Goal: Task Accomplishment & Management: Manage account settings

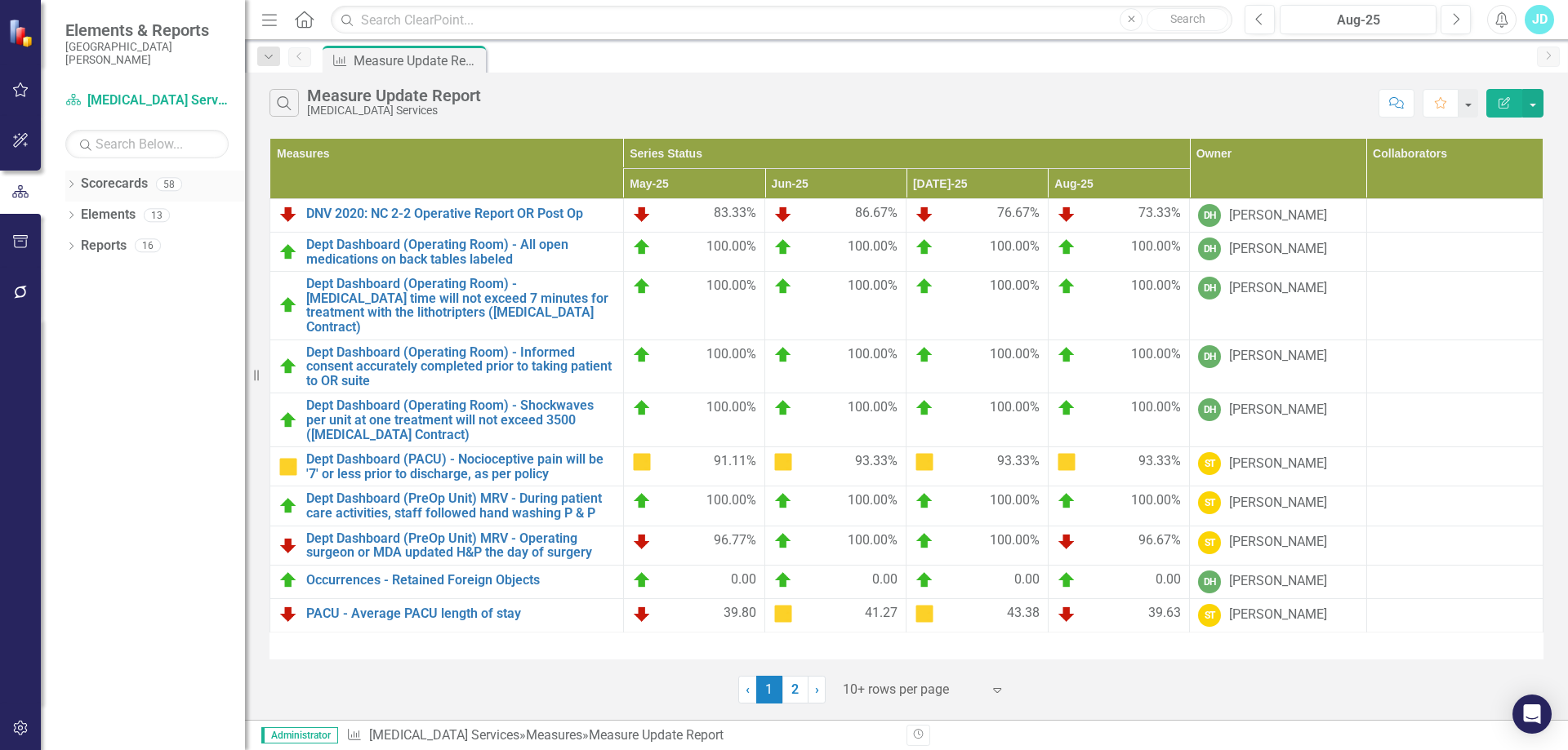
click at [72, 183] on icon "Dropdown" at bounding box center [71, 185] width 12 height 9
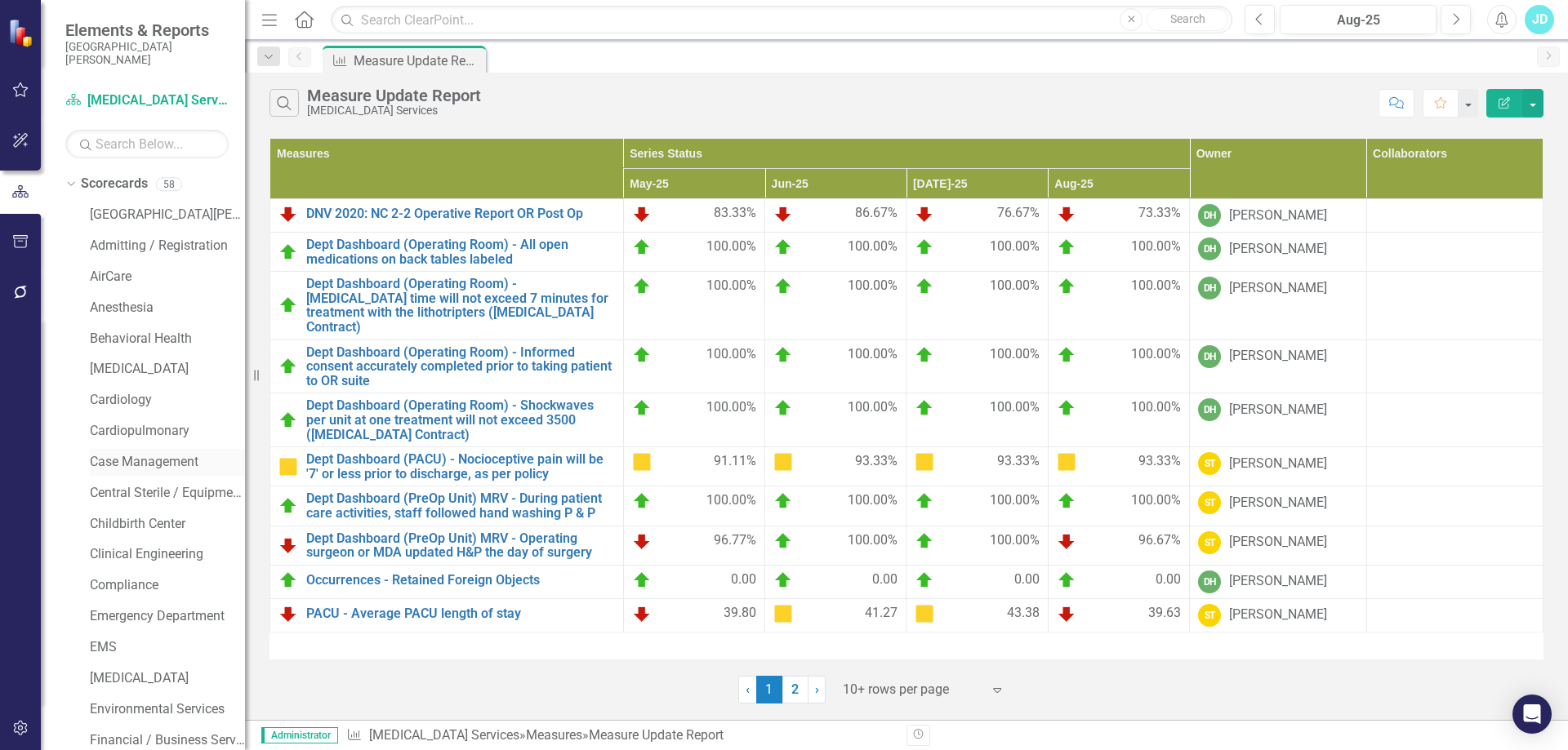
click at [147, 453] on link "Case Management" at bounding box center [167, 462] width 156 height 19
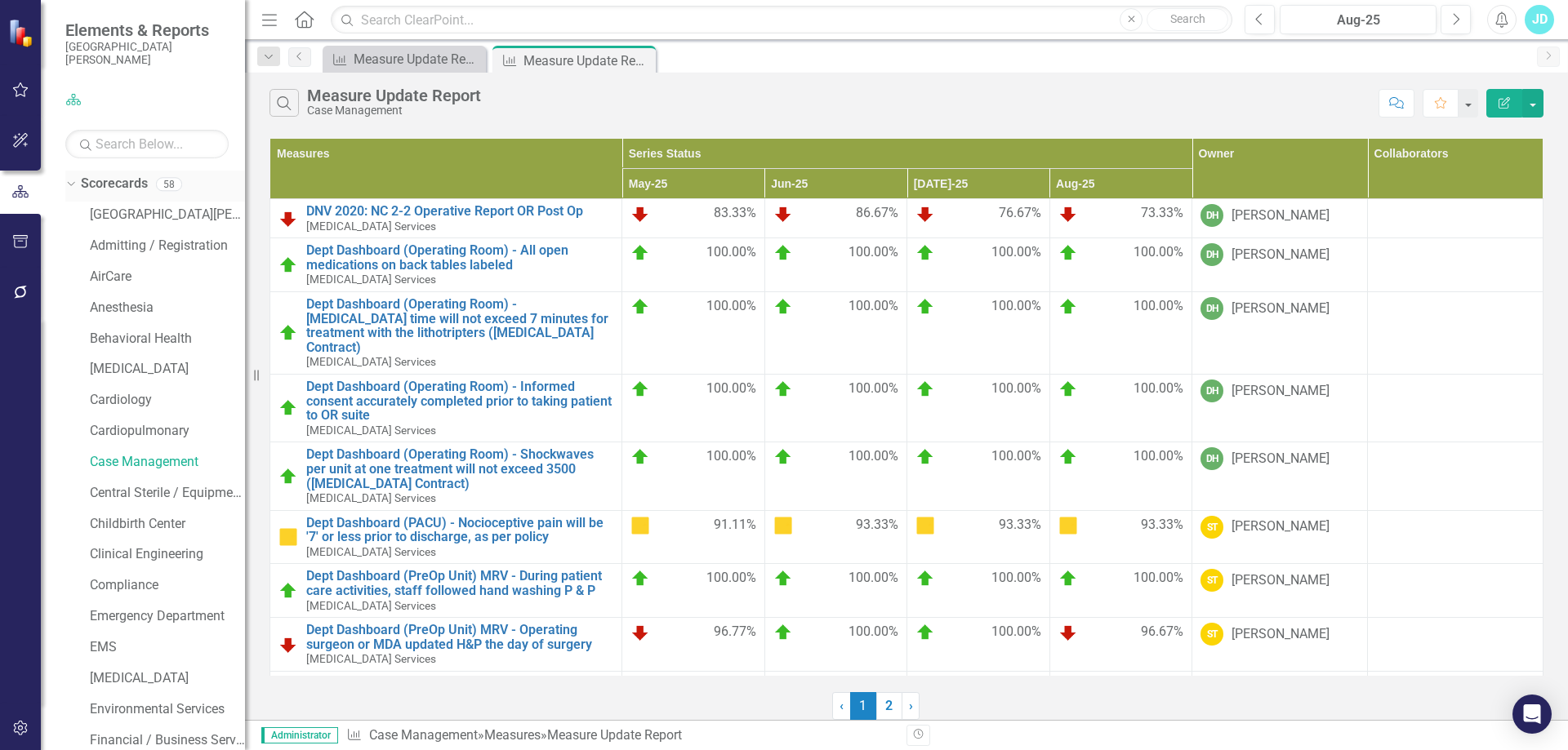
click at [69, 179] on icon "Dropdown" at bounding box center [68, 184] width 9 height 12
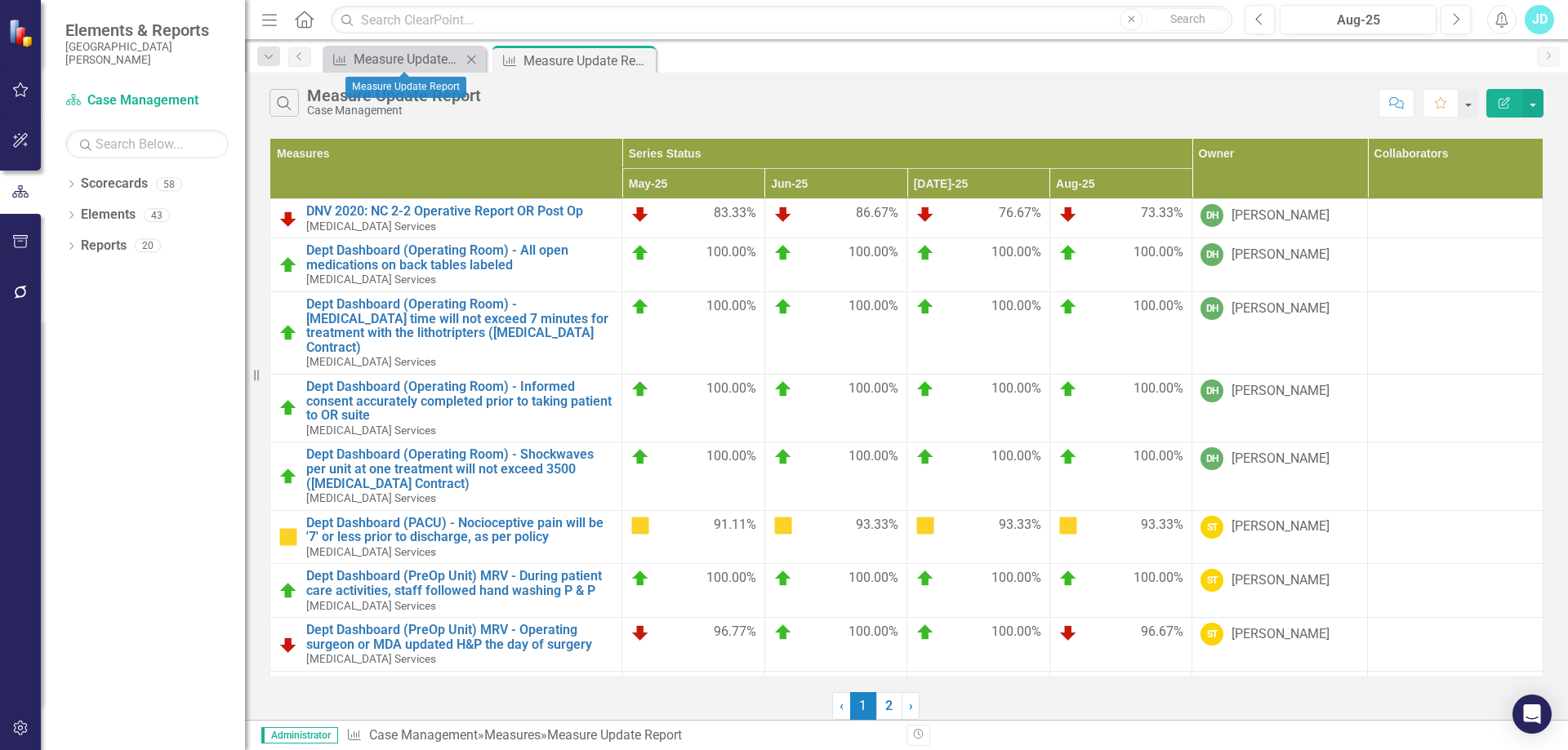
click at [470, 57] on icon "Close" at bounding box center [470, 59] width 17 height 13
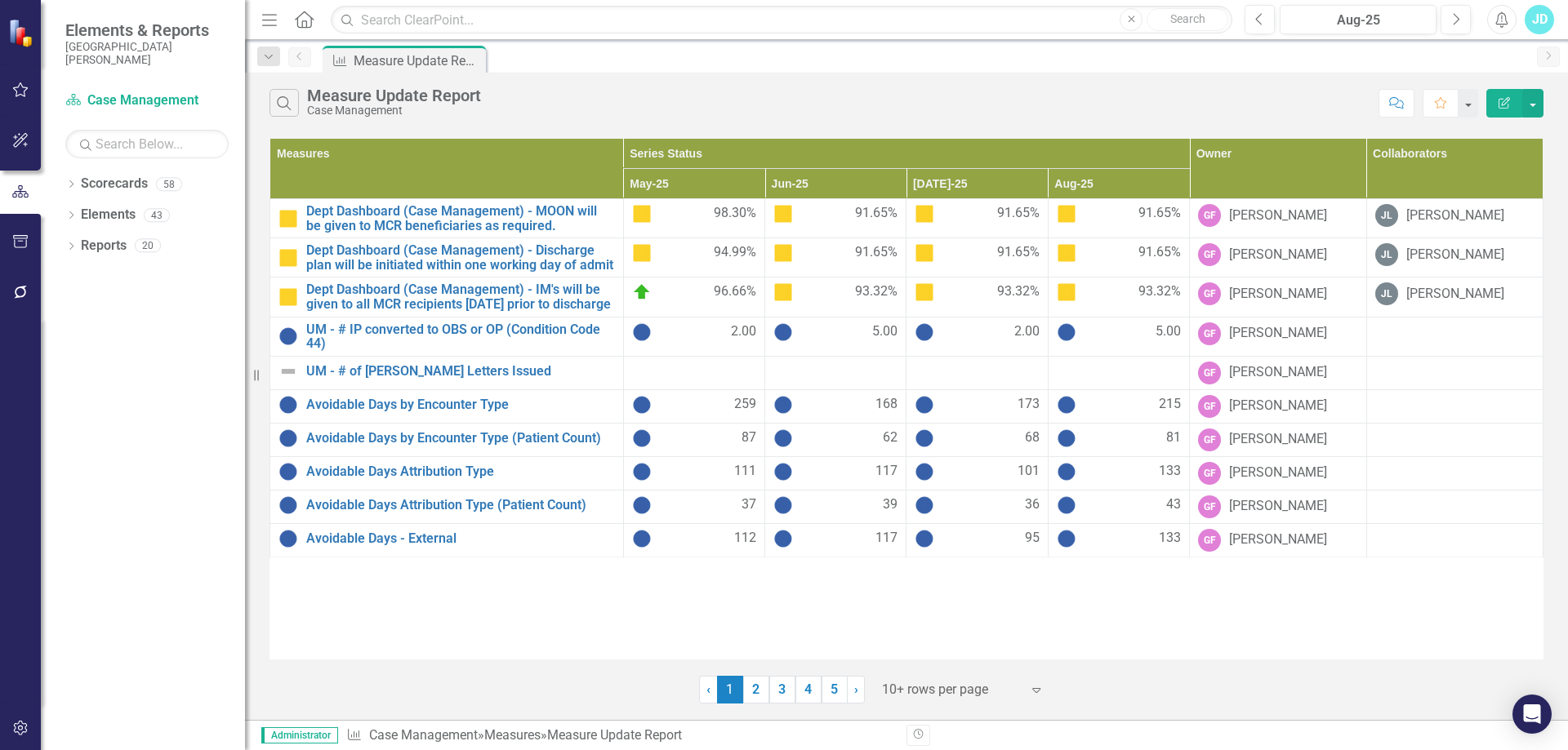
click at [961, 684] on div at bounding box center [951, 689] width 139 height 22
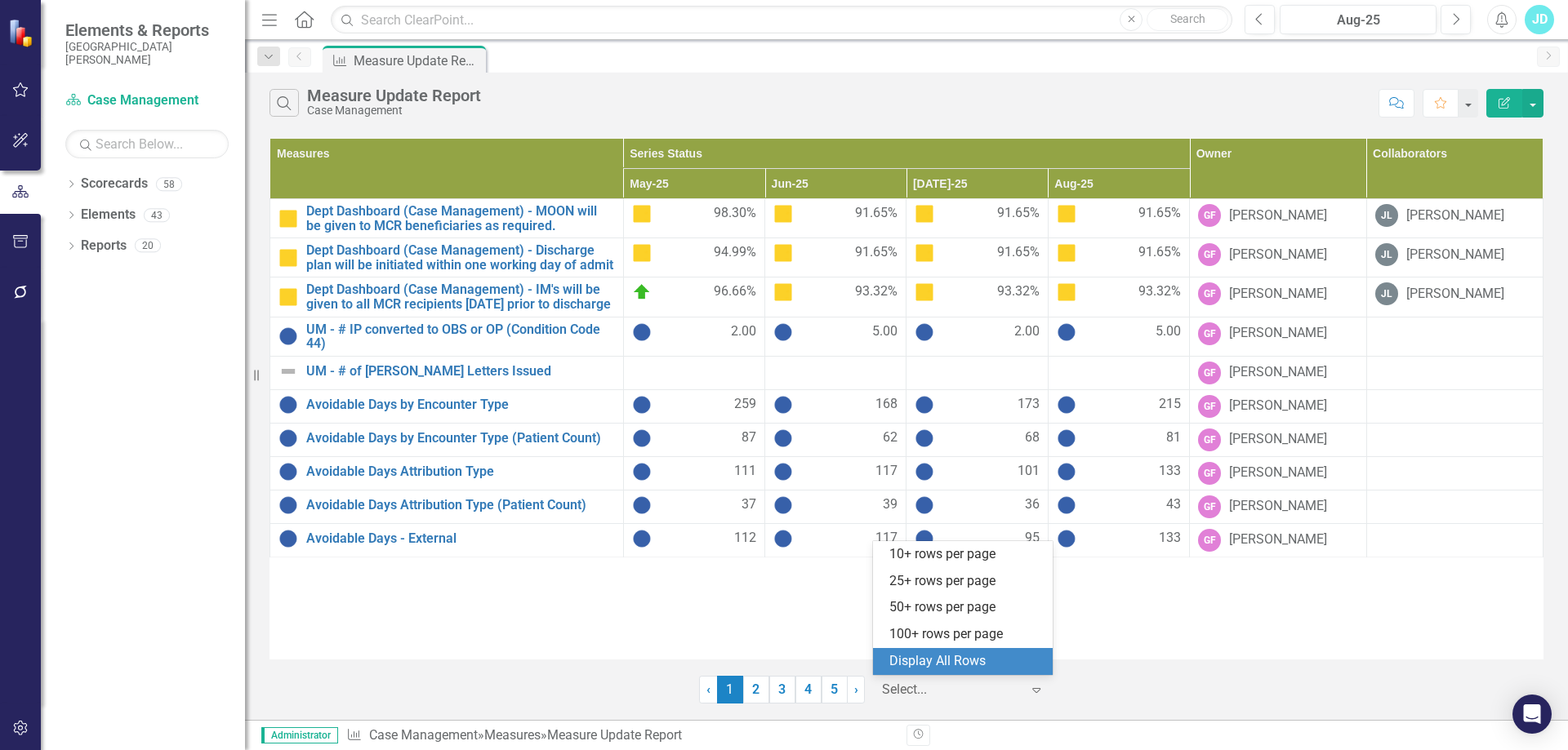
click at [960, 667] on div "Display All Rows" at bounding box center [965, 661] width 154 height 19
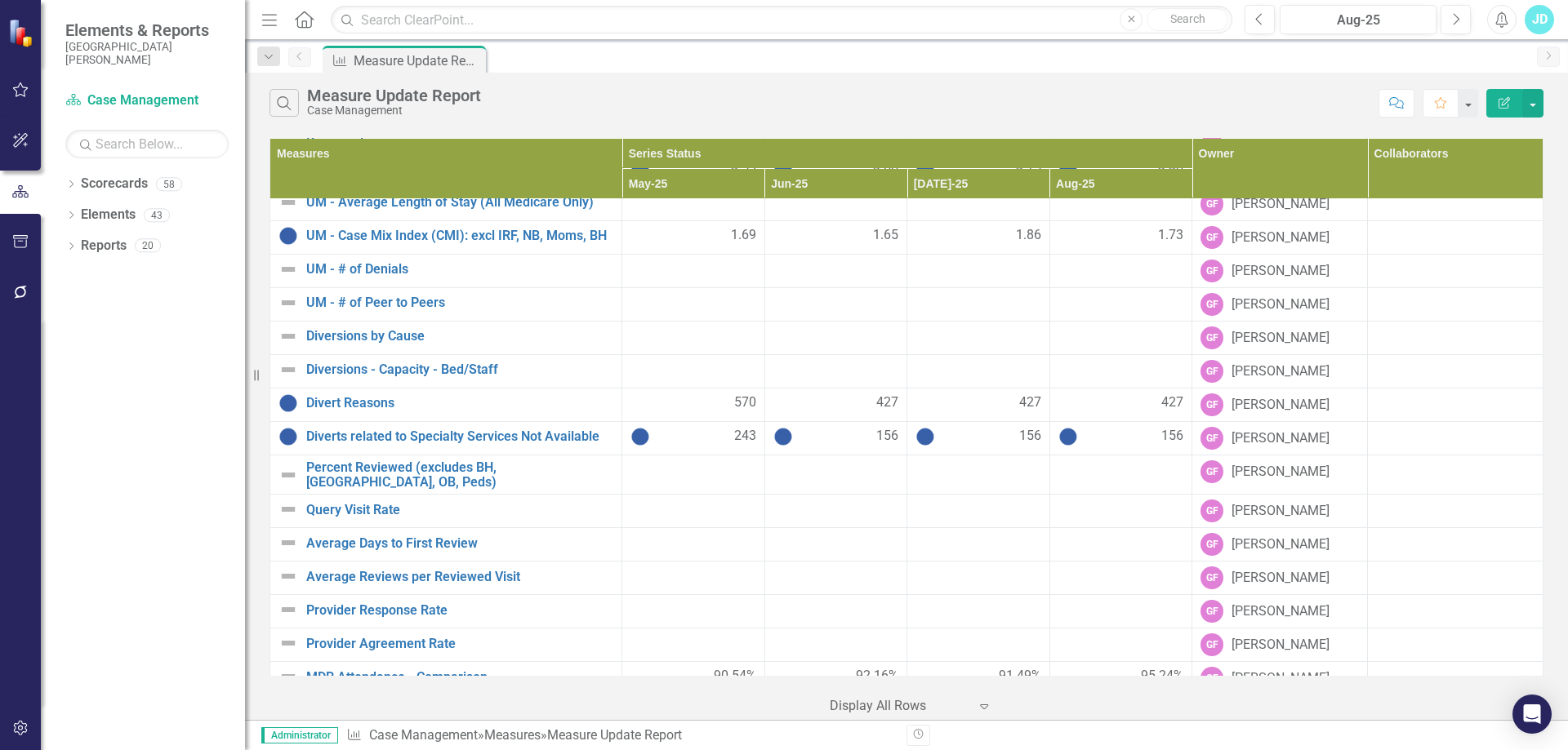
scroll to position [1026, 0]
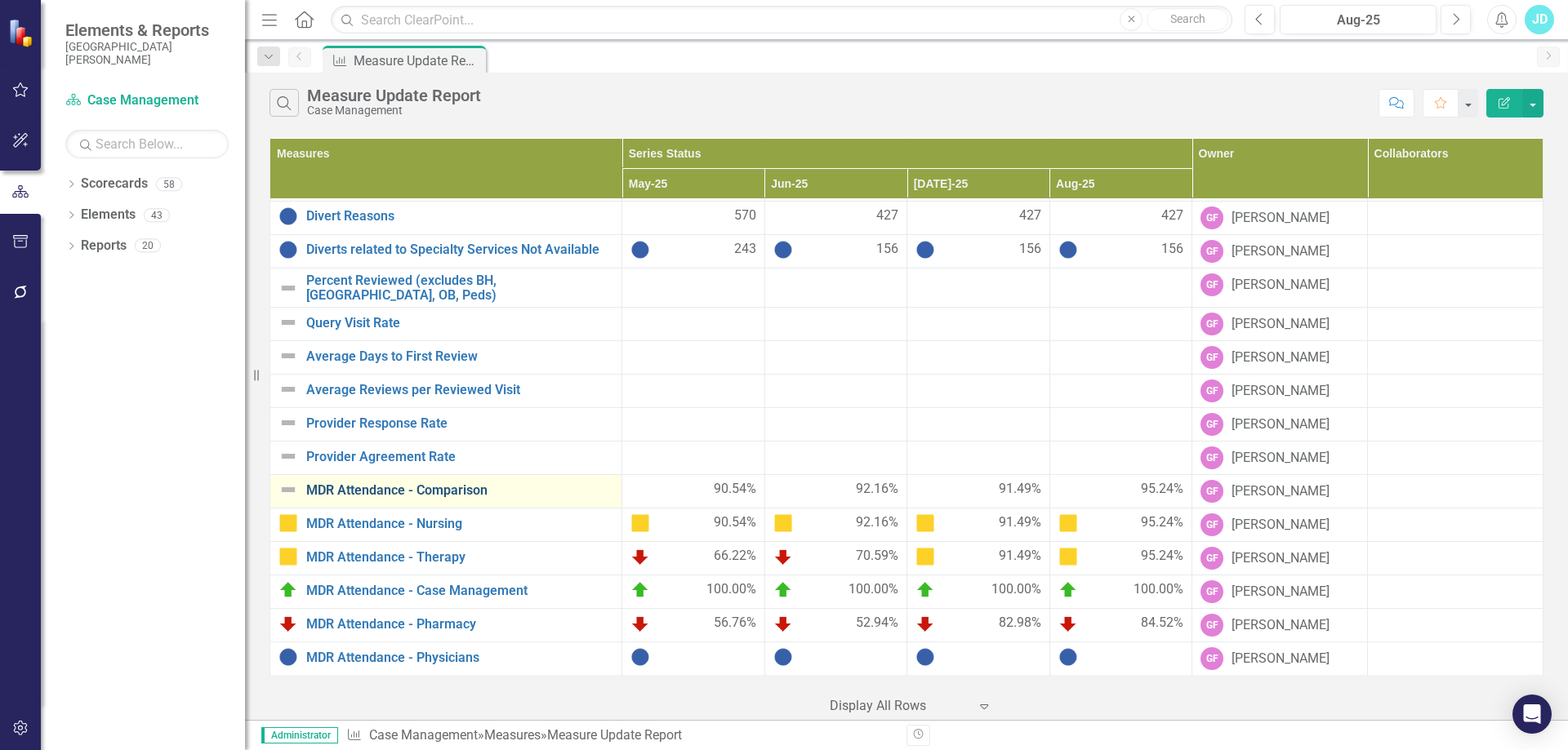
click at [396, 491] on link "MDR Attendance - Comparison" at bounding box center [460, 490] width 307 height 15
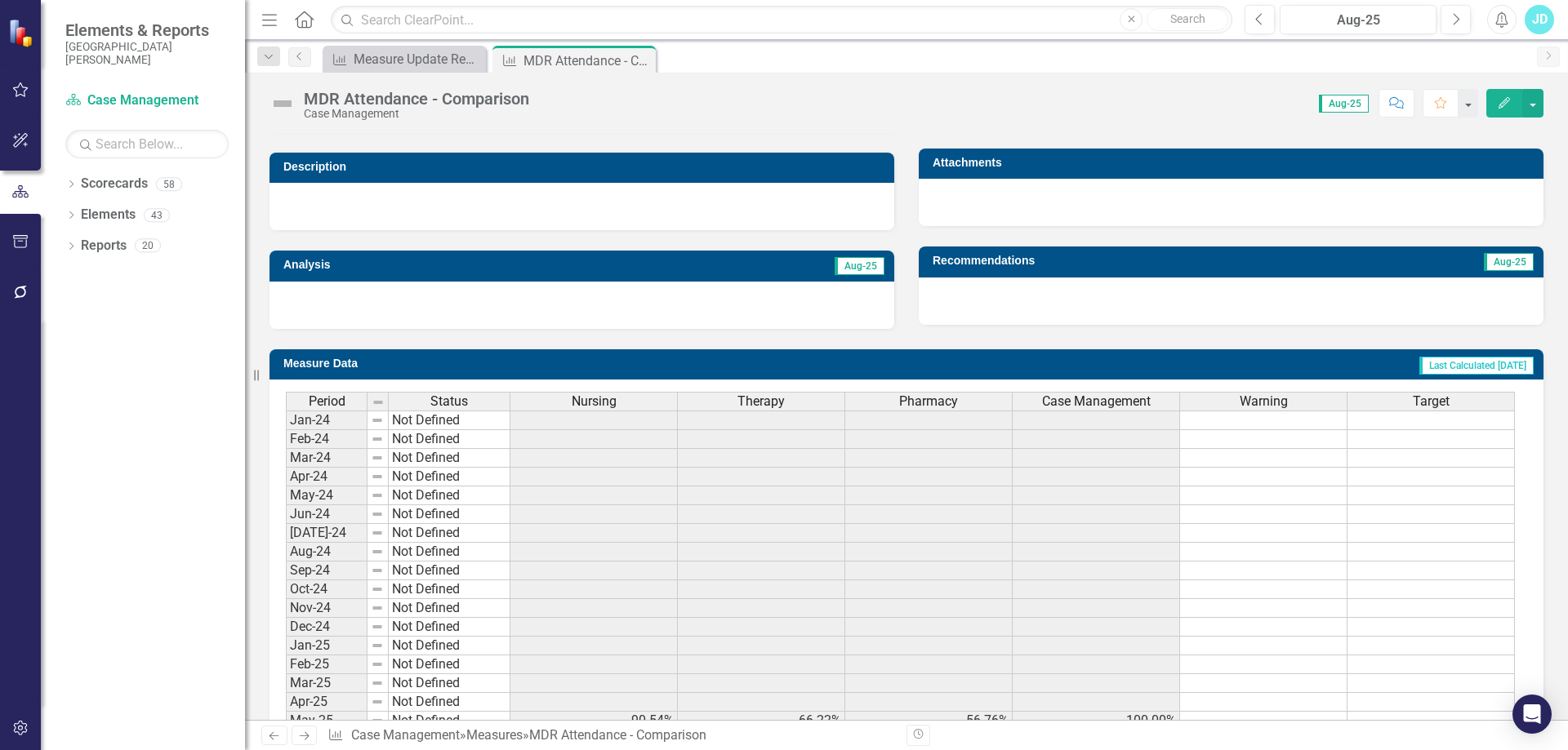
scroll to position [591, 0]
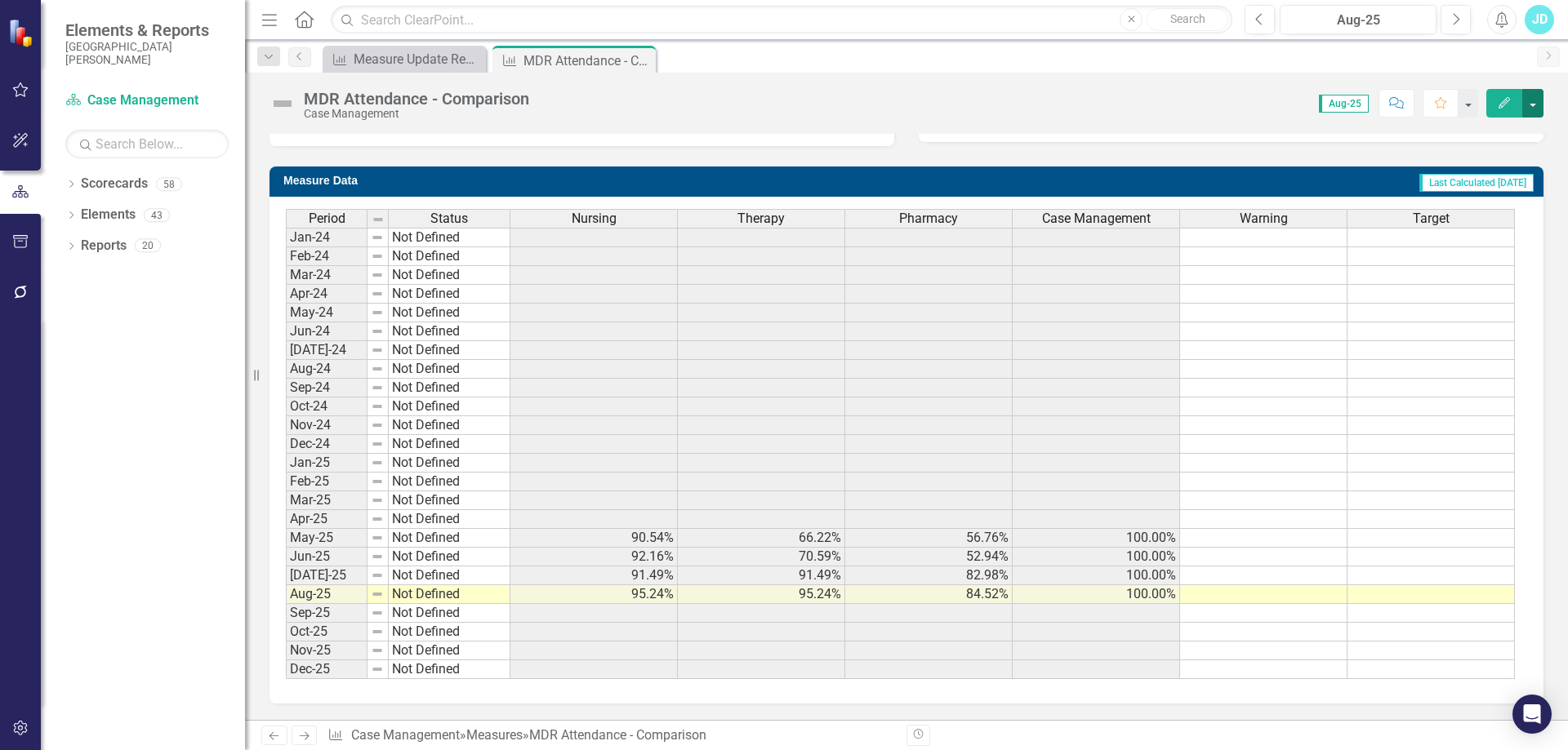
click at [1529, 109] on button "button" at bounding box center [1533, 103] width 22 height 28
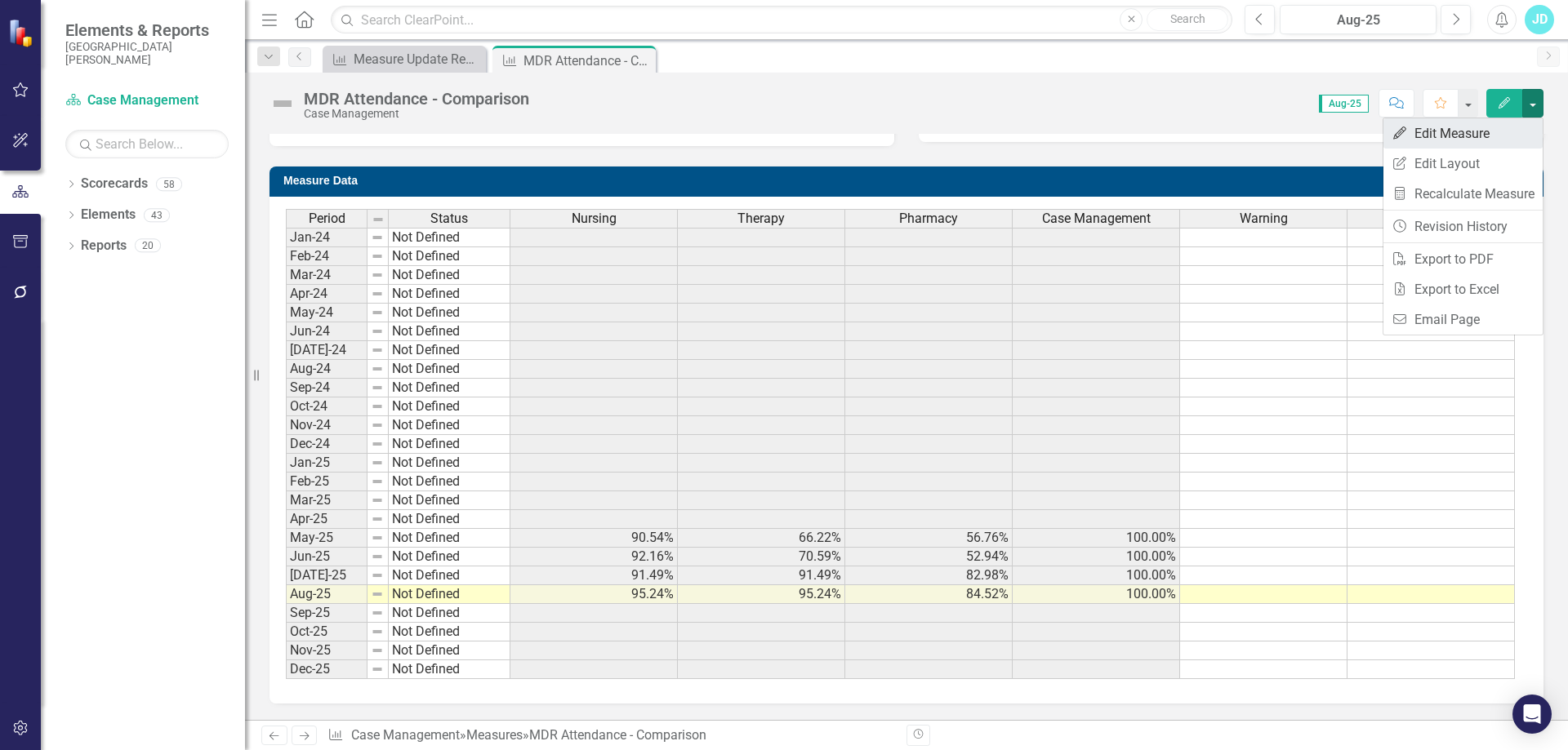
click at [1498, 126] on link "Edit Edit Measure" at bounding box center [1462, 133] width 159 height 30
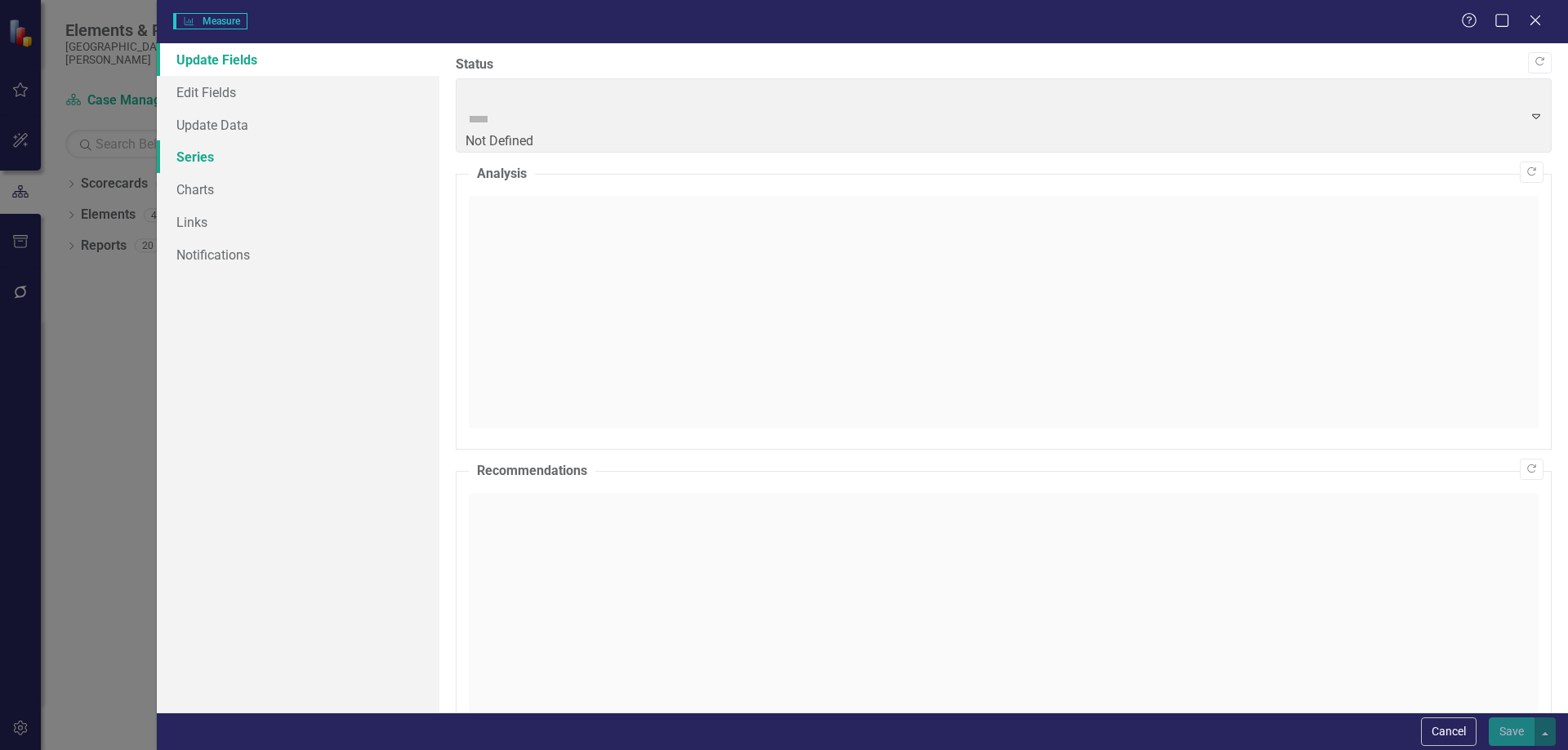
click at [225, 154] on link "Series" at bounding box center [297, 156] width 283 height 32
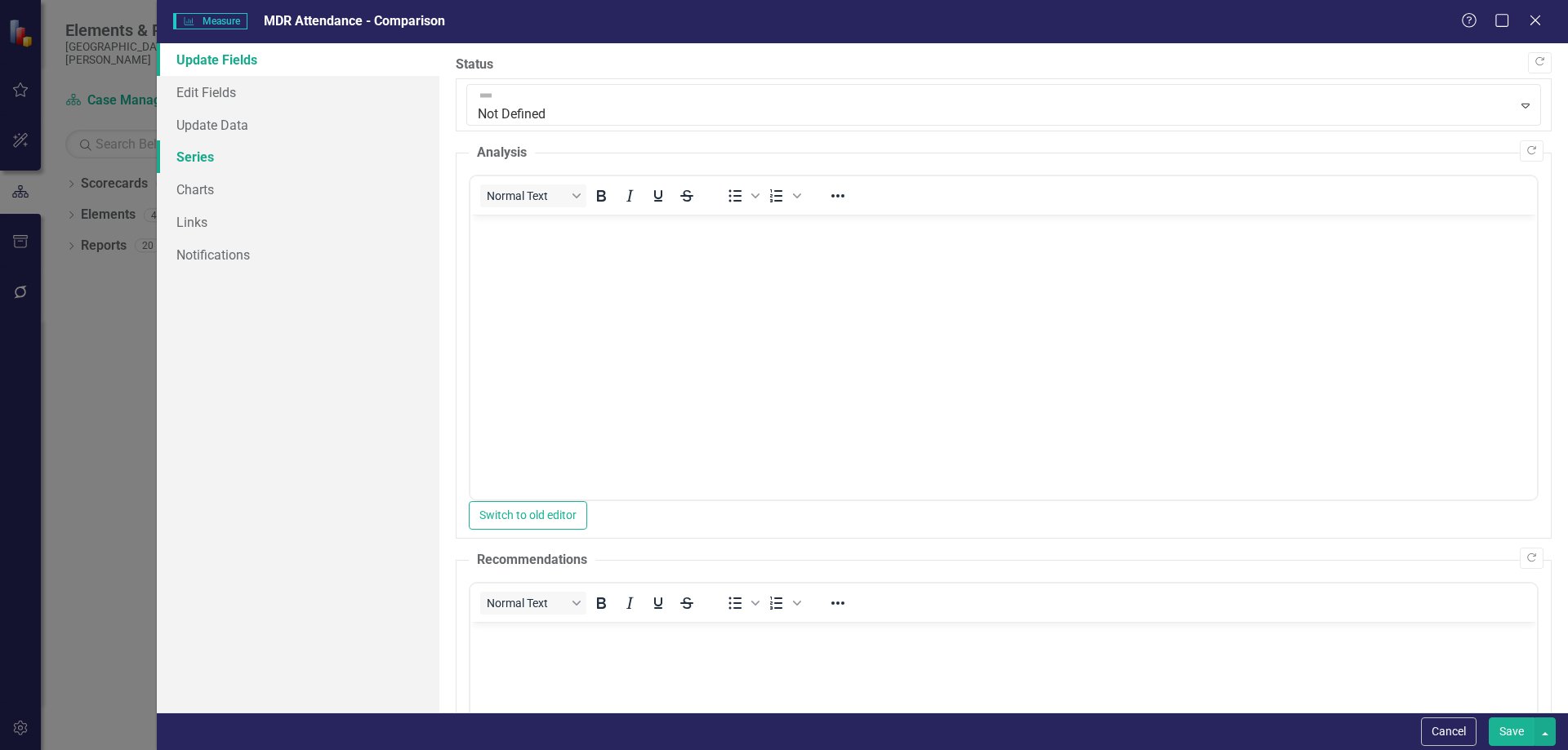
scroll to position [0, 0]
click at [202, 158] on link "Series" at bounding box center [297, 156] width 283 height 32
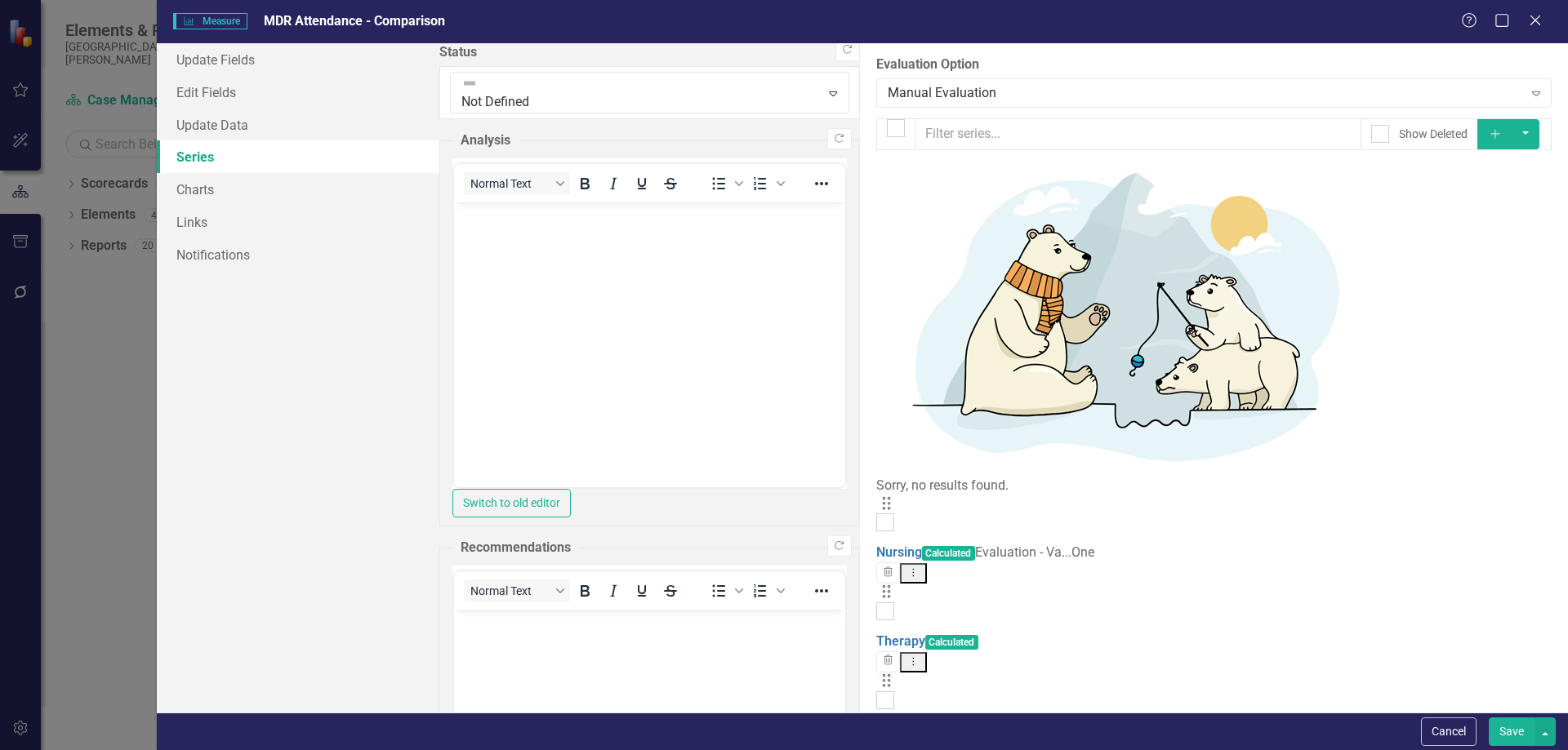
click at [1513, 129] on button "Add" at bounding box center [1495, 134] width 36 height 30
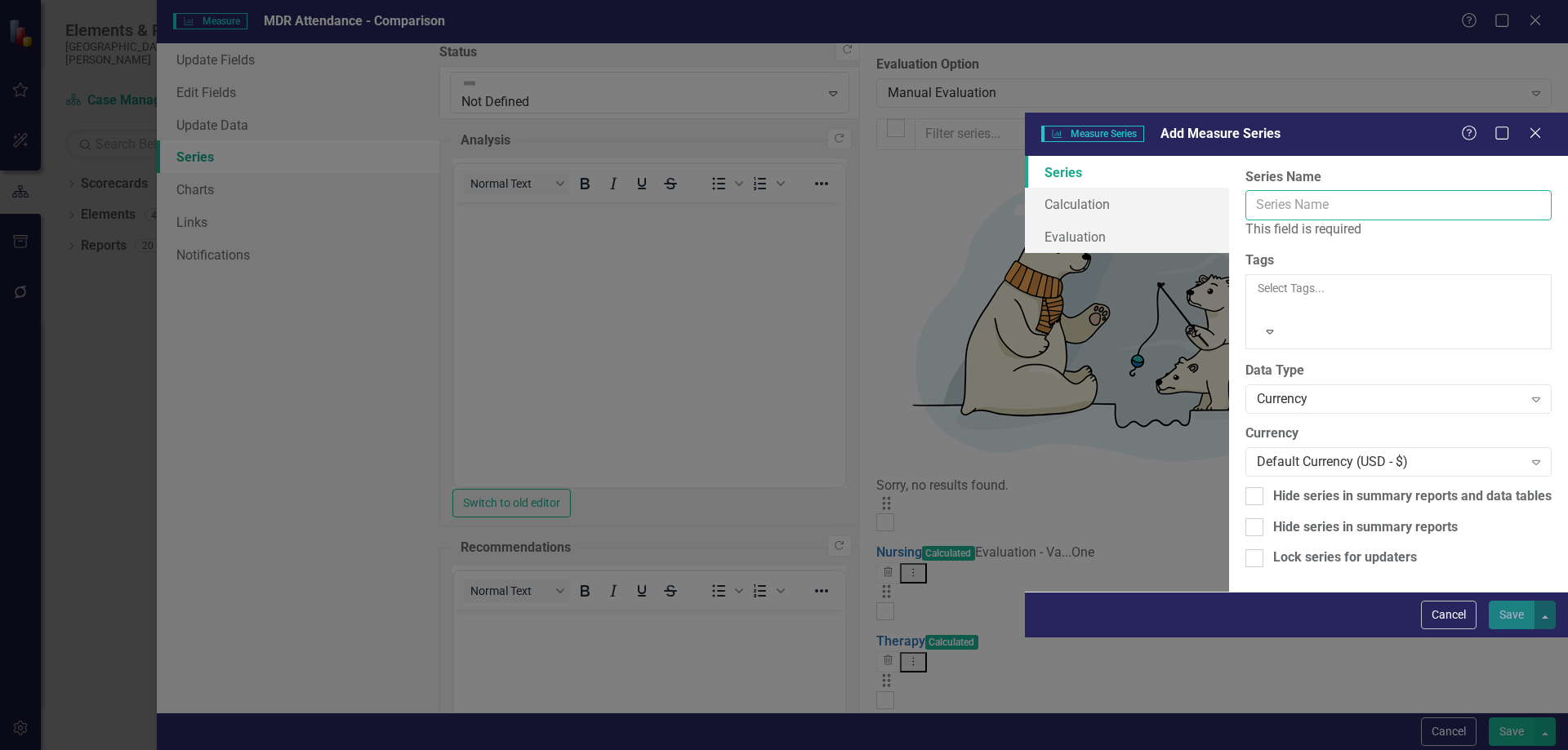
click at [1245, 190] on input "Series Name" at bounding box center [1398, 204] width 306 height 30
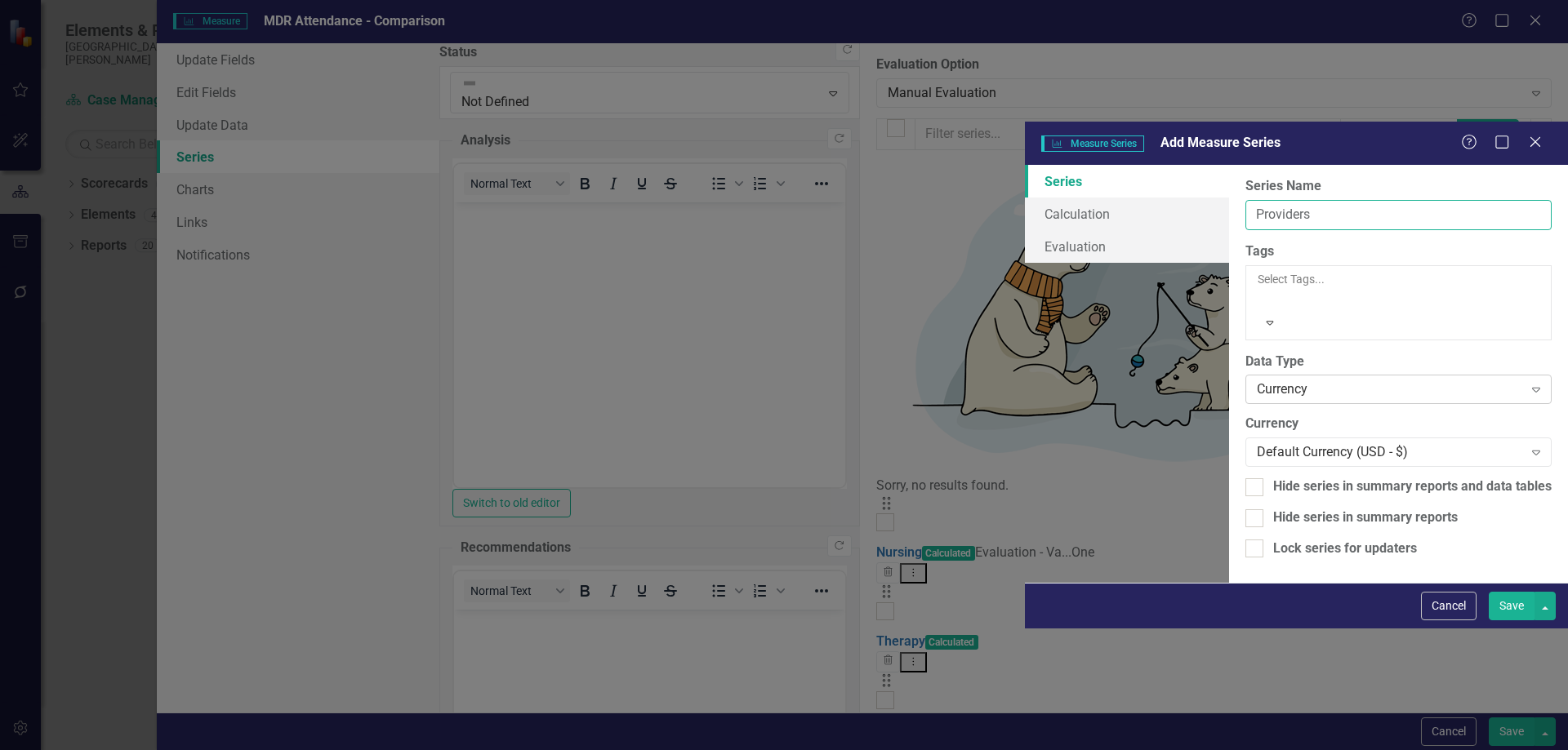
type input "Providers"
click at [1245, 375] on div "Currency Expand" at bounding box center [1398, 389] width 306 height 29
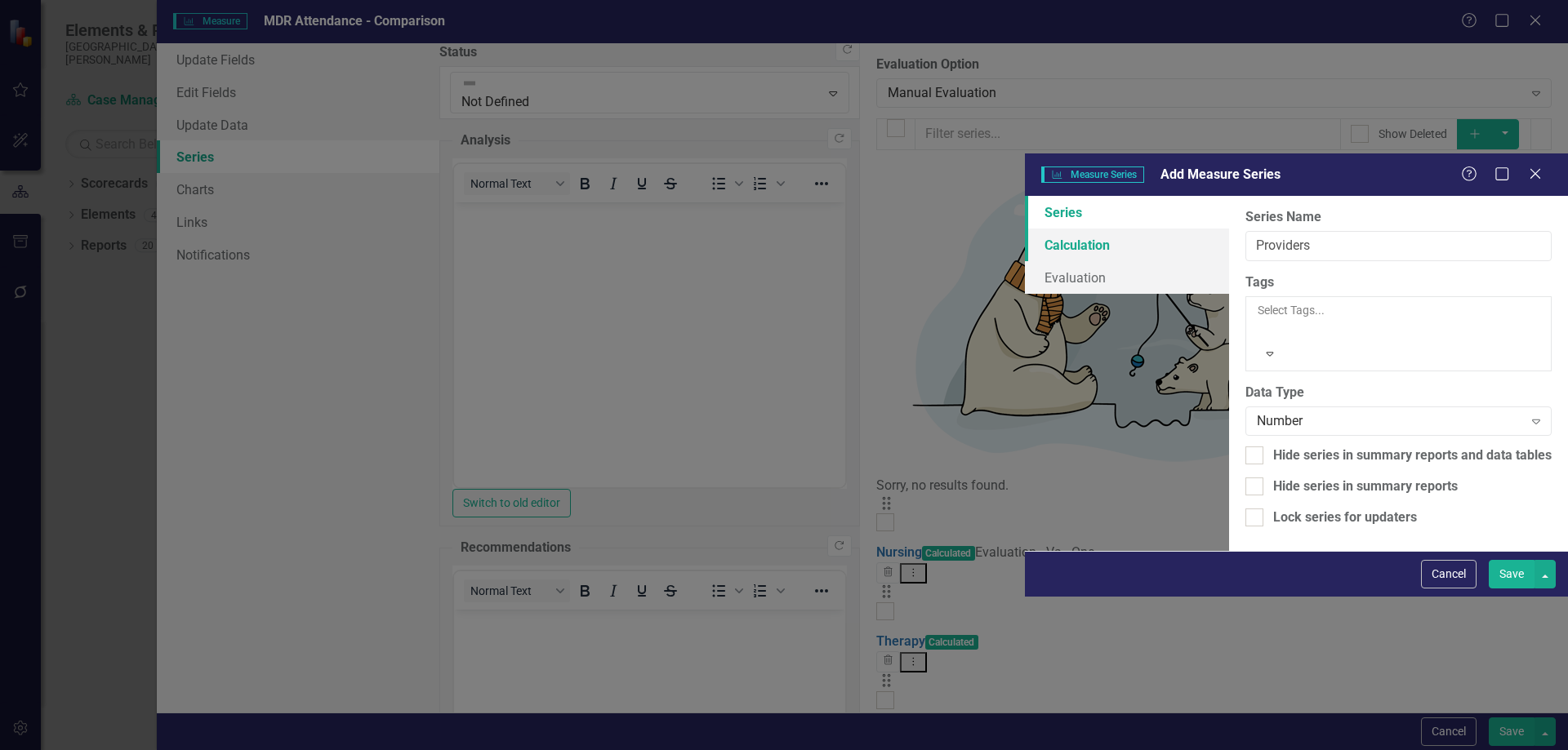
click at [1025, 229] on link "Calculation" at bounding box center [1127, 244] width 204 height 32
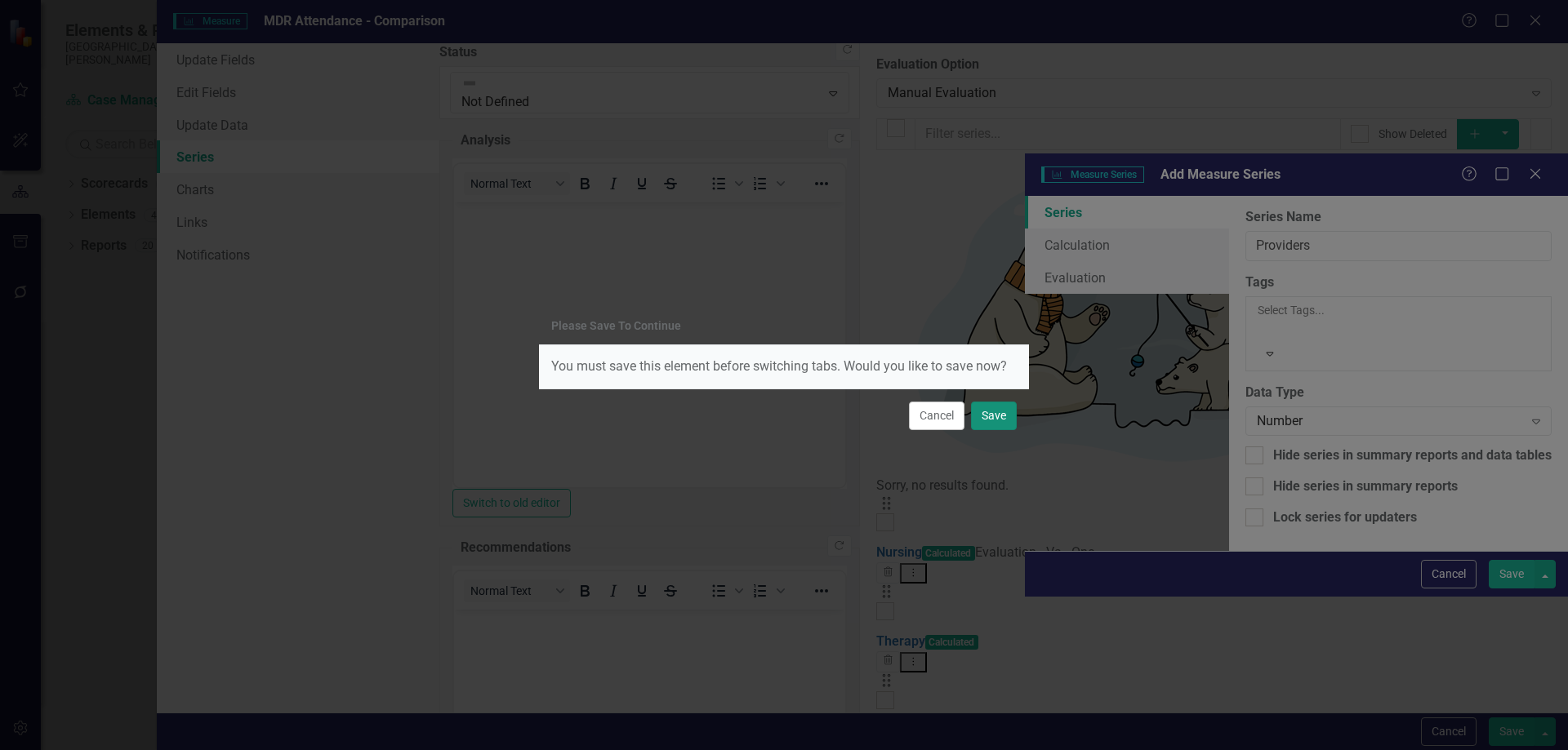
click at [1005, 420] on button "Save" at bounding box center [993, 416] width 46 height 28
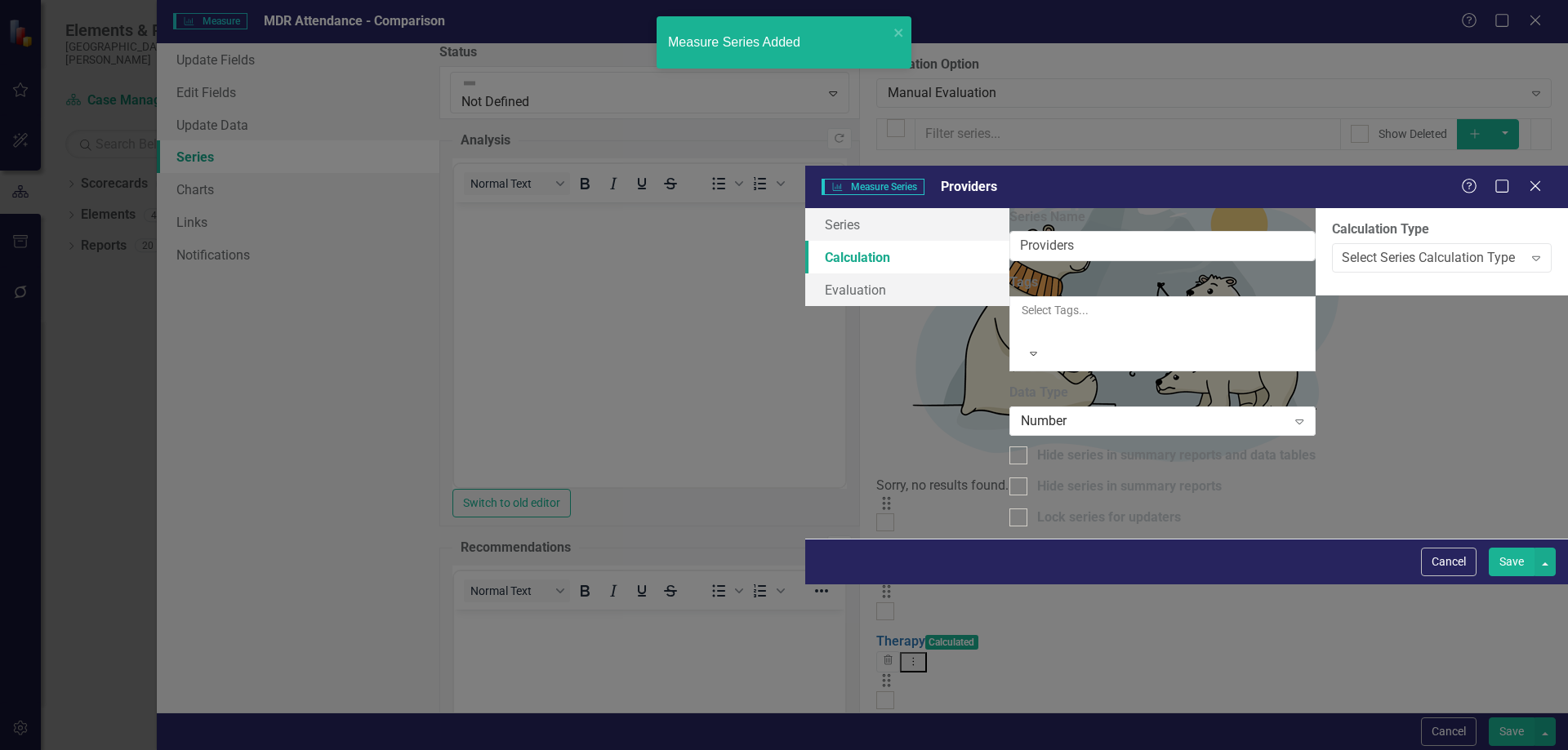
click at [724, 81] on div "Measure Series Added" at bounding box center [784, 48] width 261 height 71
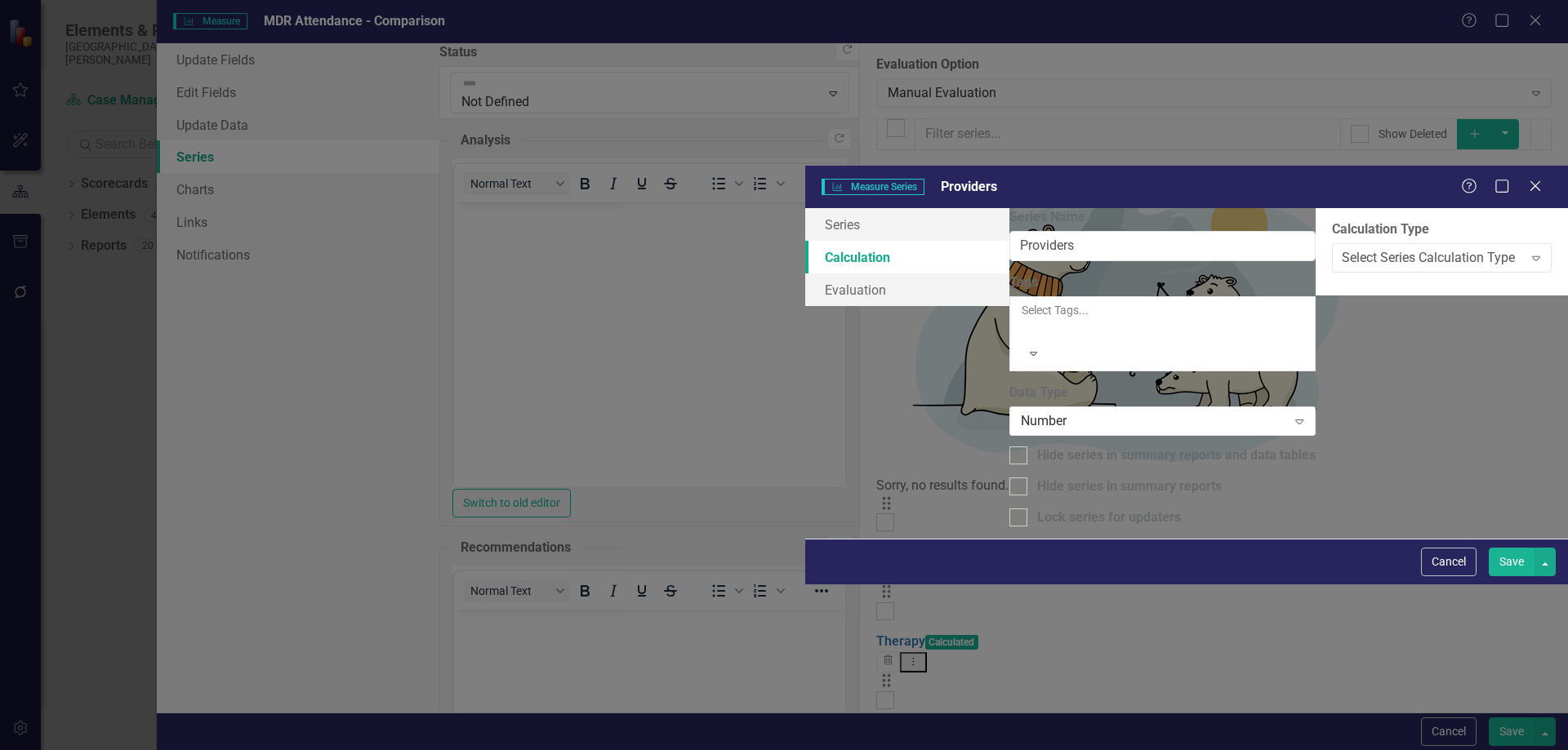
click at [724, 92] on div "Please Save To Continue You must save this element before switching tabs. Would…" at bounding box center [784, 333] width 490 height 750
click at [974, 92] on div "Please Save To Continue You must save this element before switching tabs. Would…" at bounding box center [784, 333] width 490 height 750
click at [717, 96] on div "Please Save To Continue You must save this element before switching tabs. Would…" at bounding box center [784, 333] width 490 height 750
click at [1503, 731] on div "Please Save To Continue You must save this element before switching tabs. Would…" at bounding box center [784, 375] width 1568 height 750
click at [1331, 243] on div "Select Series Calculation Type Expand" at bounding box center [1441, 258] width 220 height 29
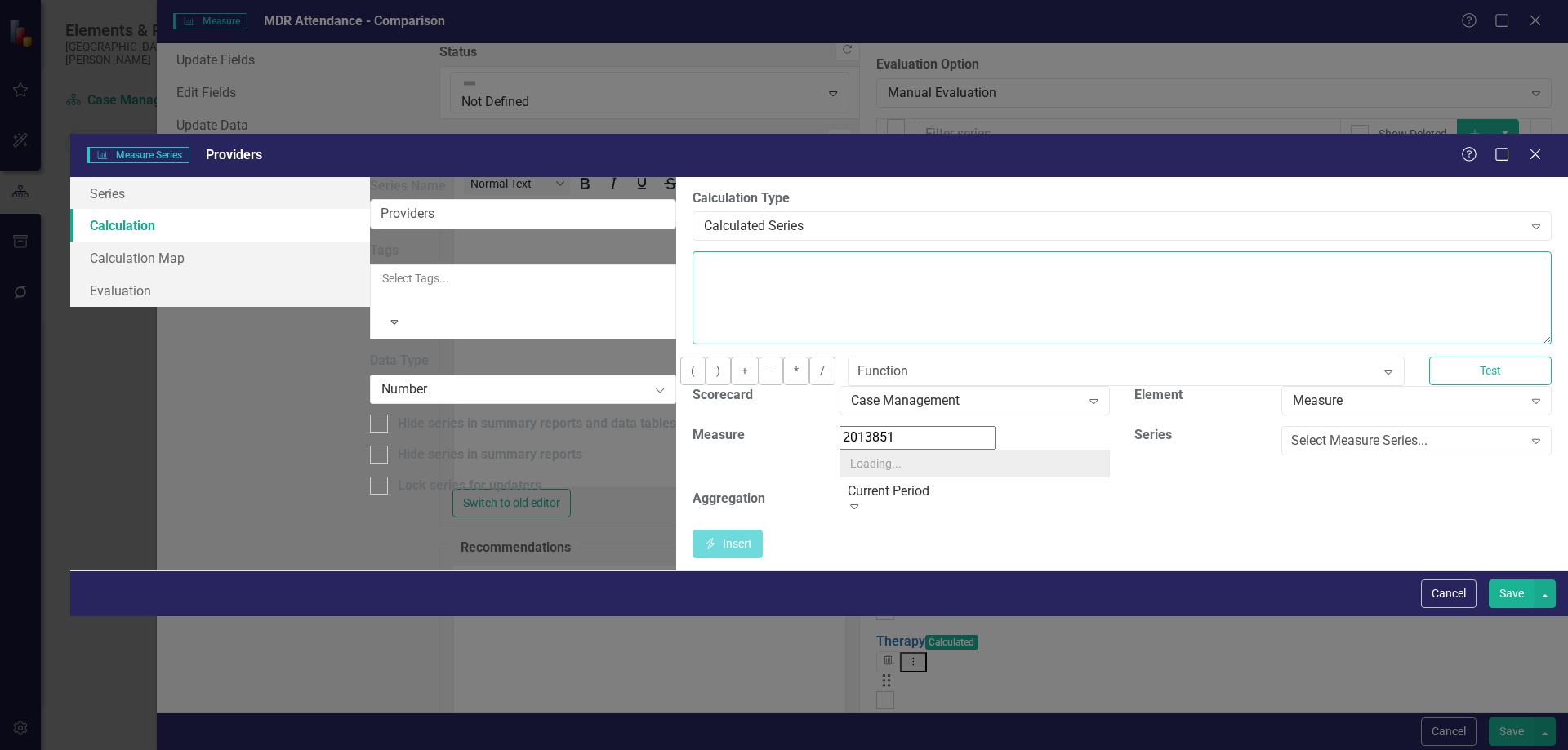
click at [693, 251] on textarea at bounding box center [1122, 297] width 859 height 93
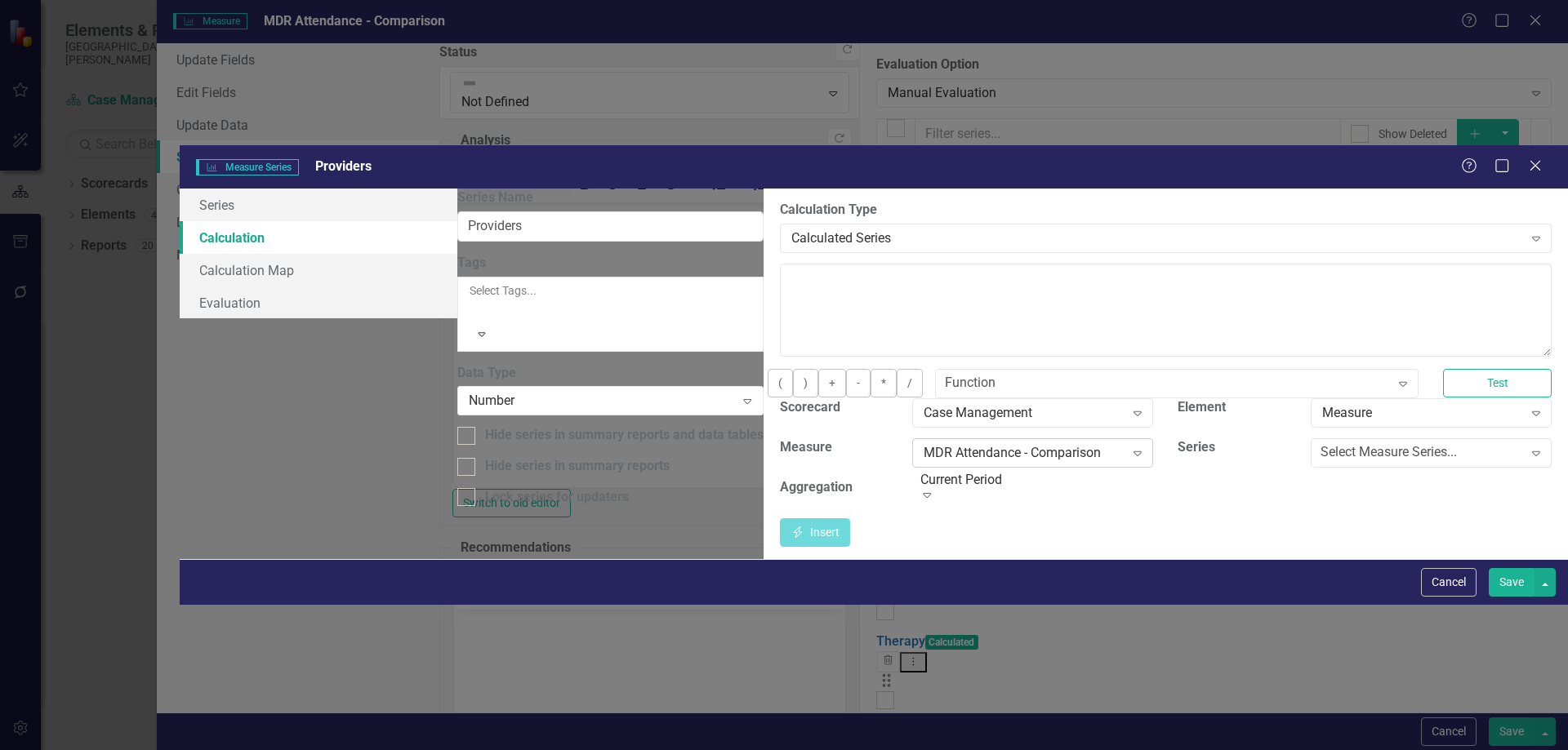
click at [936, 443] on div "MDR Attendance - Comparison" at bounding box center [1023, 452] width 201 height 19
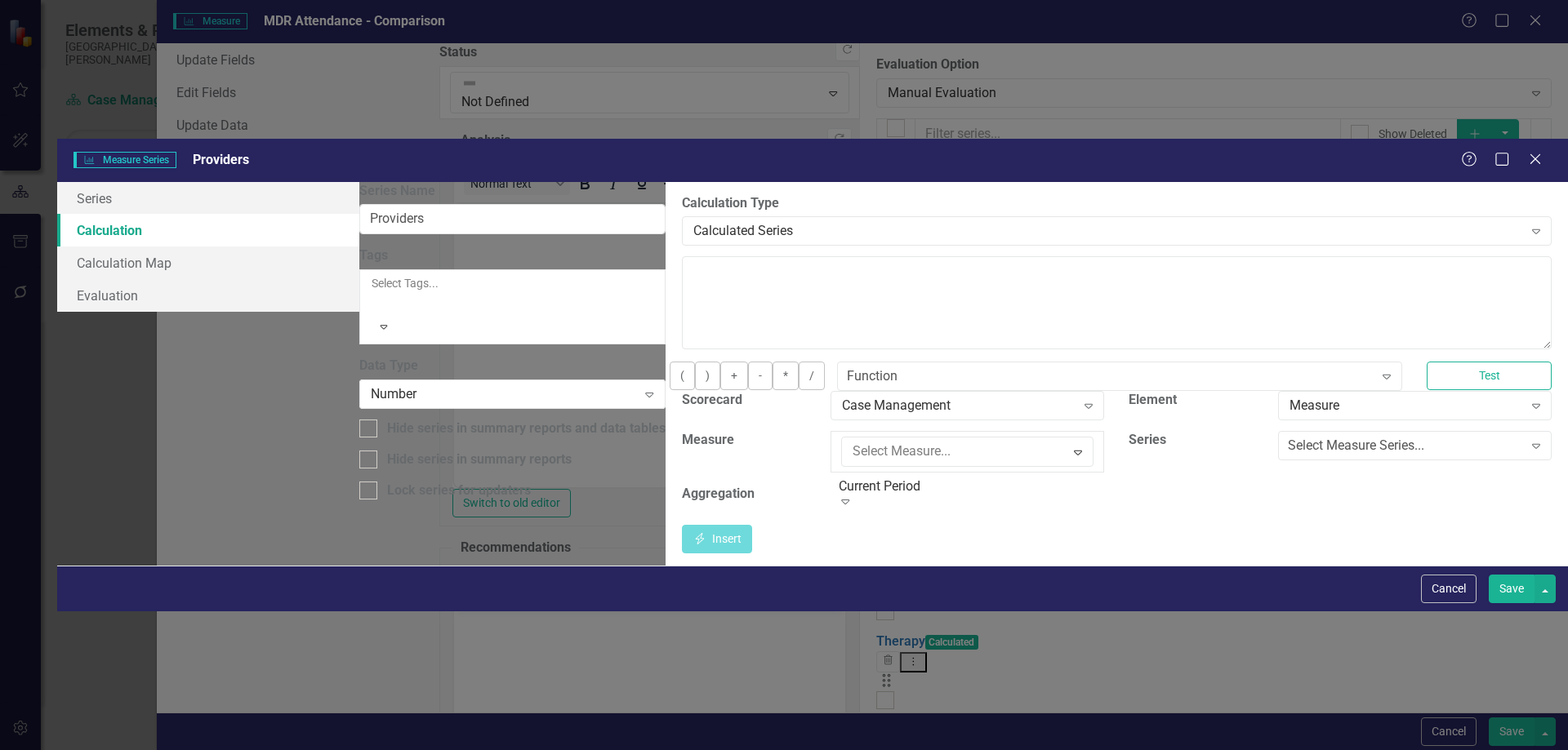
scroll to position [1169, 0]
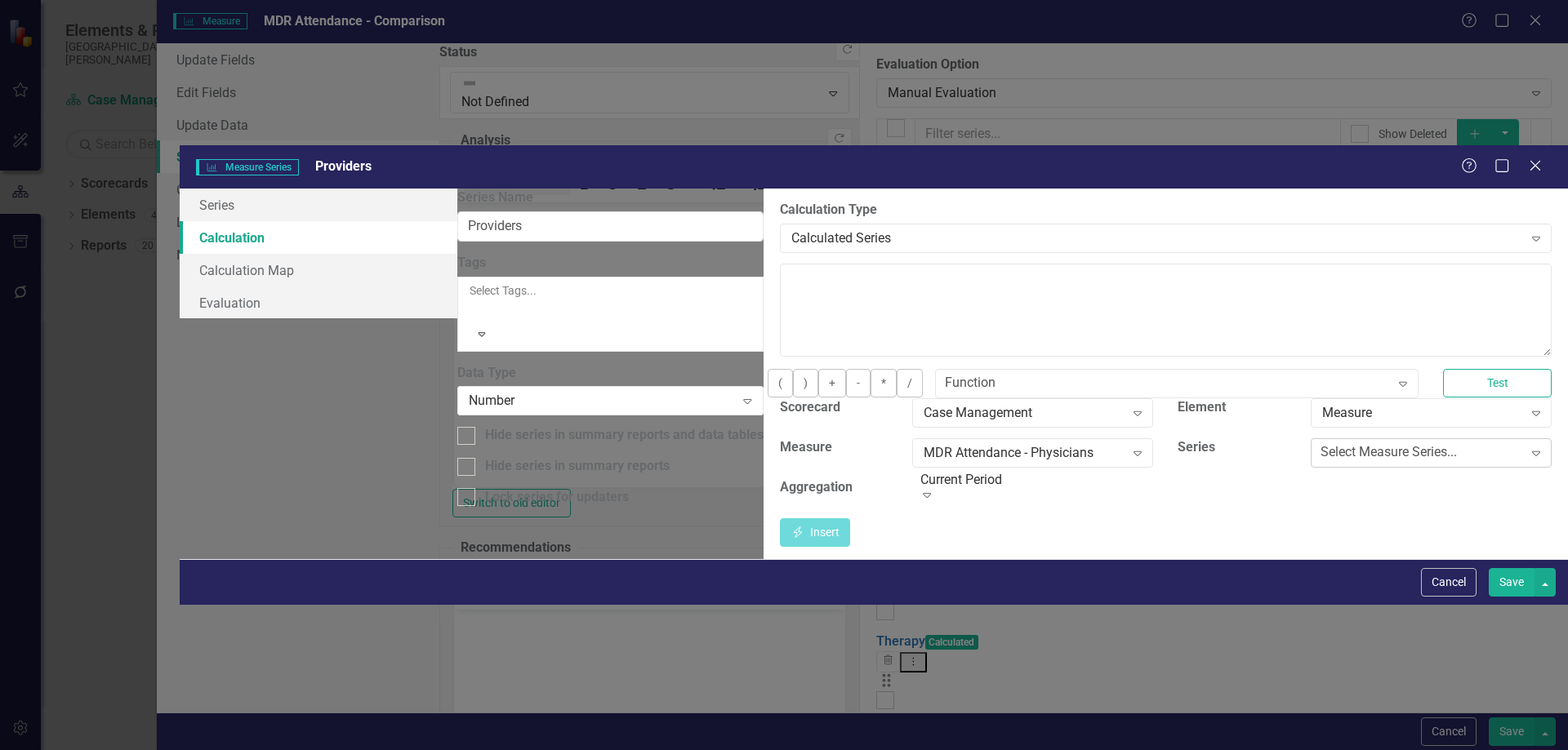
click at [1336, 443] on div "Select Measure Series..." at bounding box center [1388, 452] width 136 height 19
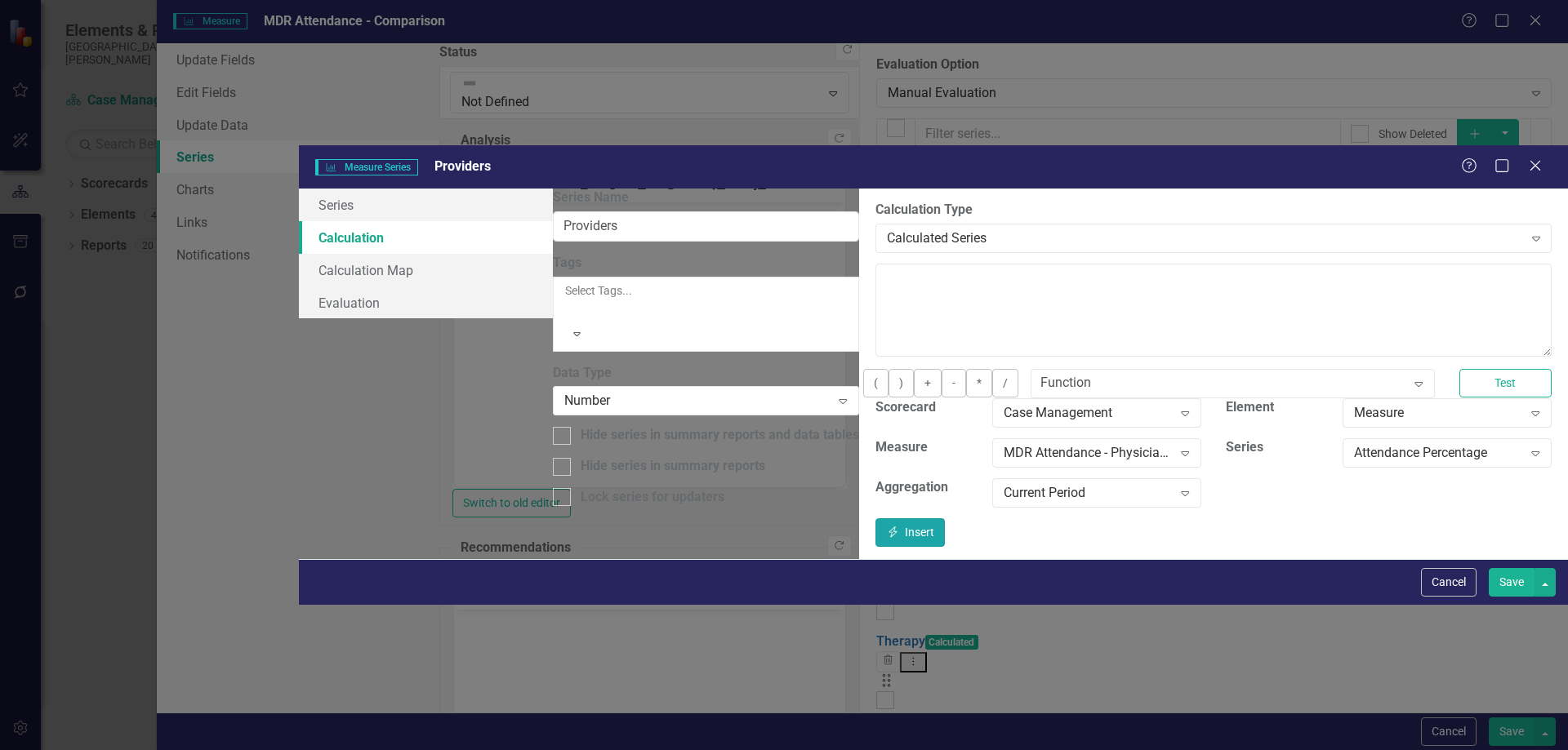
click at [946, 518] on button "Insert Insert" at bounding box center [911, 532] width 70 height 28
click at [1513, 596] on button "Save" at bounding box center [1511, 582] width 46 height 28
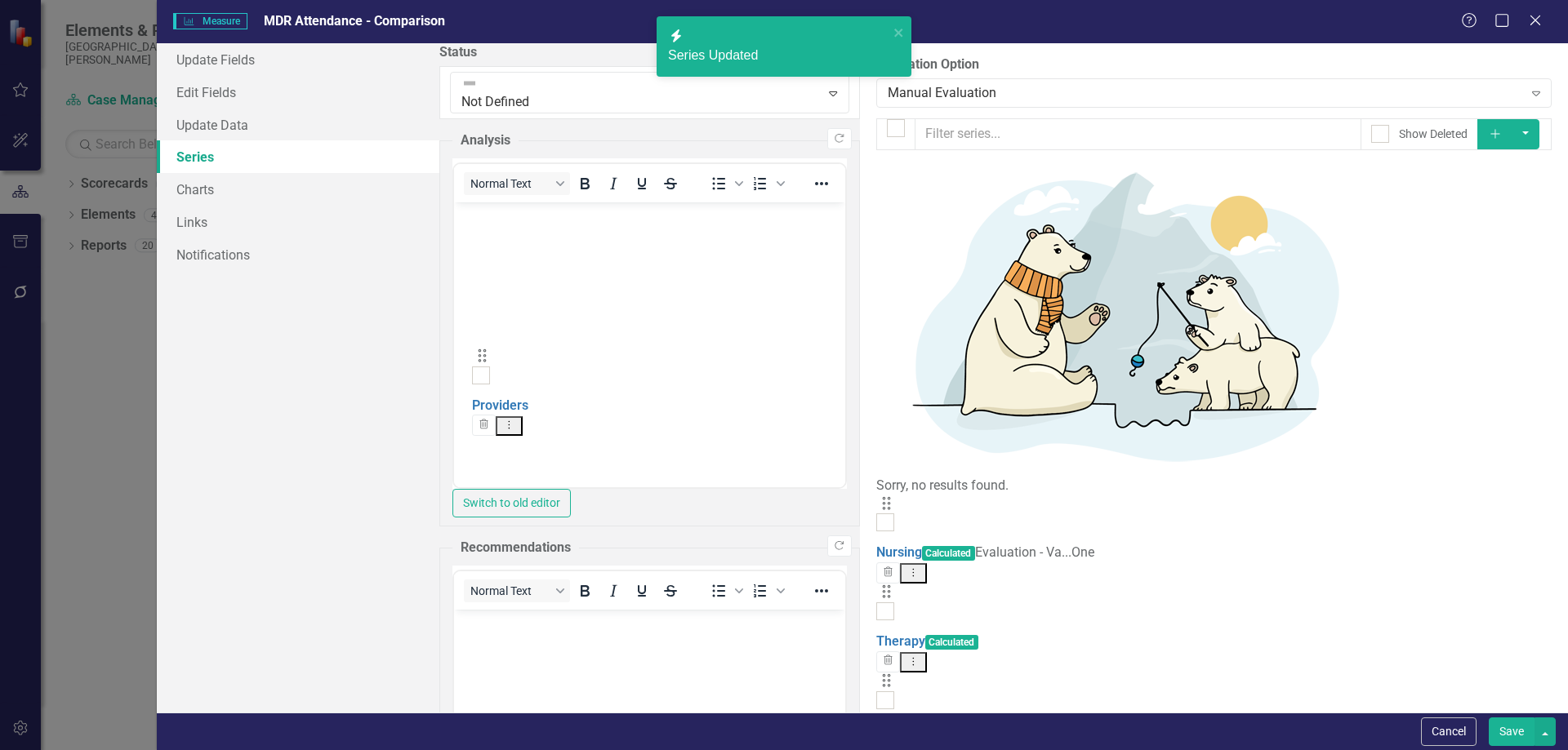
drag, startPoint x: 476, startPoint y: 482, endPoint x: 492, endPoint y: 368, distance: 115.1
click at [1509, 724] on button "Save" at bounding box center [1511, 731] width 46 height 28
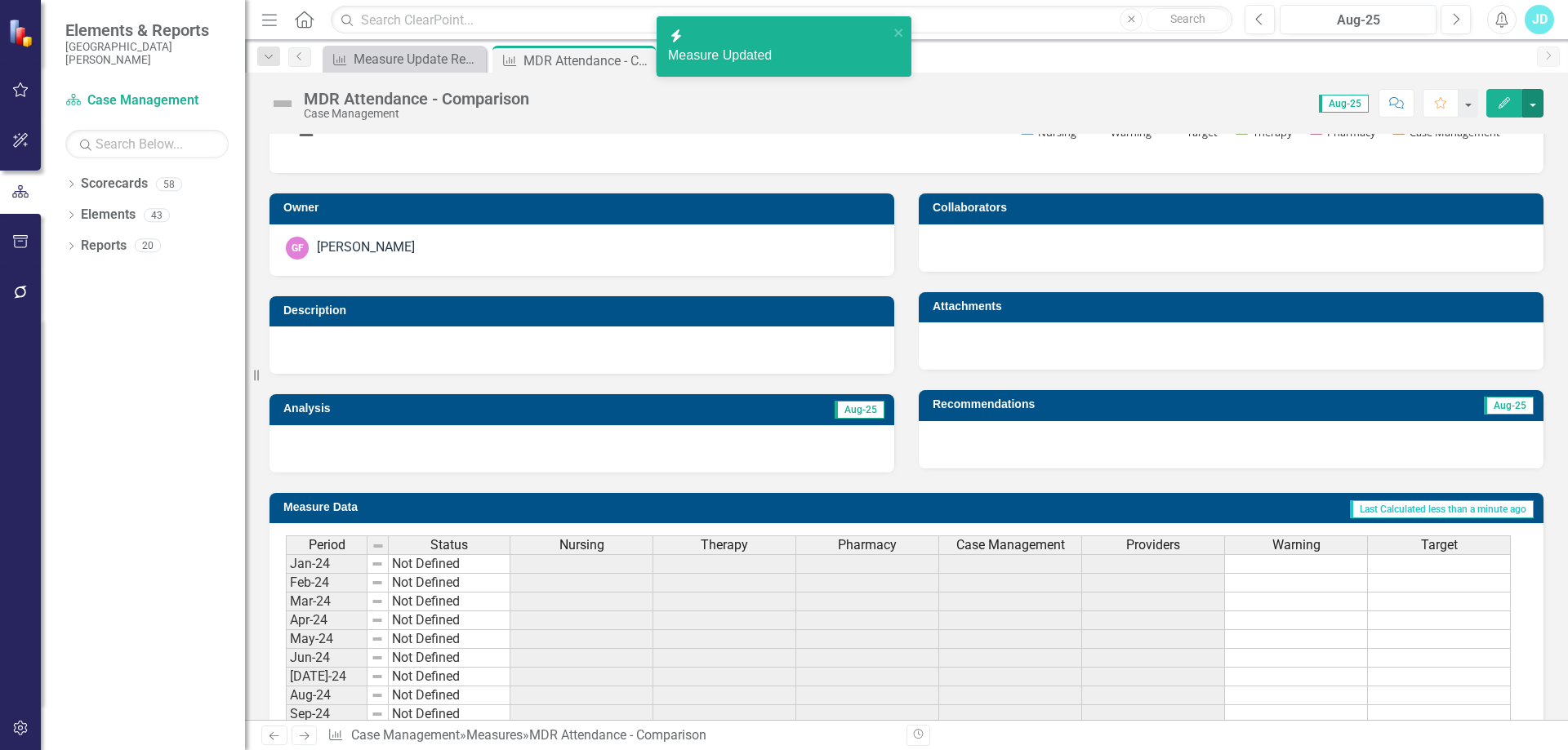
scroll to position [0, 0]
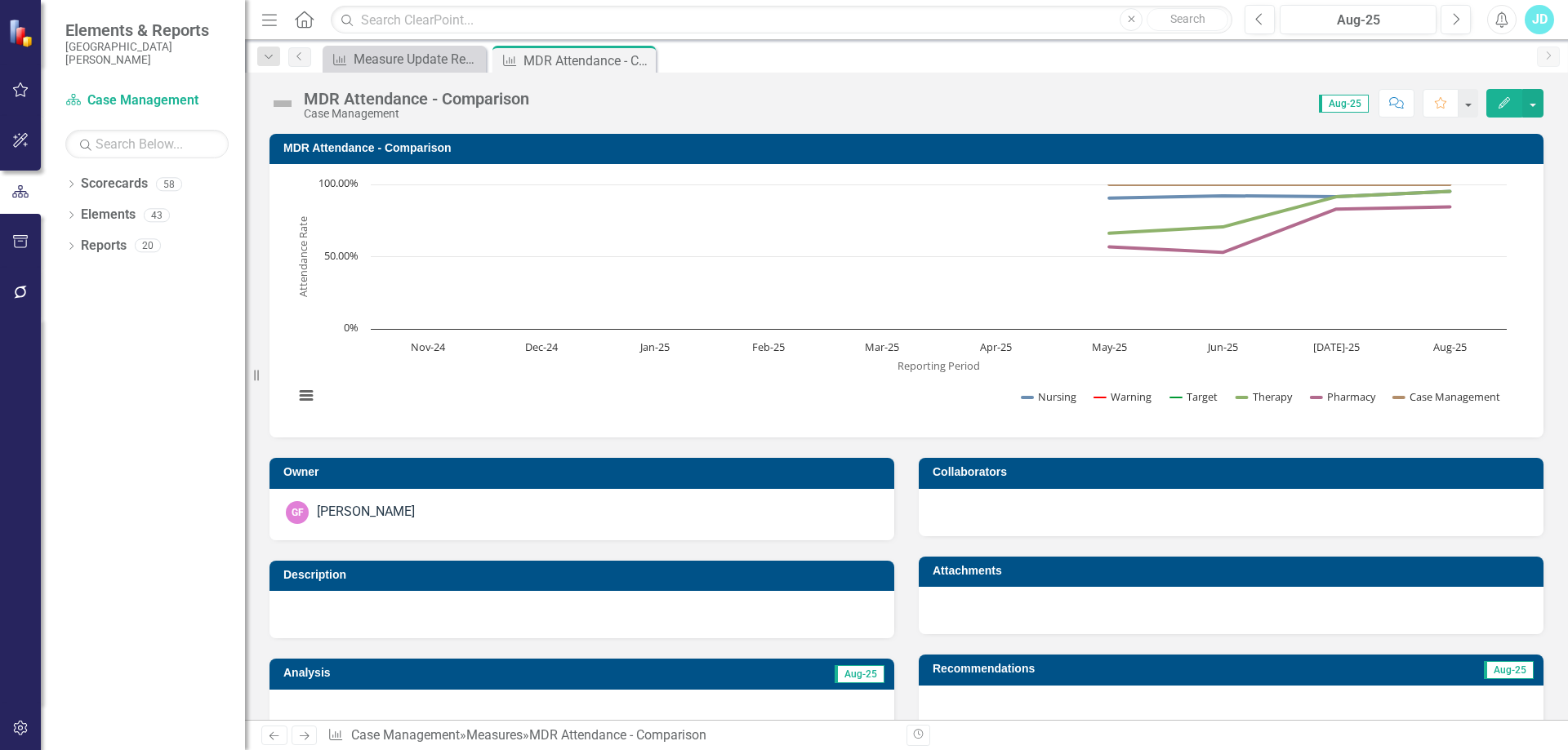
click at [383, 142] on h3 "MDR Attendance - Comparison" at bounding box center [910, 148] width 1252 height 13
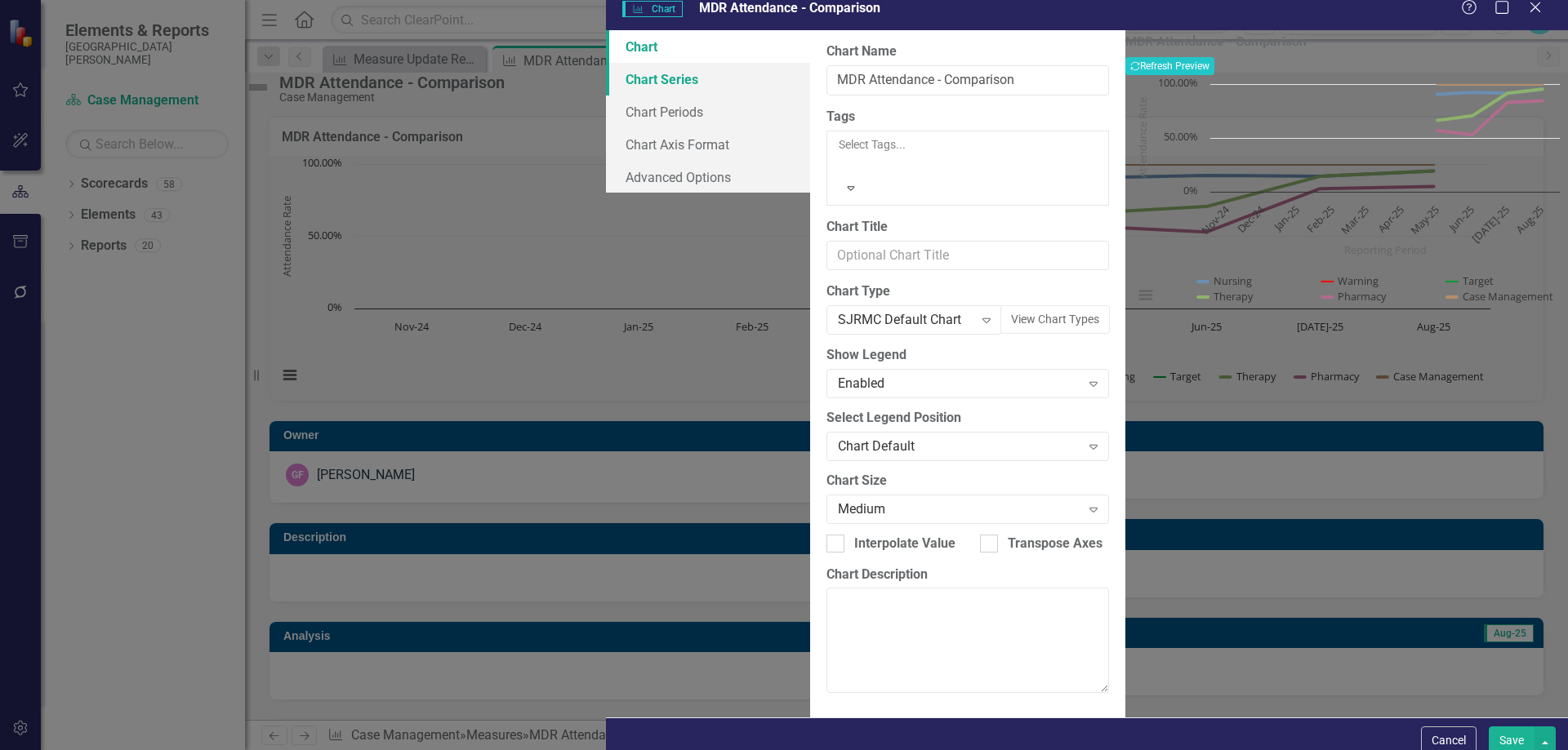
click at [605, 87] on link "Chart Series" at bounding box center [707, 78] width 204 height 32
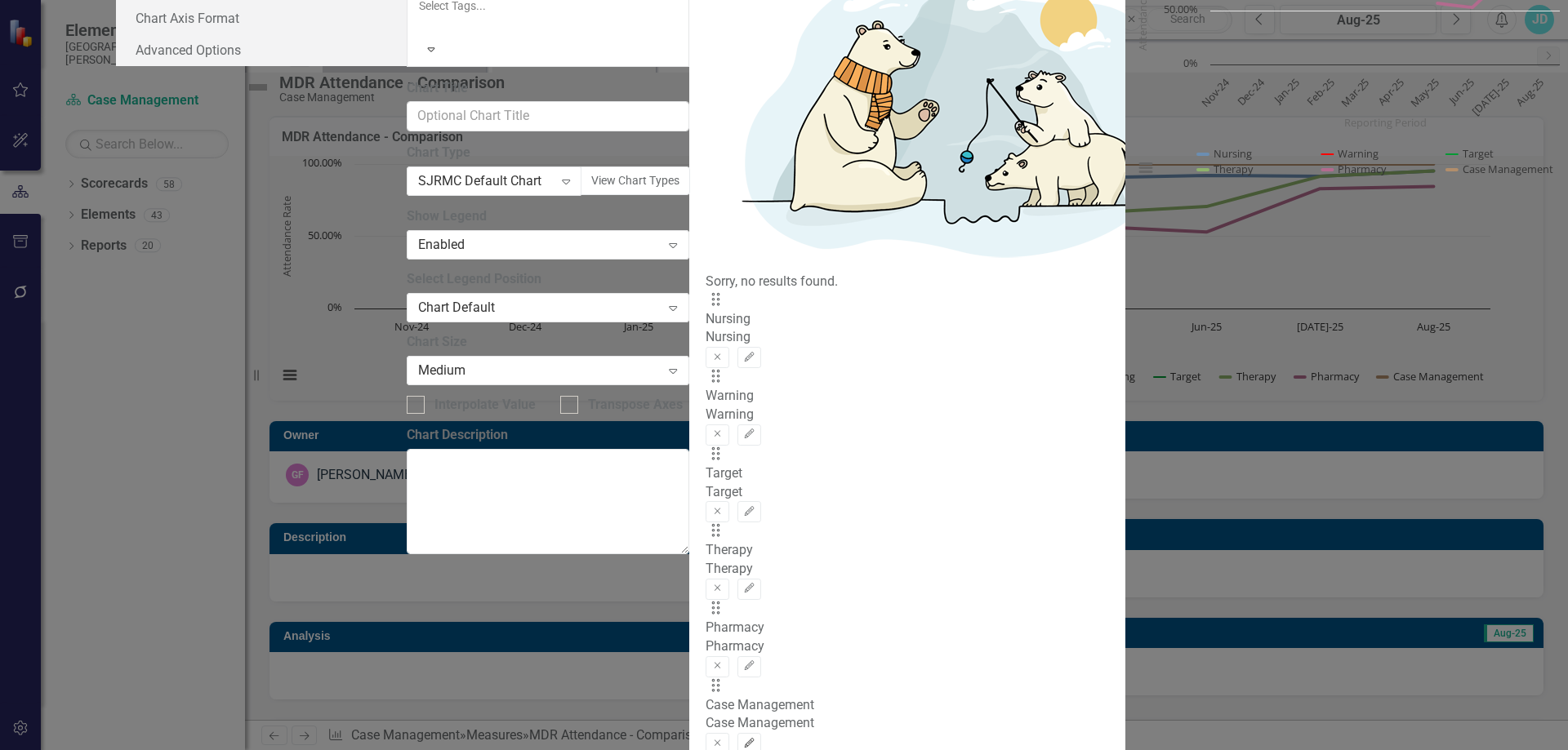
click at [755, 738] on icon "Edit" at bounding box center [749, 743] width 13 height 10
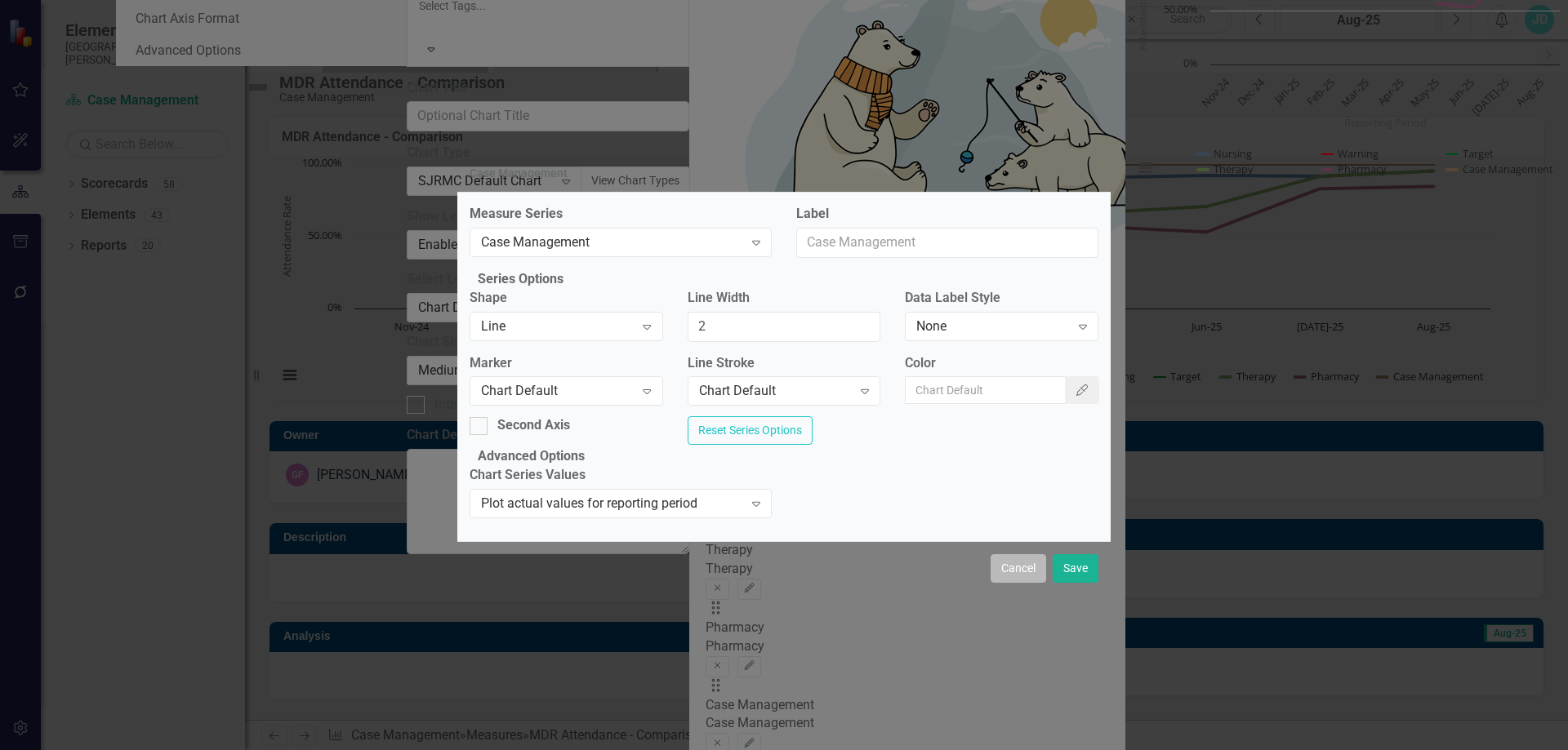
click at [1035, 583] on button "Cancel" at bounding box center [1017, 568] width 56 height 28
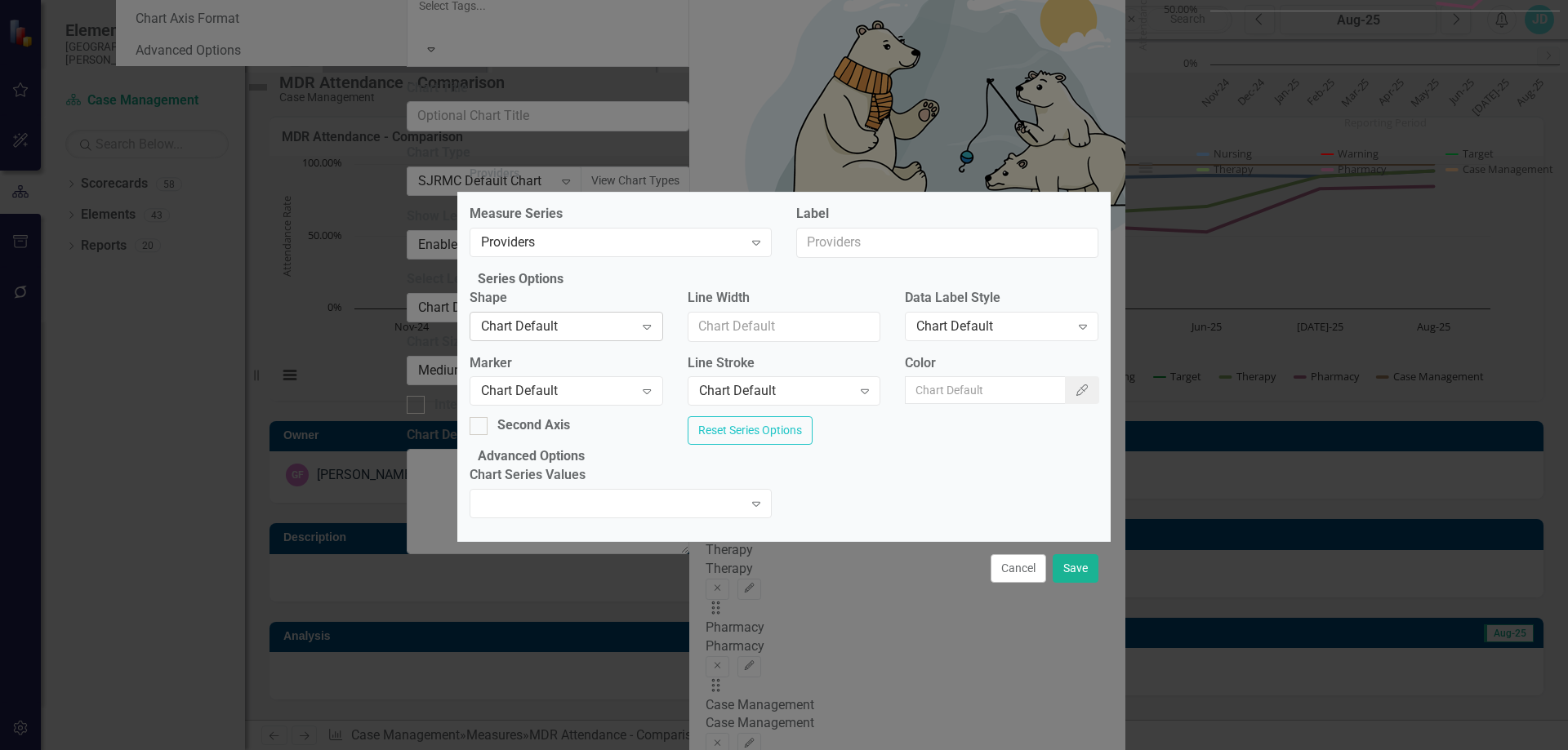
click at [650, 325] on icon at bounding box center [647, 327] width 8 height 5
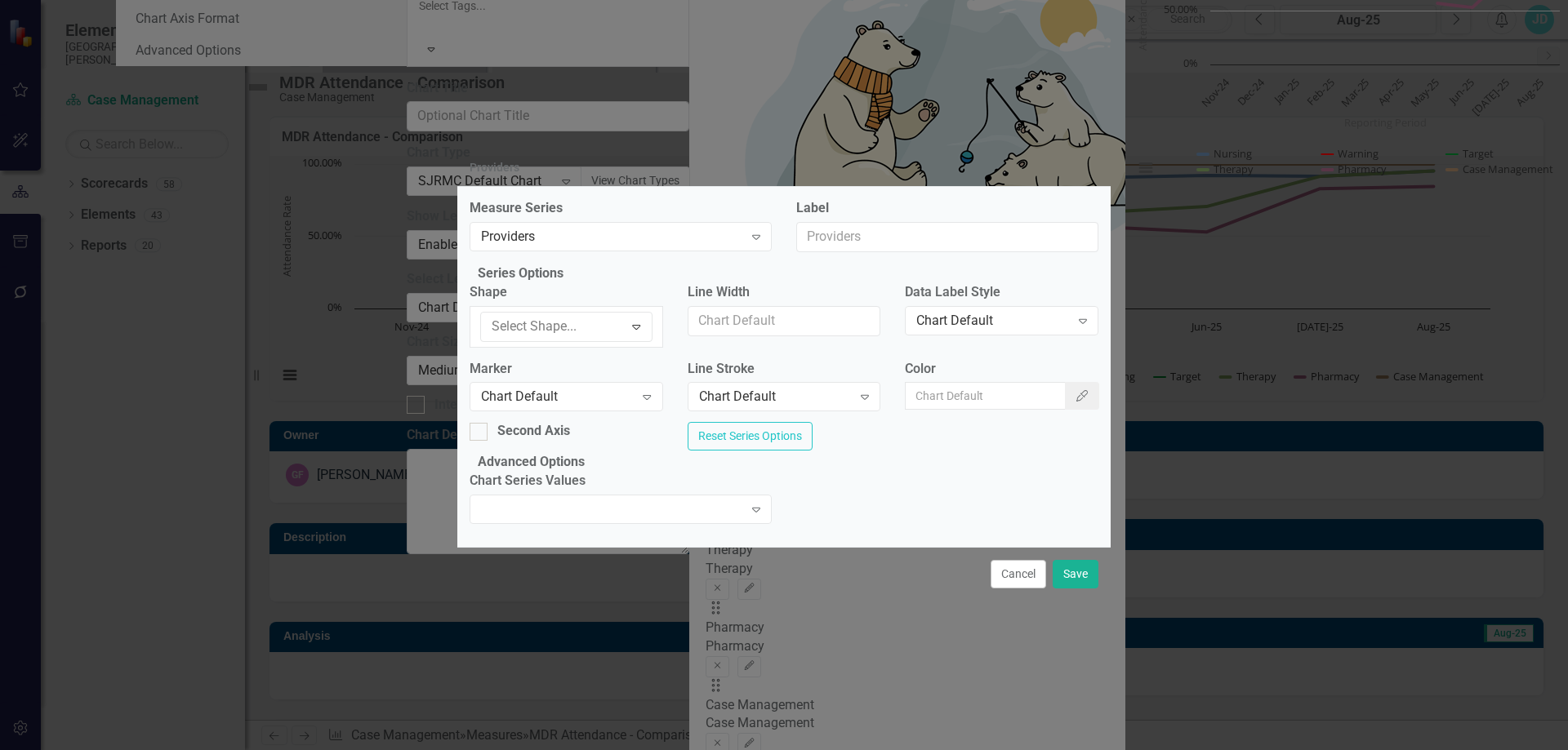
drag, startPoint x: 542, startPoint y: 400, endPoint x: 599, endPoint y: 392, distance: 57.6
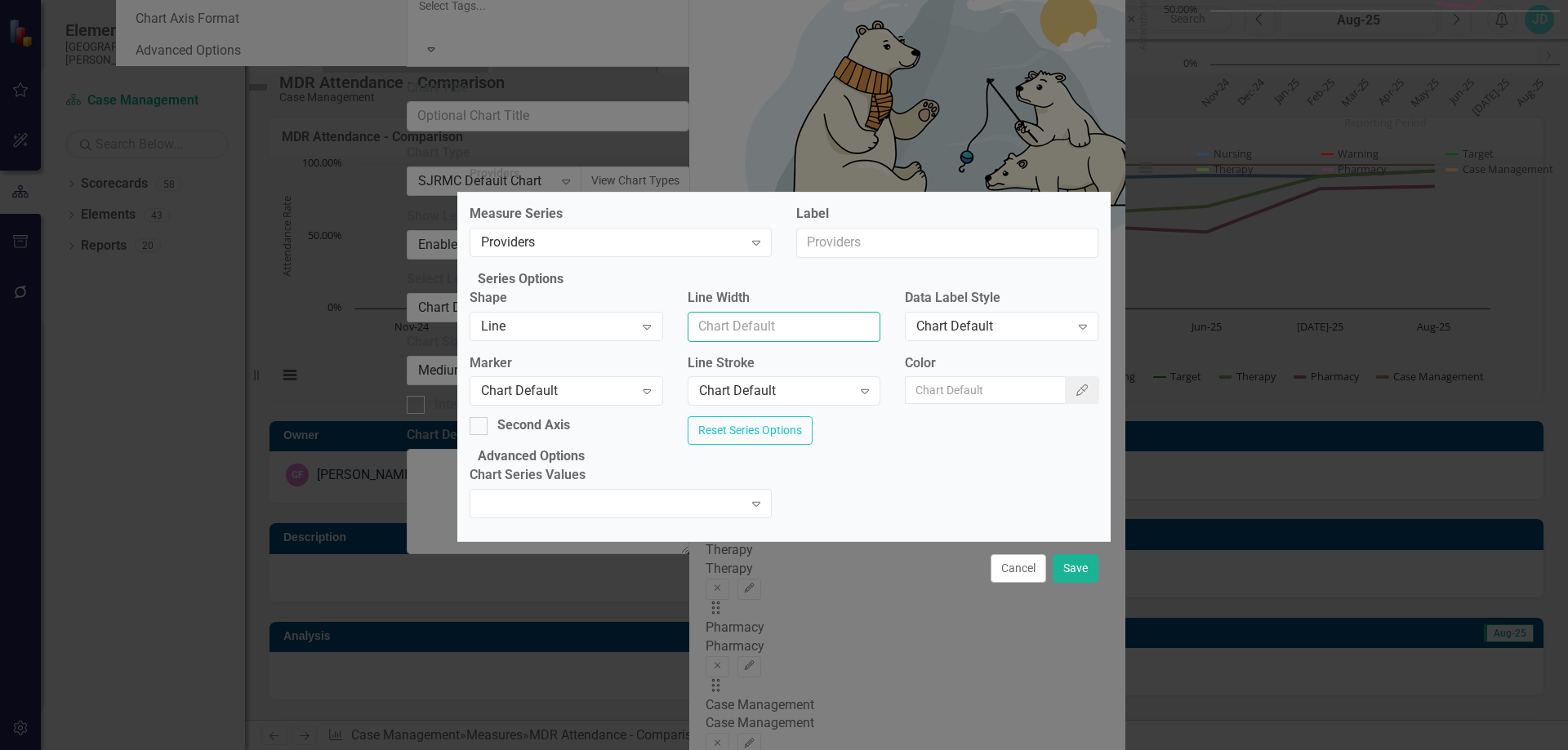
click at [734, 326] on input "Line Width" at bounding box center [784, 327] width 194 height 30
type input "2"
click at [944, 323] on div "Chart Default" at bounding box center [992, 326] width 153 height 19
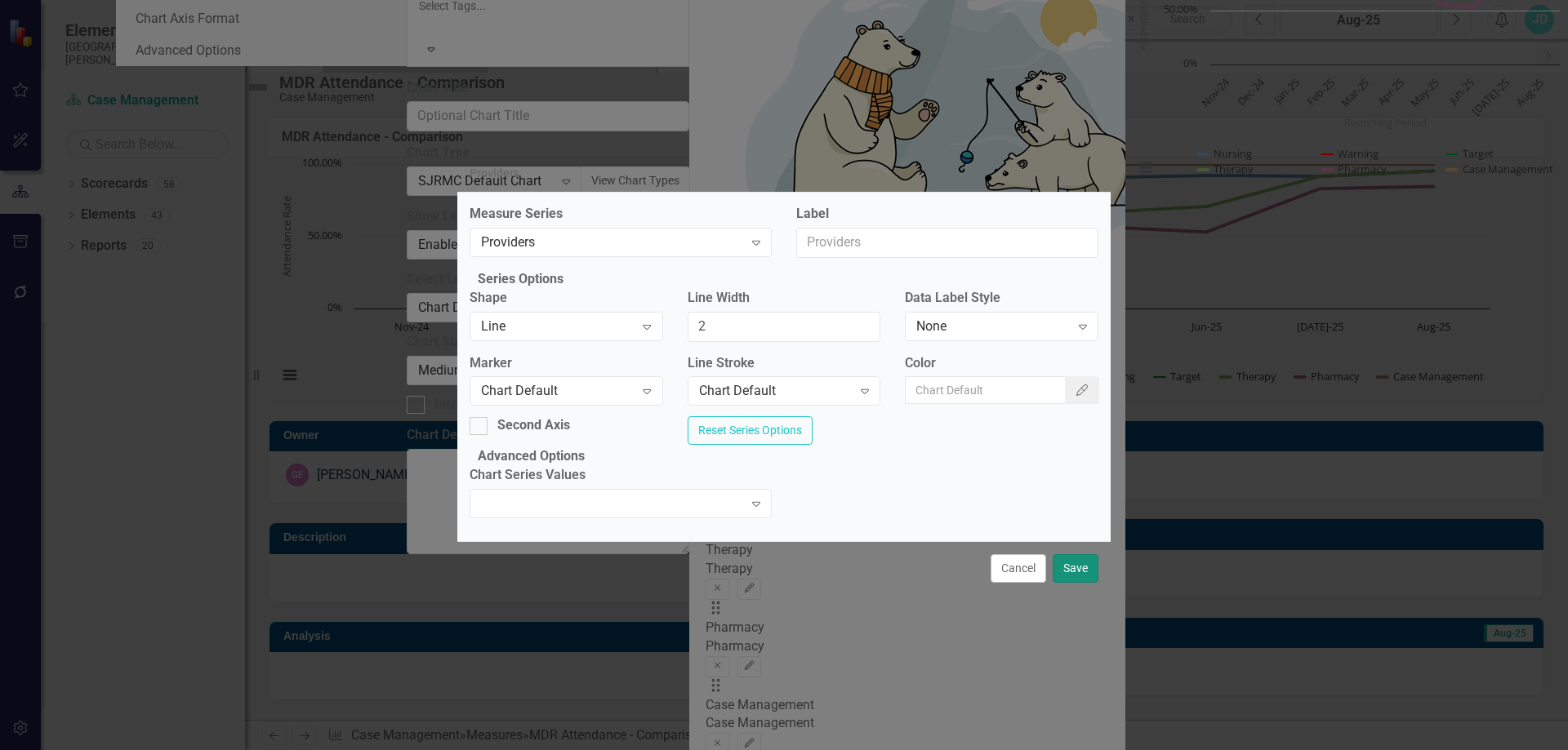
drag, startPoint x: 1069, startPoint y: 596, endPoint x: 1128, endPoint y: 541, distance: 80.7
click at [1071, 583] on button "Save" at bounding box center [1075, 568] width 46 height 28
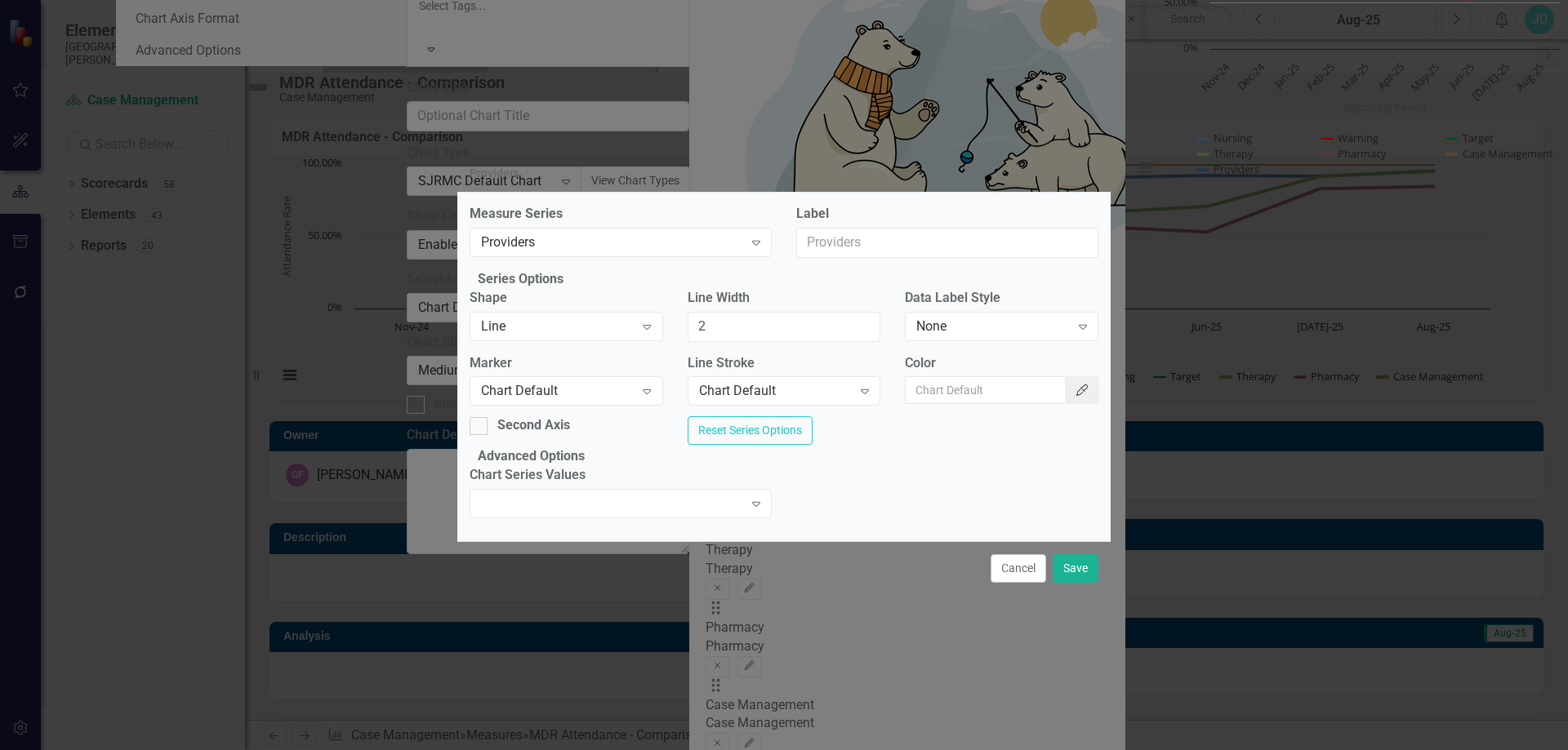
click at [1075, 382] on button "Color Picker" at bounding box center [1081, 390] width 34 height 27
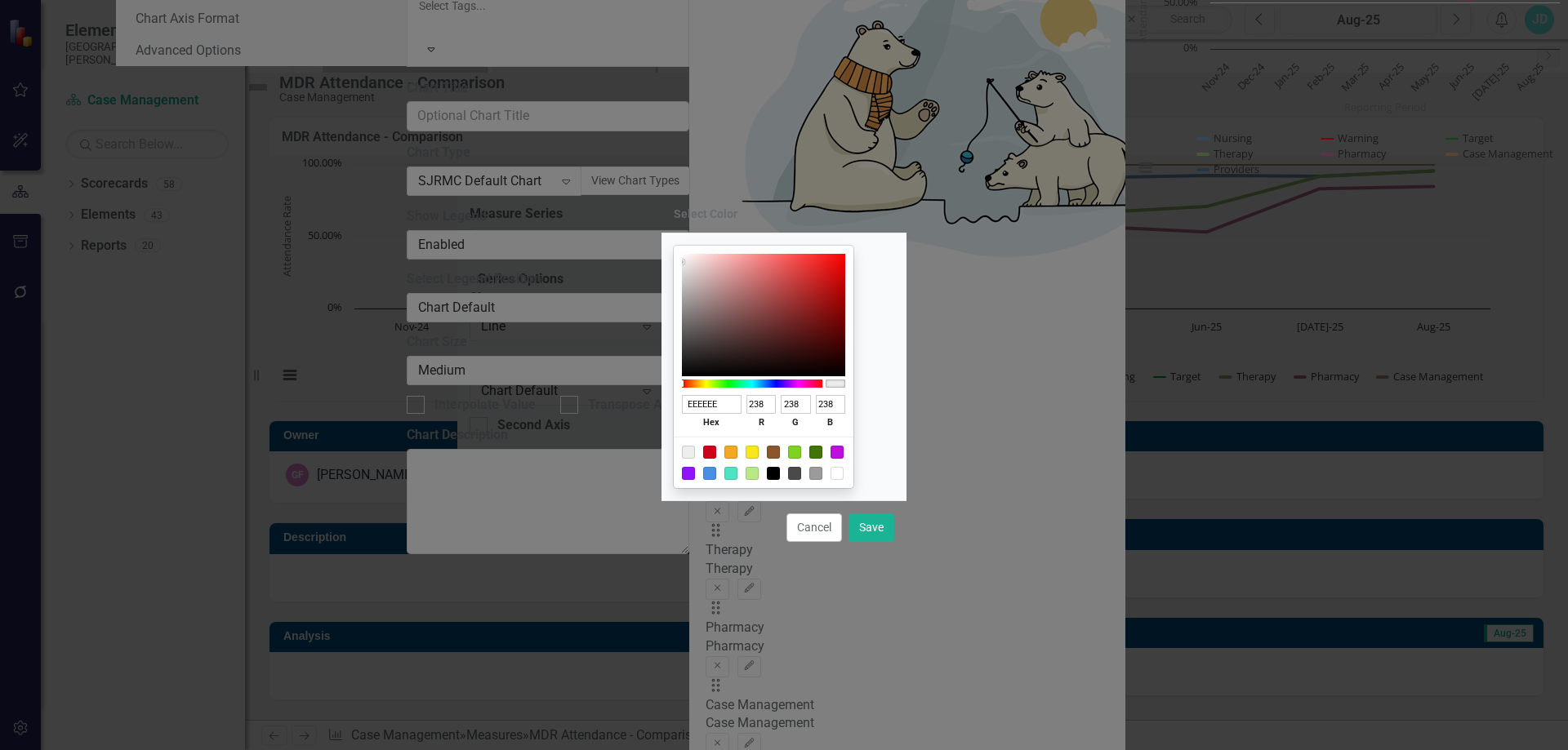
click at [801, 473] on div at bounding box center [793, 472] width 13 height 13
type input "4A4A4A"
type input "74"
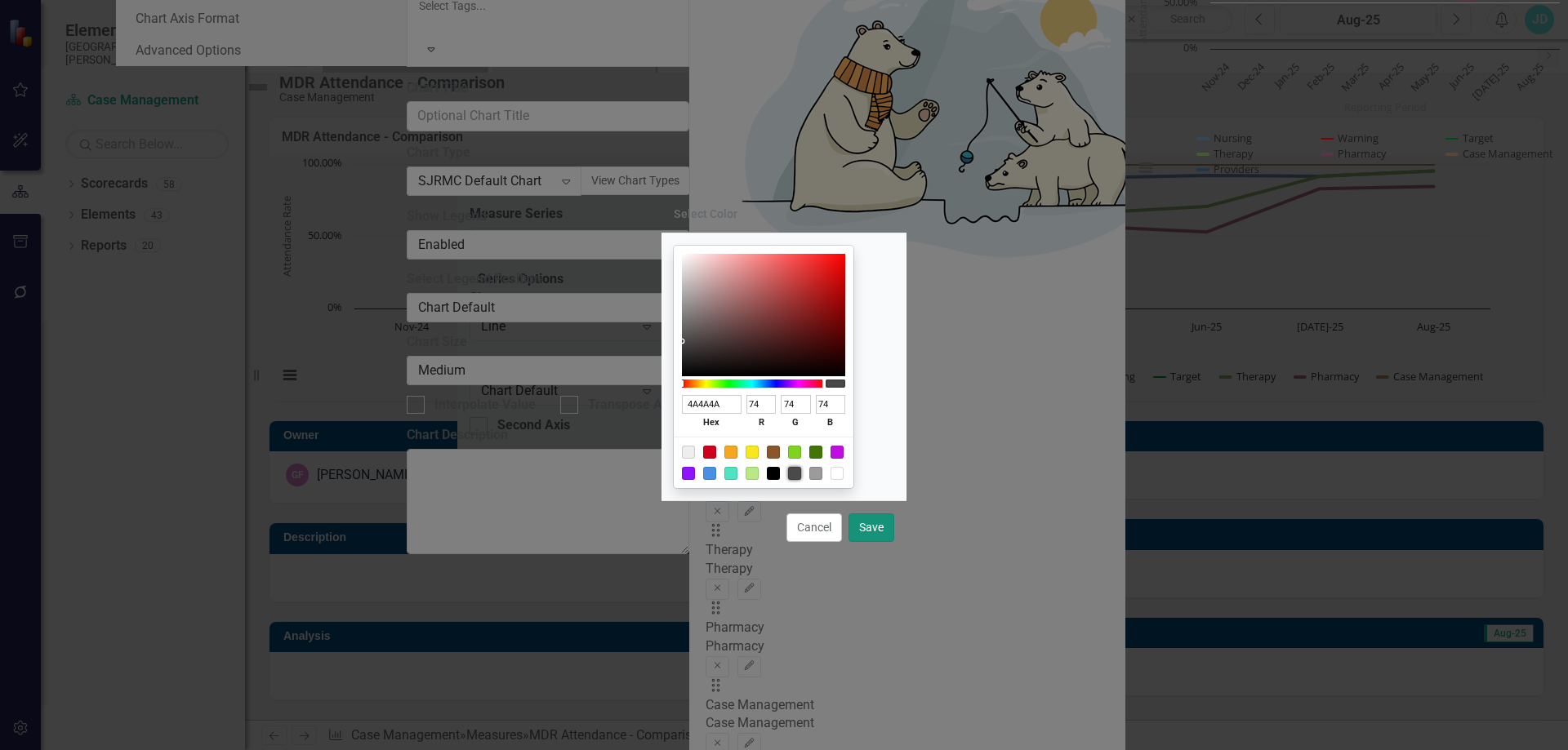
click at [870, 531] on button "Save" at bounding box center [871, 527] width 46 height 28
type input "#4a4a4a"
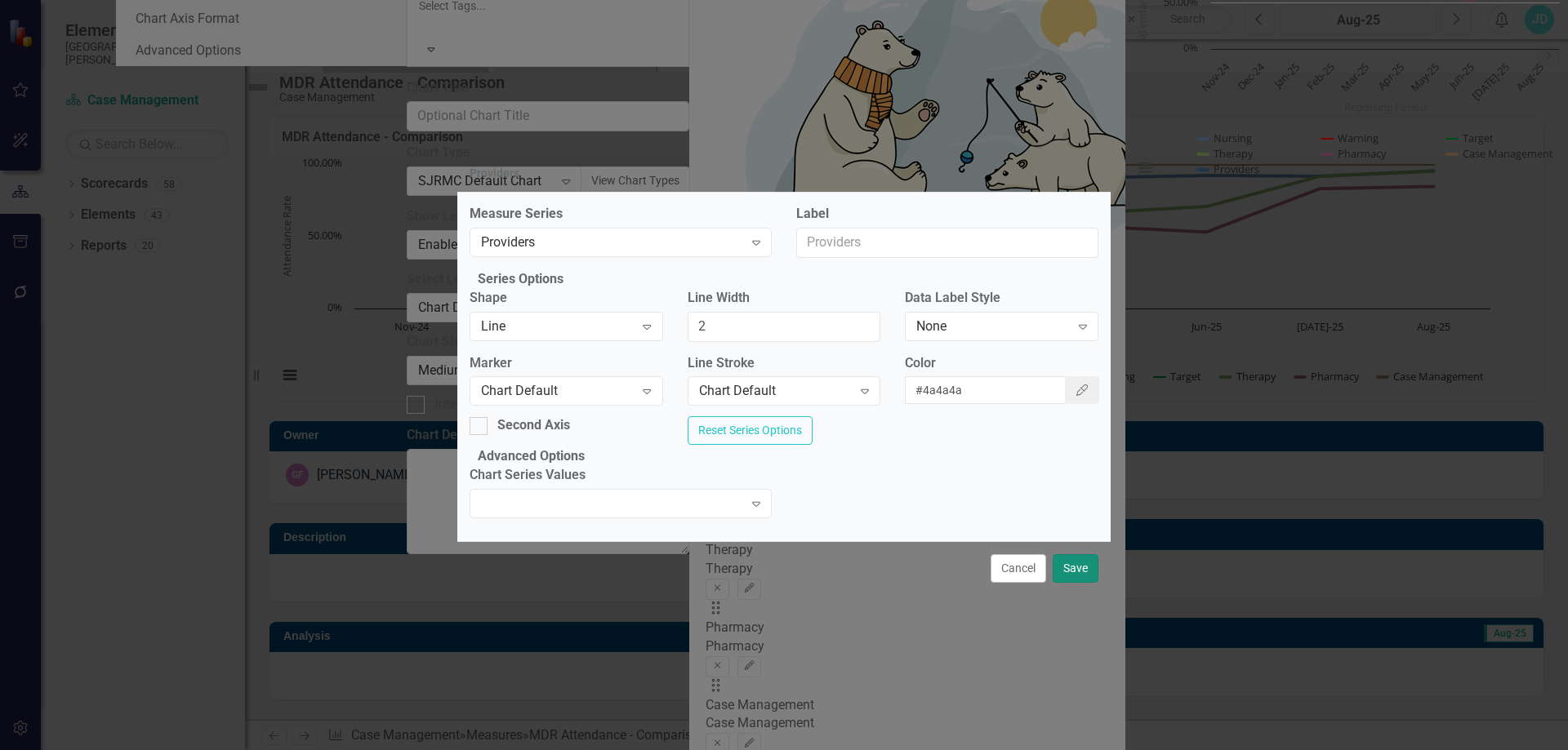
click at [1076, 583] on button "Save" at bounding box center [1075, 568] width 46 height 28
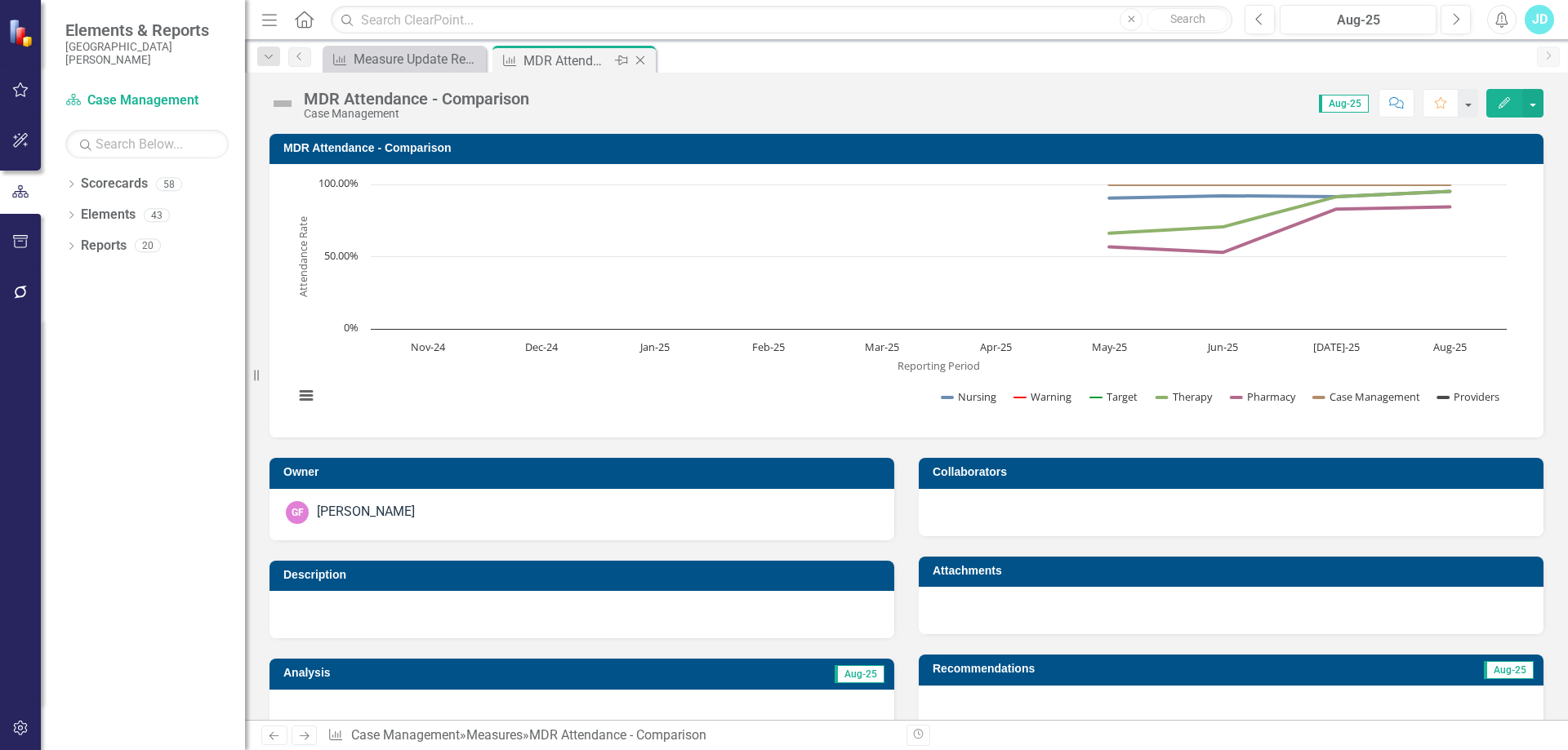
click at [640, 57] on icon "Close" at bounding box center [640, 60] width 17 height 13
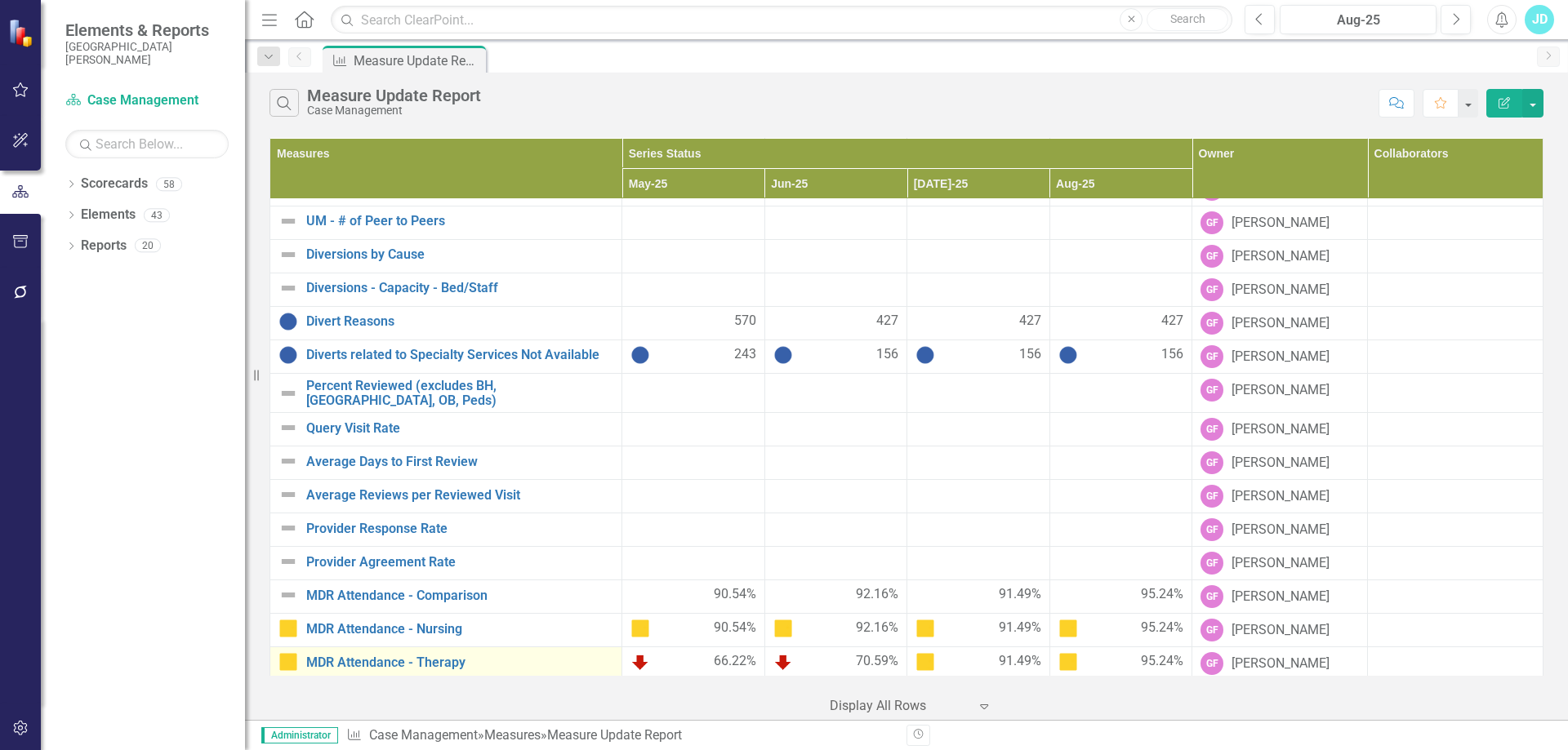
scroll to position [1026, 0]
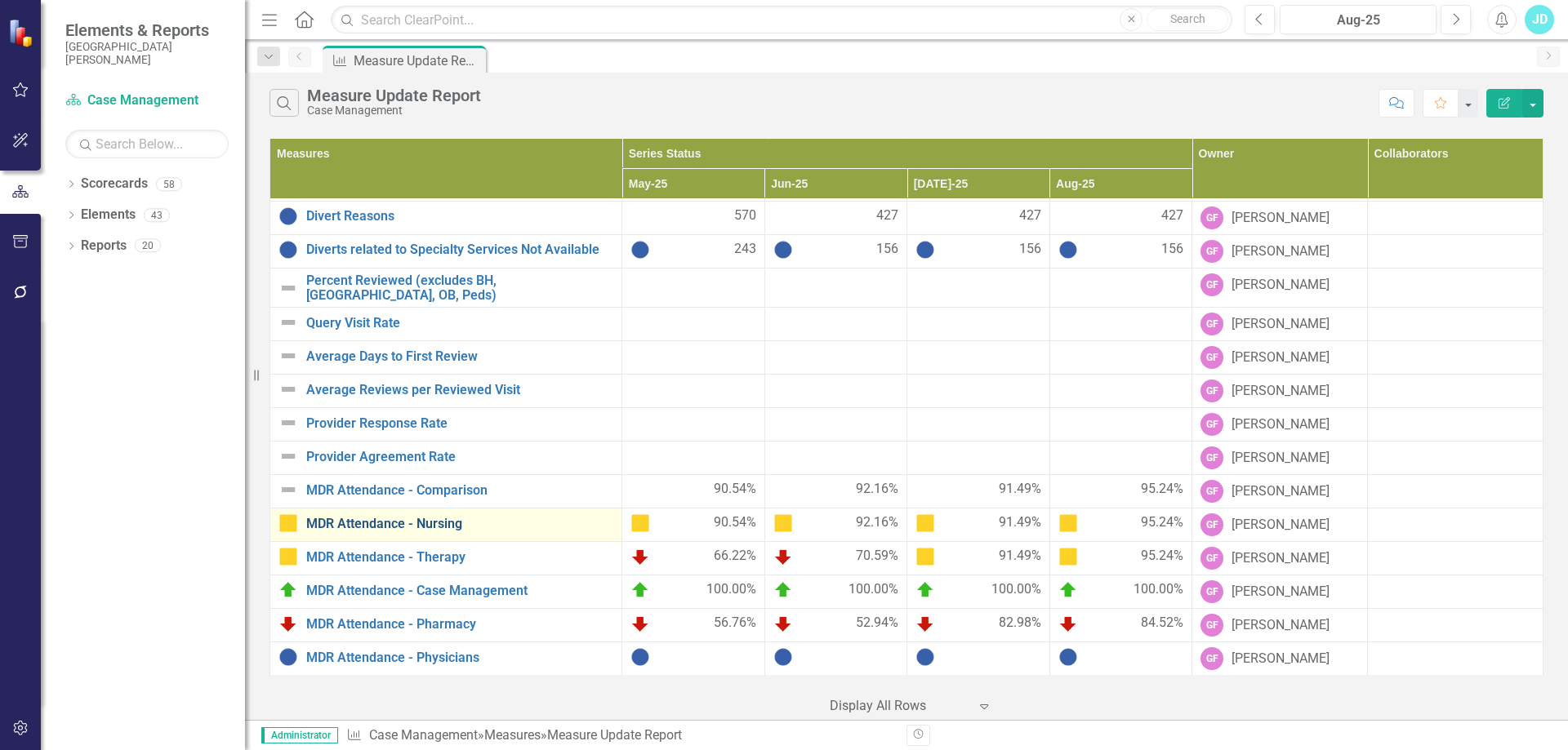
click at [441, 526] on link "MDR Attendance - Nursing" at bounding box center [460, 523] width 307 height 15
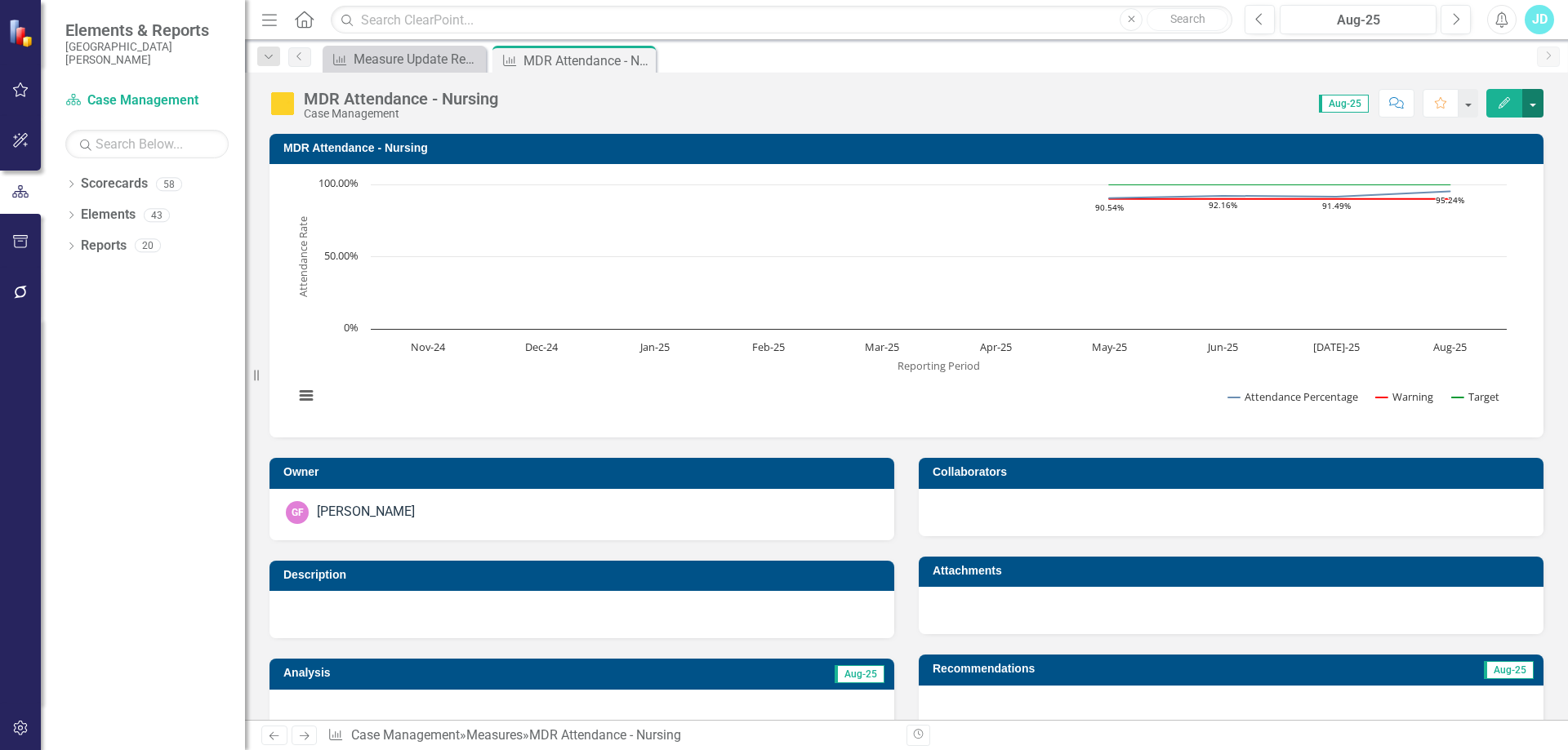
click at [1529, 103] on button "button" at bounding box center [1533, 103] width 22 height 28
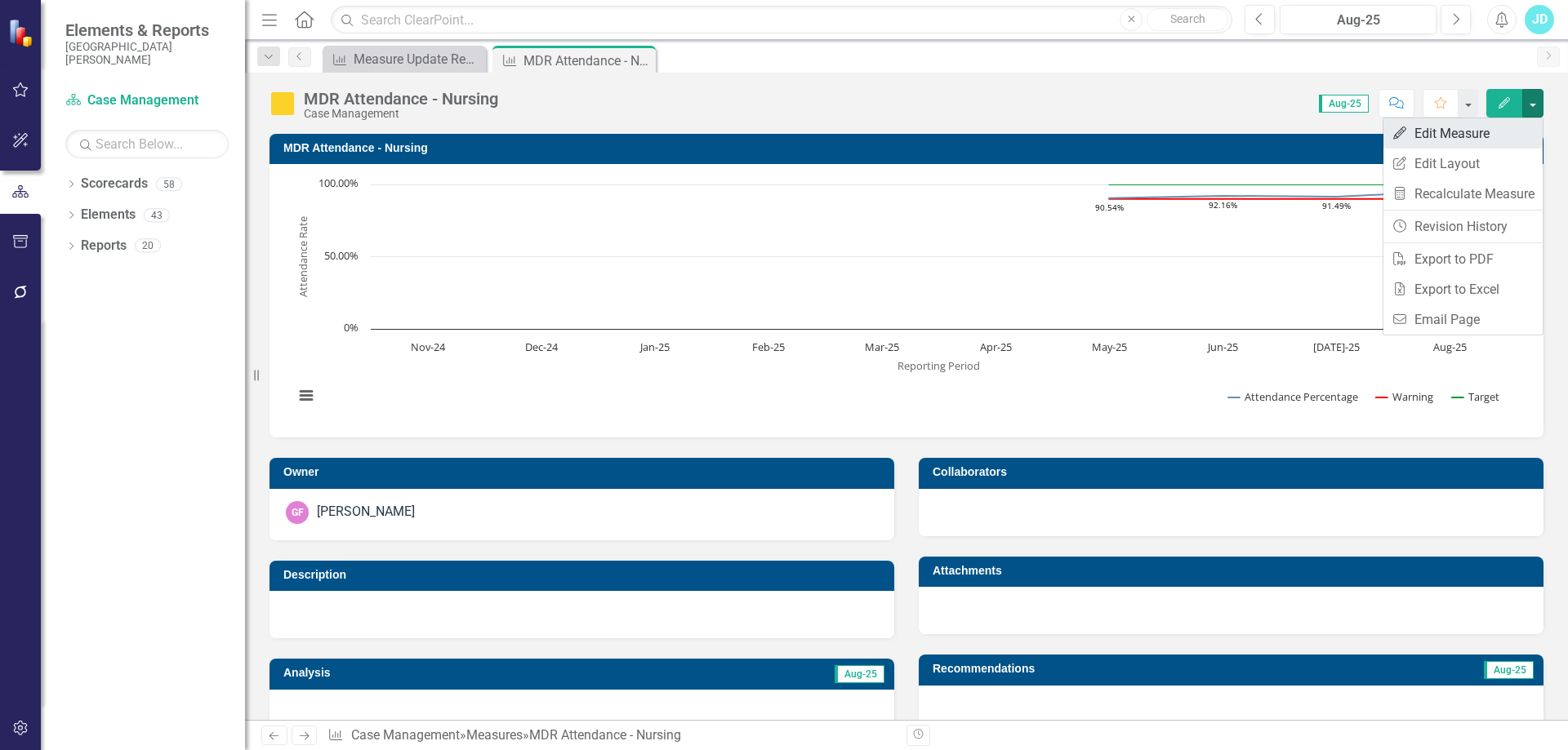
click at [1474, 130] on link "Edit Edit Measure" at bounding box center [1462, 133] width 159 height 30
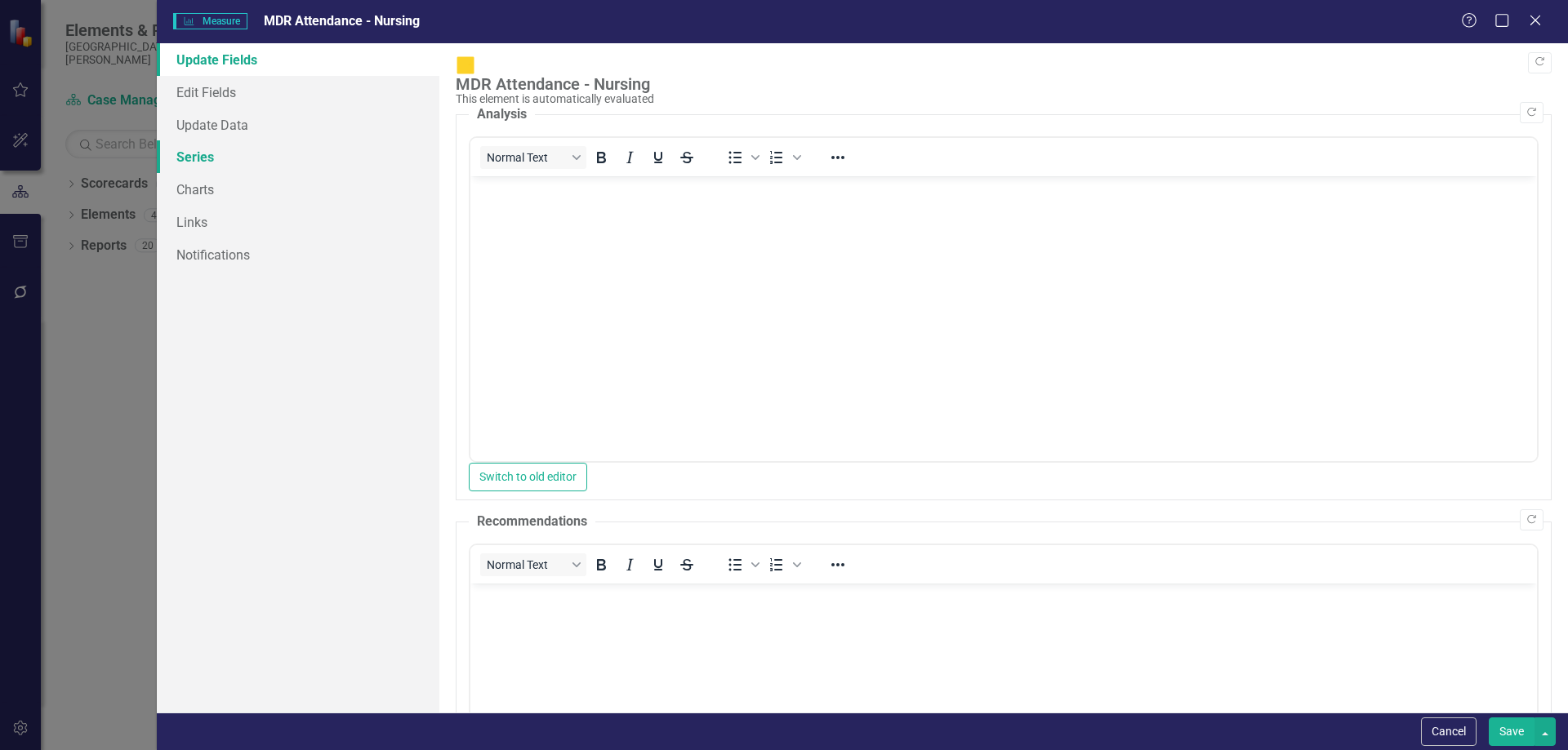
click at [242, 154] on link "Series" at bounding box center [297, 156] width 283 height 32
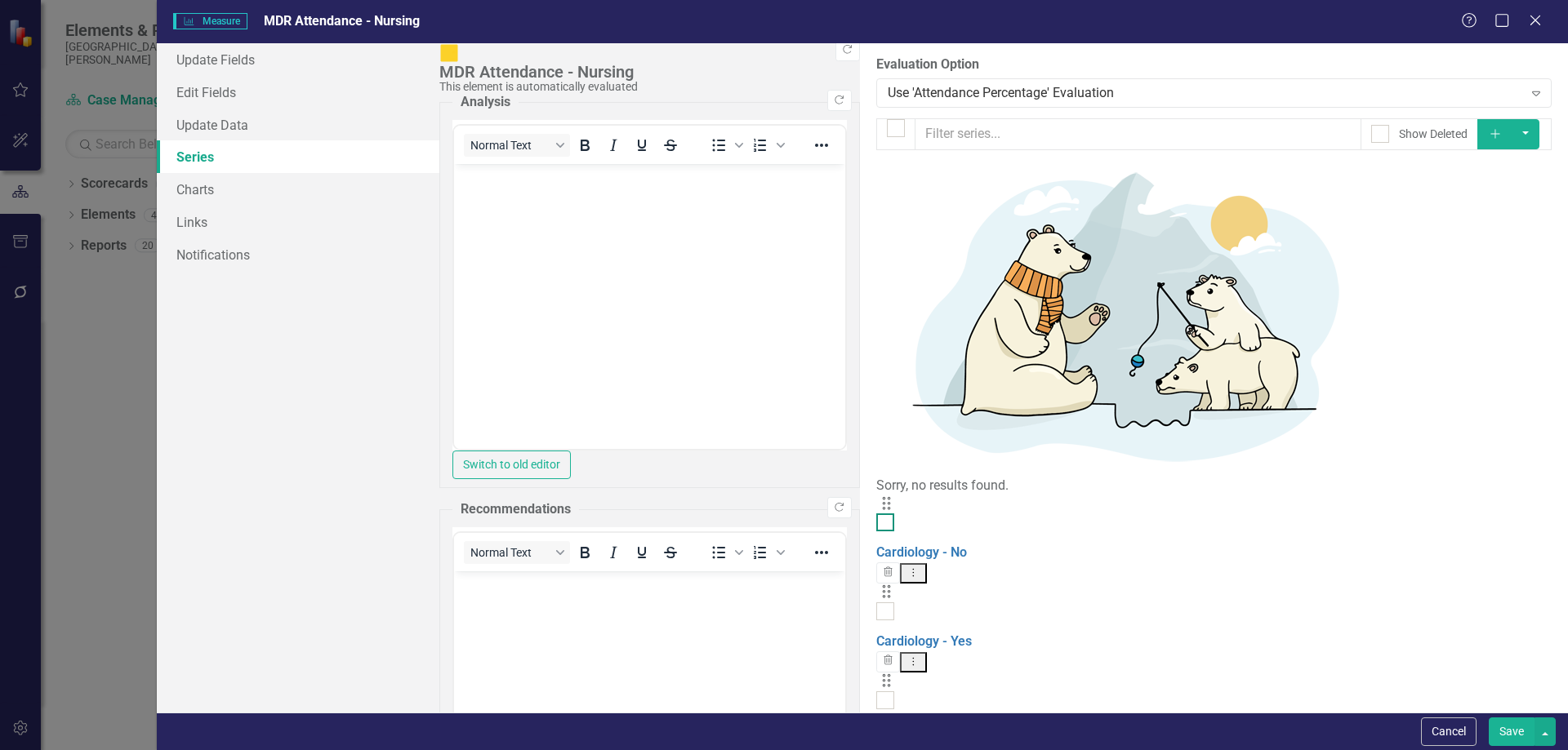
click at [876, 513] on input "checkbox" at bounding box center [881, 518] width 11 height 11
checkbox input "true"
drag, startPoint x: 501, startPoint y: 226, endPoint x: 501, endPoint y: 262, distance: 36.0
click at [876, 602] on div at bounding box center [885, 611] width 18 height 18
click at [876, 602] on input "checkbox" at bounding box center [881, 607] width 11 height 11
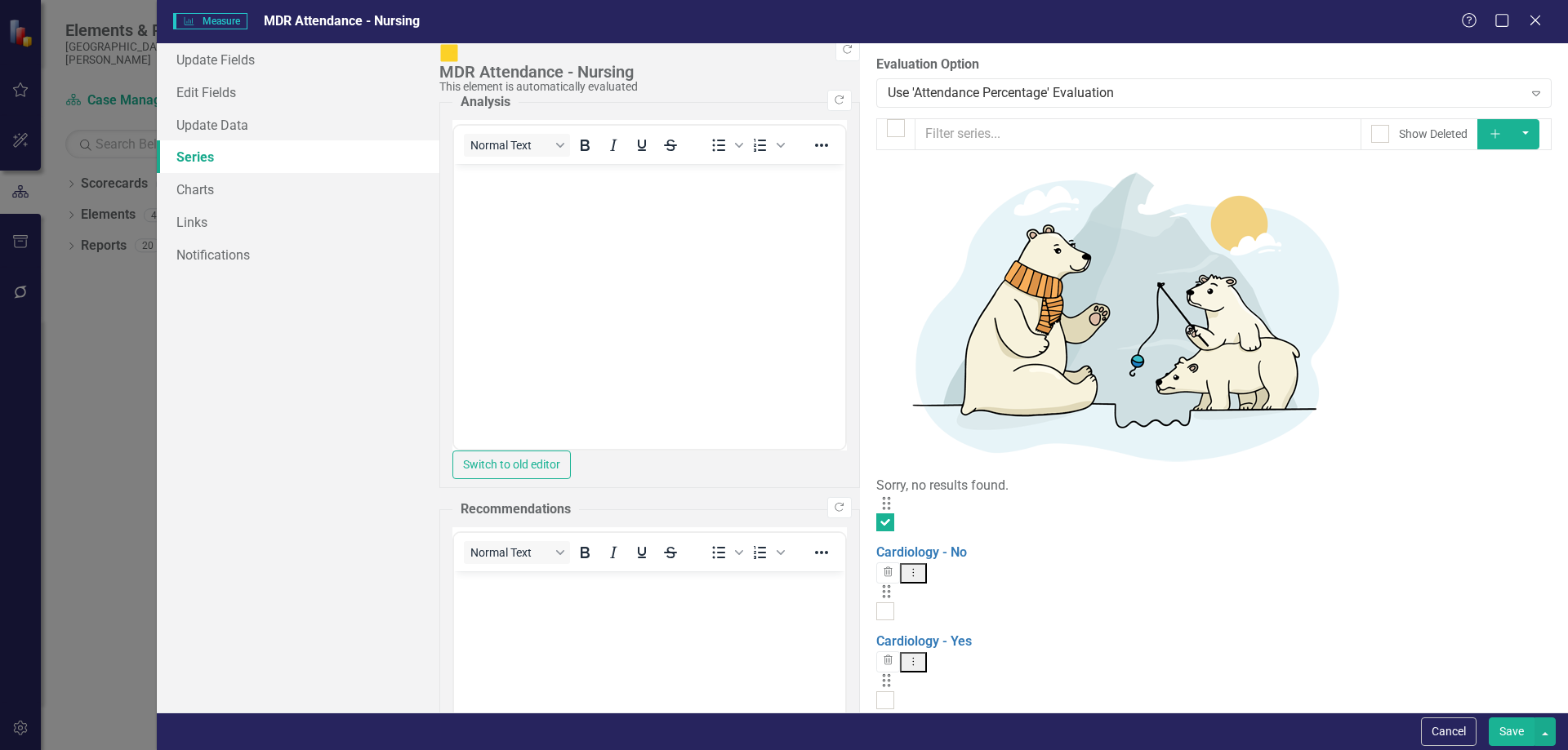
checkbox input "true"
click at [876, 691] on div at bounding box center [885, 700] width 18 height 18
click at [876, 691] on input "checkbox" at bounding box center [881, 696] width 11 height 11
checkbox input "true"
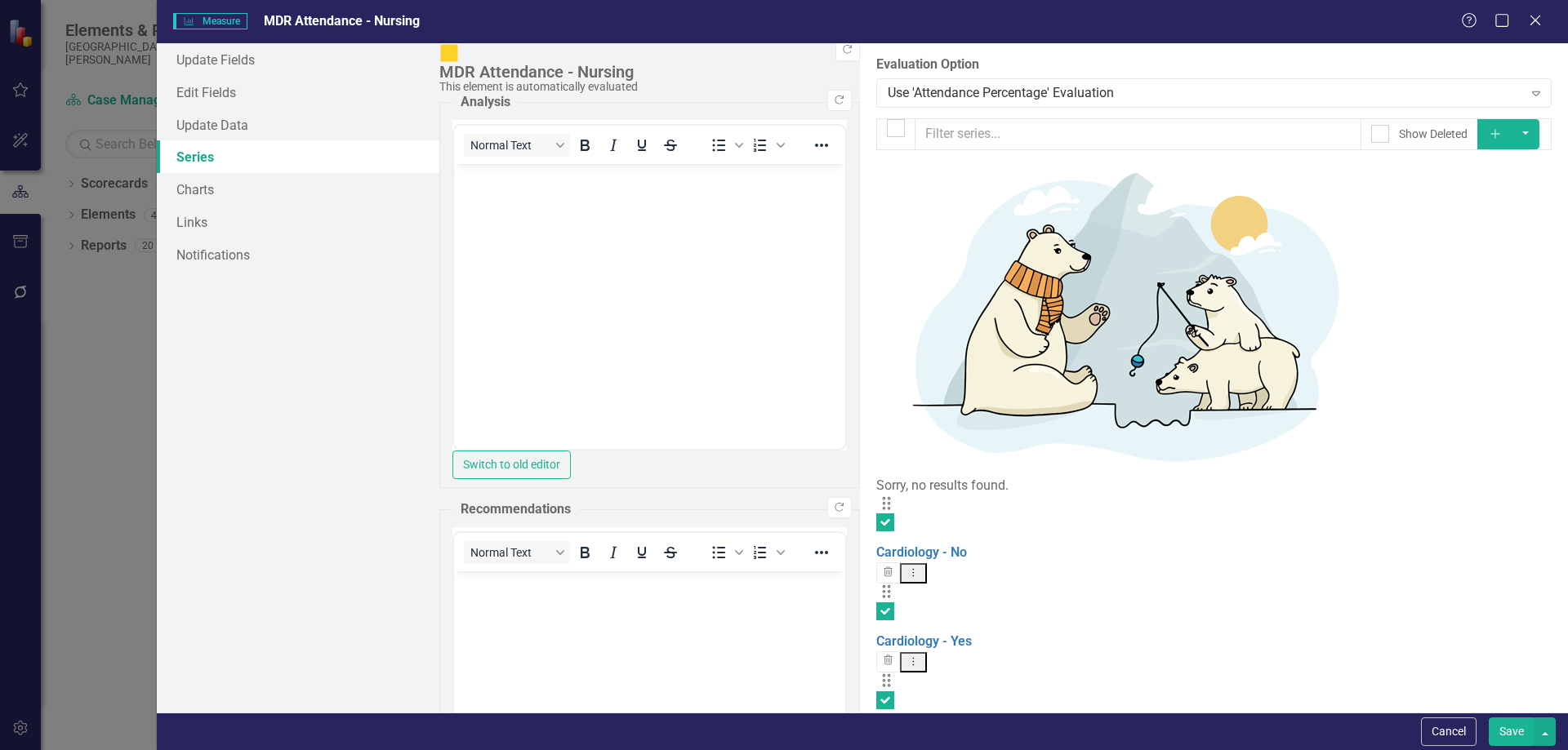
checkbox input "true"
drag, startPoint x: 500, startPoint y: 380, endPoint x: 496, endPoint y: 426, distance: 46.2
checkbox input "true"
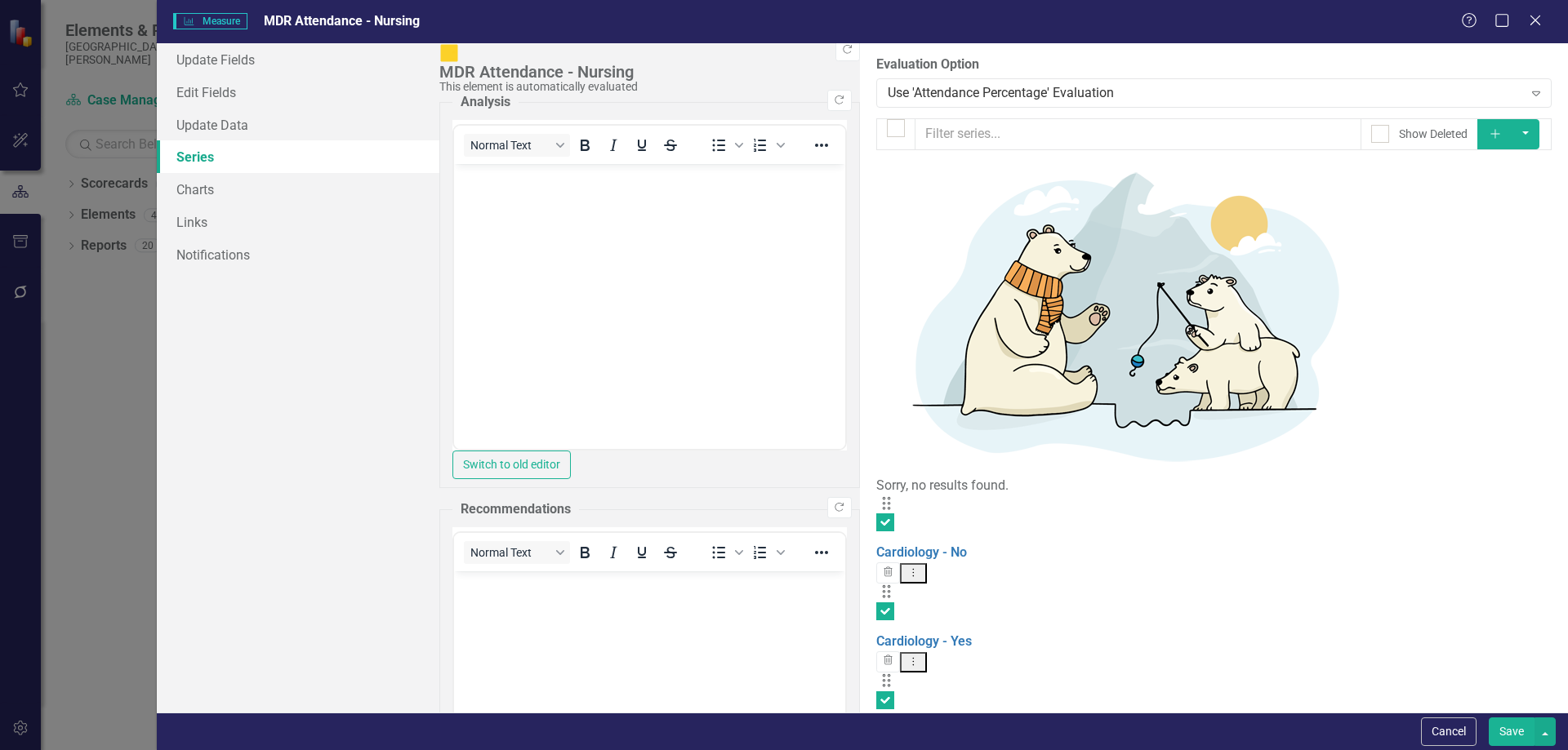
checkbox input "true"
drag, startPoint x: 499, startPoint y: 483, endPoint x: 499, endPoint y: 525, distance: 42.0
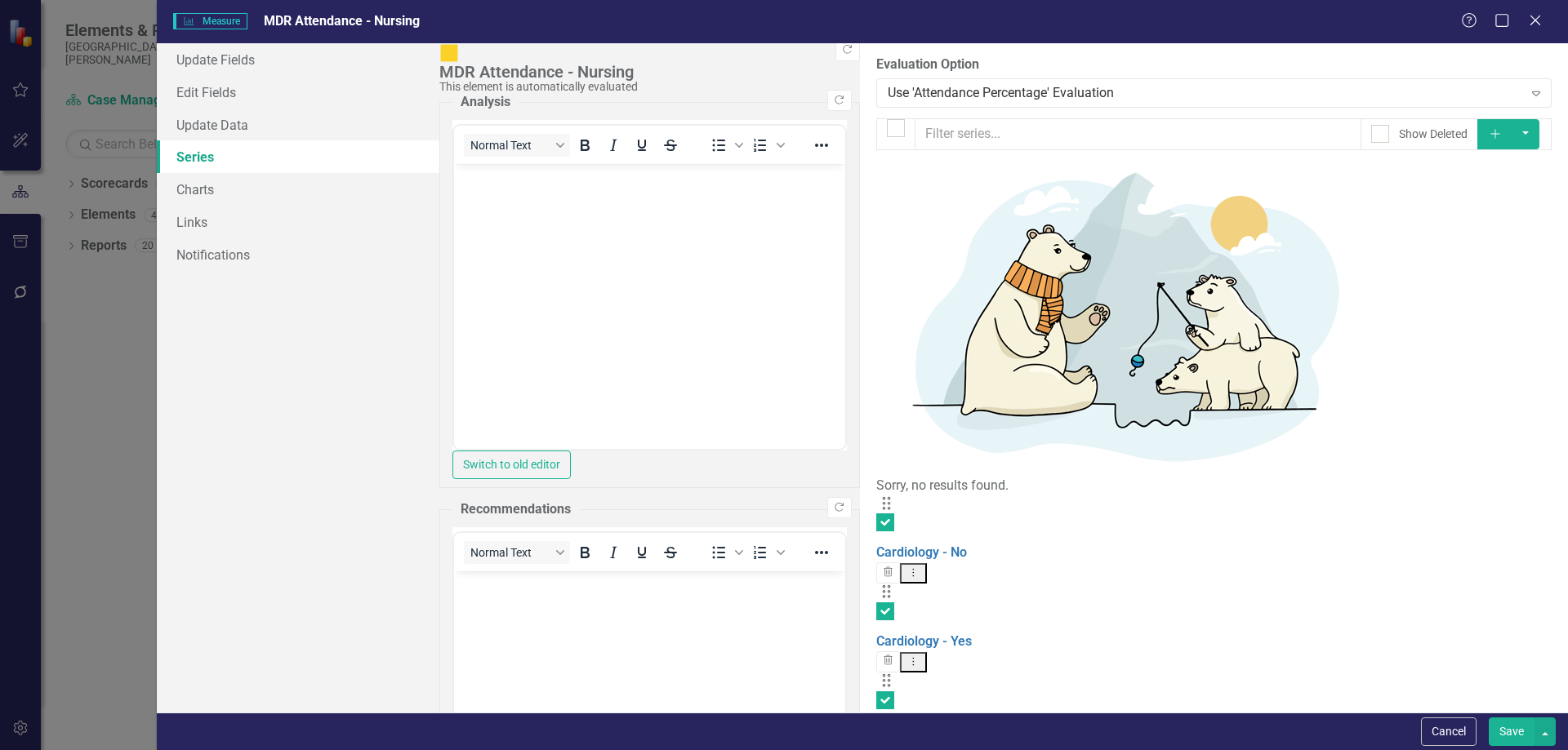
checkbox input "true"
click at [1531, 141] on button "button" at bounding box center [1525, 134] width 27 height 30
click at [1482, 218] on link "Edit Multiple Edit Multiple" at bounding box center [1474, 224] width 129 height 30
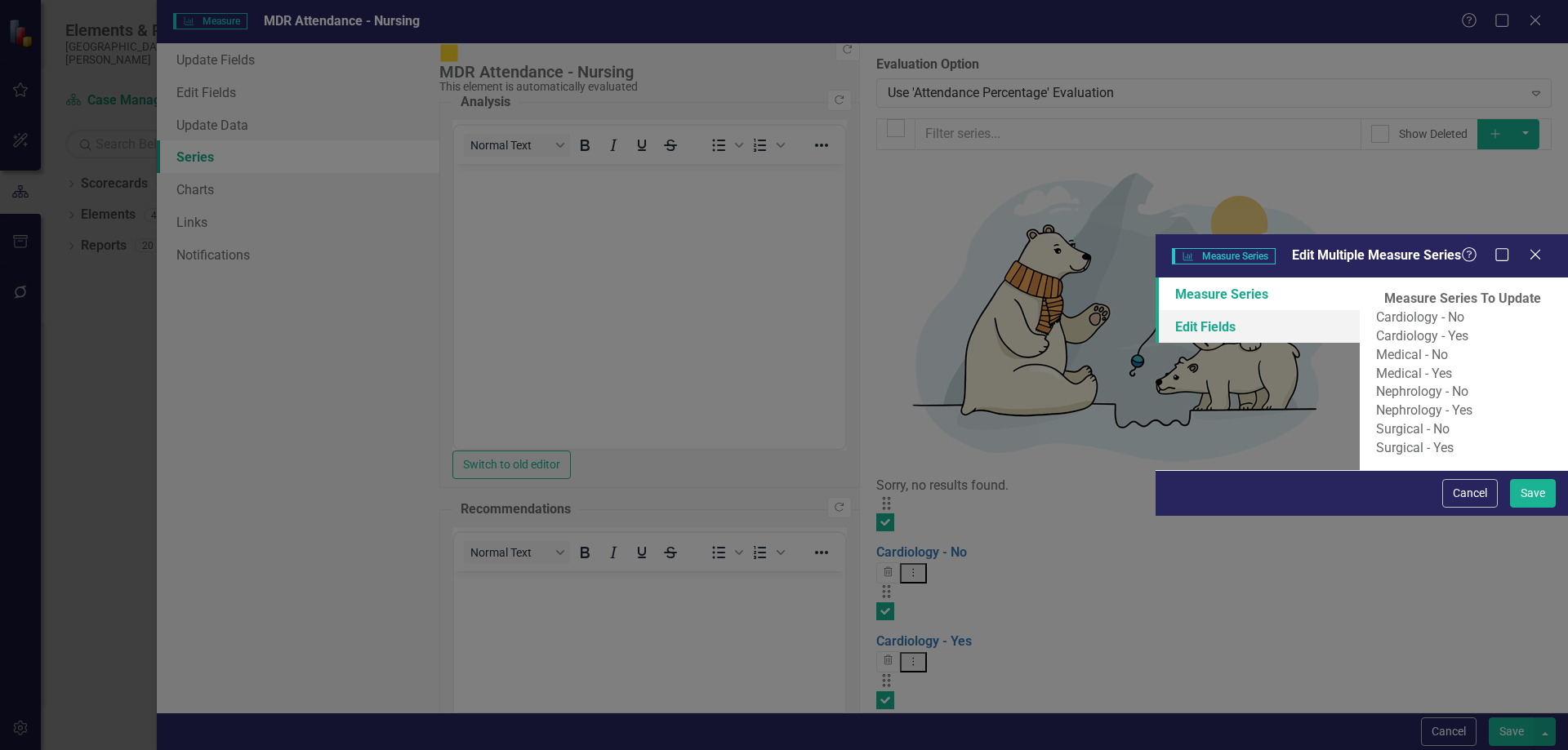
click at [1155, 310] on link "Edit Fields" at bounding box center [1257, 326] width 204 height 32
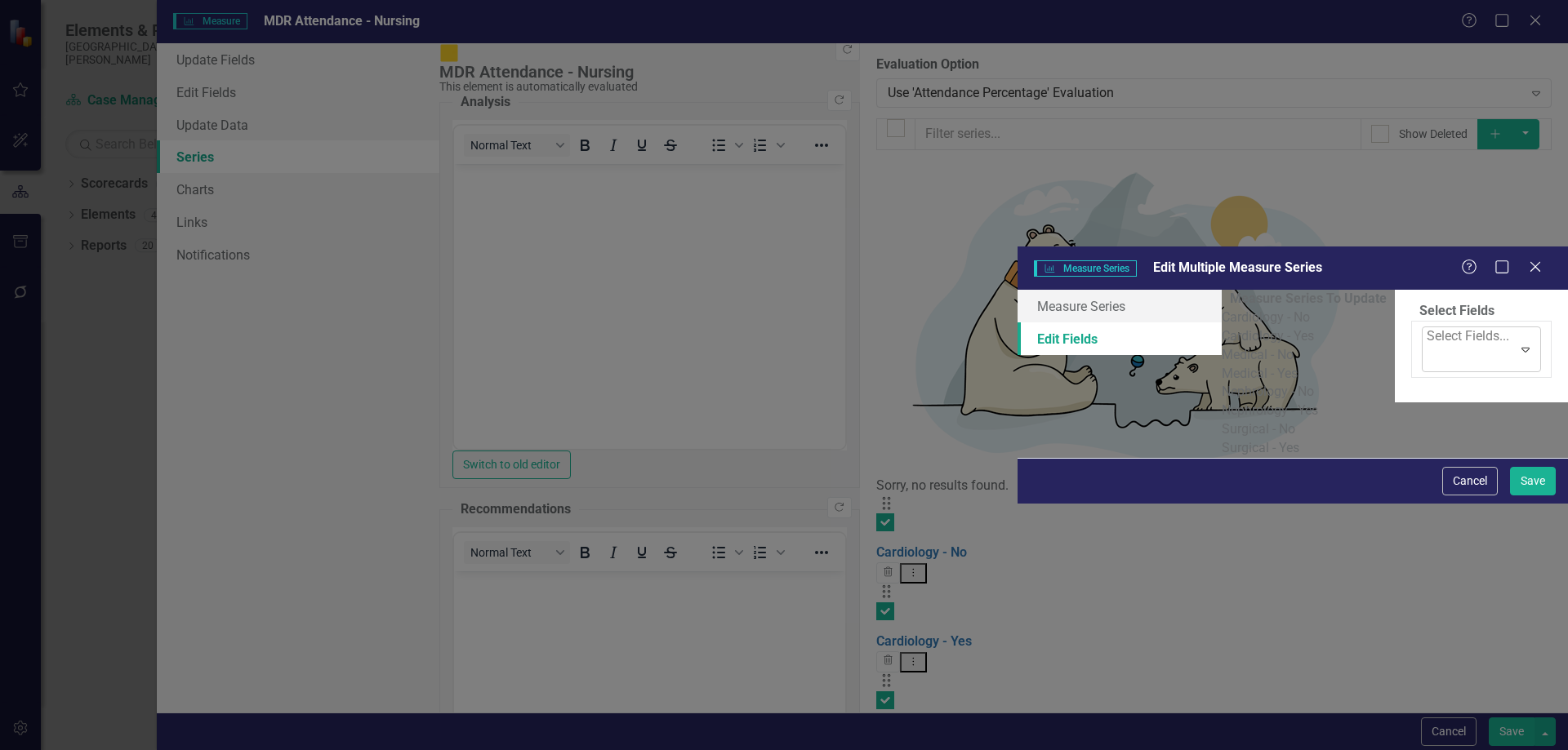
click at [1426, 348] on div at bounding box center [1427, 359] width 3 height 22
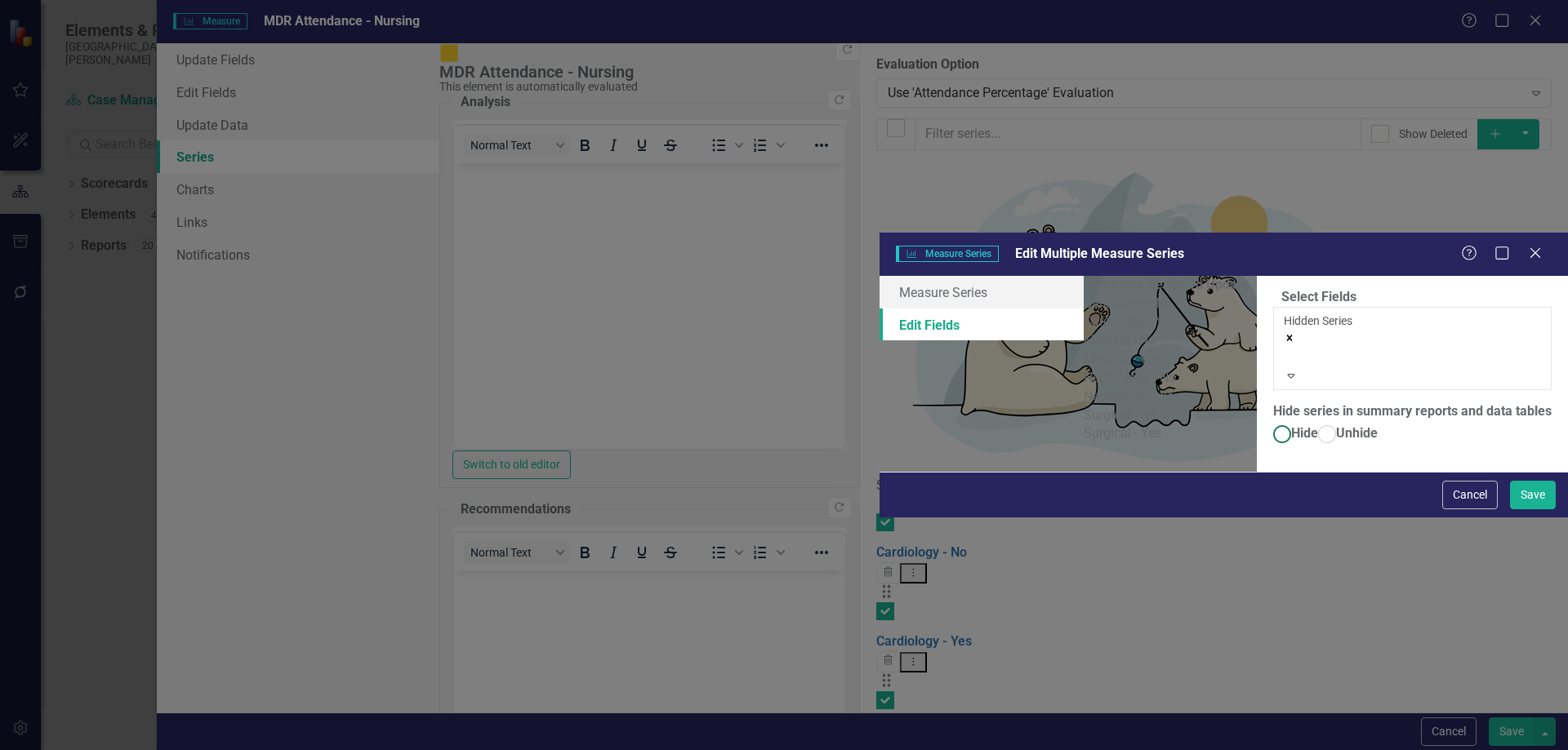
drag, startPoint x: 580, startPoint y: 199, endPoint x: 590, endPoint y: 200, distance: 10.0
click at [1270, 422] on ins at bounding box center [1282, 435] width 25 height 25
click at [1270, 422] on input "Hide" at bounding box center [1282, 435] width 25 height 25
radio input "true"
click at [1285, 347] on div at bounding box center [1286, 357] width 3 height 20
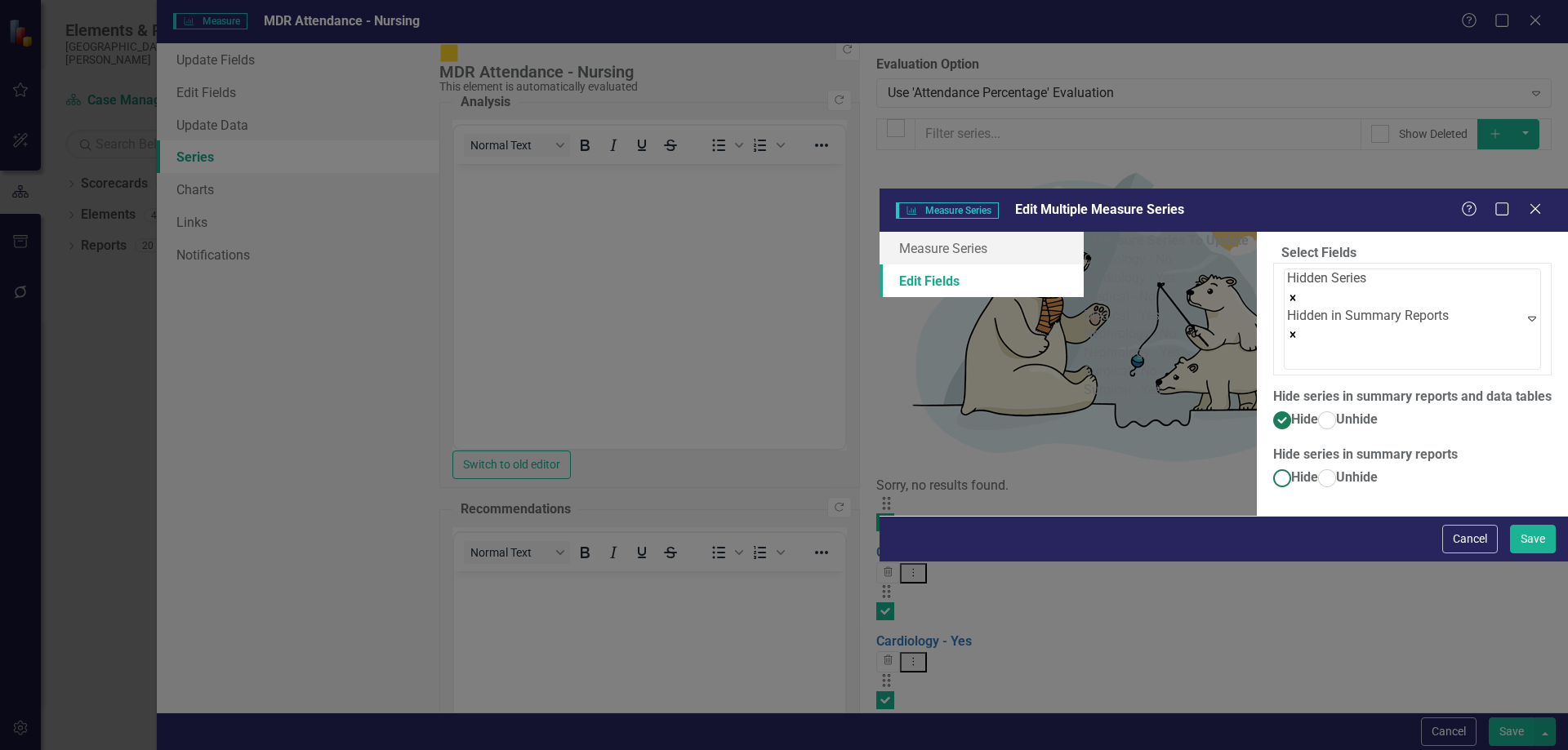
click at [1270, 465] on ins at bounding box center [1282, 478] width 25 height 25
click at [1270, 465] on input "Hide" at bounding box center [1282, 478] width 25 height 25
radio input "true"
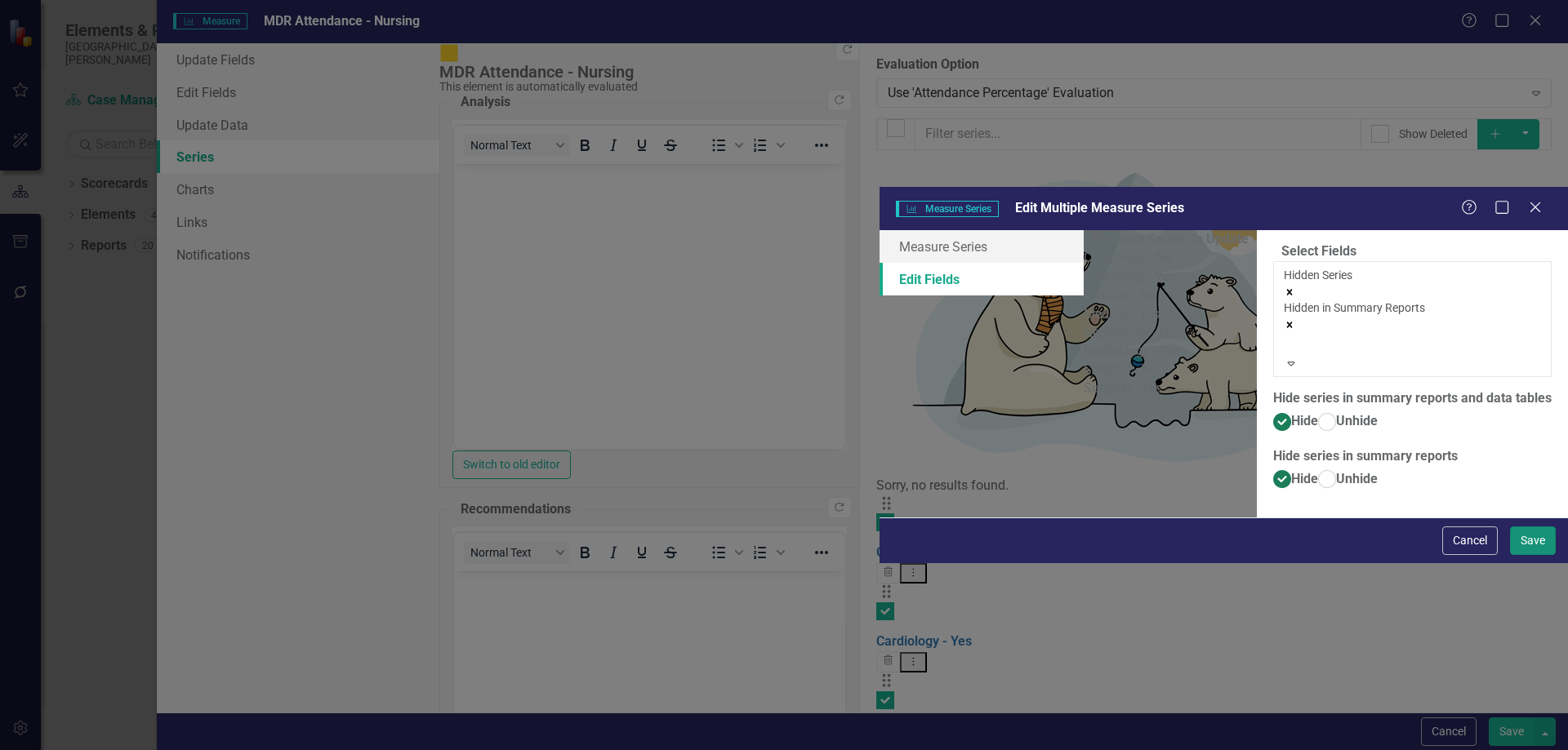
click at [1534, 555] on button "Save" at bounding box center [1532, 540] width 46 height 28
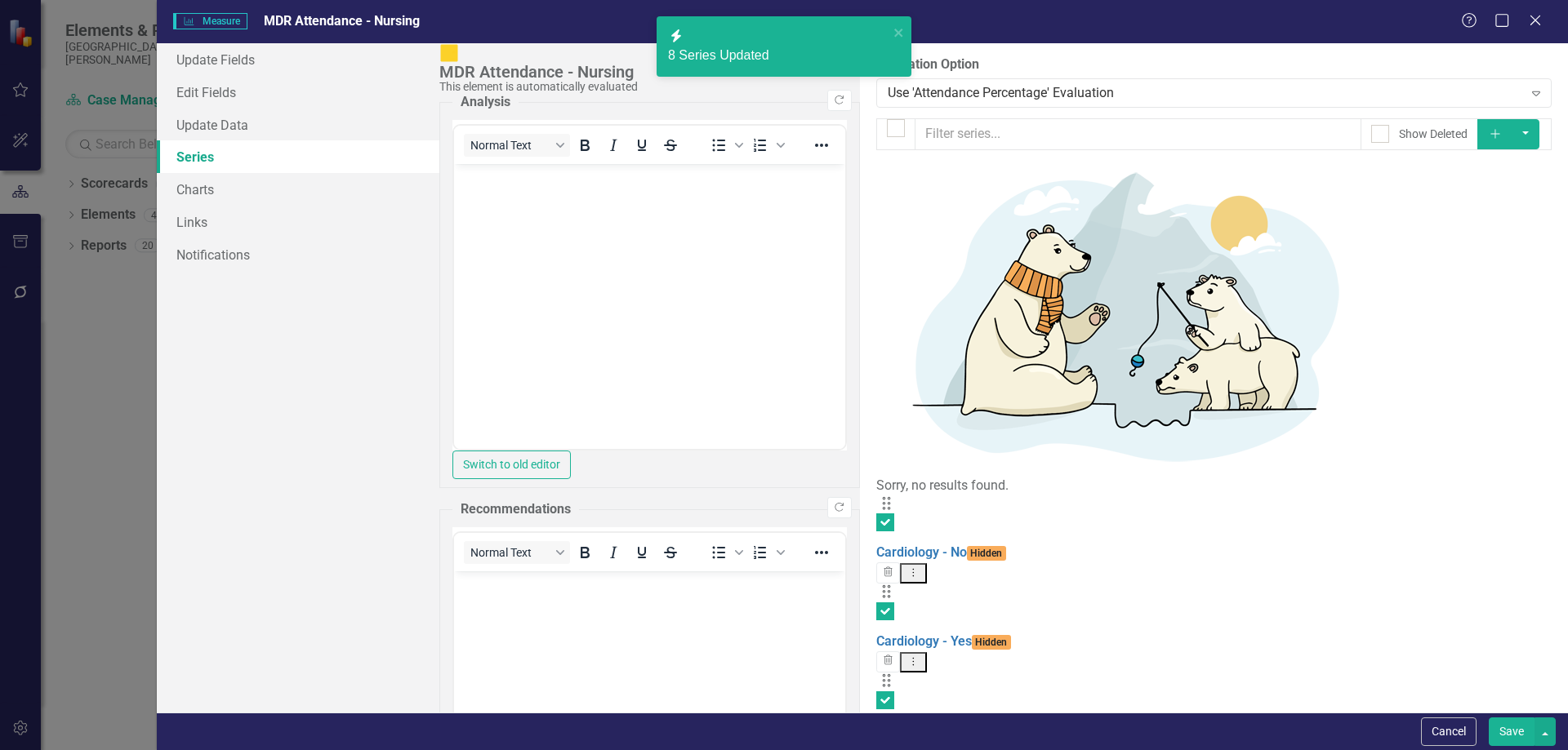
click at [1500, 728] on button "Save" at bounding box center [1511, 731] width 46 height 28
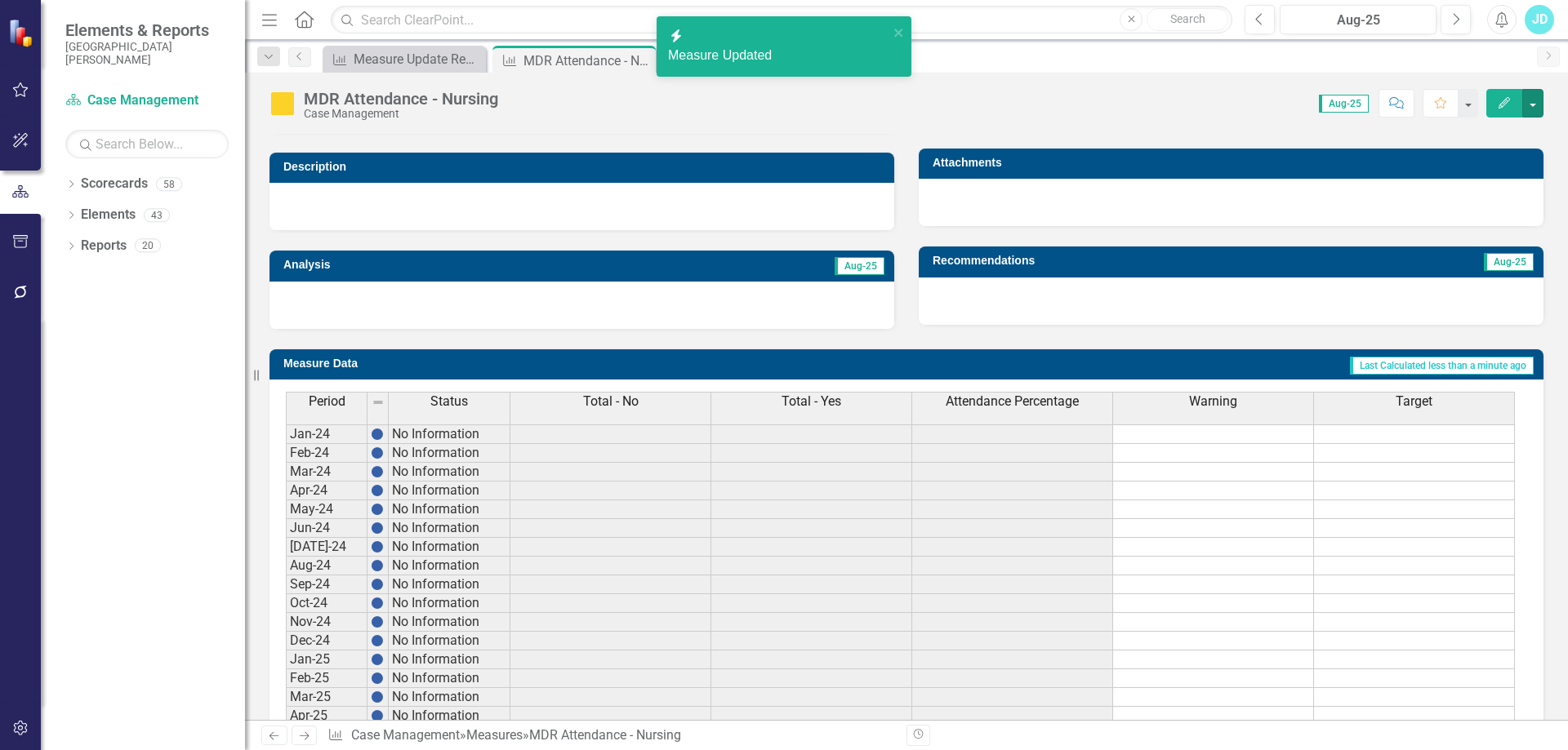
scroll to position [604, 0]
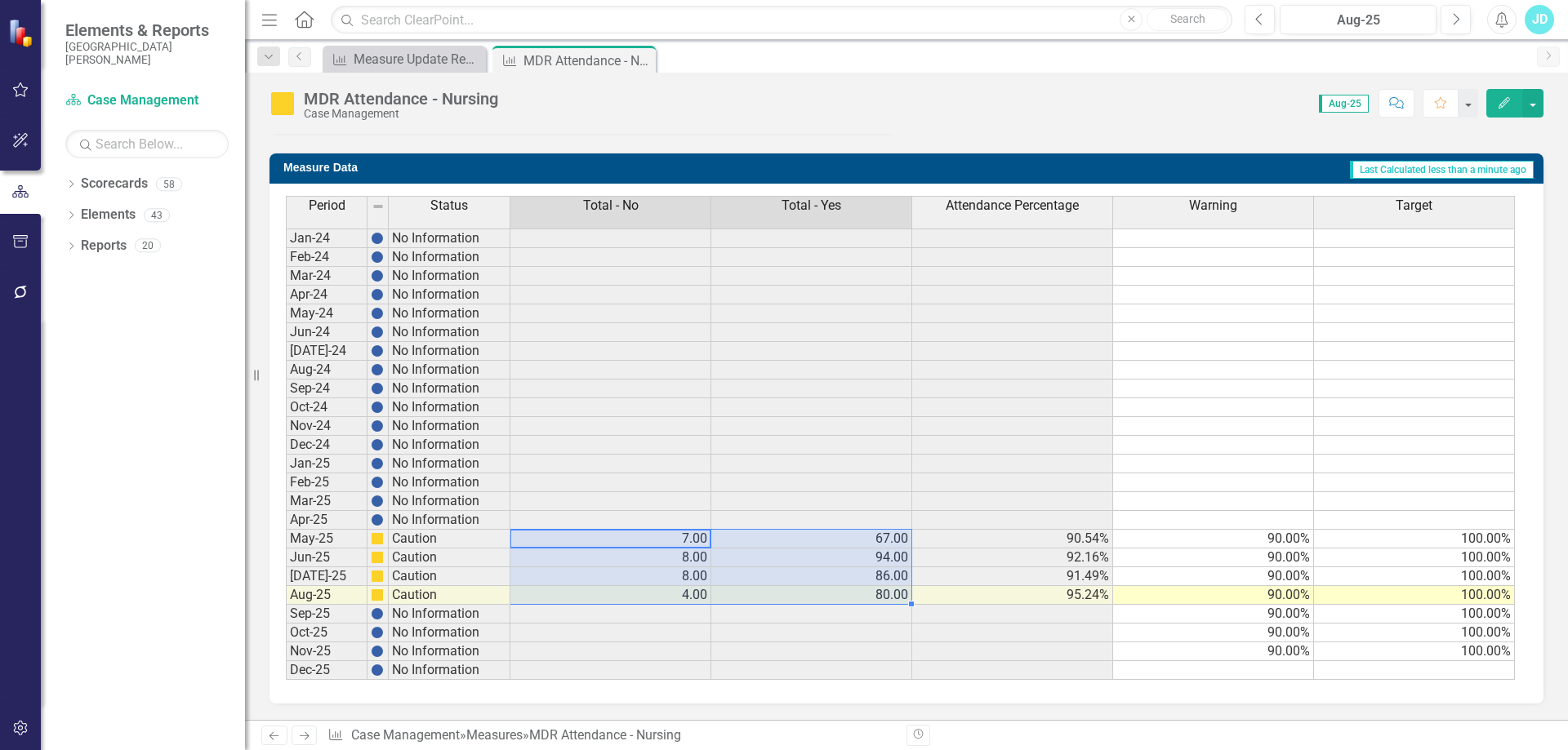
drag, startPoint x: 659, startPoint y: 541, endPoint x: 843, endPoint y: 596, distance: 192.0
click at [843, 596] on tbody "Jan-24 No Information Feb-24 No Information Mar-24 No Information Apr-24 No Inf…" at bounding box center [900, 455] width 1229 height 452
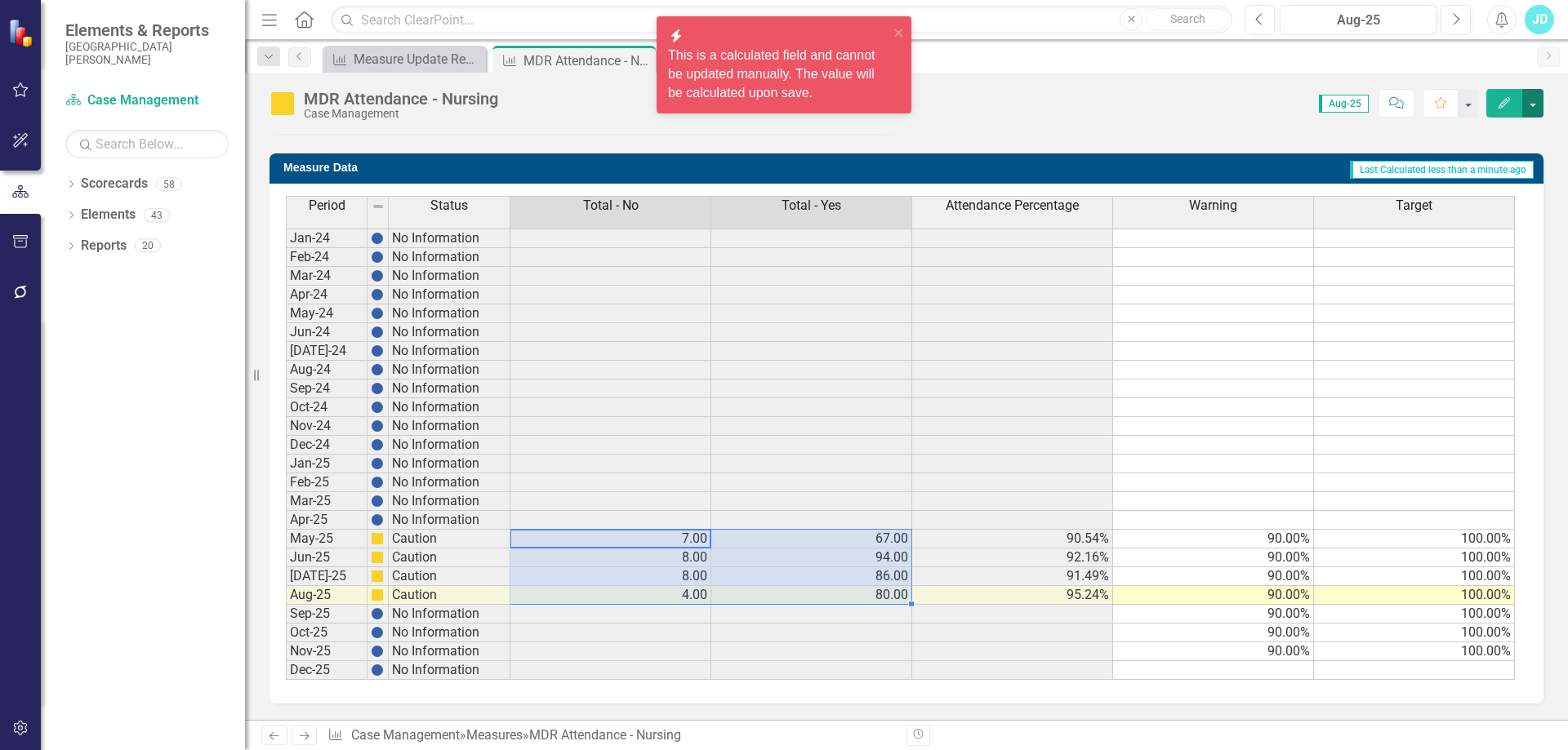
click at [1533, 109] on button "button" at bounding box center [1533, 103] width 22 height 28
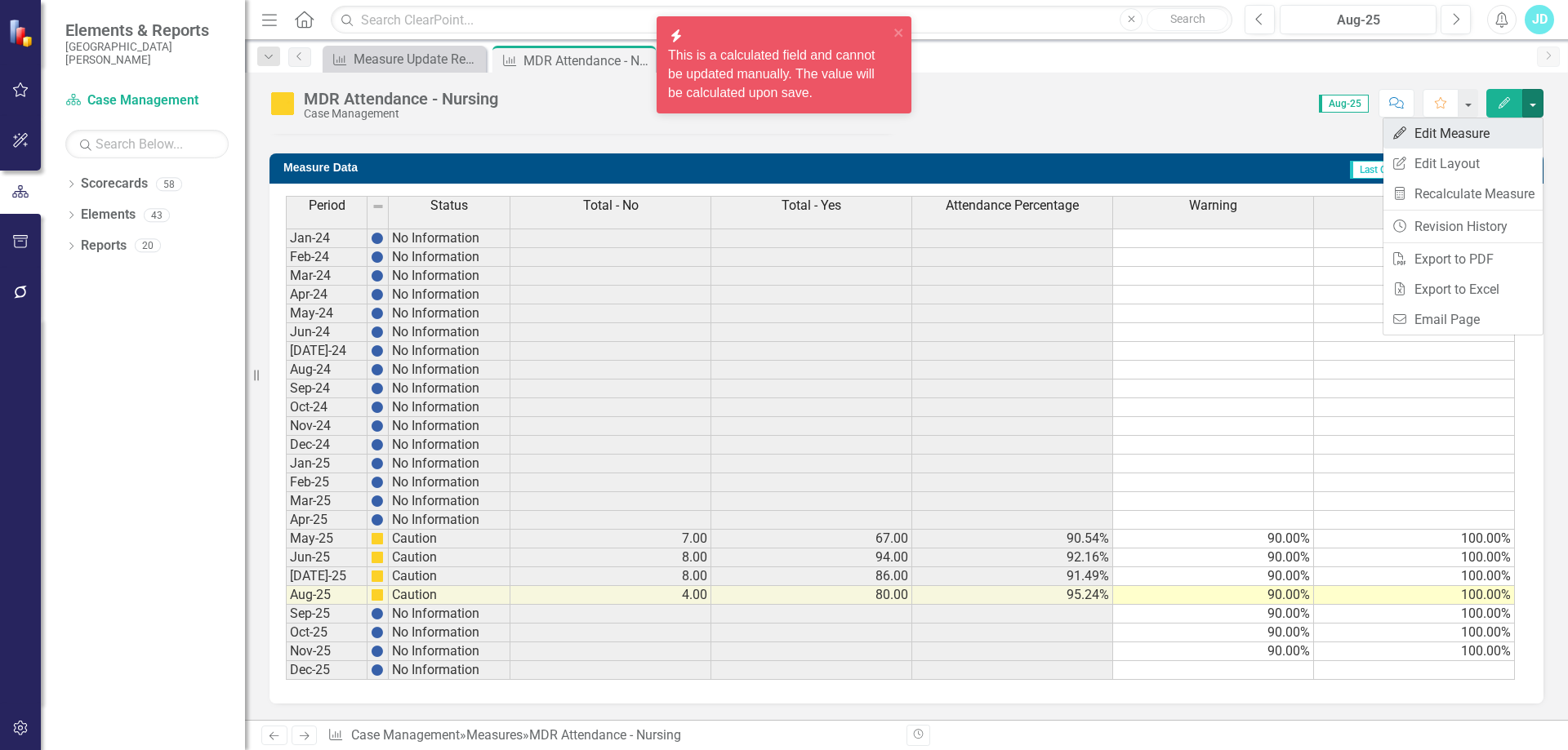
click at [1494, 137] on link "Edit Edit Measure" at bounding box center [1462, 133] width 159 height 30
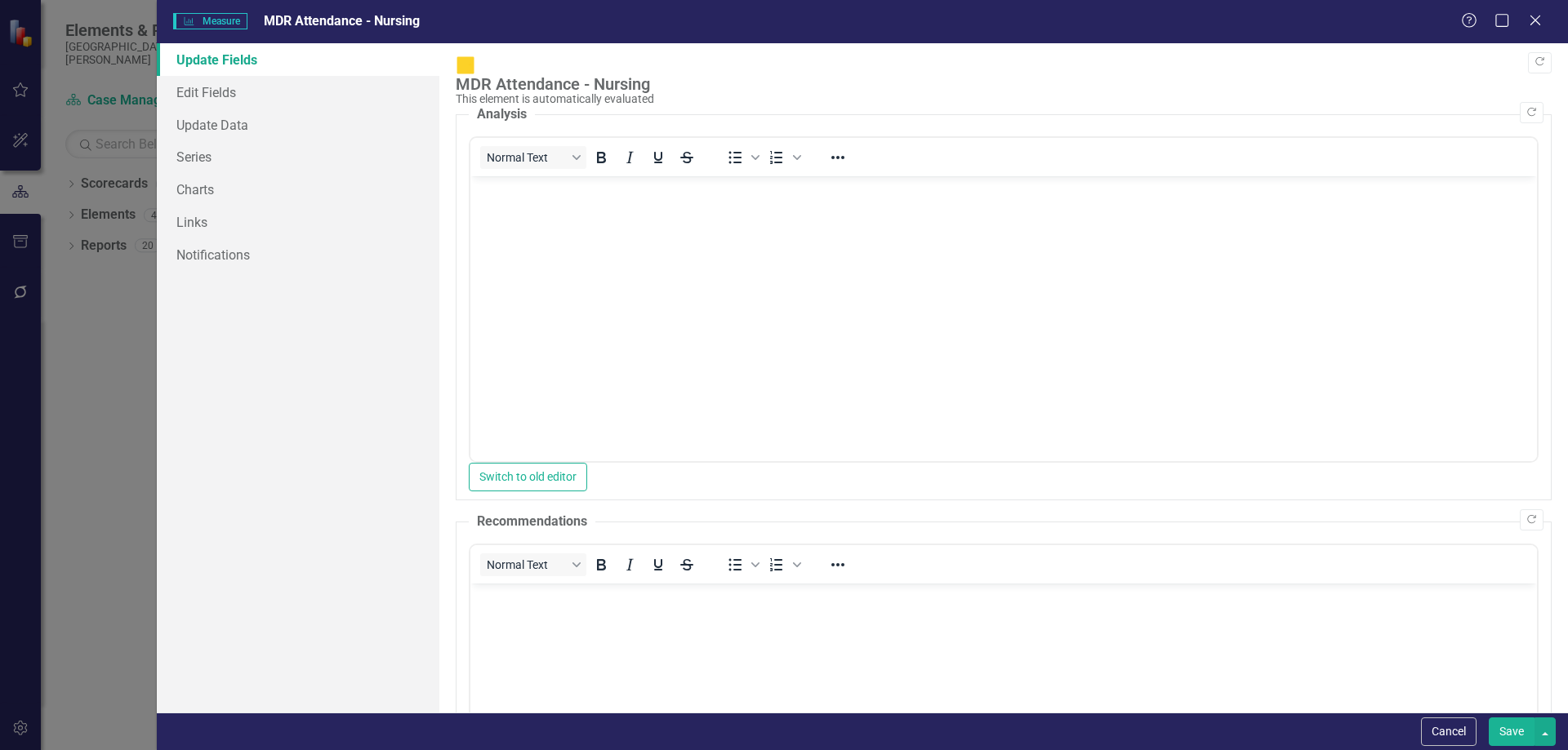
scroll to position [0, 0]
click at [231, 151] on link "Series" at bounding box center [297, 156] width 283 height 32
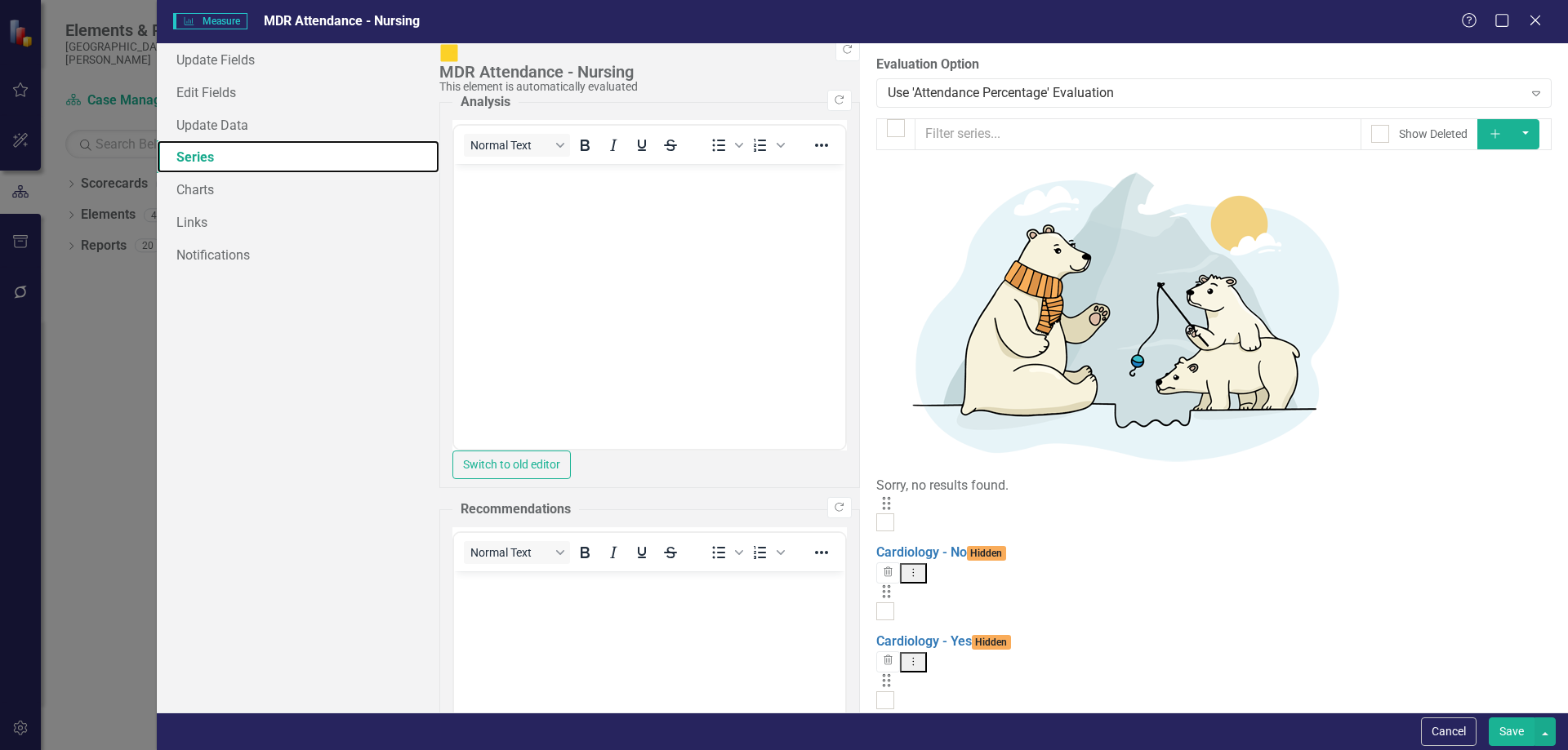
scroll to position [129, 0]
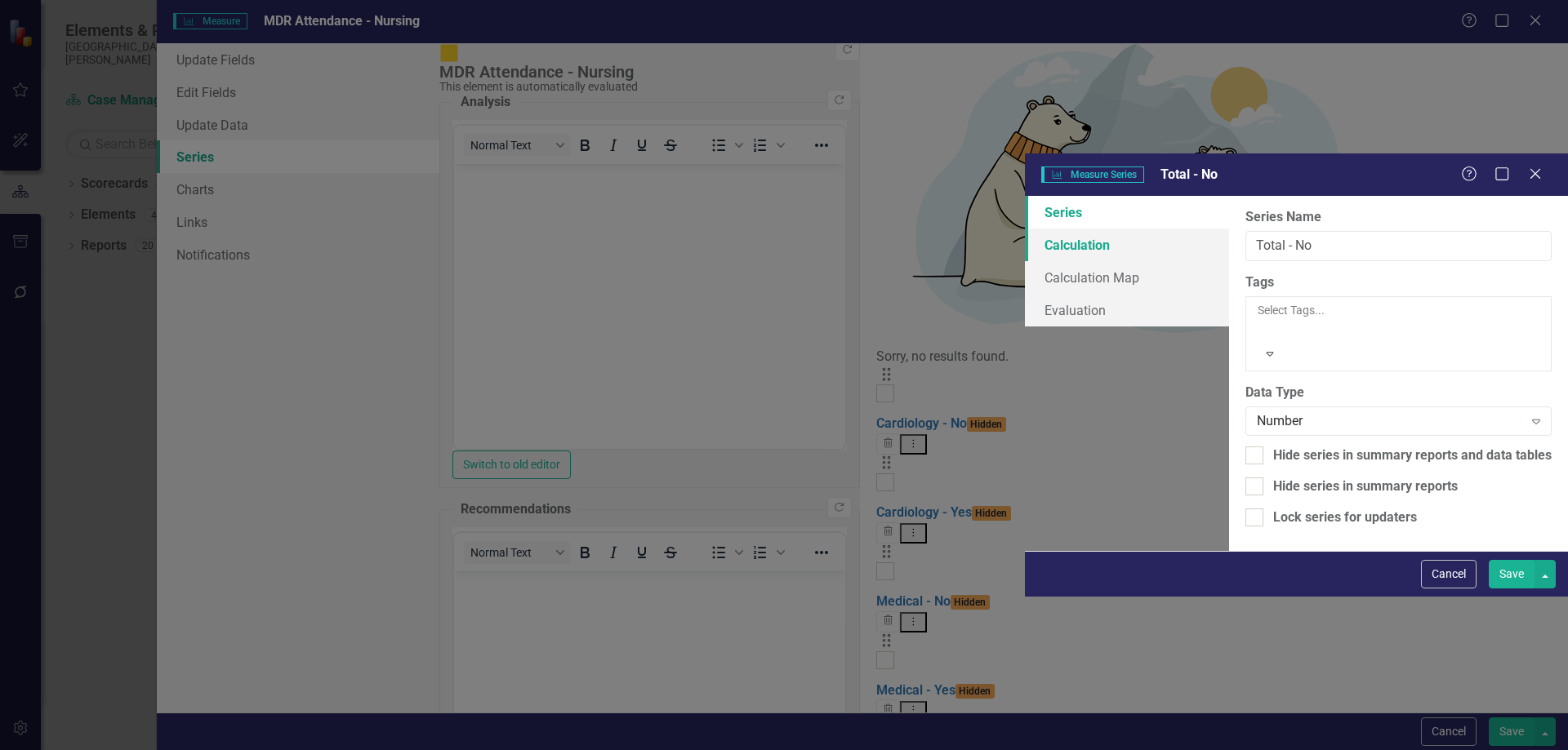
click at [1025, 229] on link "Calculation" at bounding box center [1127, 244] width 204 height 32
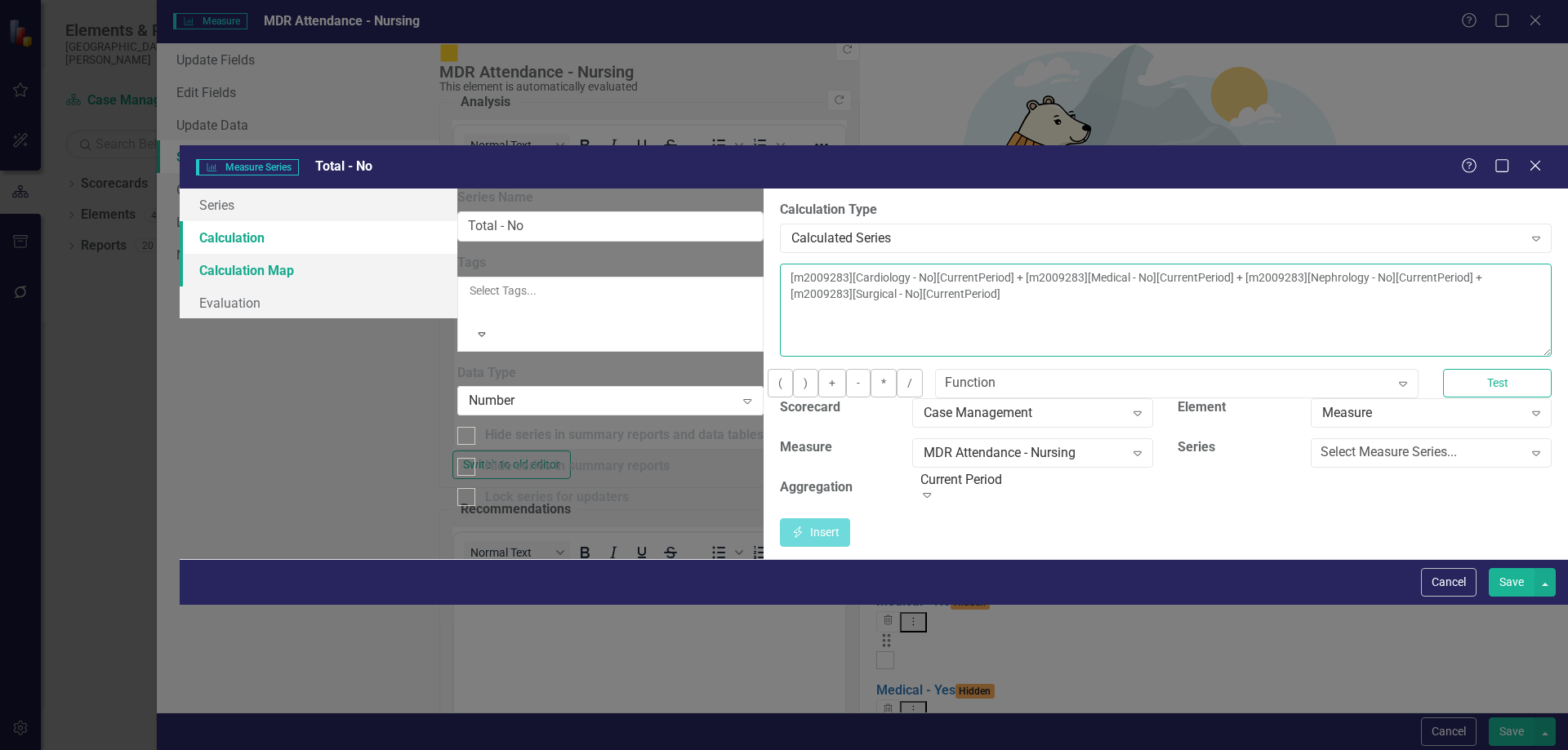
drag, startPoint x: 851, startPoint y: 154, endPoint x: 555, endPoint y: 125, distance: 297.4
click at [555, 189] on div "Series Calculation Calculation Map Evaluation From this page, you can edit the …" at bounding box center [874, 374] width 1388 height 371
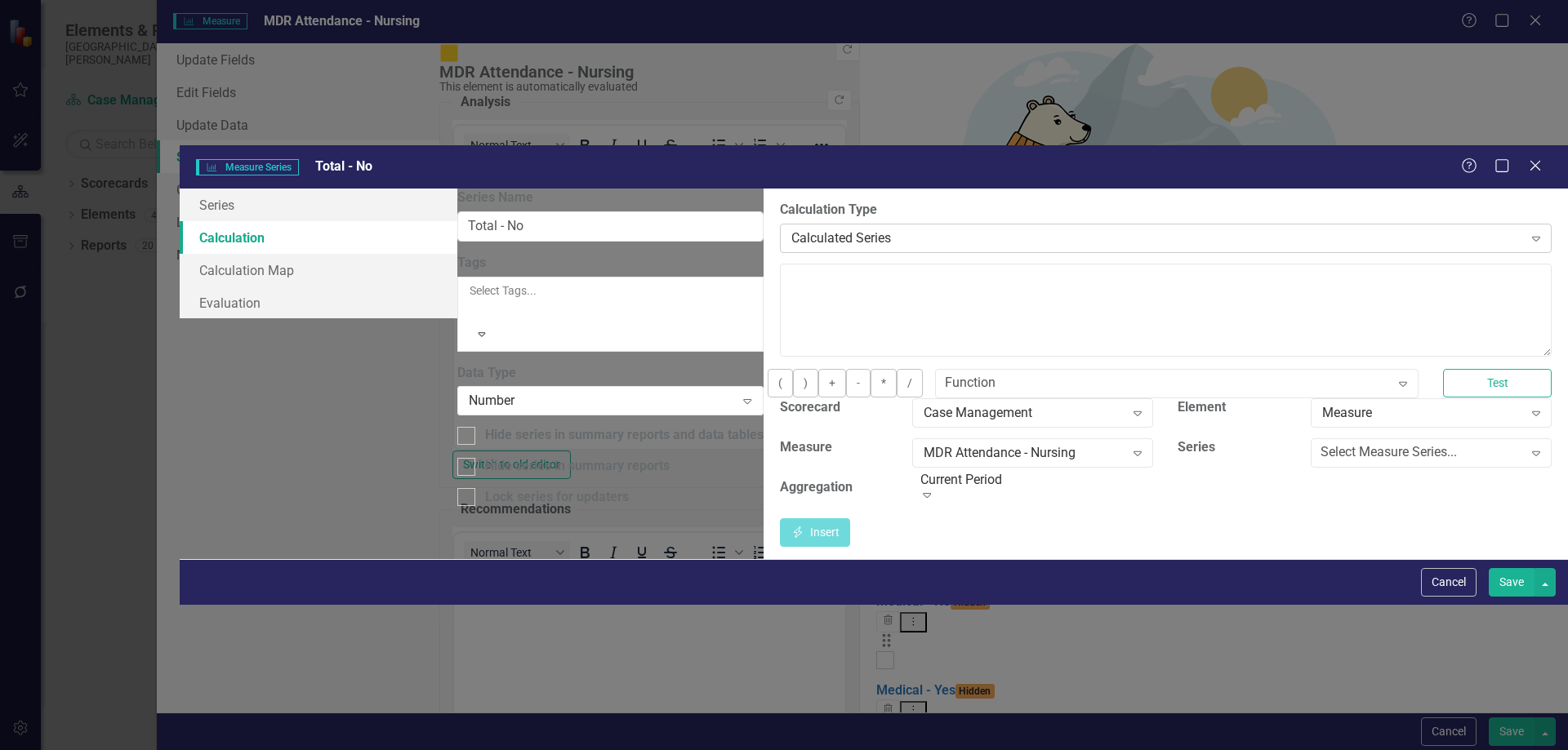
click at [780, 224] on div "Calculated Series Expand" at bounding box center [1165, 239] width 772 height 29
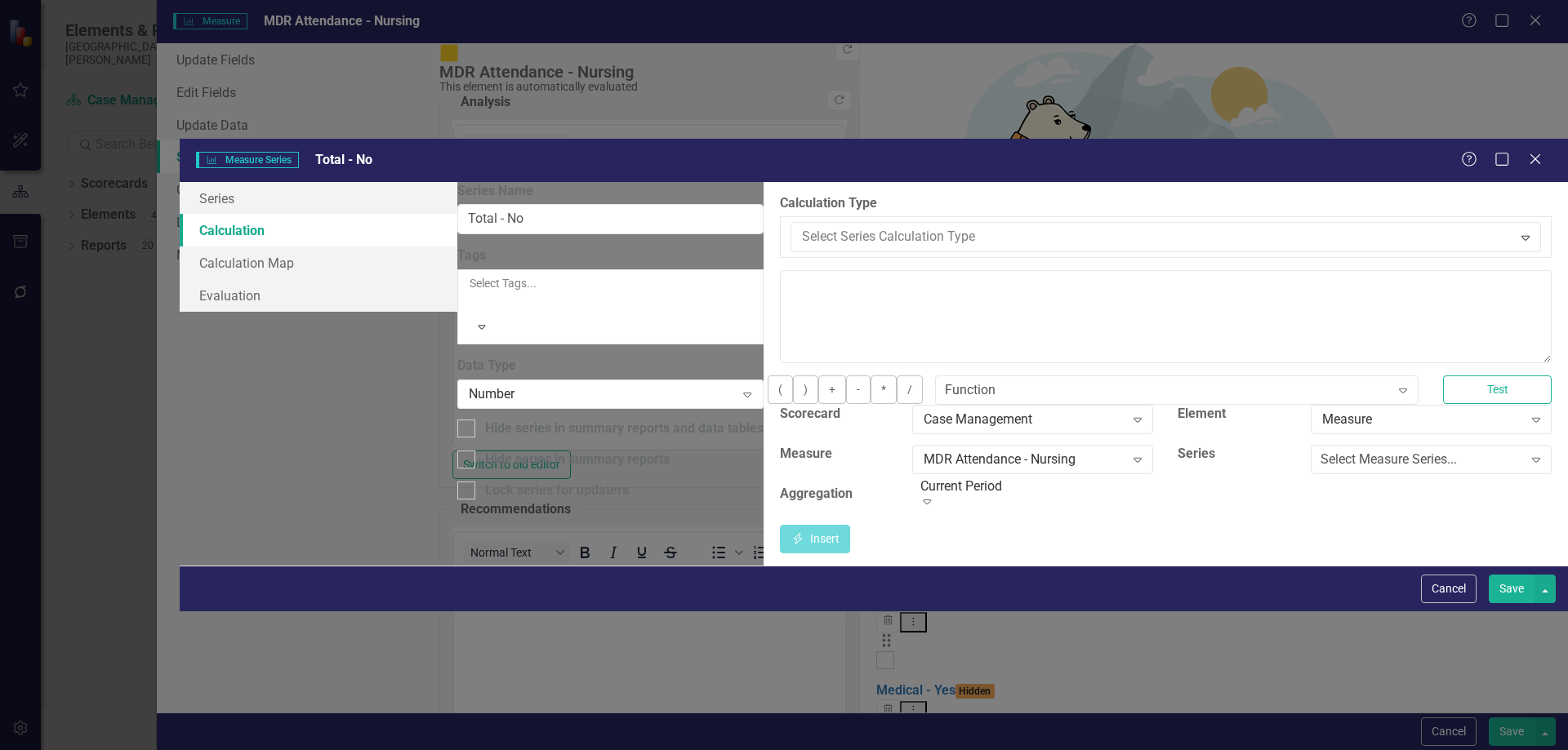
click at [726, 749] on div "Default (No Calculation)" at bounding box center [787, 763] width 1542 height 19
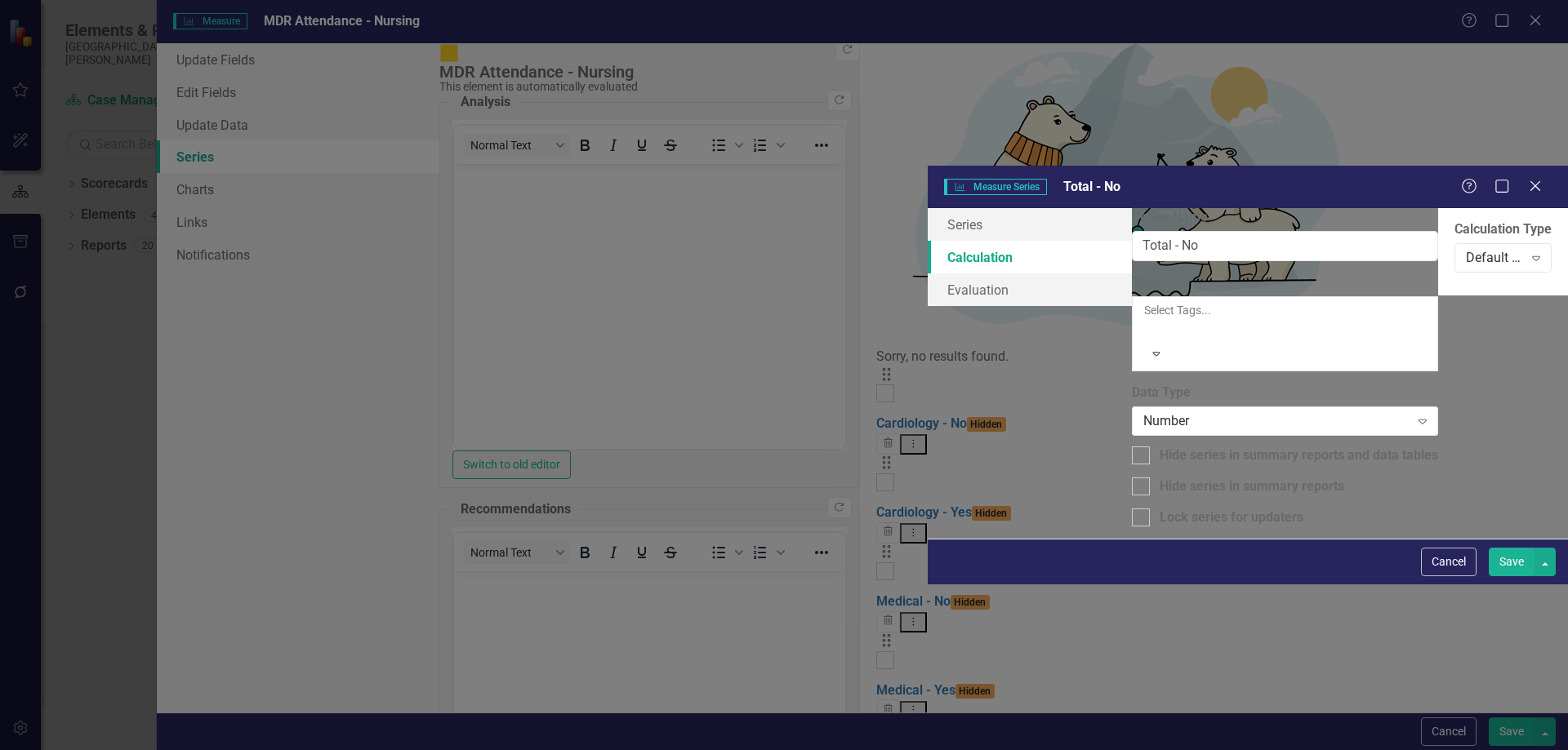
click at [1503, 576] on button "Save" at bounding box center [1511, 561] width 46 height 28
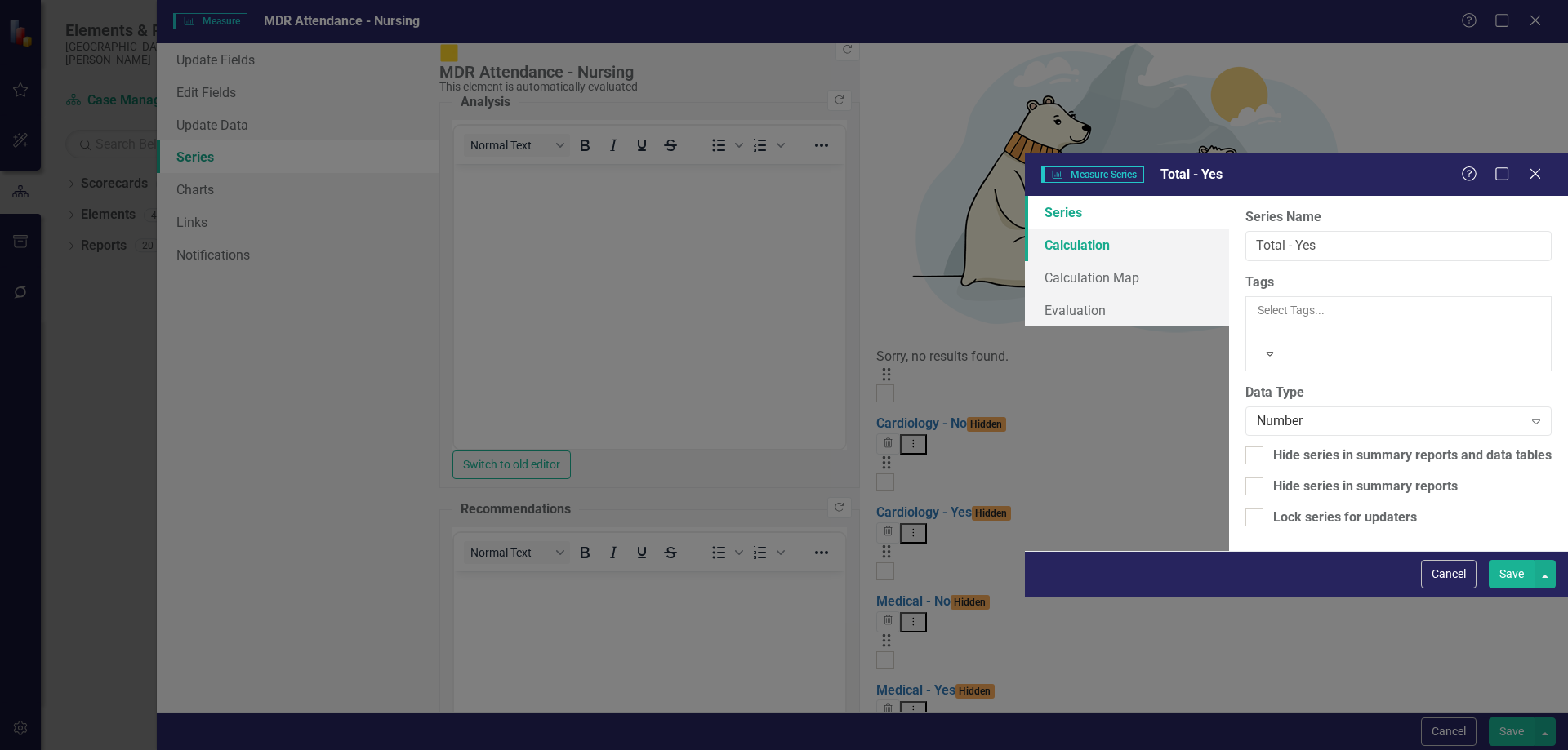
click at [1025, 229] on link "Calculation" at bounding box center [1127, 244] width 204 height 32
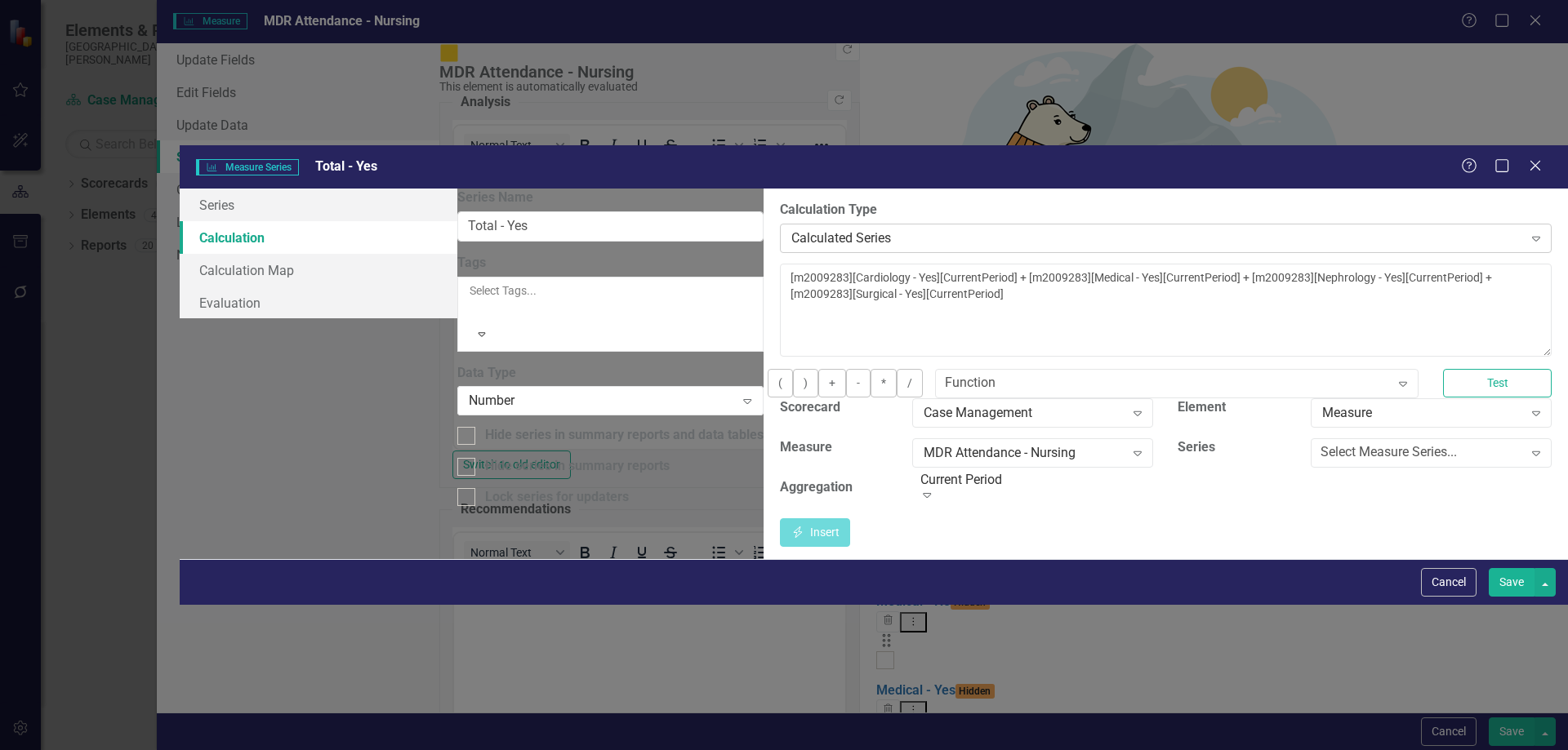
click at [791, 229] on div "Calculated Series" at bounding box center [1157, 238] width 732 height 19
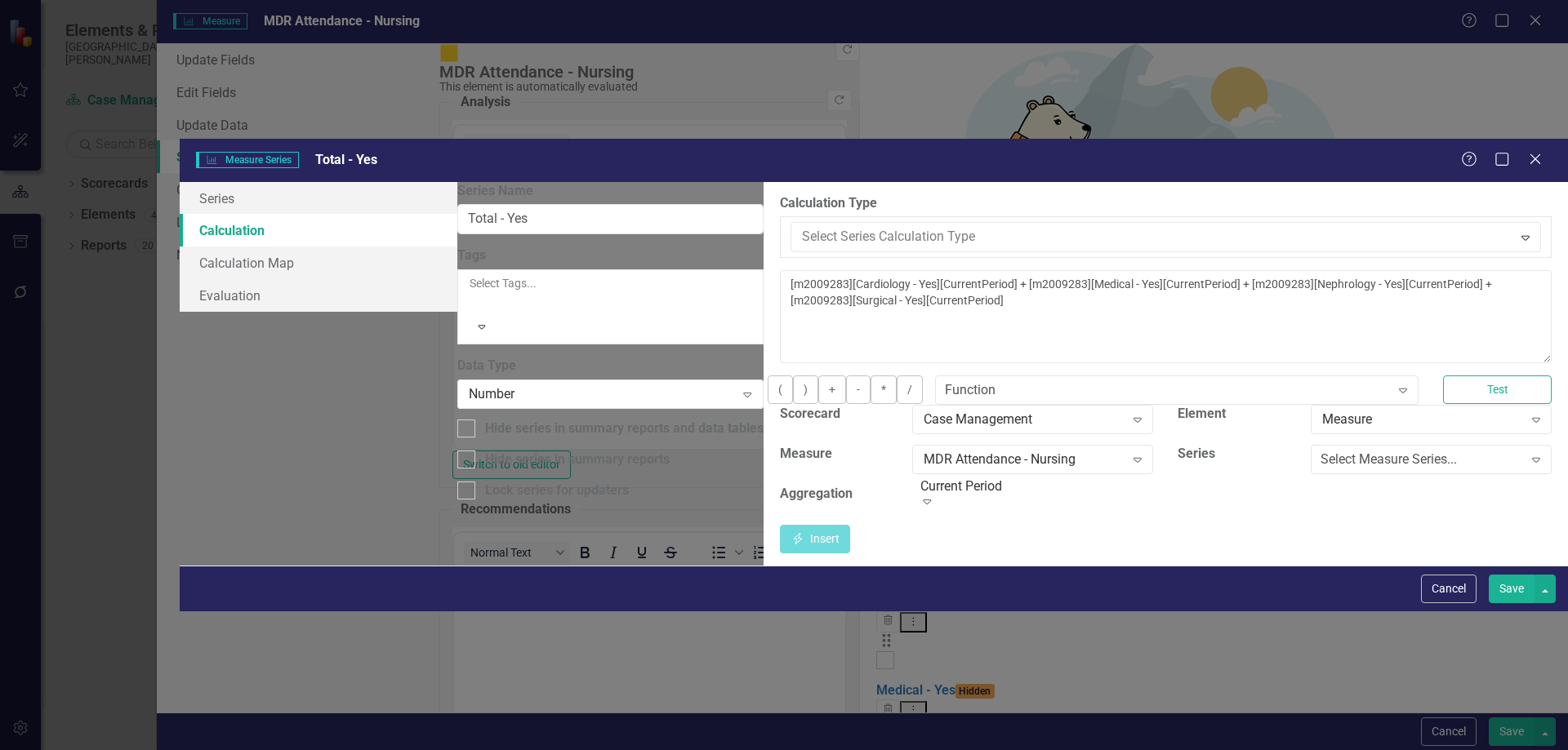
click at [630, 749] on div "Default (No Calculation)" at bounding box center [787, 763] width 1542 height 19
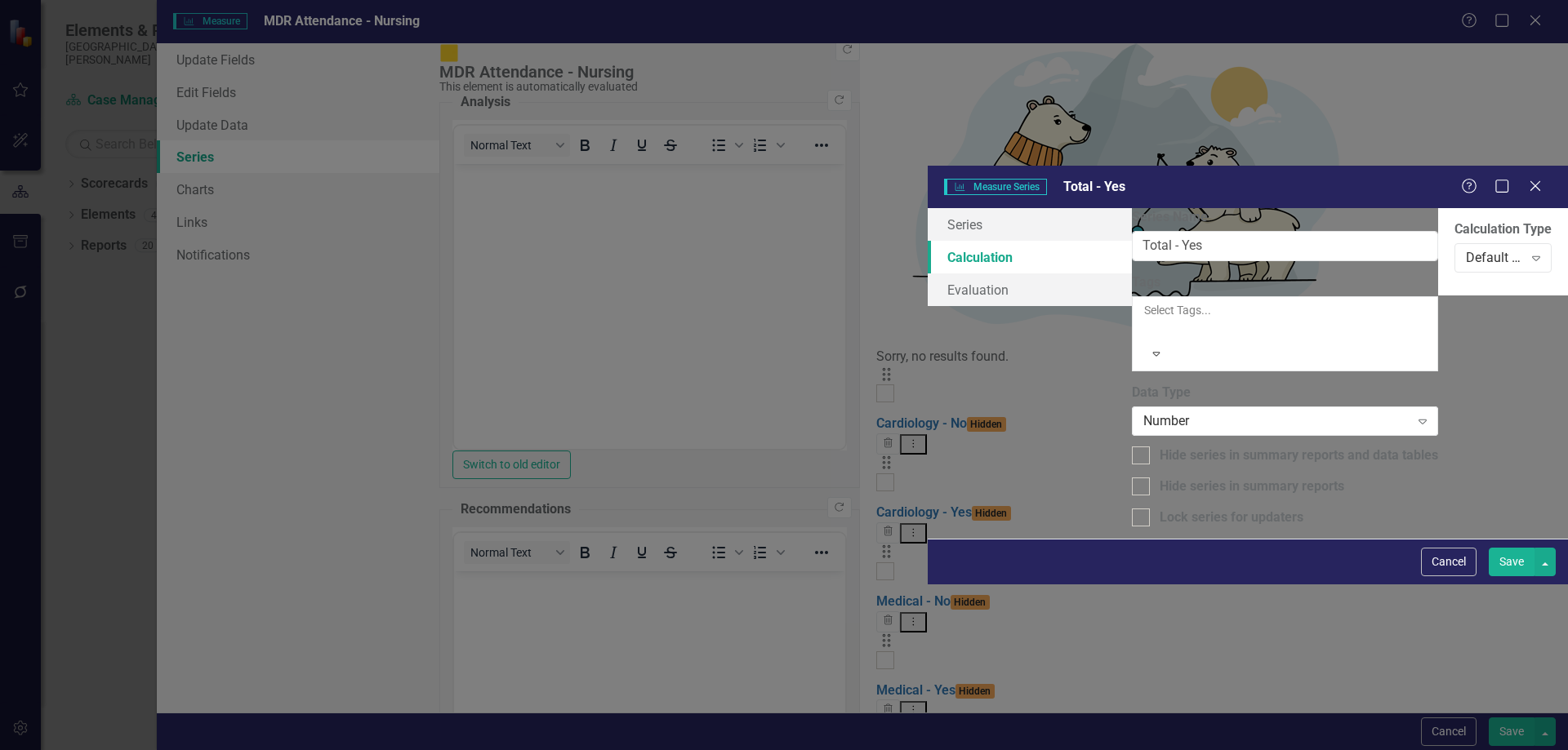
click at [1508, 576] on button "Save" at bounding box center [1511, 561] width 46 height 28
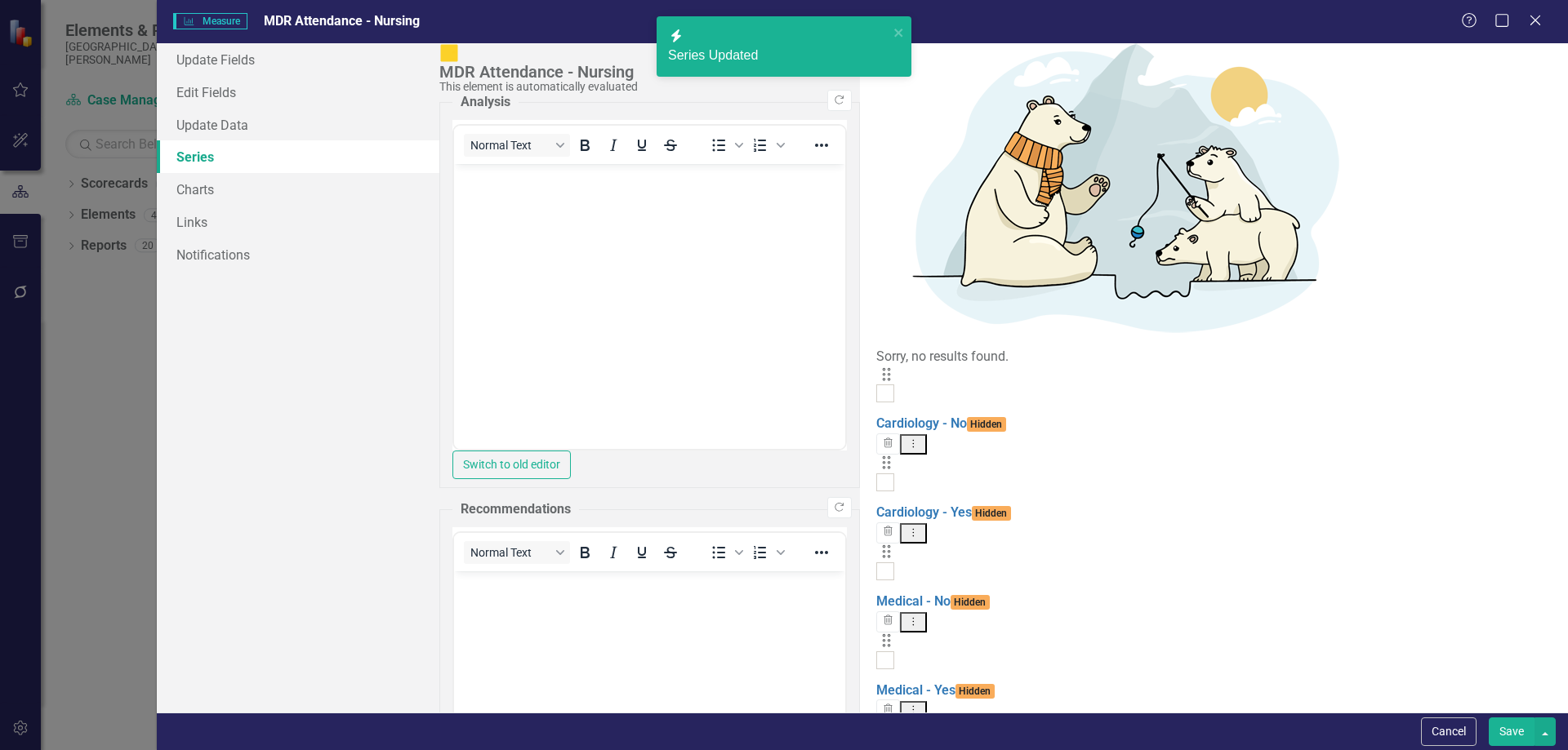
click at [1519, 728] on button "Save" at bounding box center [1511, 731] width 46 height 28
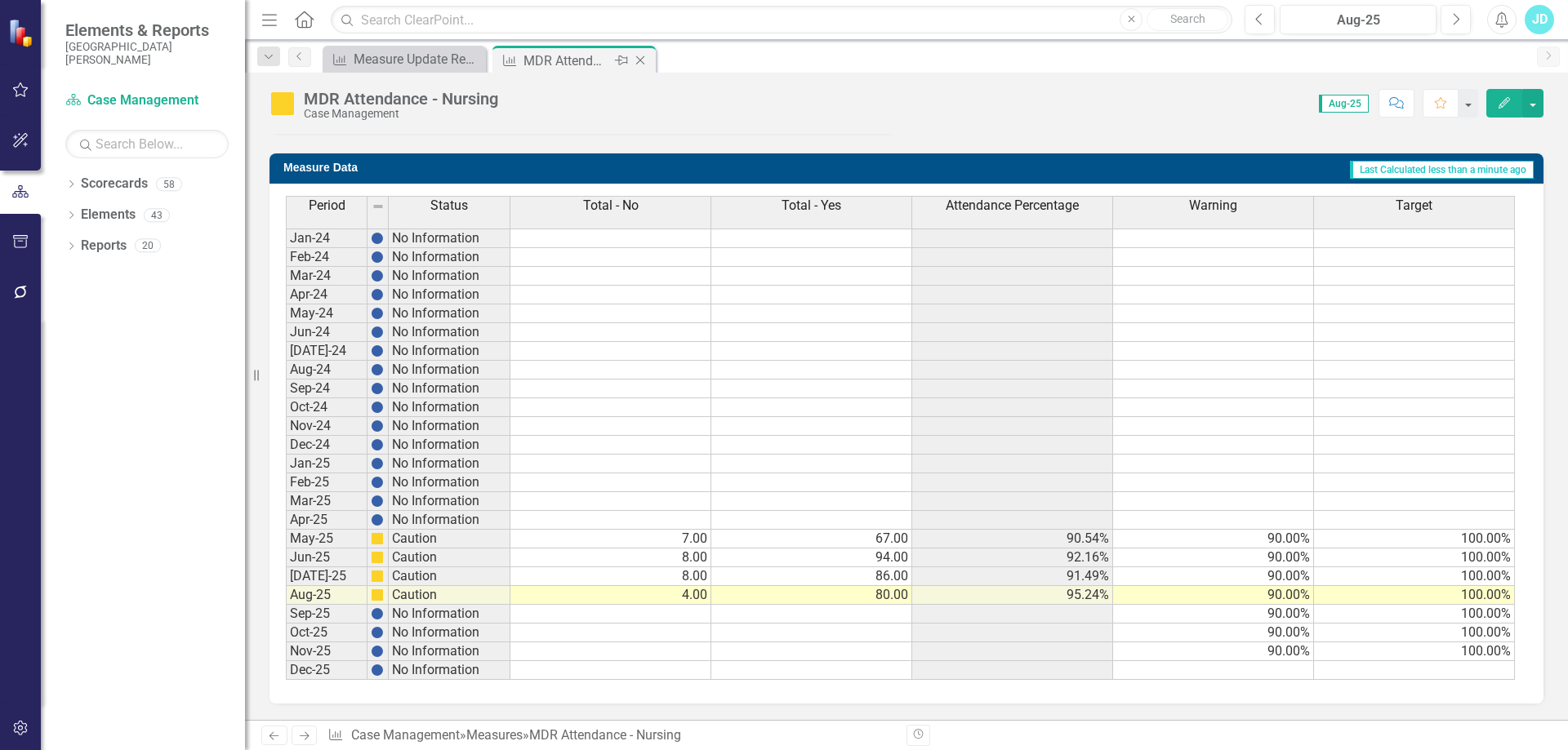
click at [641, 53] on div "Close" at bounding box center [641, 61] width 21 height 21
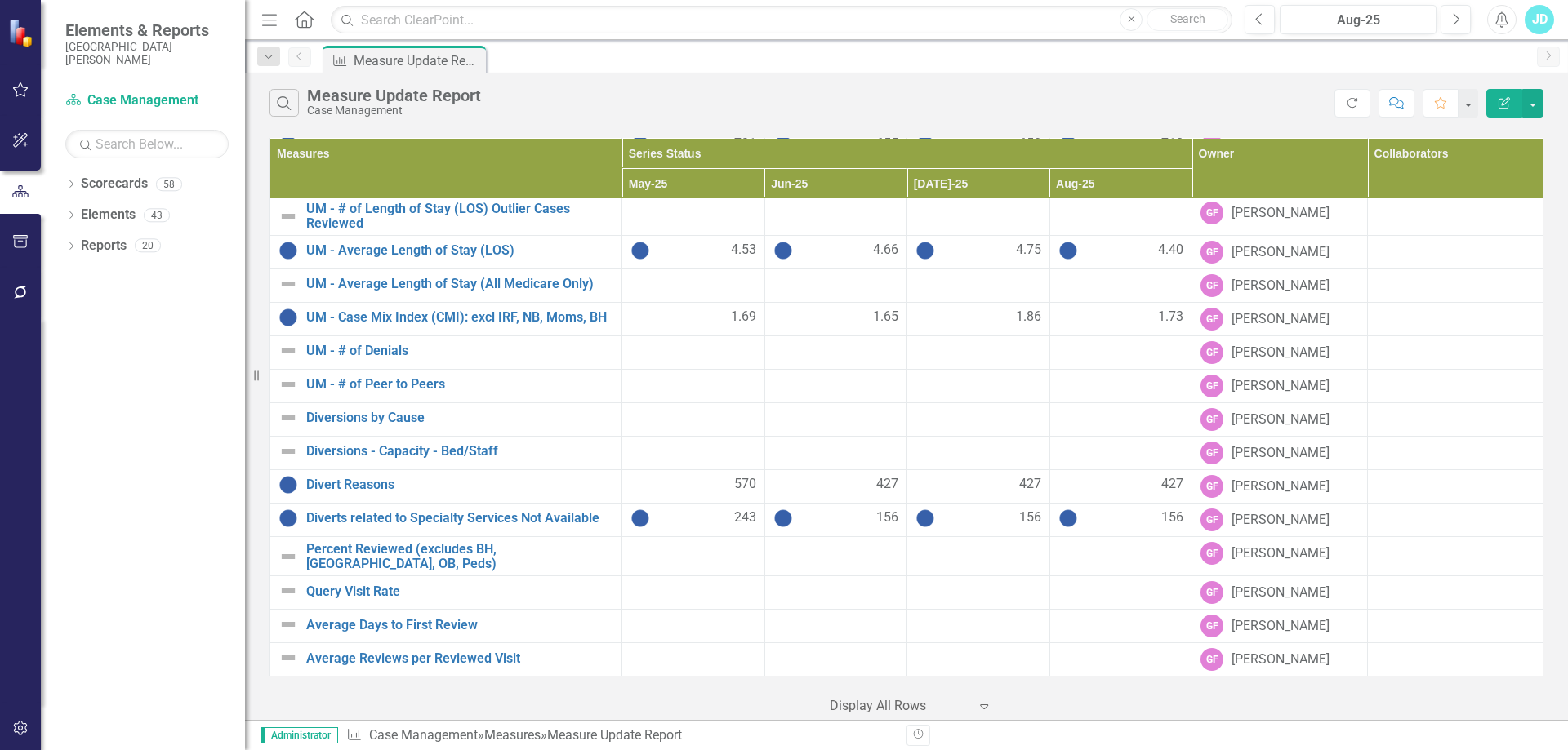
scroll to position [1026, 0]
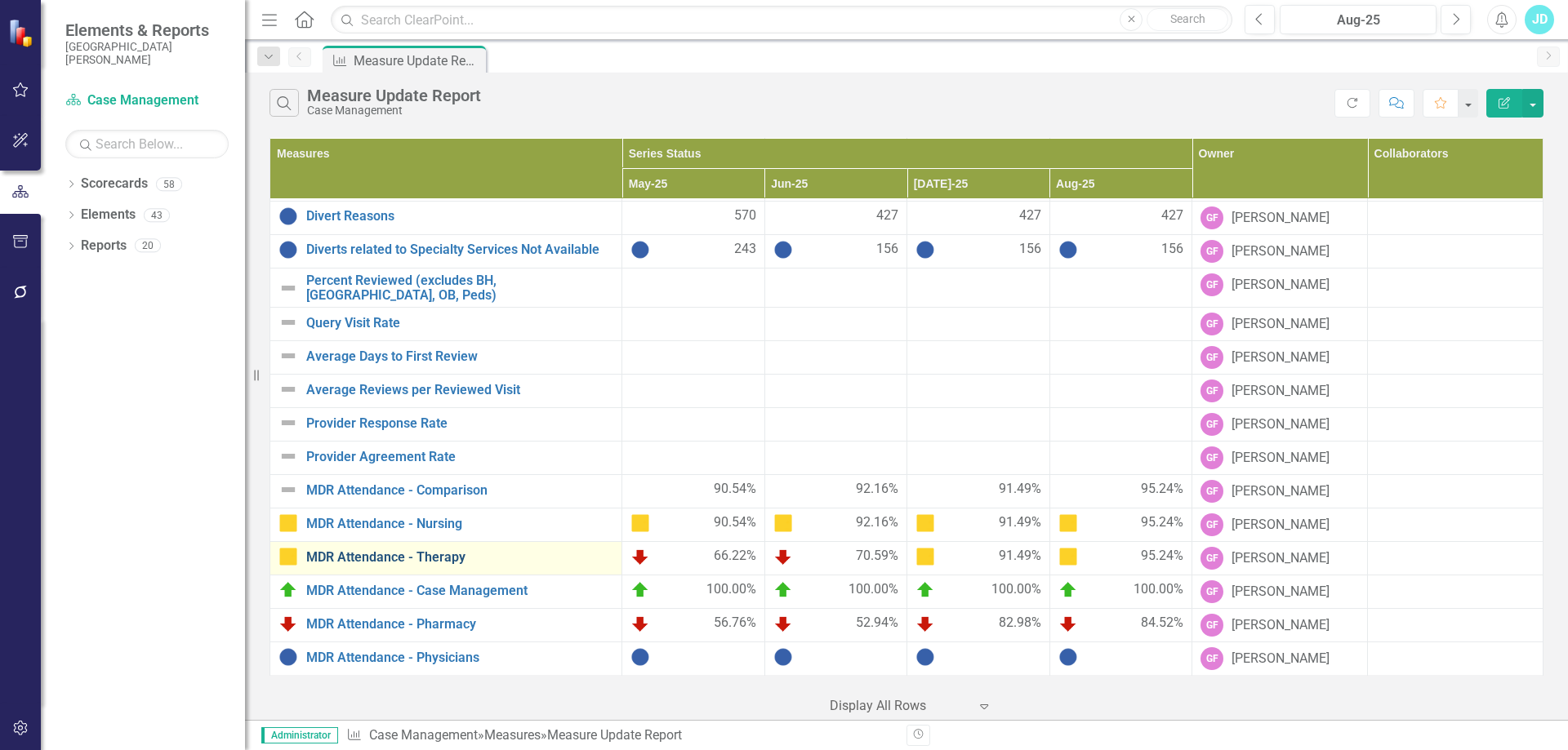
click at [442, 557] on link "MDR Attendance - Therapy" at bounding box center [460, 557] width 307 height 15
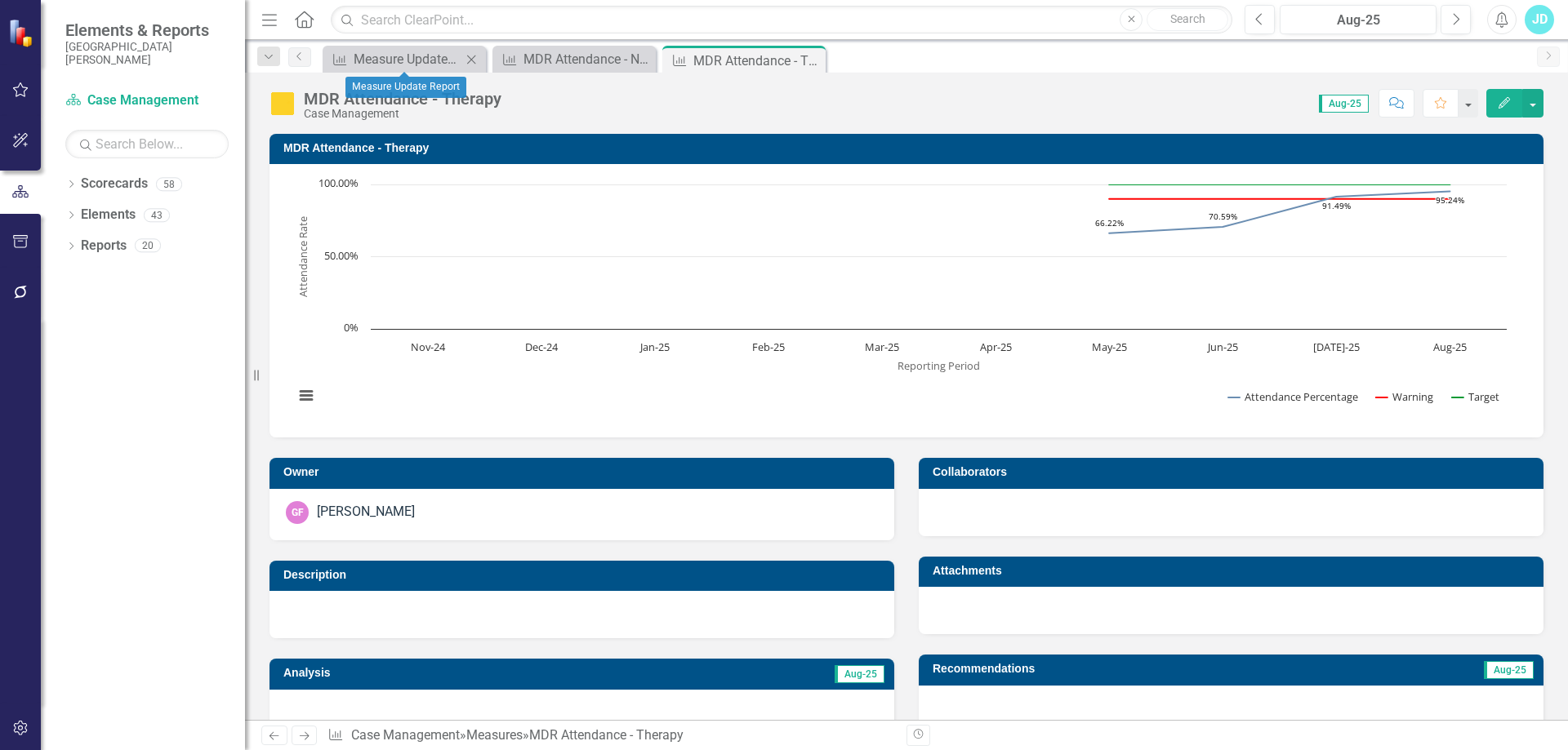
click at [402, 47] on div "Measure Measure Update Report Close" at bounding box center [404, 60] width 163 height 27
click at [404, 58] on div "Measure Update Report" at bounding box center [407, 59] width 108 height 21
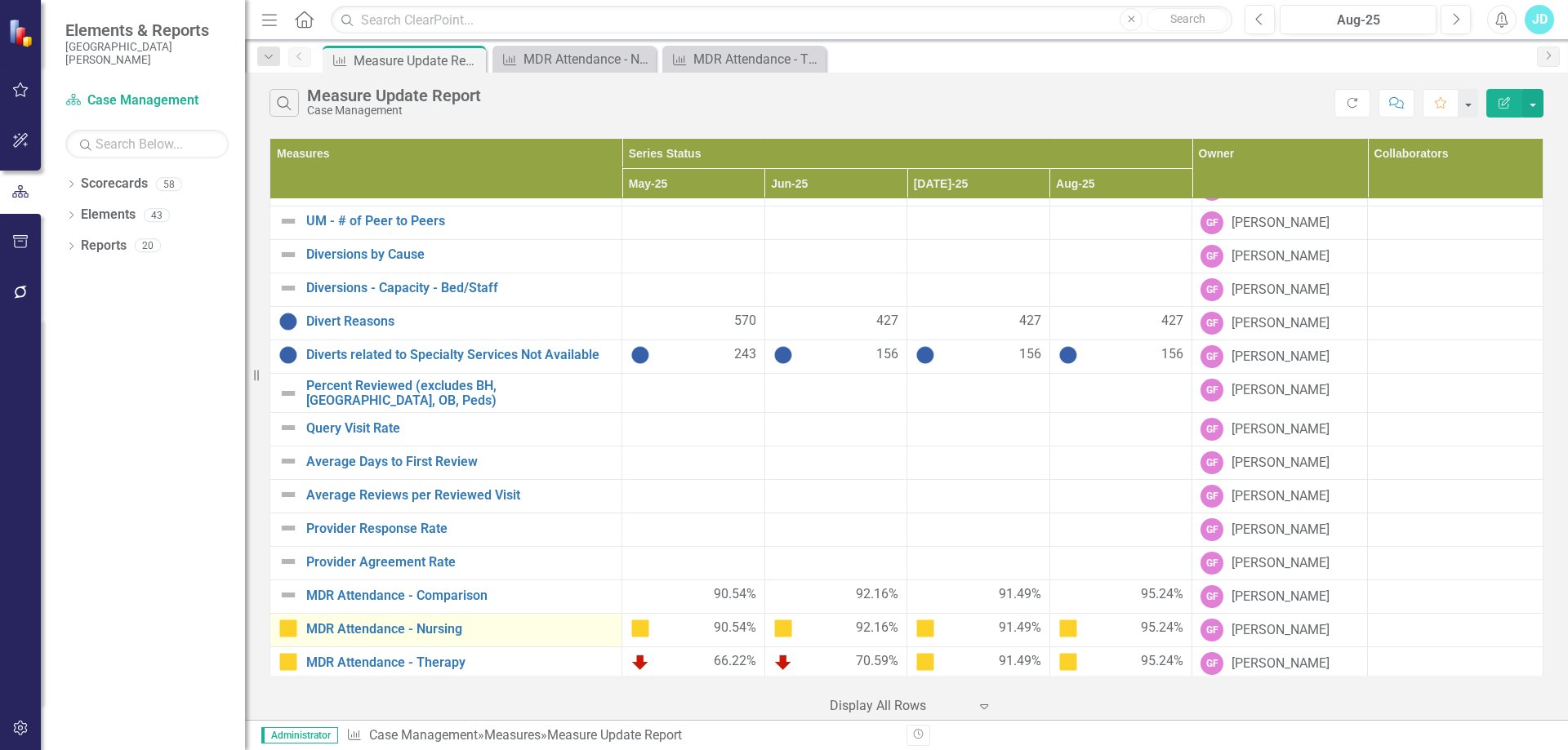
scroll to position [1026, 0]
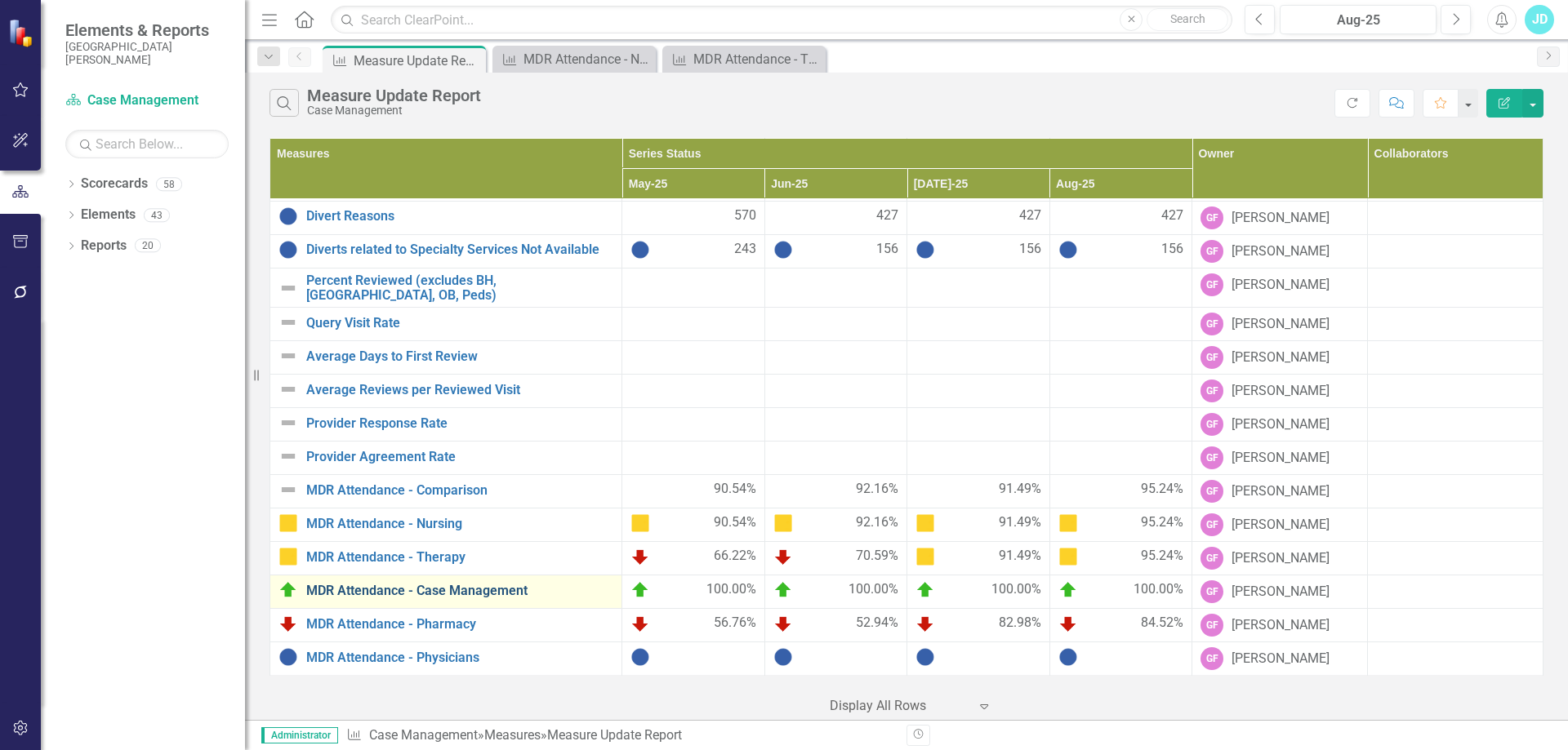
click at [496, 590] on link "MDR Attendance - Case Management" at bounding box center [460, 591] width 307 height 15
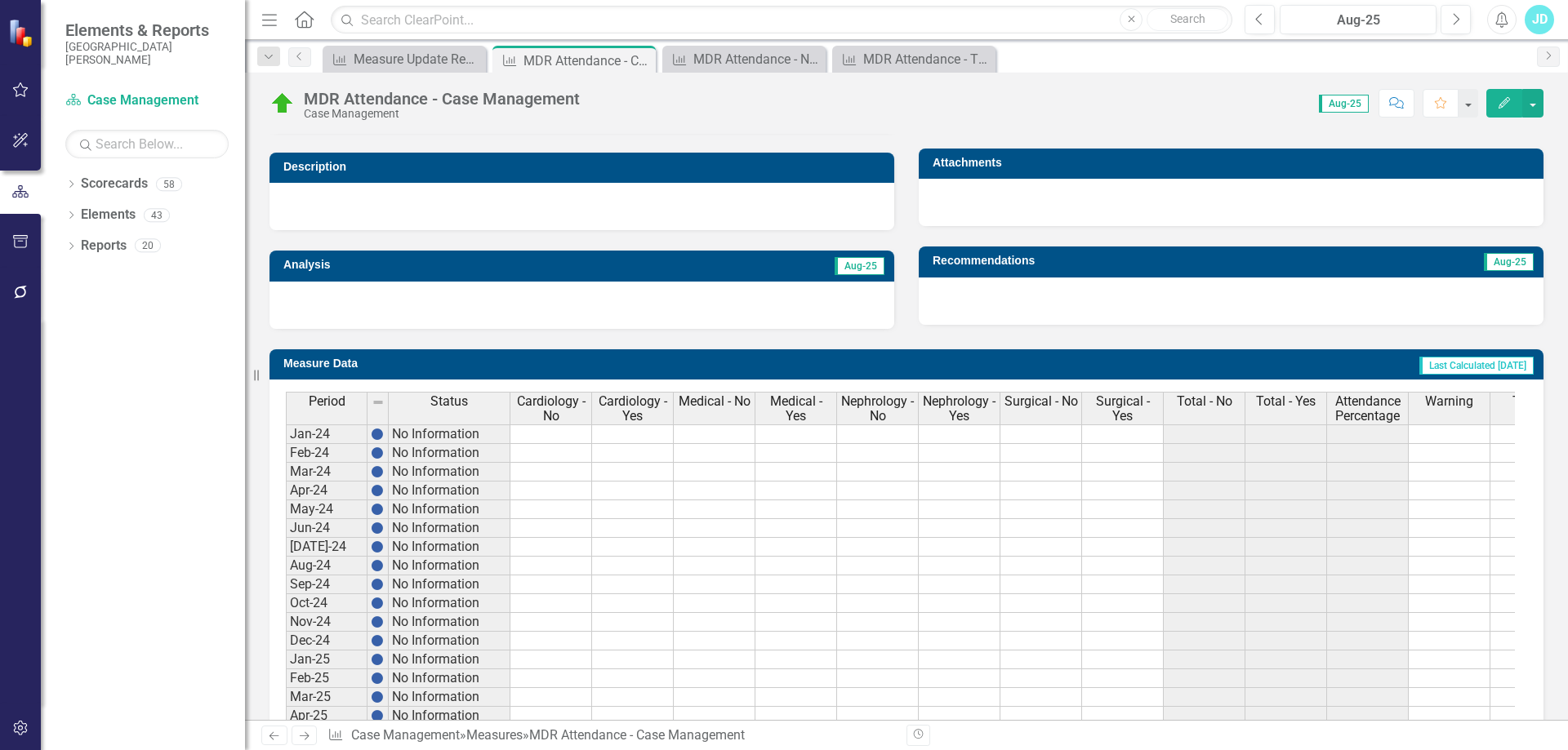
scroll to position [616, 0]
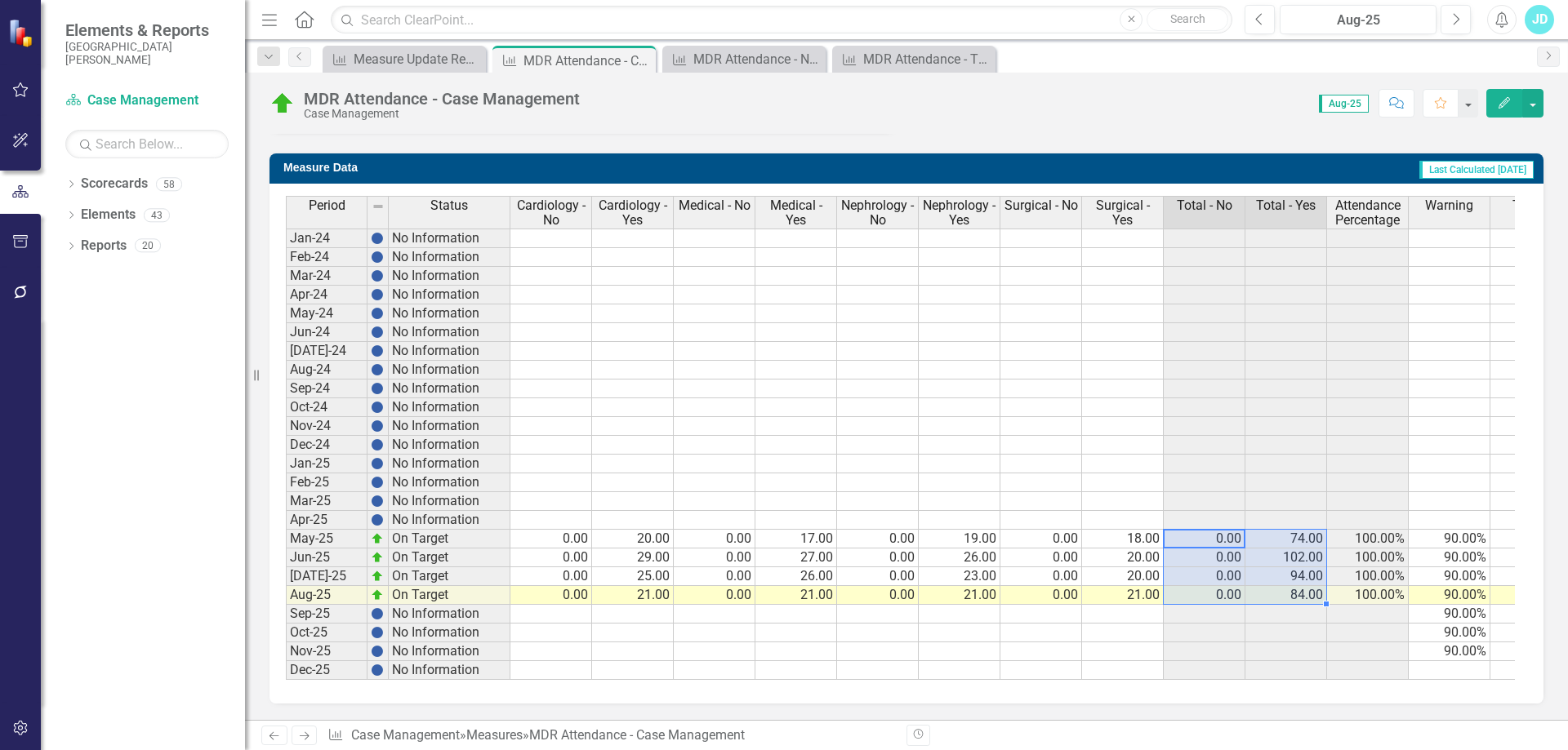
drag, startPoint x: 1211, startPoint y: 527, endPoint x: 1295, endPoint y: 588, distance: 103.8
click at [1295, 588] on tbody "Jan-24 No Information Feb-24 No Information Mar-24 No Information Apr-24 No Inf…" at bounding box center [928, 455] width 1286 height 452
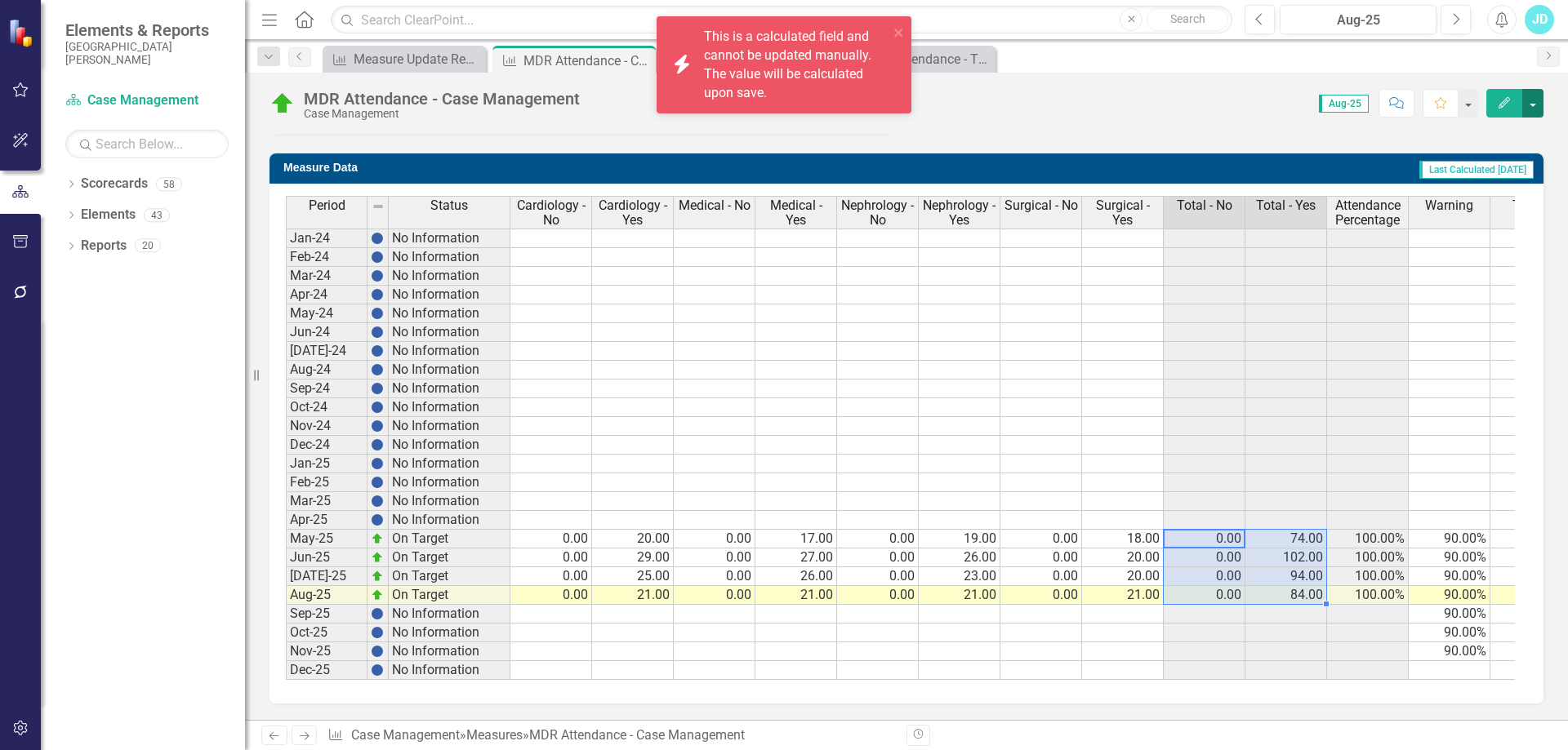
click at [1530, 107] on button "button" at bounding box center [1533, 103] width 22 height 28
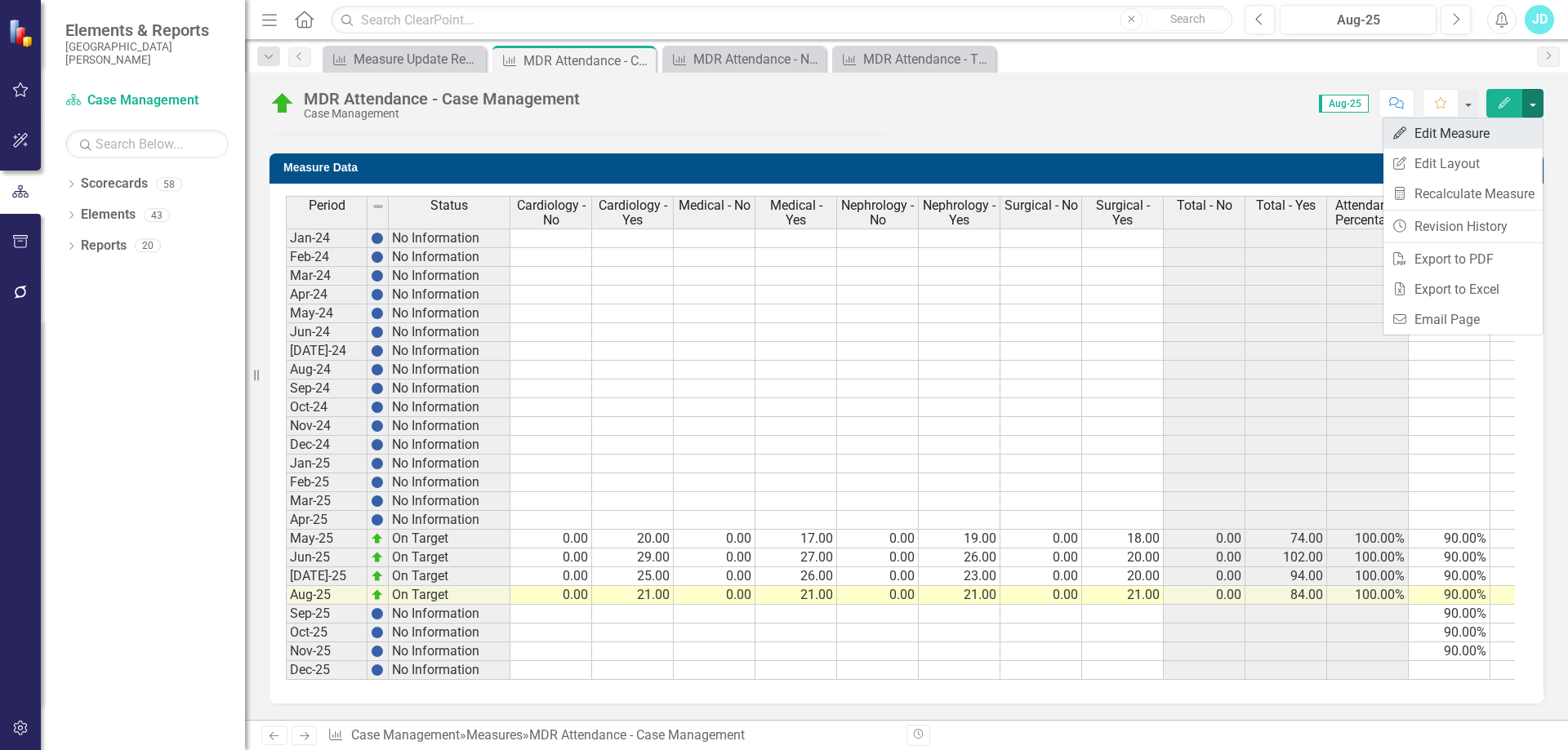
click at [1503, 131] on link "Edit Edit Measure" at bounding box center [1462, 133] width 159 height 30
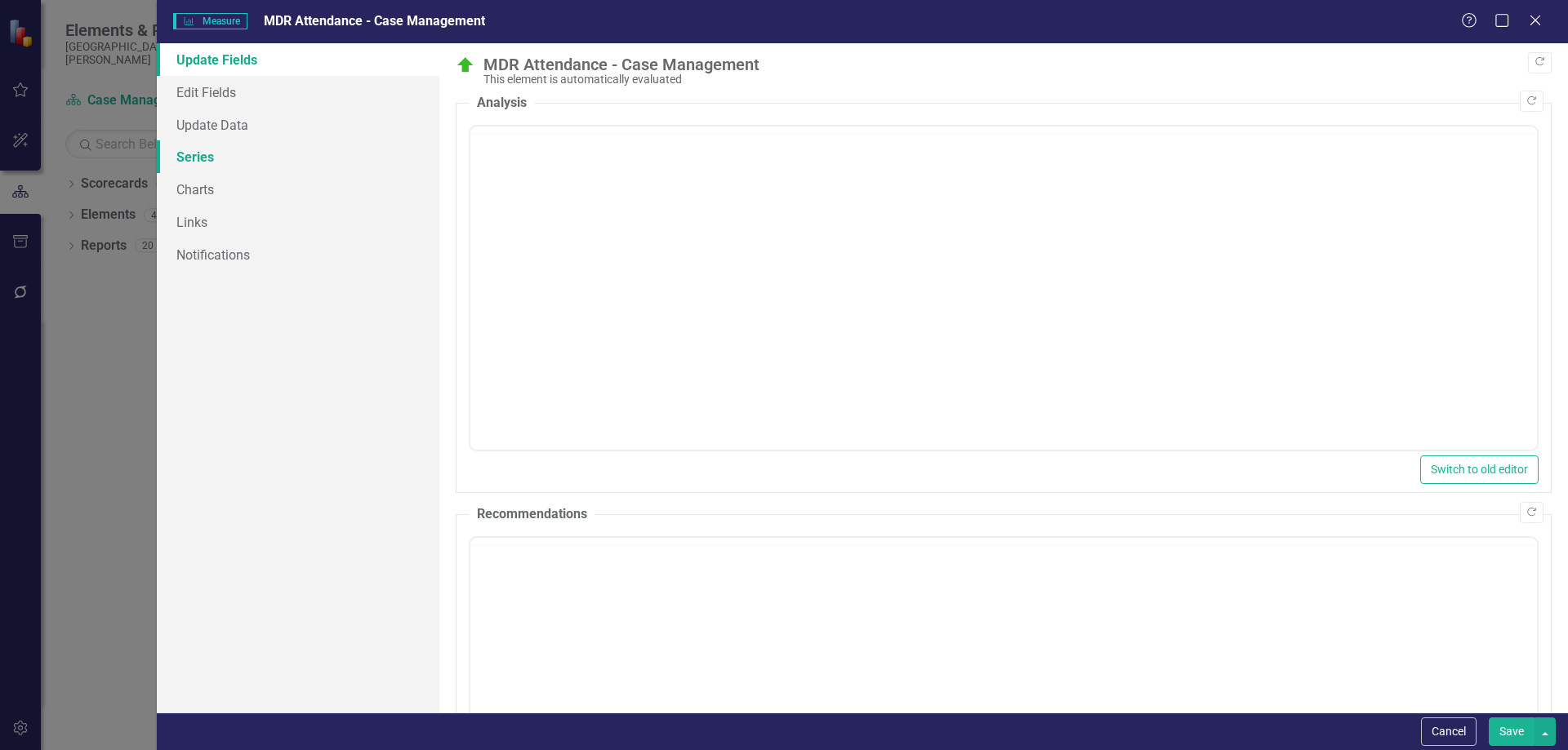
scroll to position [0, 0]
click at [253, 154] on link "Series" at bounding box center [297, 156] width 283 height 32
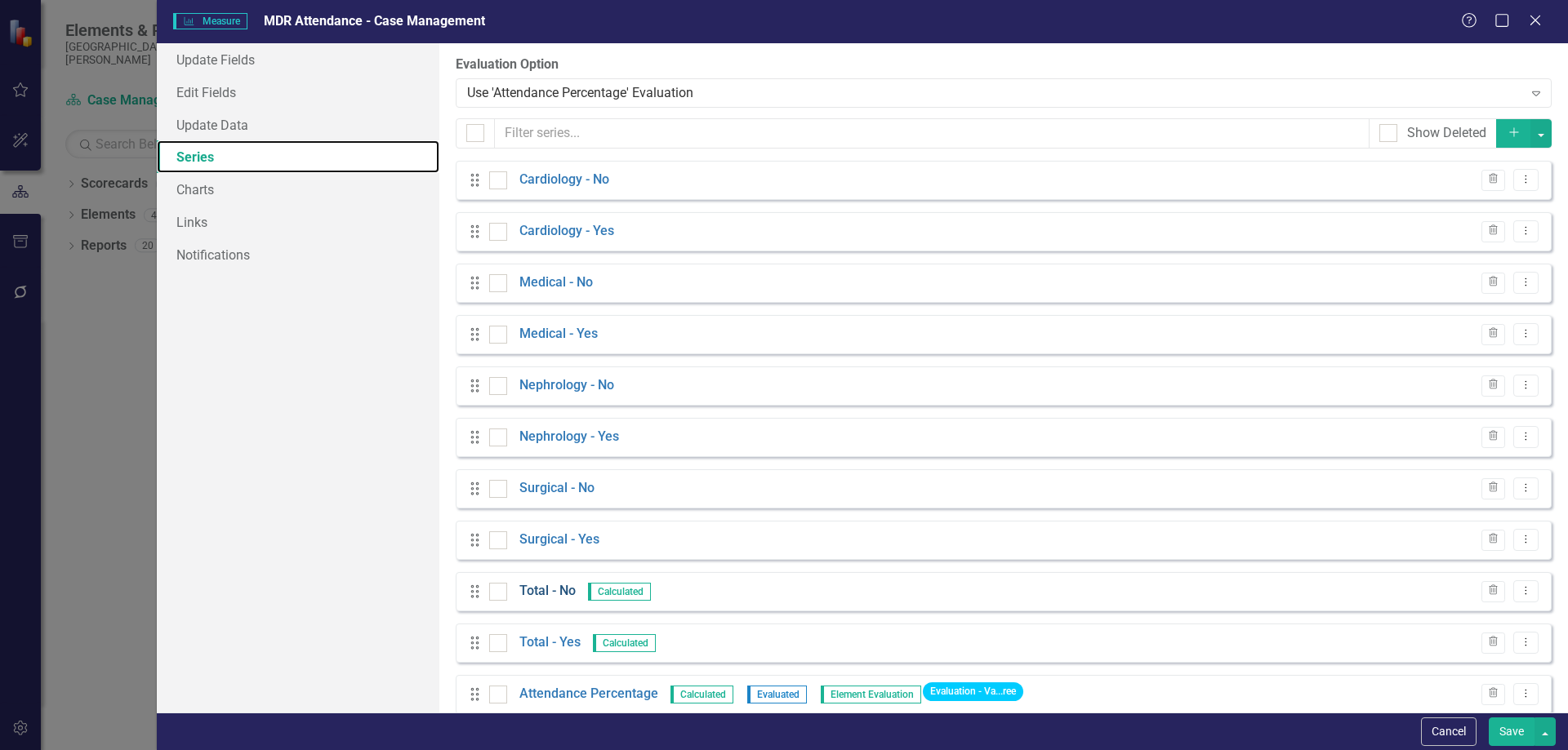
scroll to position [129, 0]
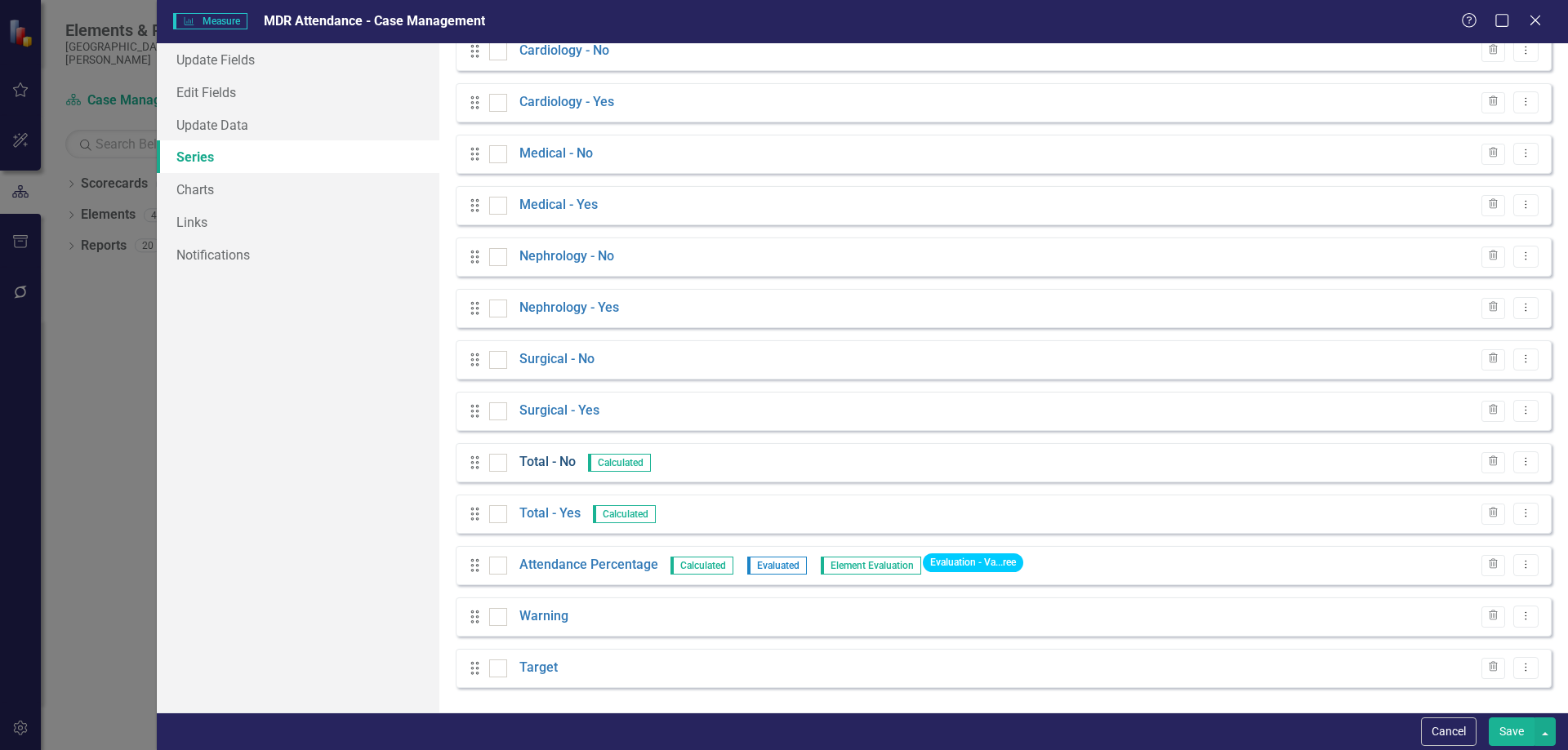
click at [562, 456] on link "Total - No" at bounding box center [548, 462] width 57 height 19
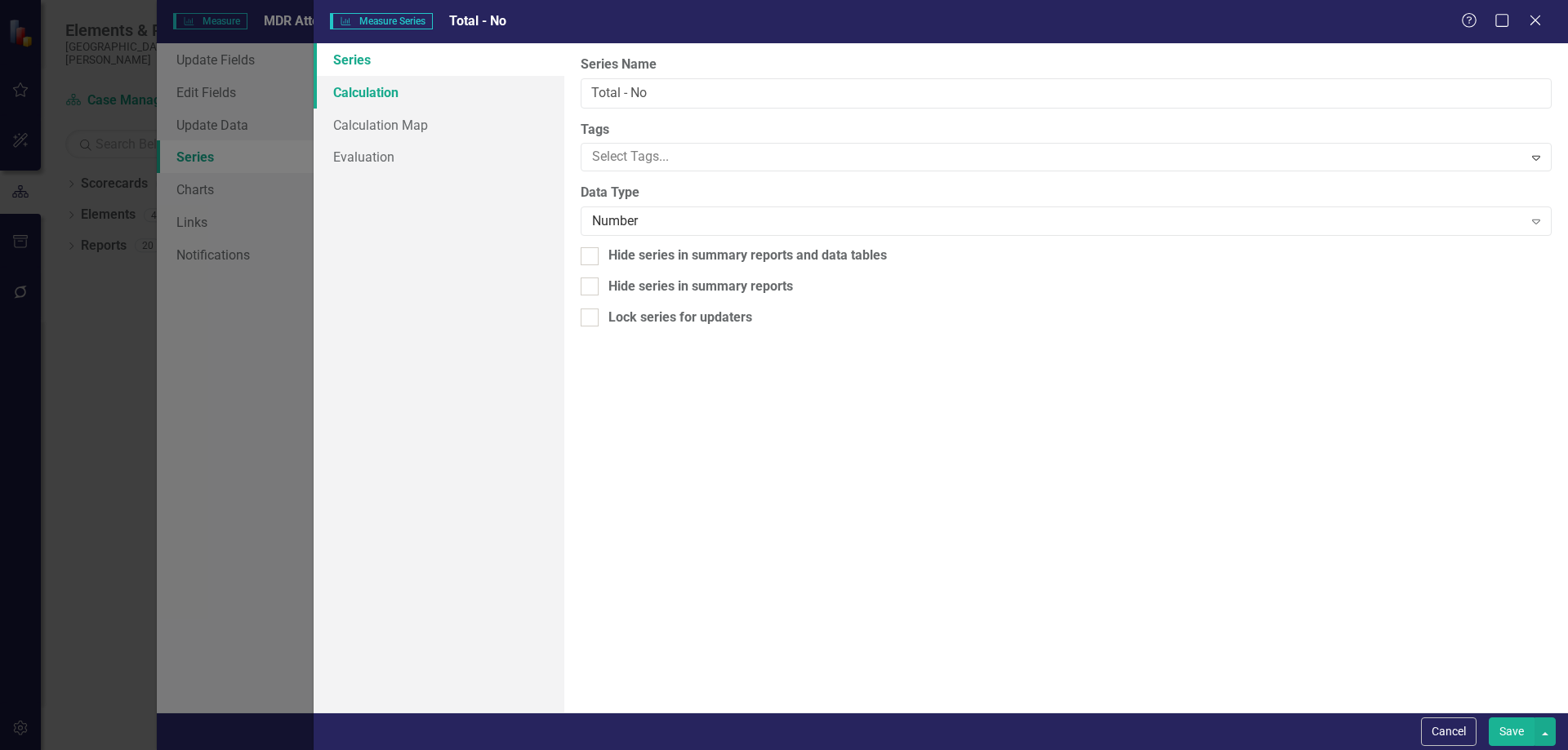
click at [447, 93] on link "Calculation" at bounding box center [439, 92] width 250 height 32
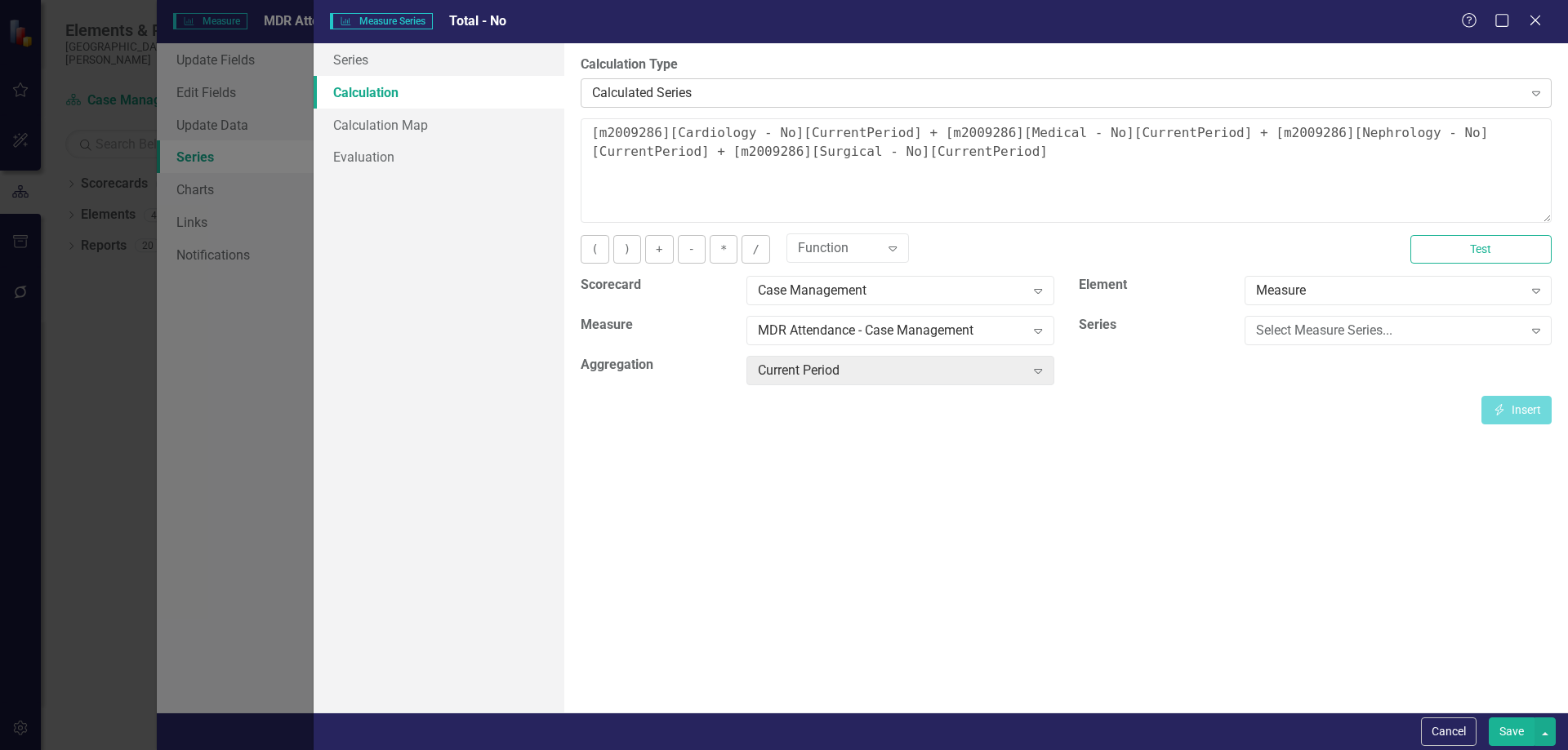
click at [606, 91] on div "Calculated Series" at bounding box center [1056, 92] width 930 height 19
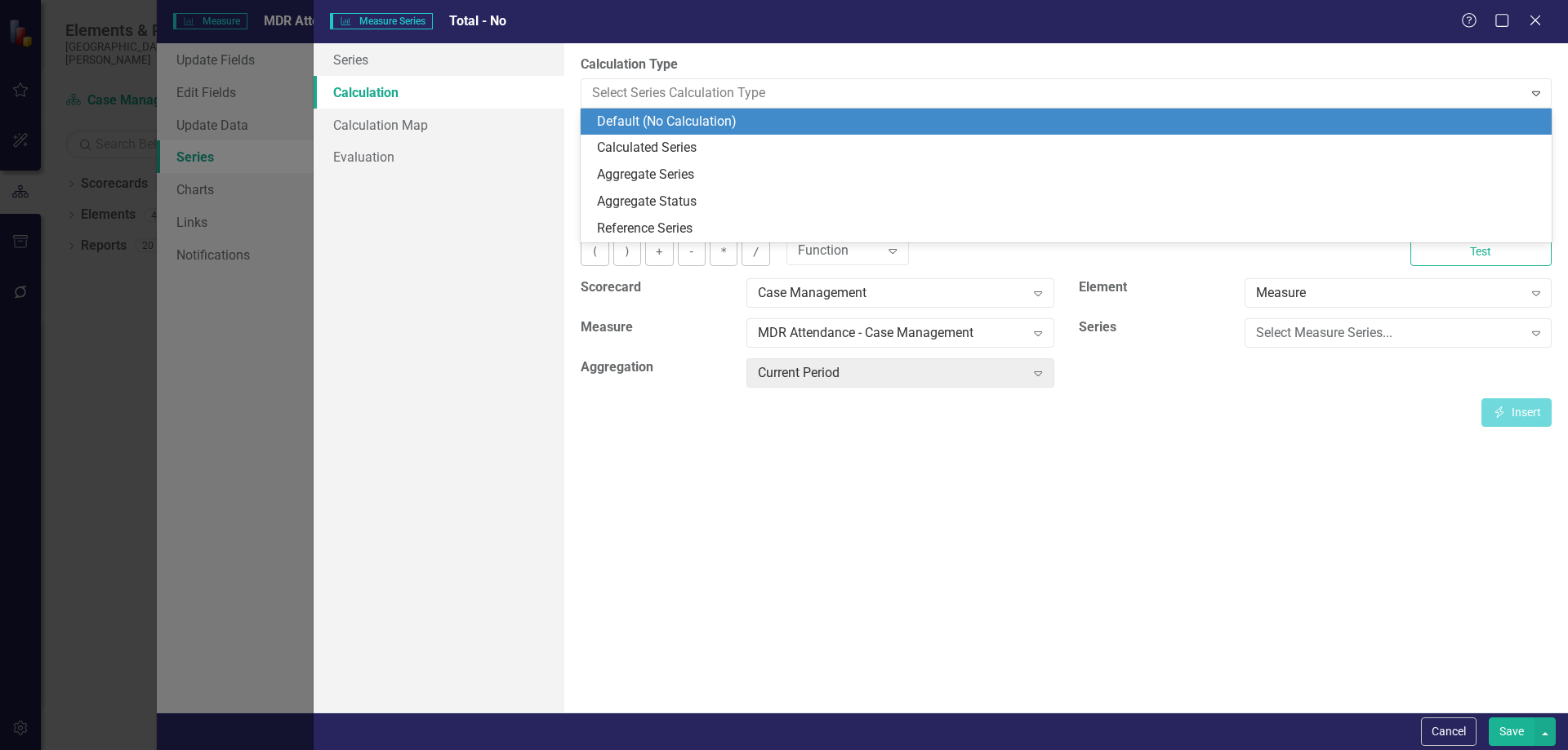
click at [611, 121] on div "Default (No Calculation)" at bounding box center [1069, 121] width 945 height 19
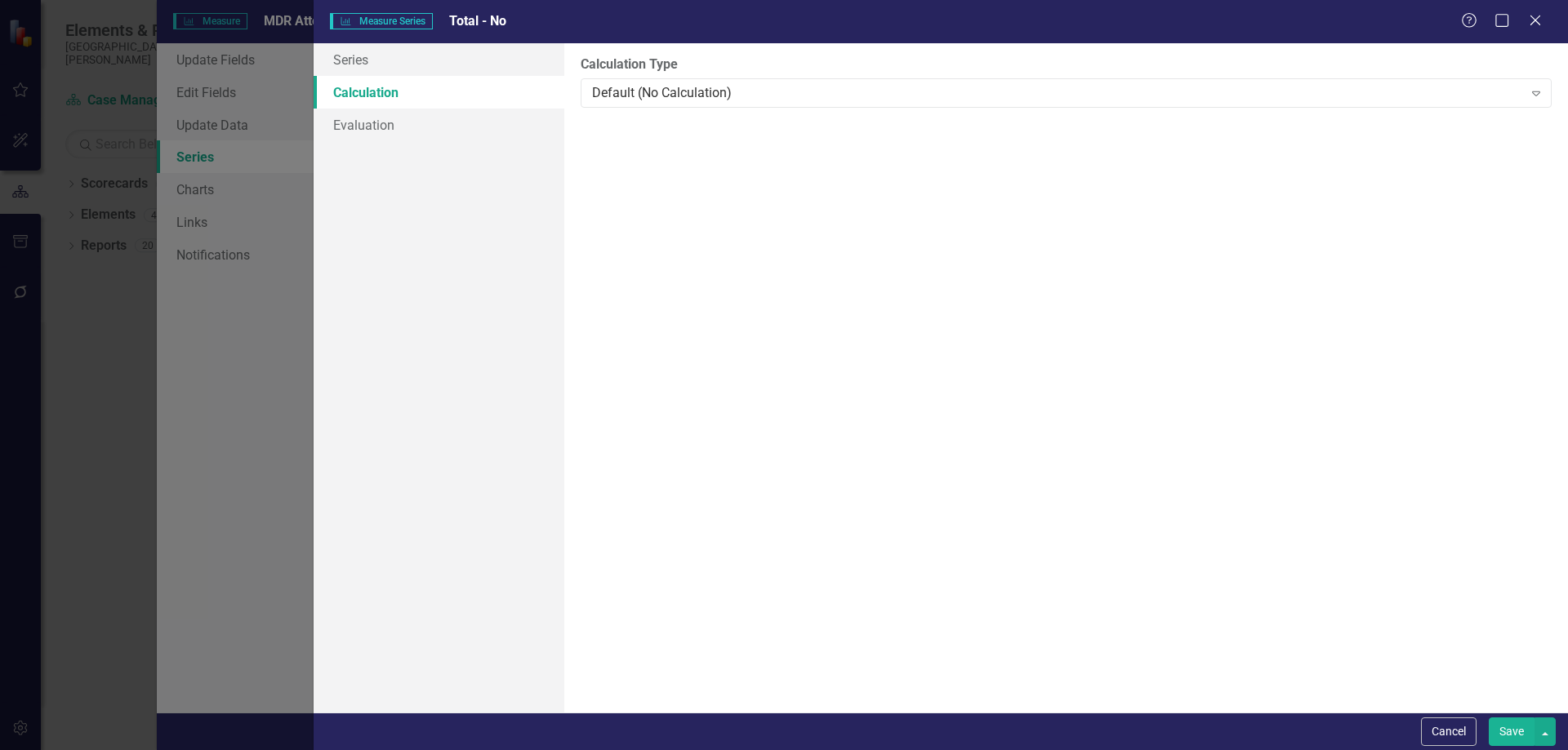
click at [1503, 729] on button "Save" at bounding box center [1511, 731] width 46 height 28
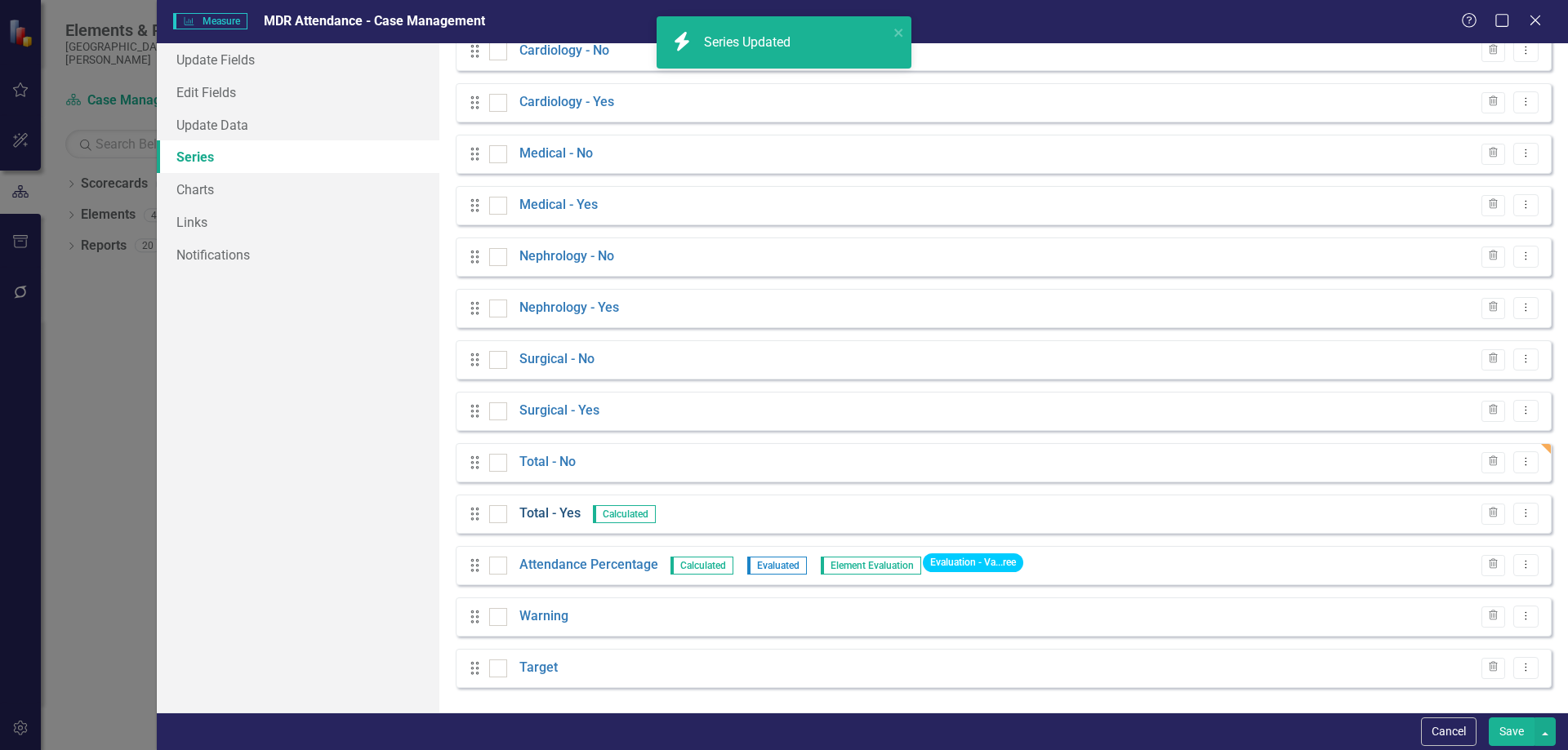
click at [565, 513] on link "Total - Yes" at bounding box center [550, 513] width 62 height 19
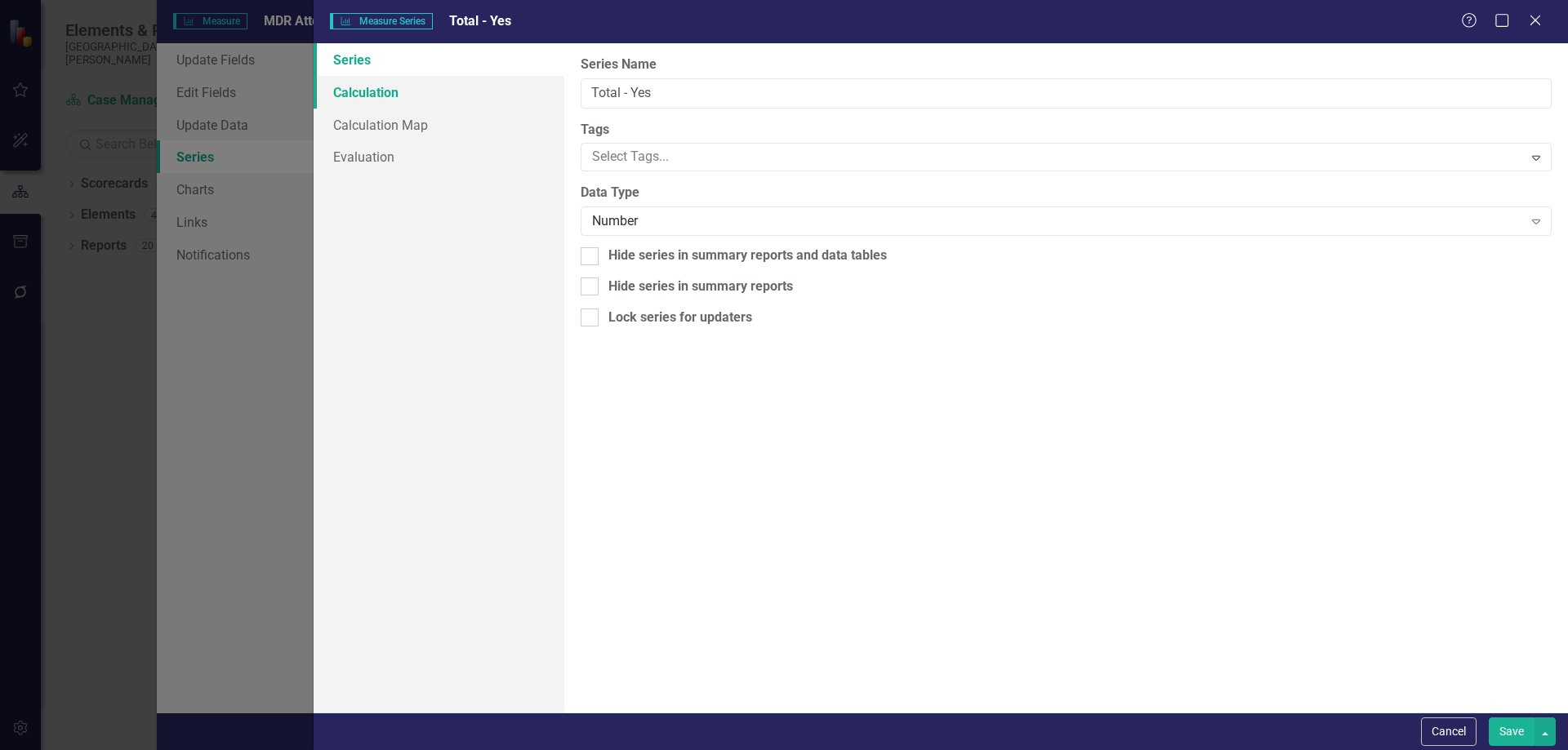
click at [402, 81] on link "Calculation" at bounding box center [439, 92] width 250 height 32
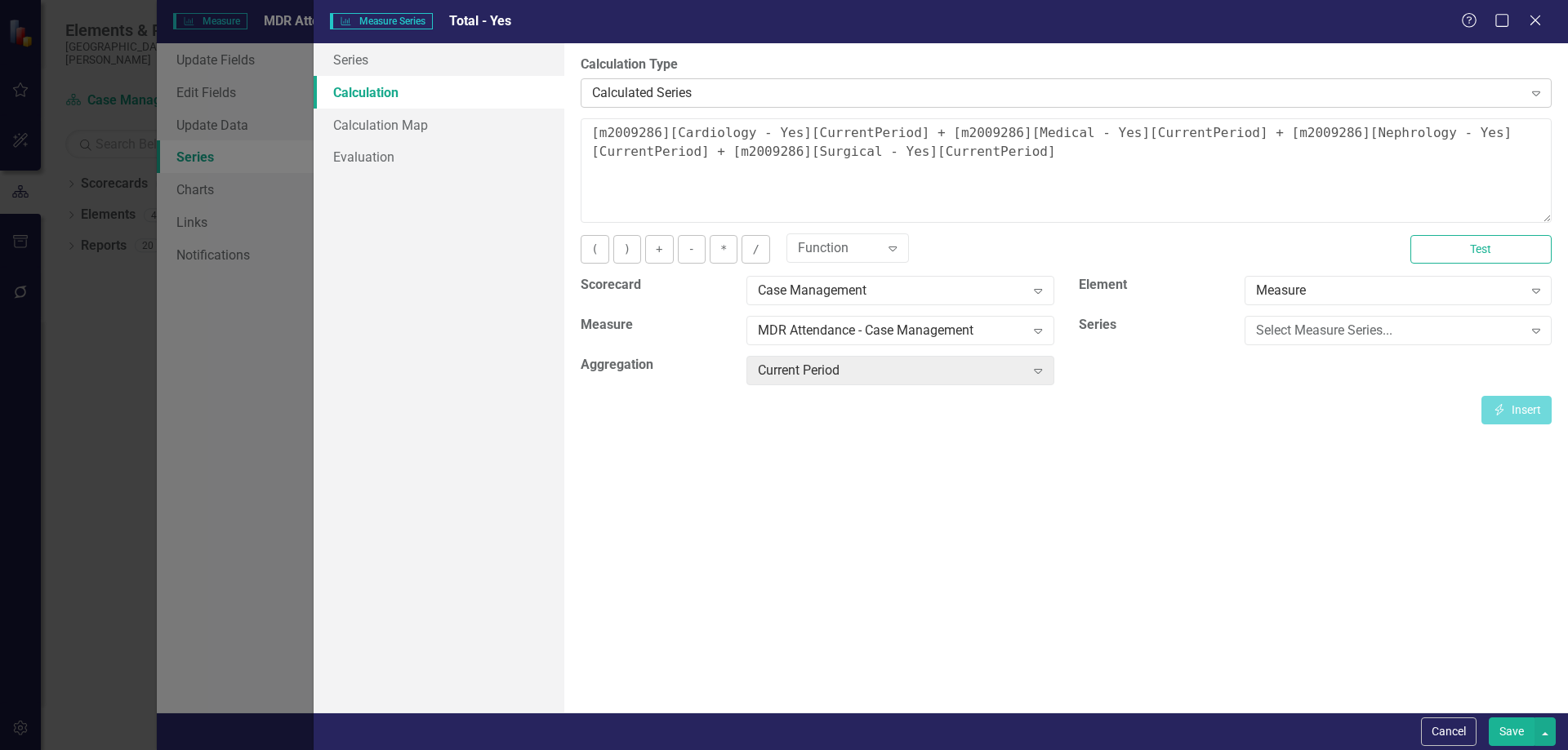
click at [664, 85] on div "Calculated Series" at bounding box center [1056, 92] width 930 height 19
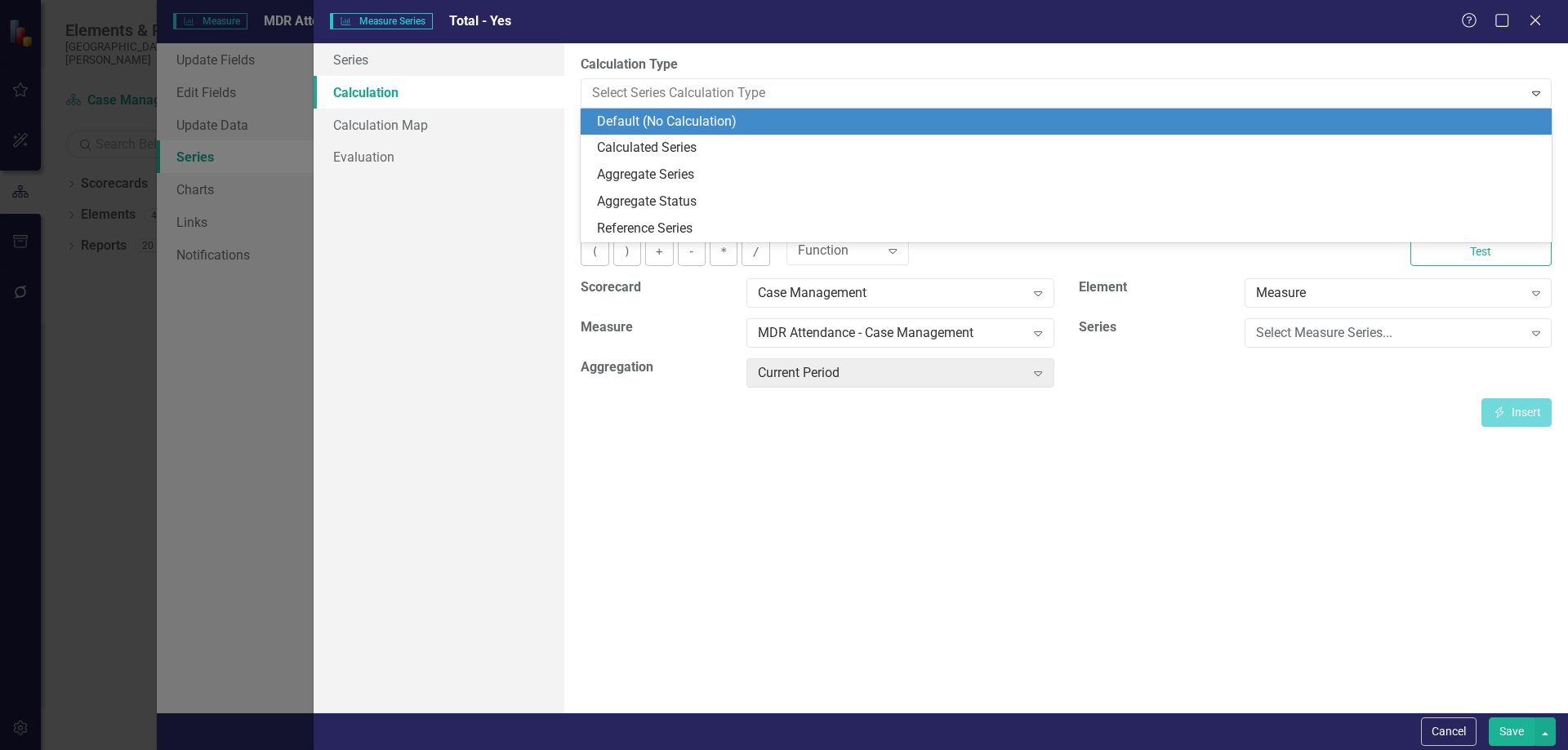
click at [673, 127] on div "Default (No Calculation)" at bounding box center [1069, 121] width 945 height 19
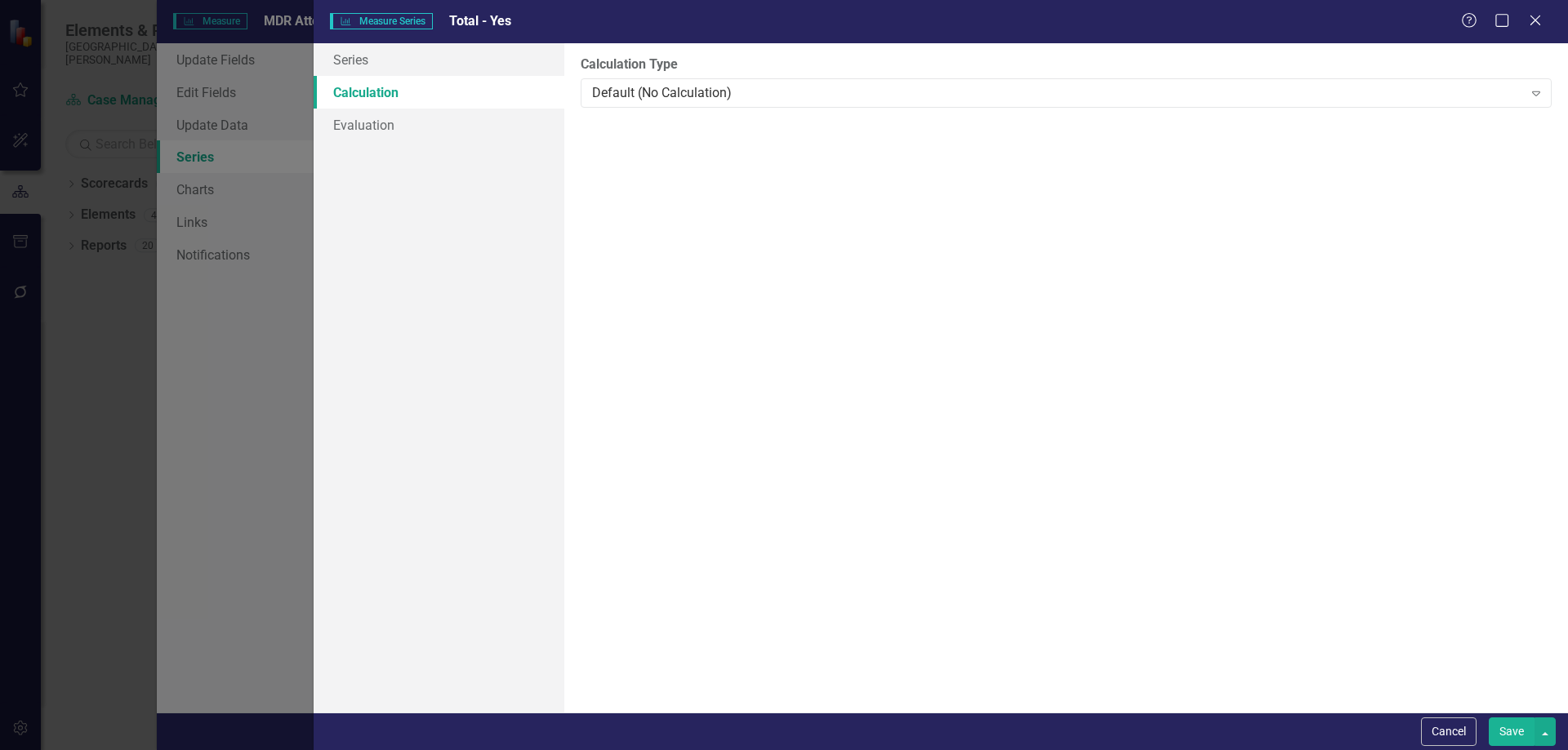
click at [1510, 738] on button "Save" at bounding box center [1511, 731] width 46 height 28
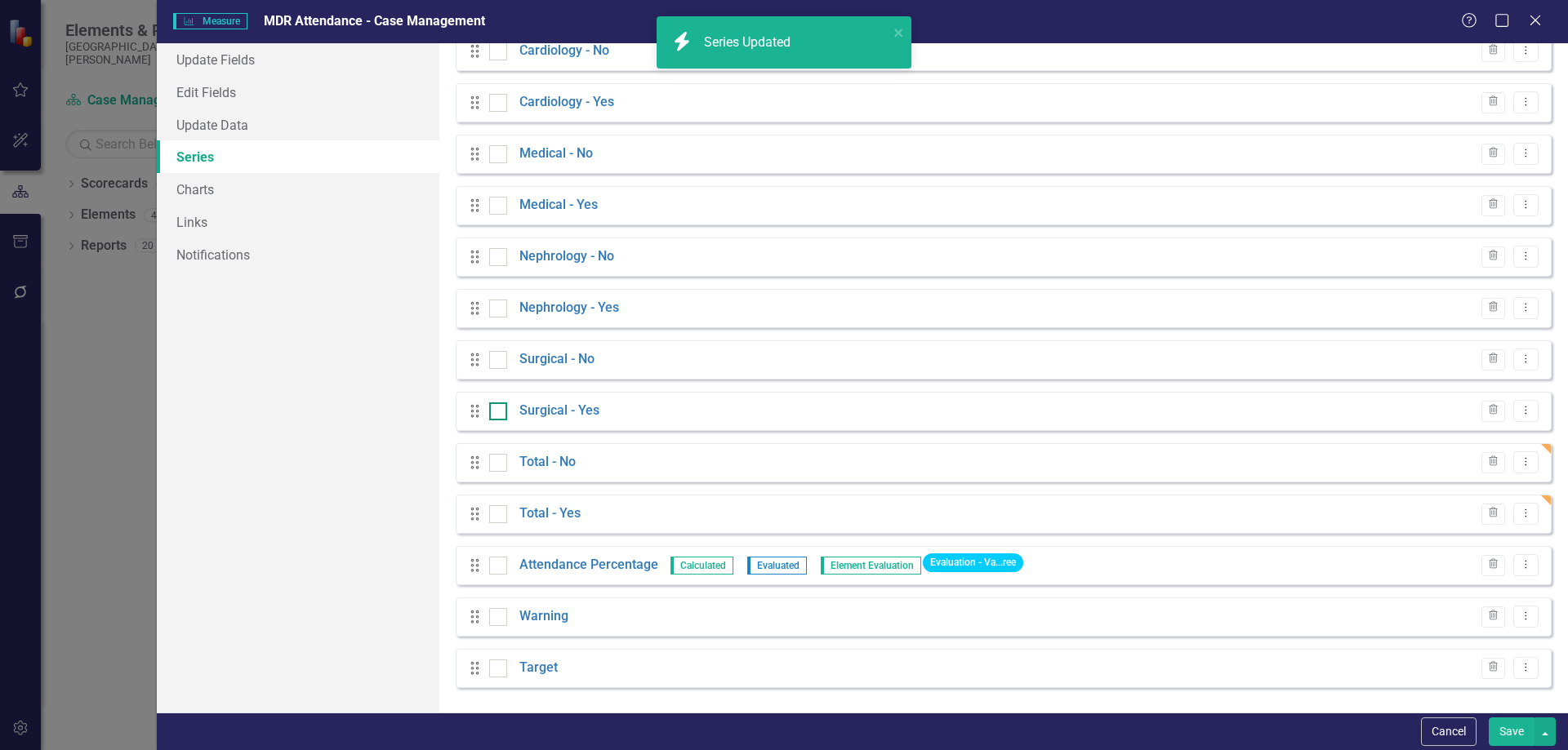
scroll to position [0, 0]
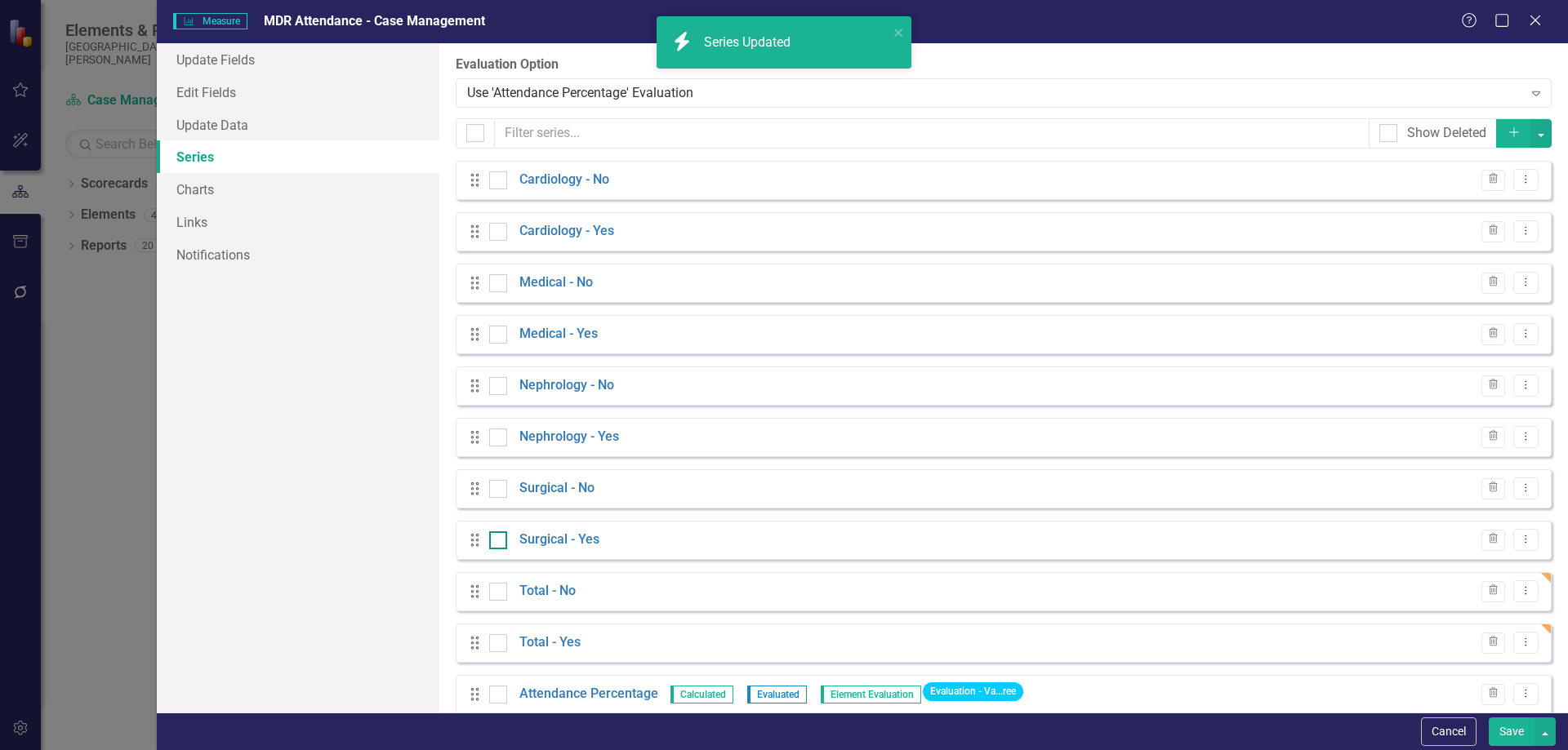
click at [501, 541] on div at bounding box center [498, 540] width 18 height 18
click at [500, 541] on input "checkbox" at bounding box center [494, 536] width 11 height 11
checkbox input "true"
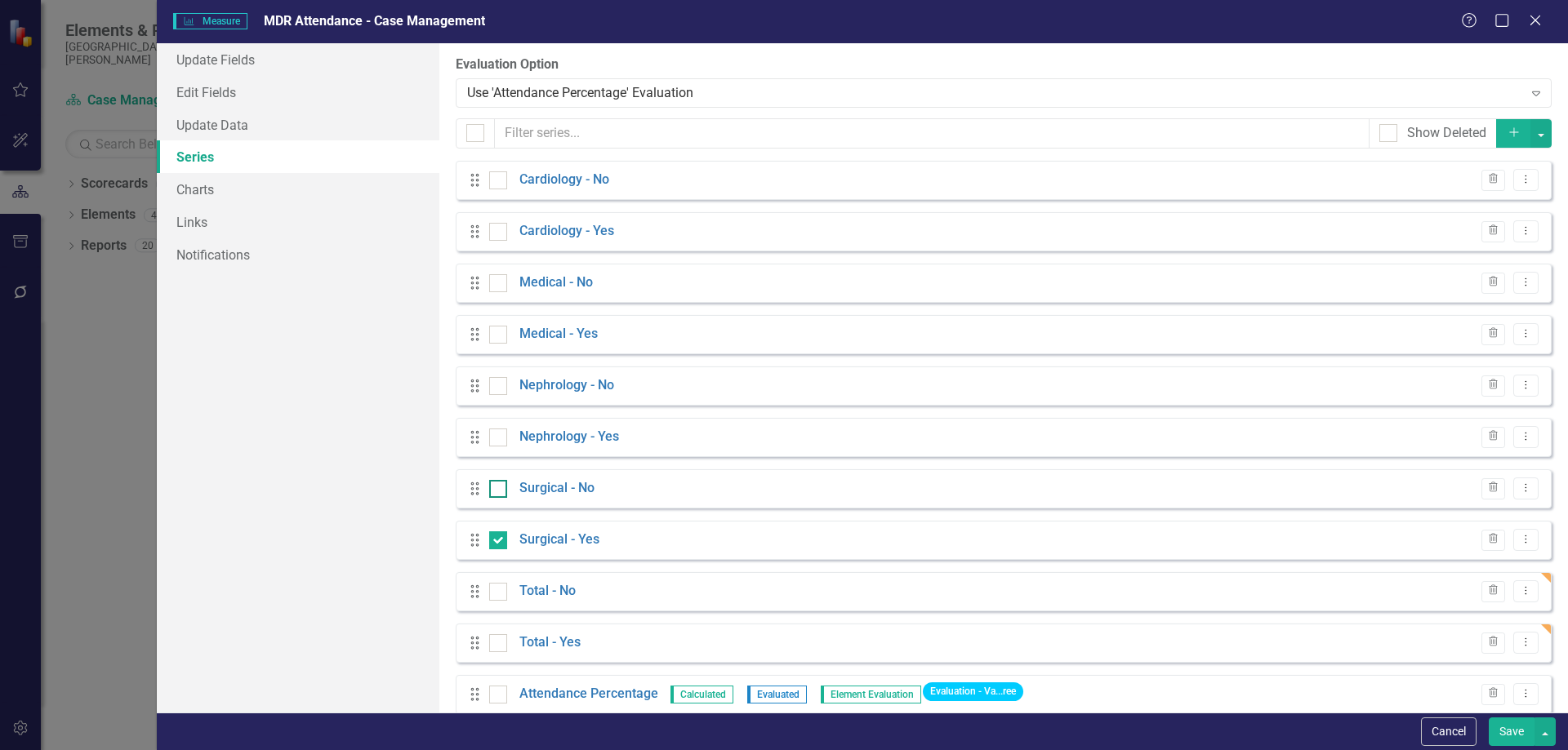
click at [497, 483] on input "checkbox" at bounding box center [494, 485] width 11 height 11
checkbox input "true"
click at [498, 432] on input "checkbox" at bounding box center [494, 433] width 11 height 11
checkbox input "true"
drag, startPoint x: 501, startPoint y: 383, endPoint x: 496, endPoint y: 363, distance: 20.6
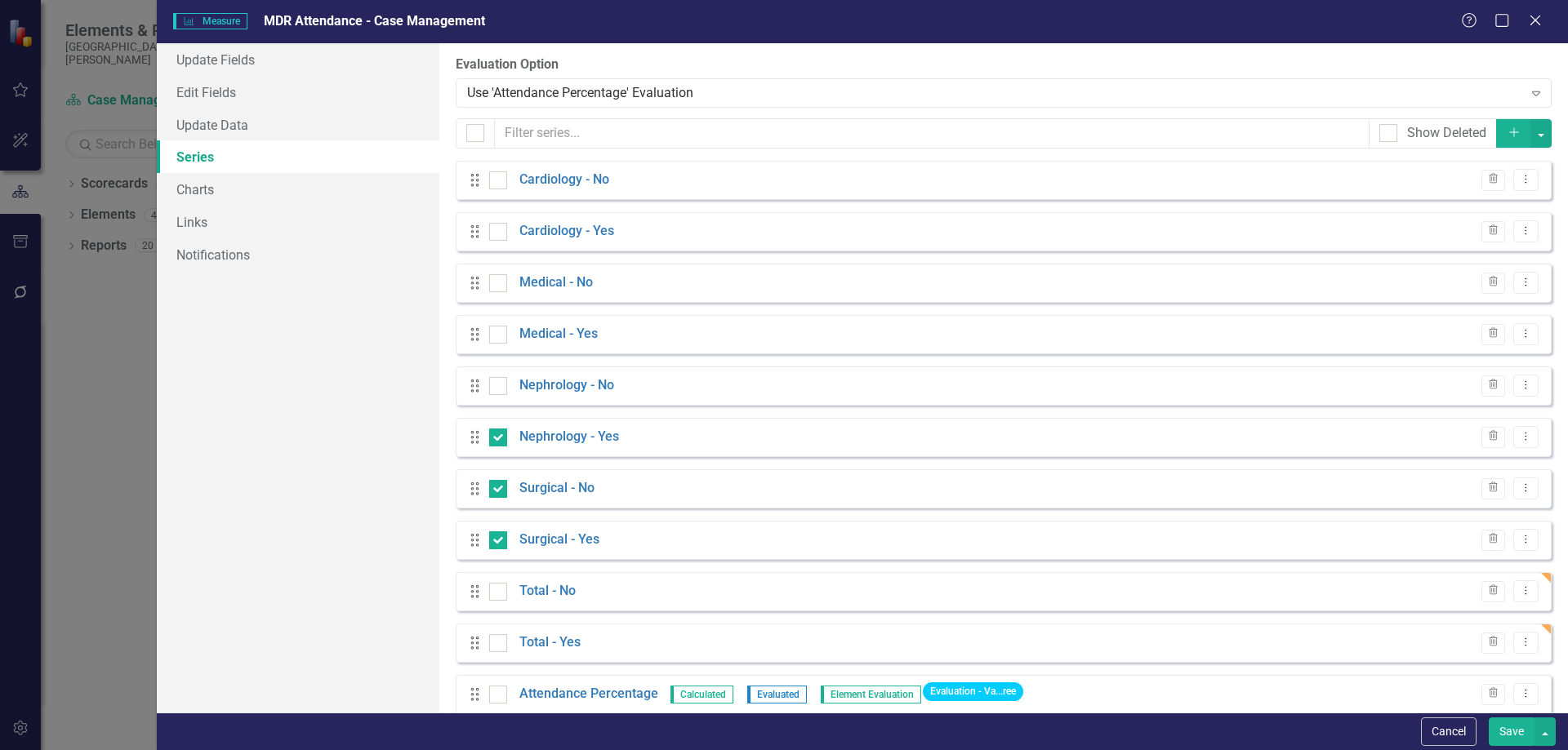
click at [501, 382] on div at bounding box center [498, 386] width 18 height 18
click at [500, 382] on input "checkbox" at bounding box center [494, 382] width 11 height 11
checkbox input "true"
click at [495, 336] on div at bounding box center [498, 334] width 18 height 18
click at [495, 336] on input "checkbox" at bounding box center [494, 331] width 11 height 11
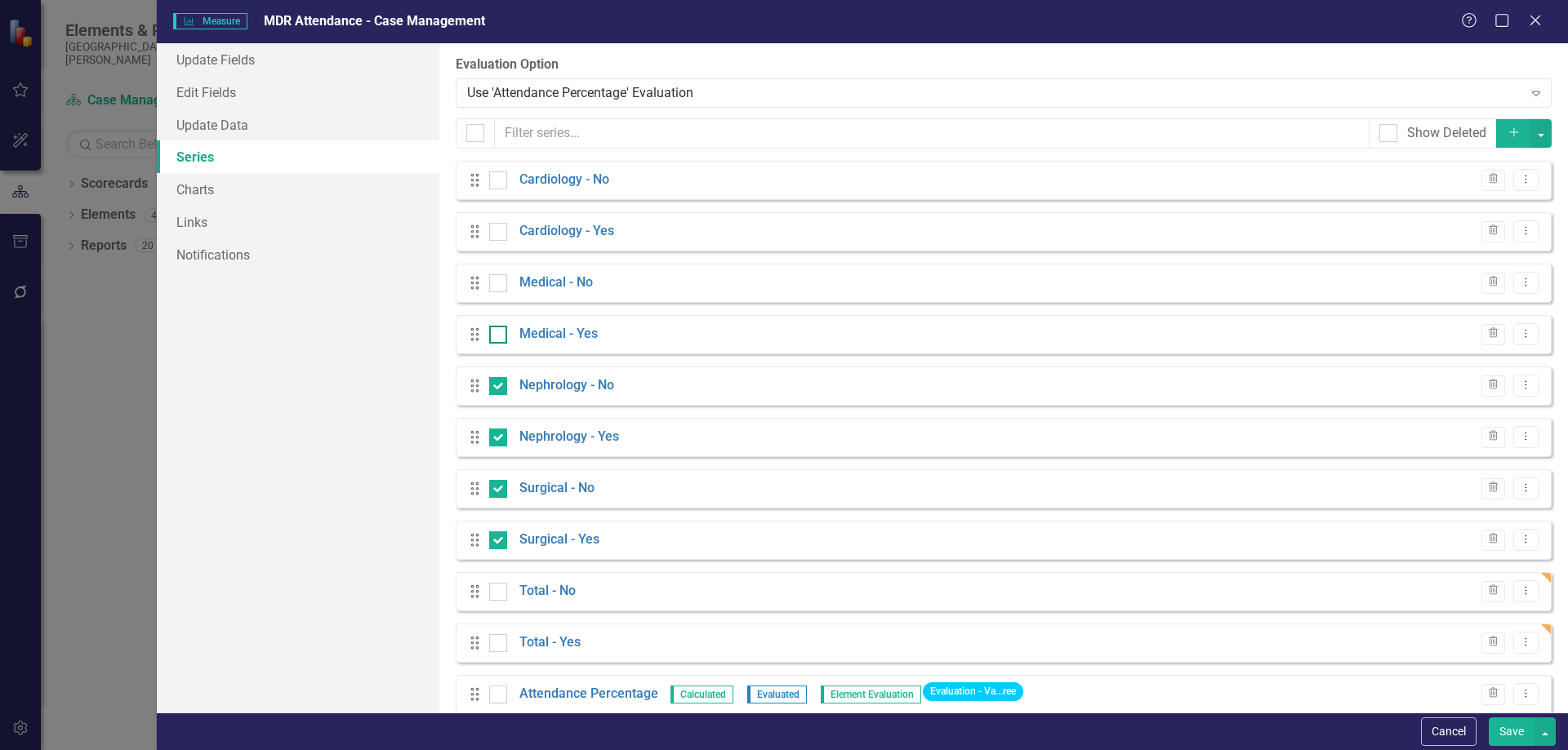
checkbox input "true"
click at [502, 282] on div at bounding box center [498, 283] width 18 height 18
click at [500, 282] on input "checkbox" at bounding box center [494, 279] width 11 height 11
checkbox input "true"
click at [501, 226] on div at bounding box center [498, 232] width 18 height 18
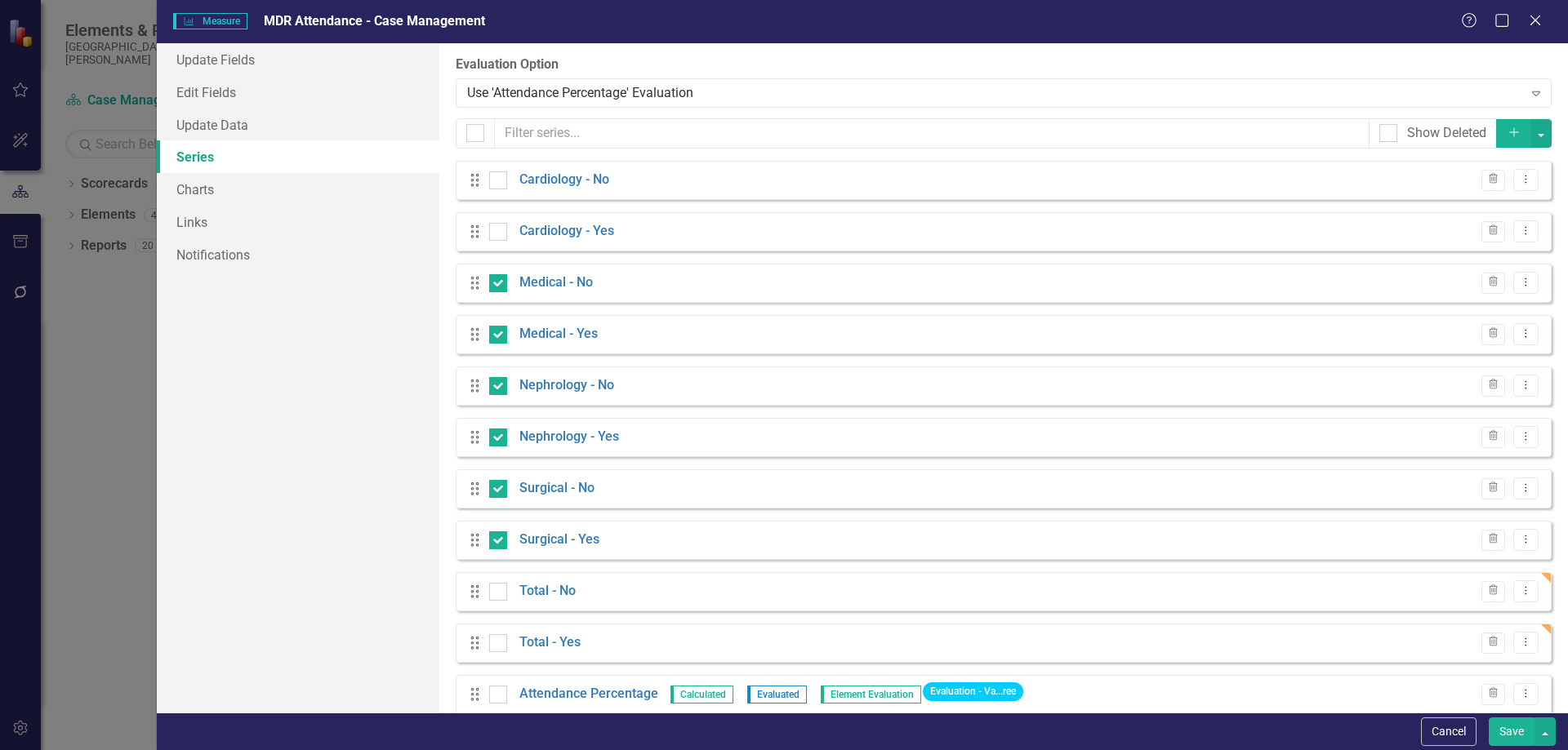
click at [500, 226] on input "checkbox" at bounding box center [494, 228] width 11 height 11
checkbox input "true"
click at [491, 173] on input "checkbox" at bounding box center [494, 176] width 11 height 11
click at [1530, 126] on button "button" at bounding box center [1541, 133] width 22 height 28
click at [1484, 249] on link "Trash Delete Multiple" at bounding box center [1474, 254] width 129 height 30
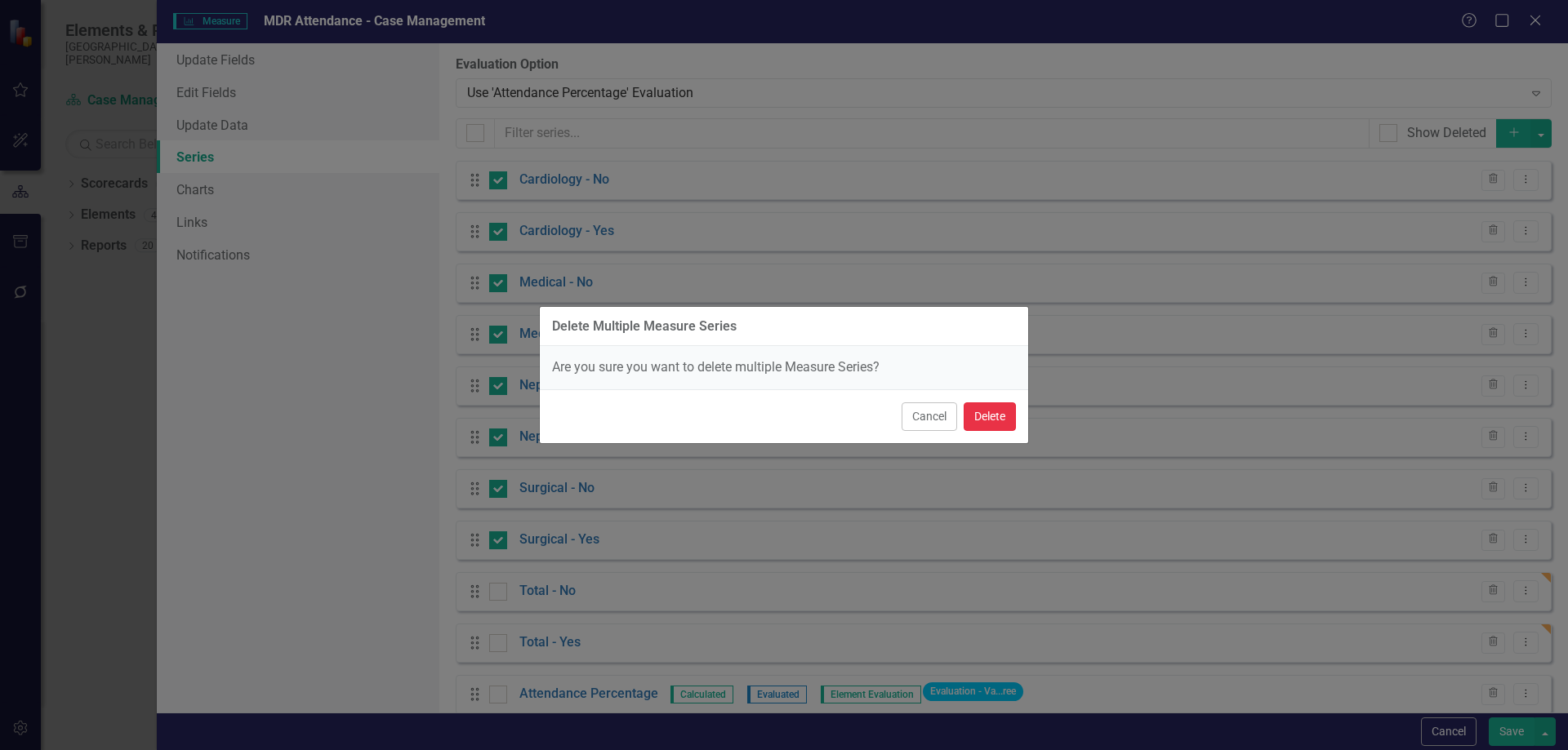
click at [1009, 419] on button "Delete" at bounding box center [989, 416] width 52 height 28
checkbox input "false"
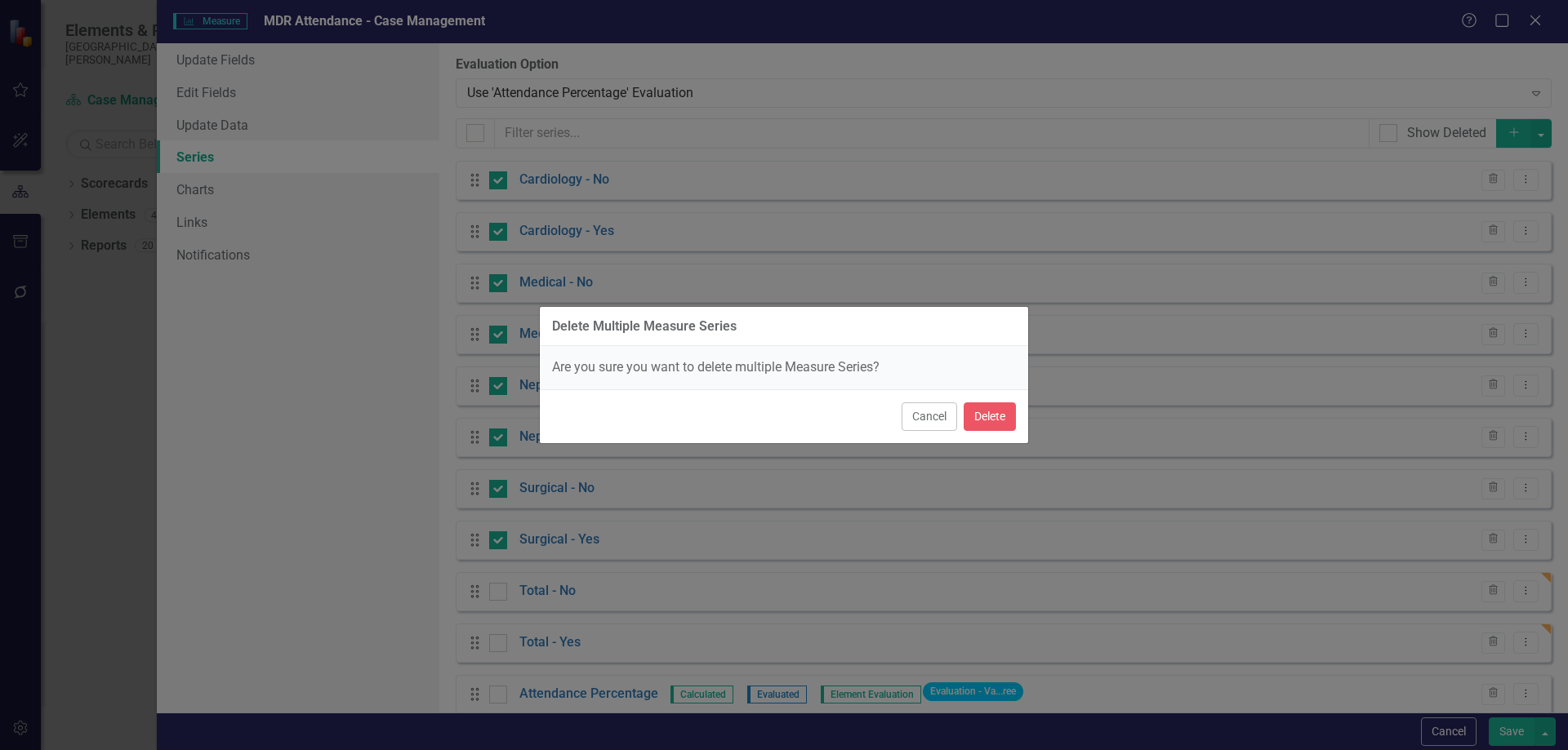
checkbox input "false"
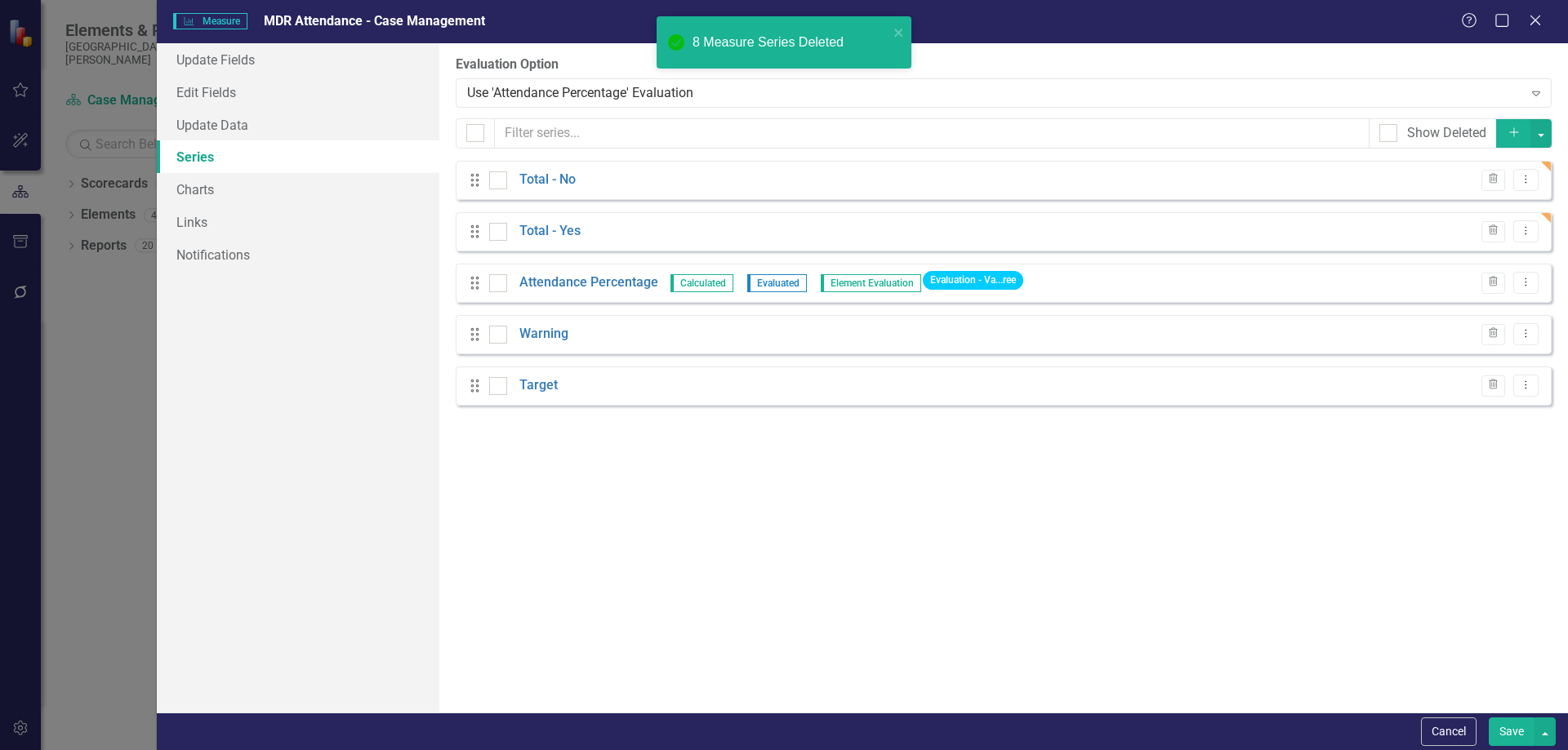
scroll to position [604, 0]
click at [1502, 733] on button "Save" at bounding box center [1511, 731] width 46 height 28
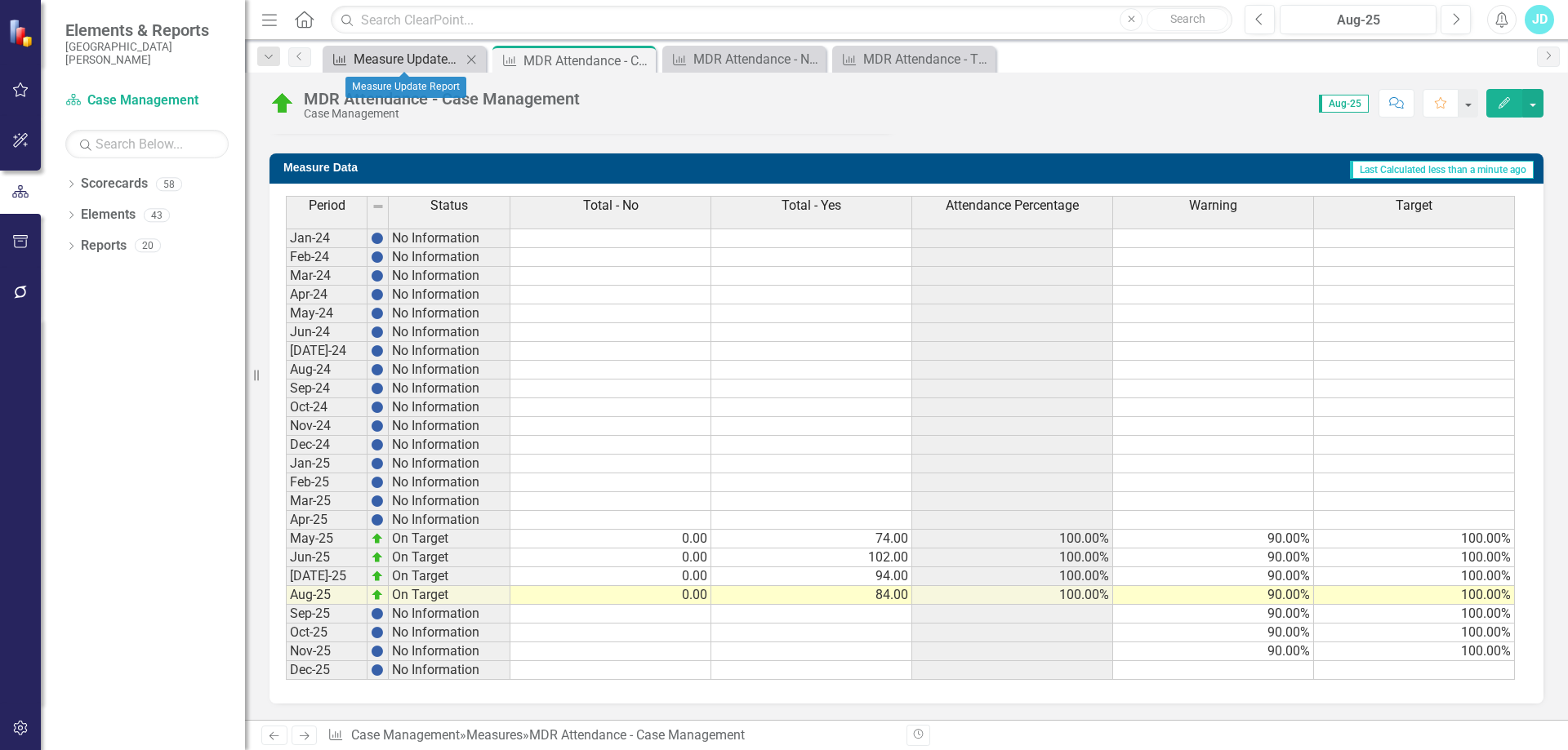
click at [424, 52] on div "Measure Update Report" at bounding box center [407, 59] width 108 height 21
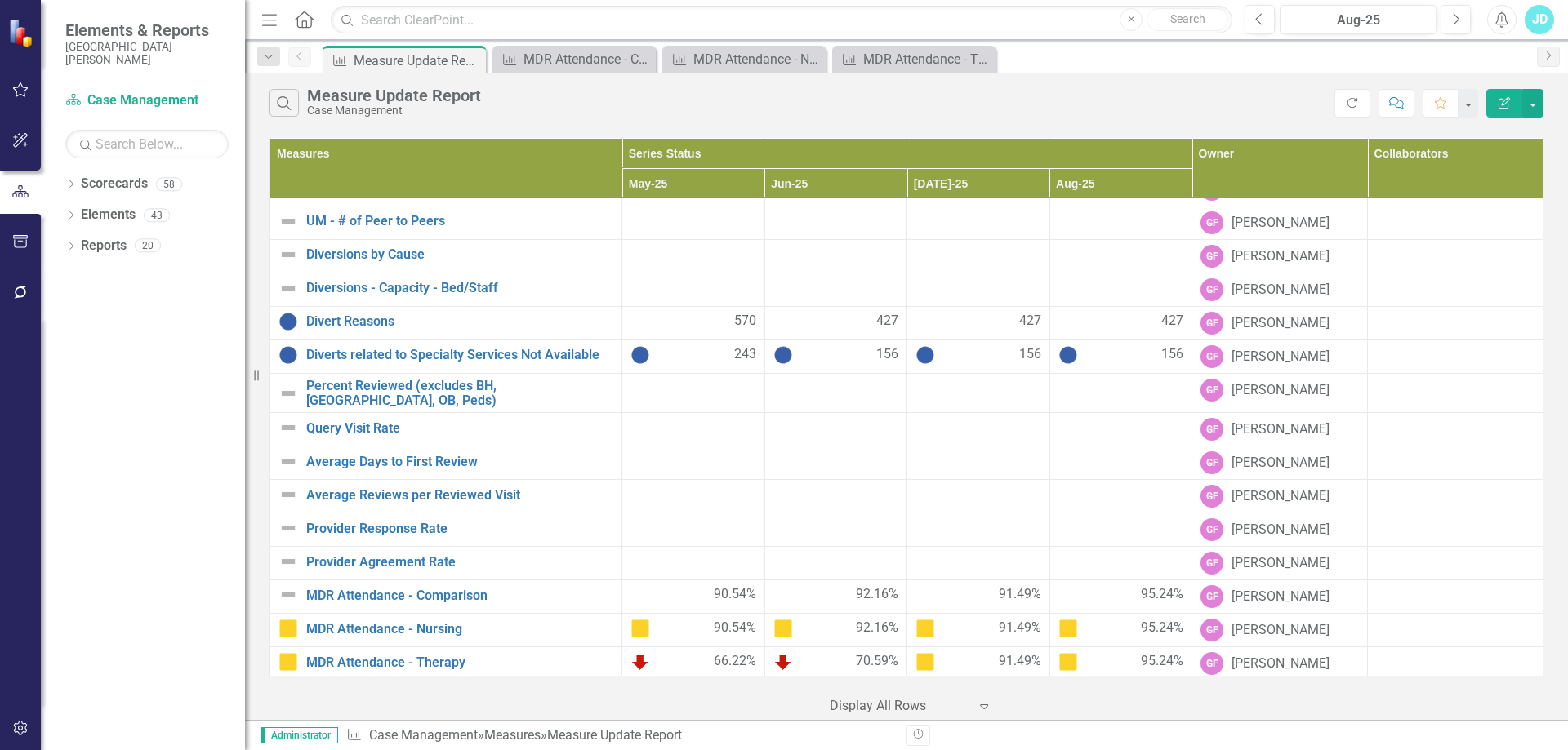
scroll to position [1026, 0]
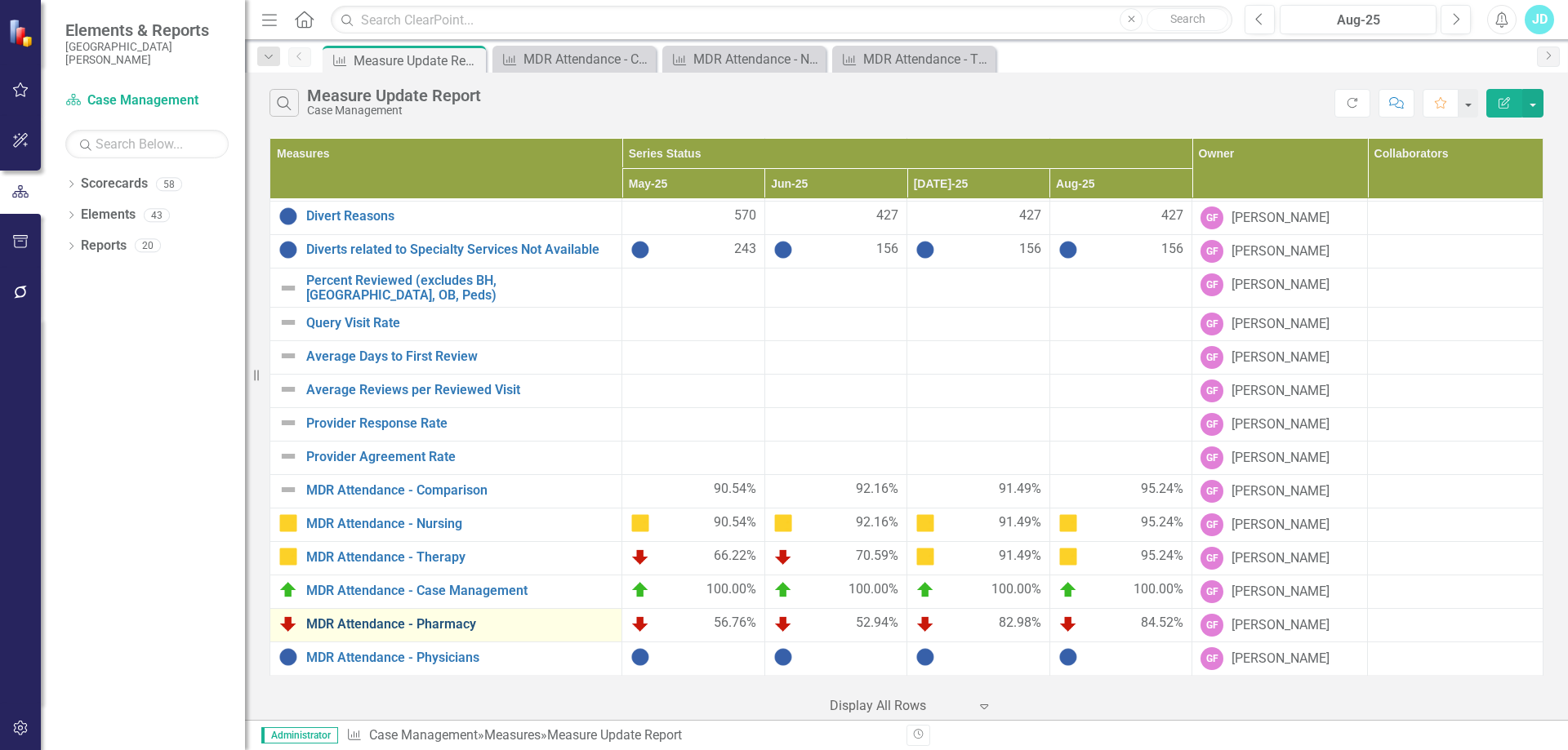
click at [433, 625] on link "MDR Attendance - Pharmacy" at bounding box center [460, 624] width 307 height 15
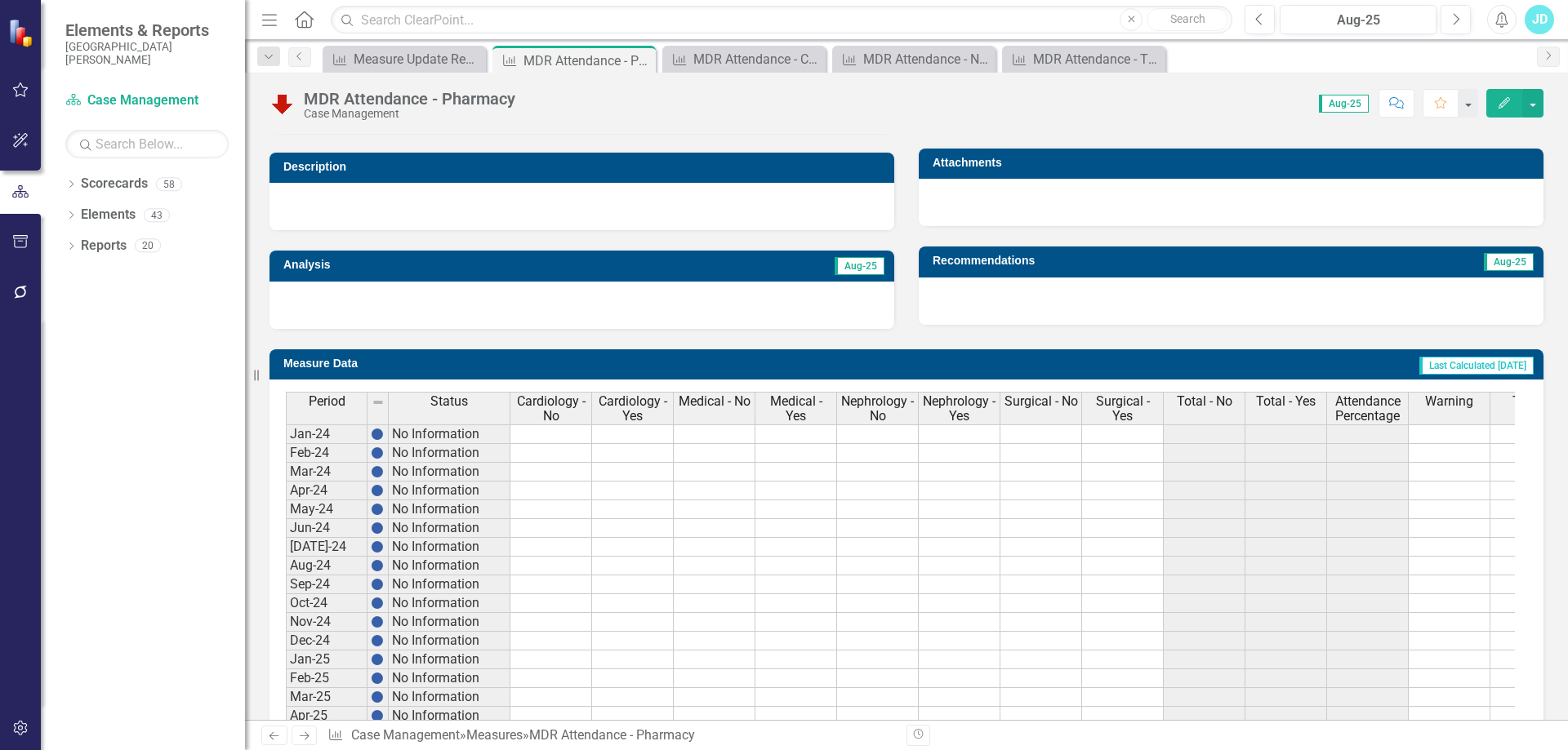
scroll to position [616, 0]
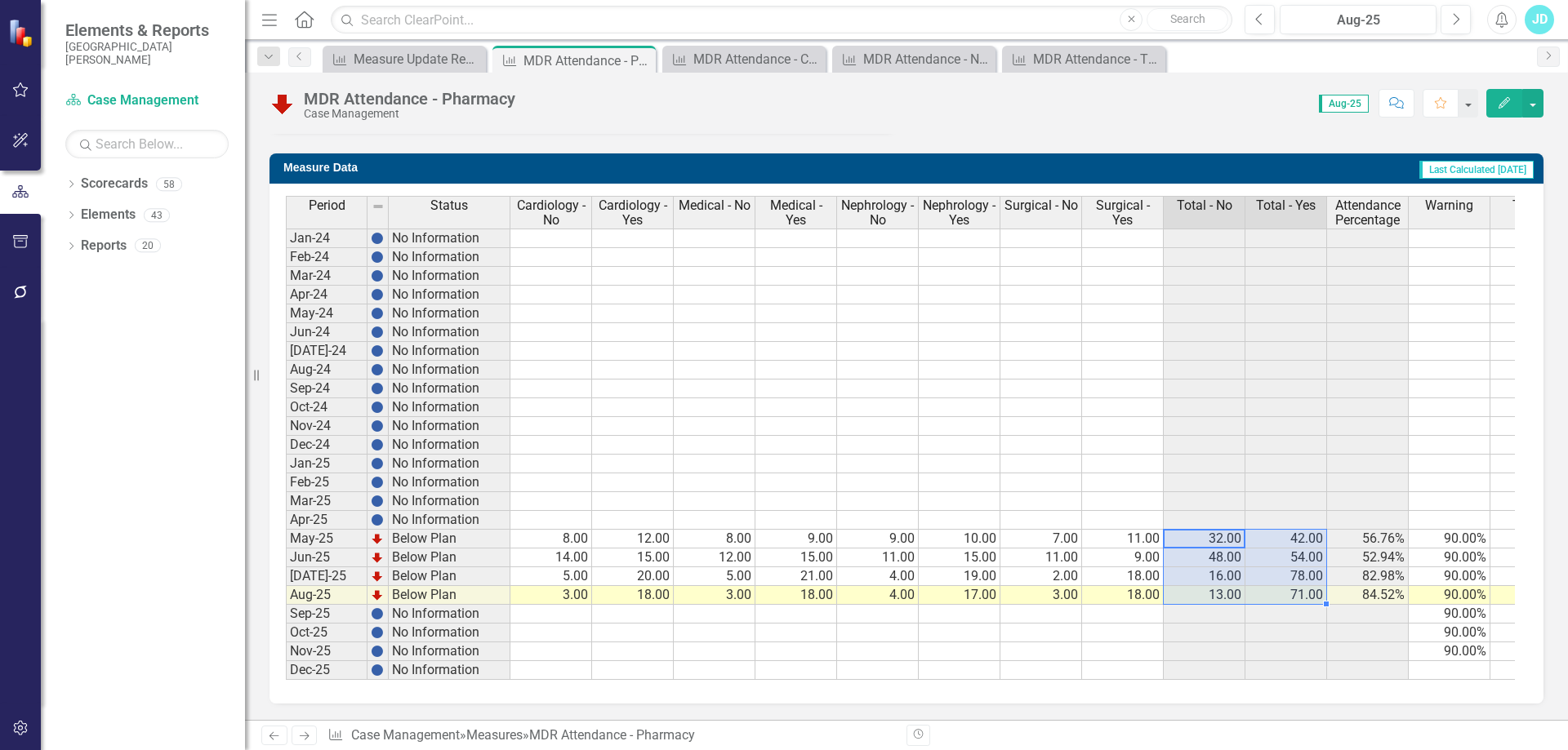
drag, startPoint x: 1201, startPoint y: 523, endPoint x: 1267, endPoint y: 583, distance: 89.2
click at [1267, 583] on tbody "Jan-24 No Information Feb-24 No Information Mar-24 No Information Apr-24 No Inf…" at bounding box center [928, 455] width 1286 height 452
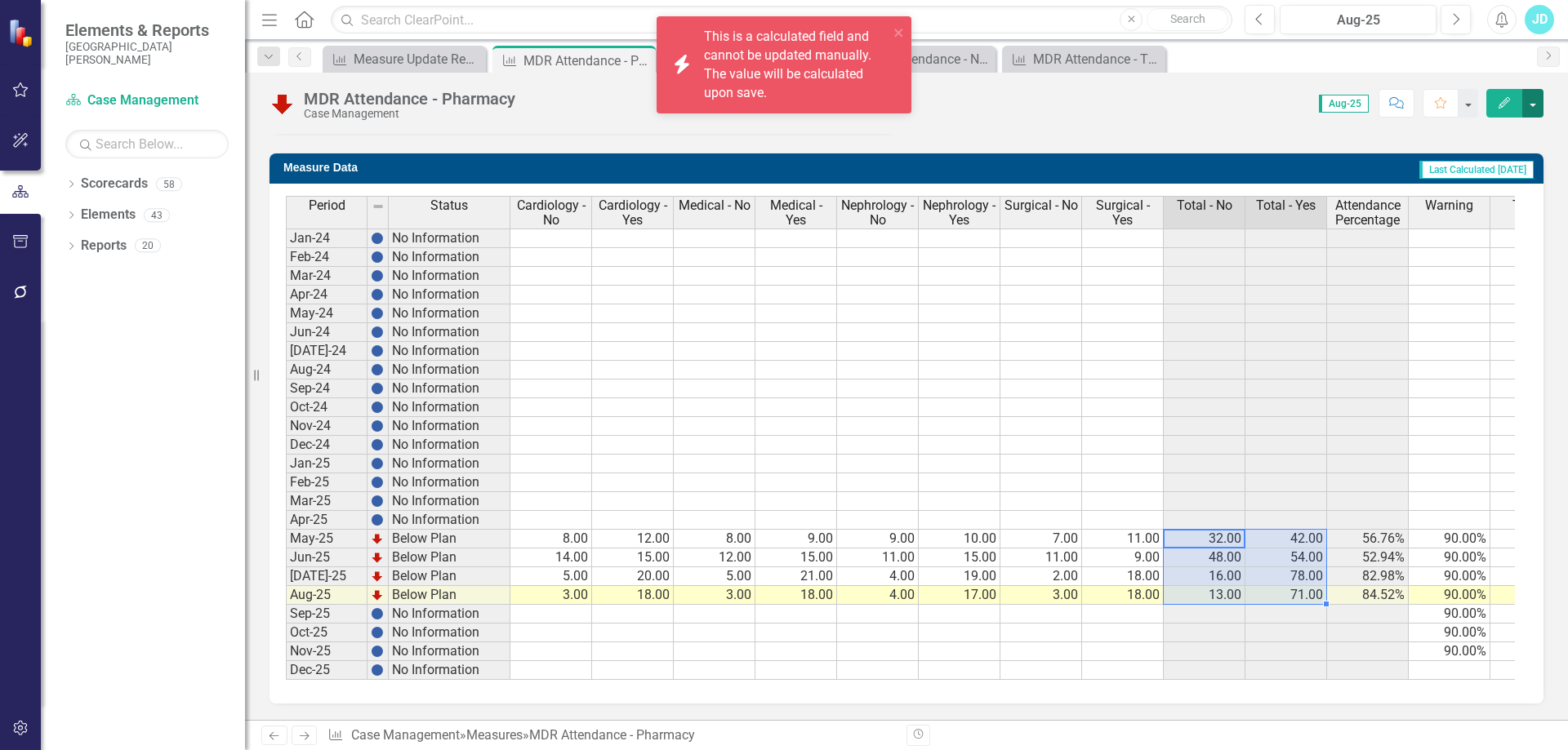
click at [1529, 106] on button "button" at bounding box center [1533, 103] width 22 height 28
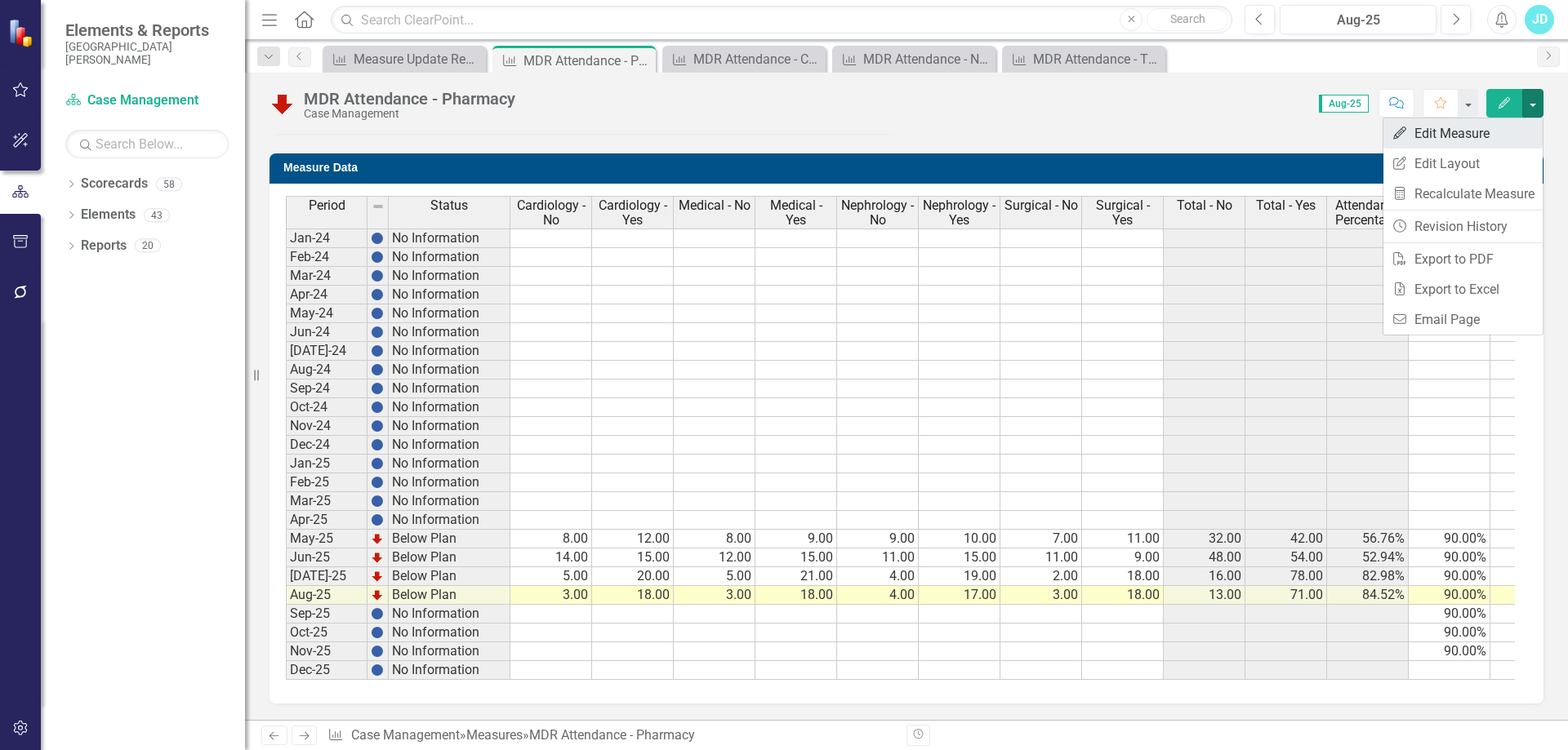
click at [1502, 121] on link "Edit Edit Measure" at bounding box center [1462, 133] width 159 height 30
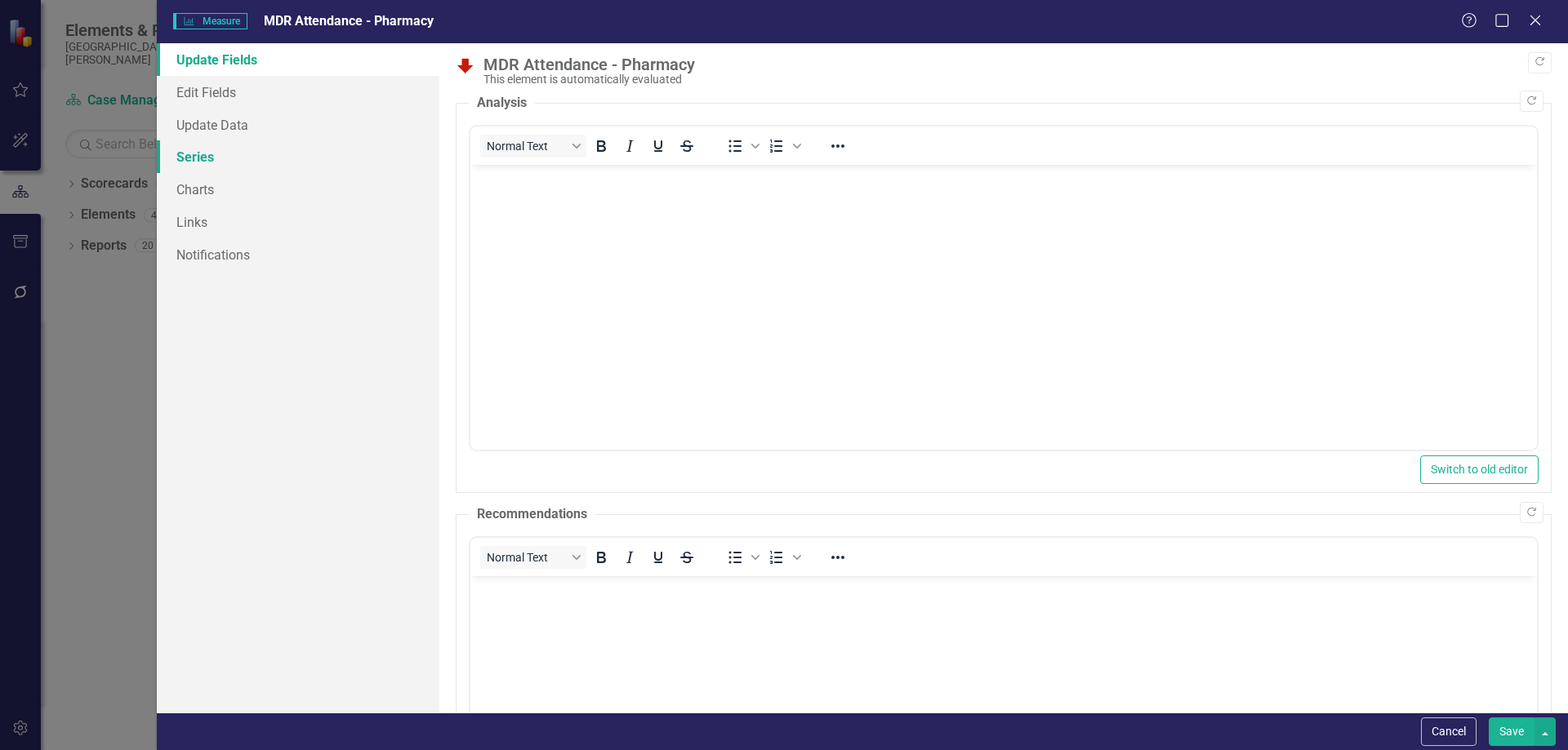
scroll to position [0, 0]
click at [223, 156] on link "Series" at bounding box center [297, 156] width 283 height 32
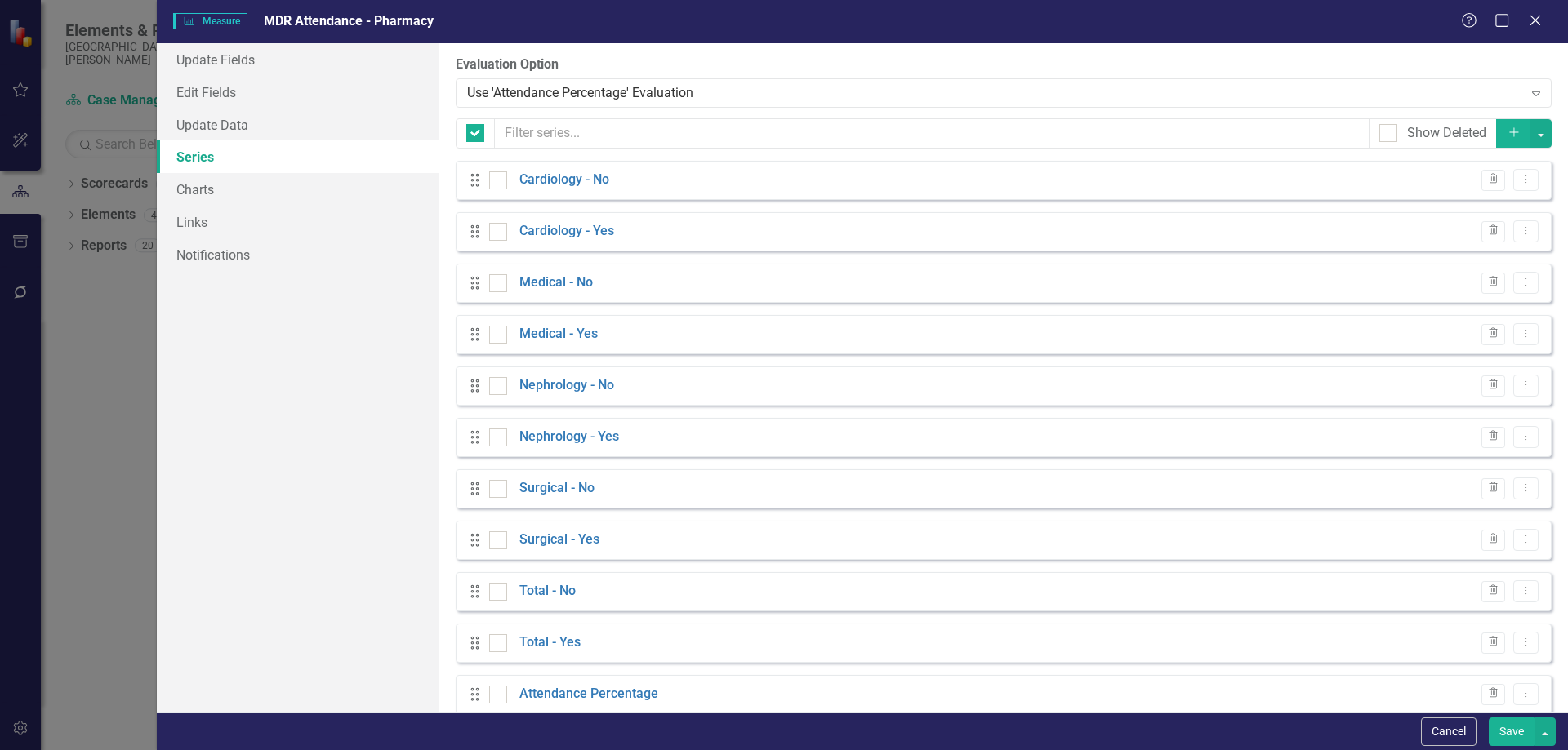
checkbox input "false"
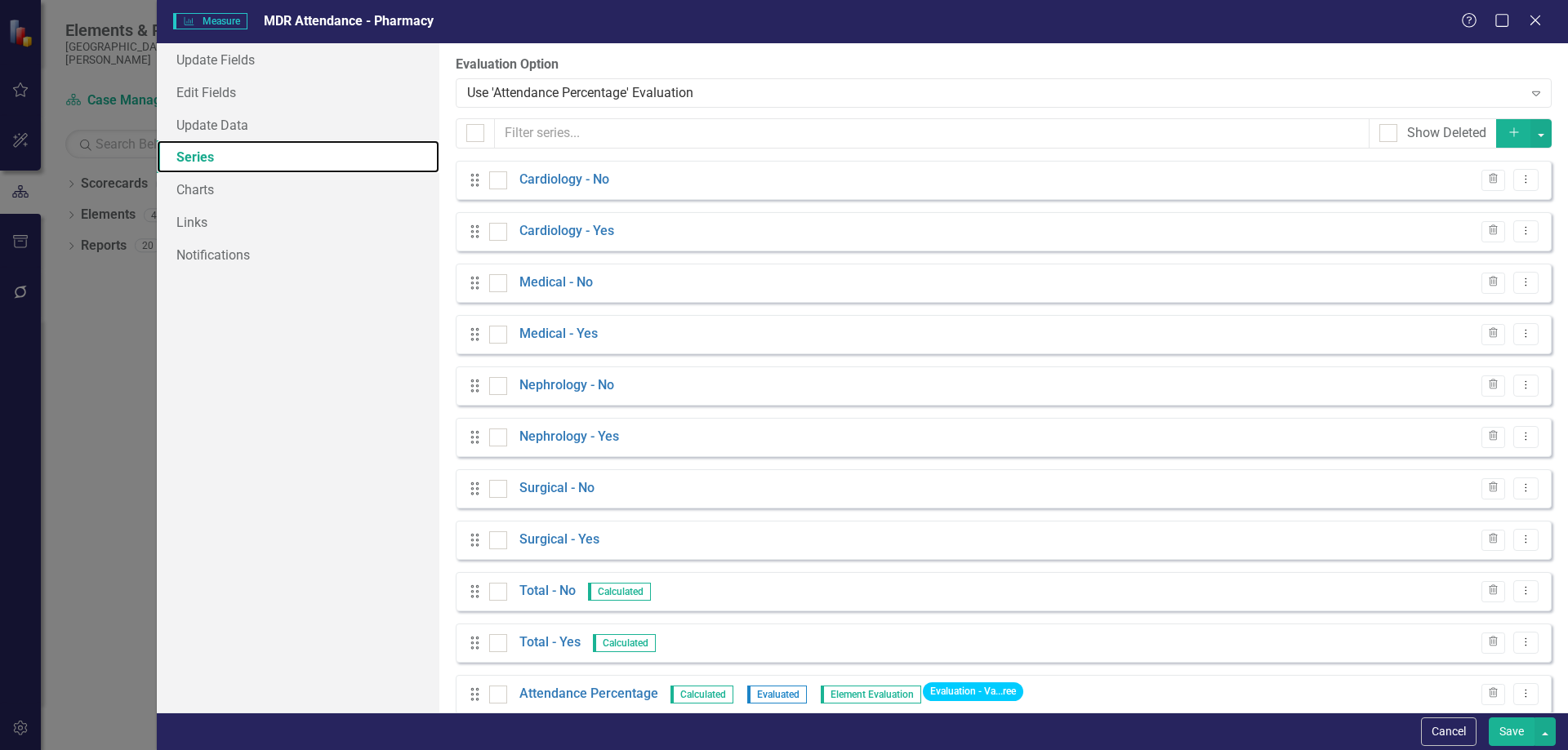
scroll to position [129, 0]
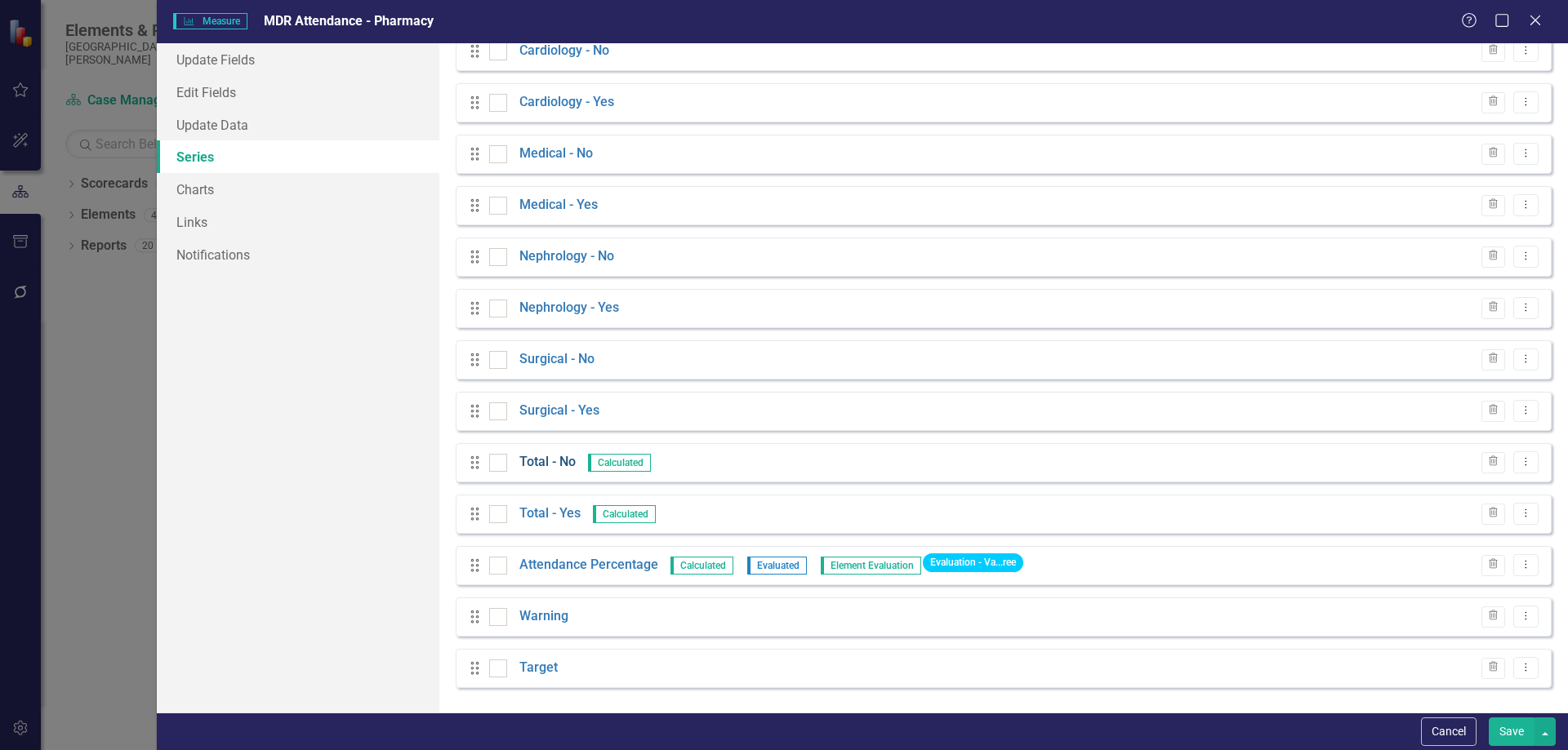
click at [558, 457] on link "Total - No" at bounding box center [548, 462] width 57 height 19
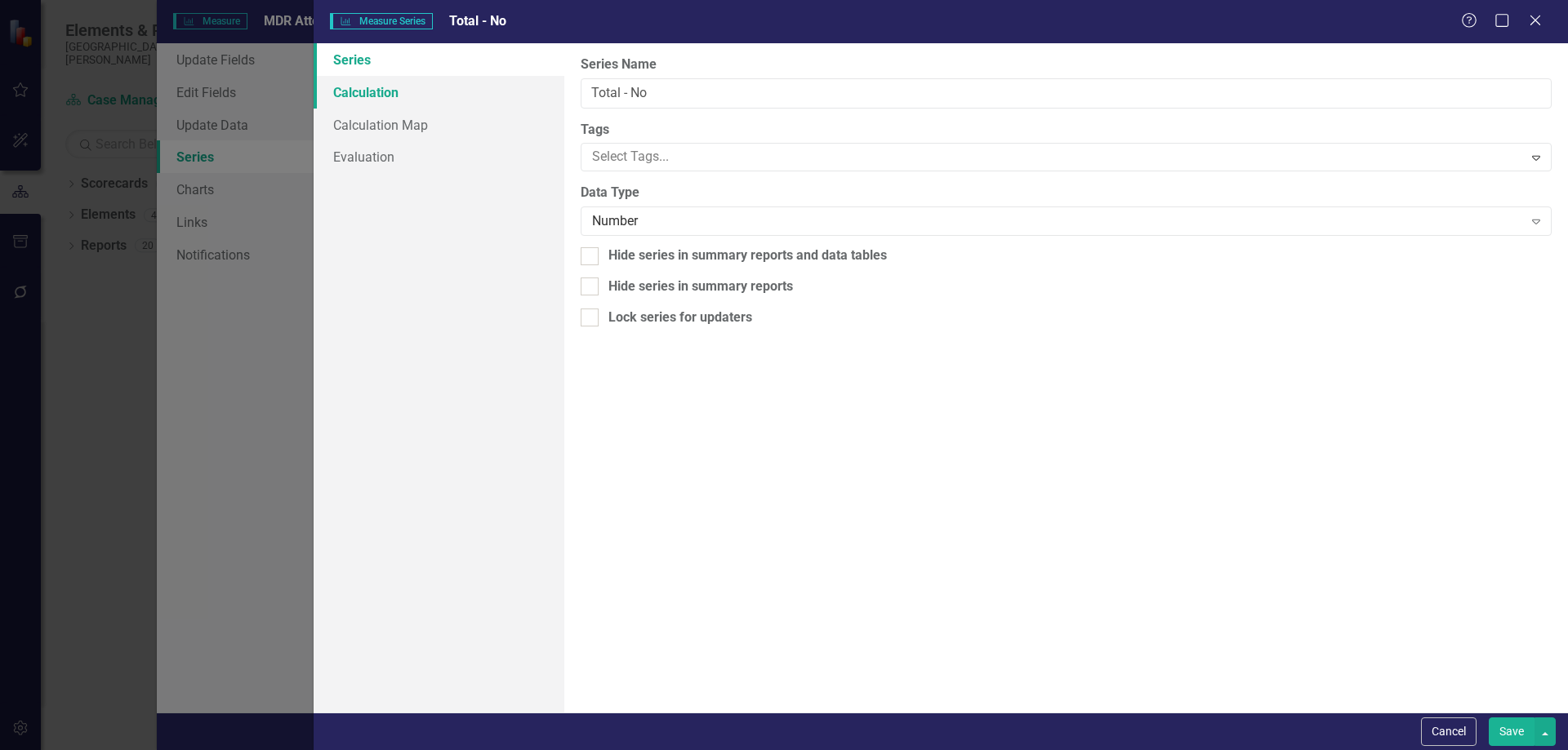
click at [401, 96] on link "Calculation" at bounding box center [439, 92] width 250 height 32
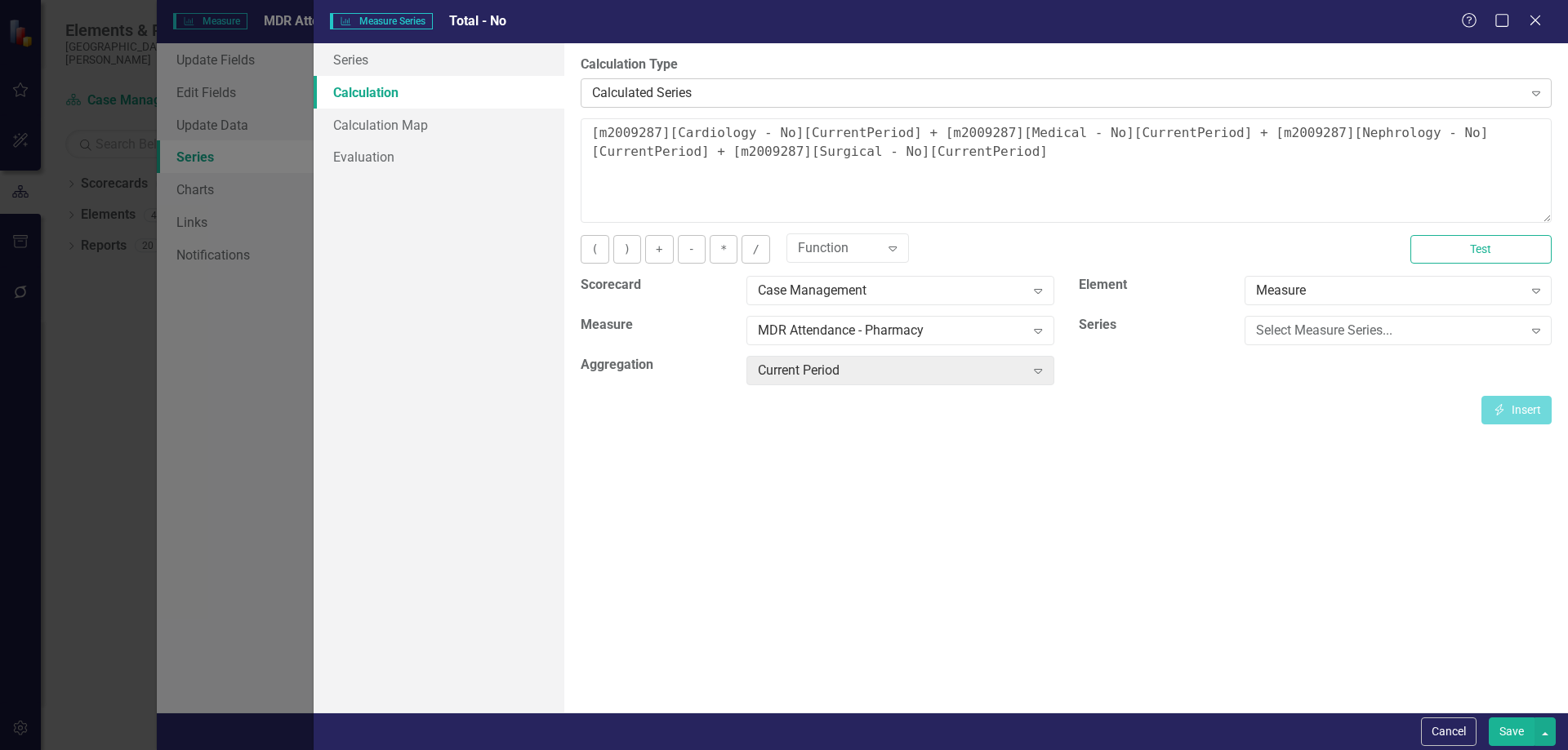
click at [677, 83] on div "Calculated Series" at bounding box center [1056, 92] width 930 height 19
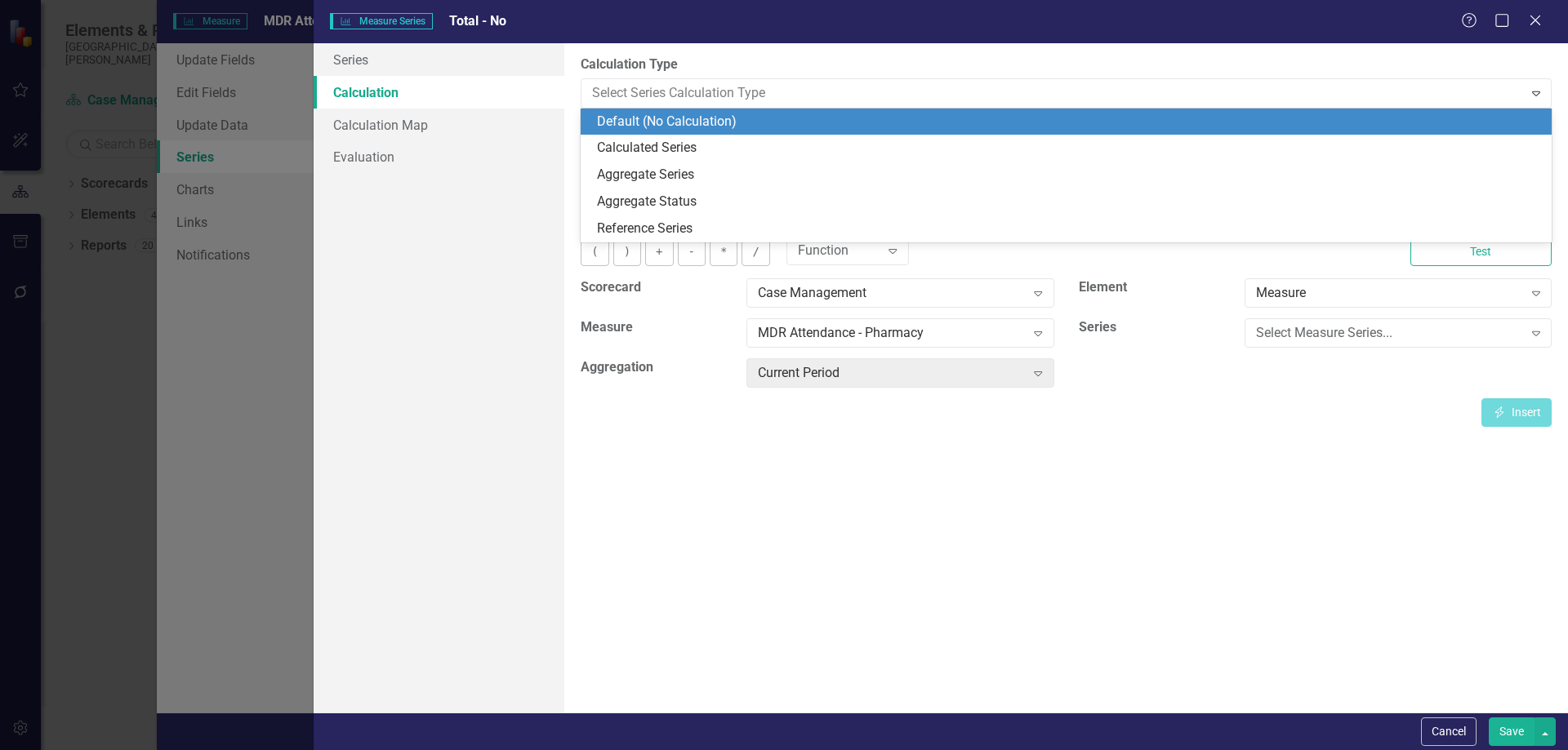
click at [678, 121] on div "Default (No Calculation)" at bounding box center [1069, 121] width 945 height 19
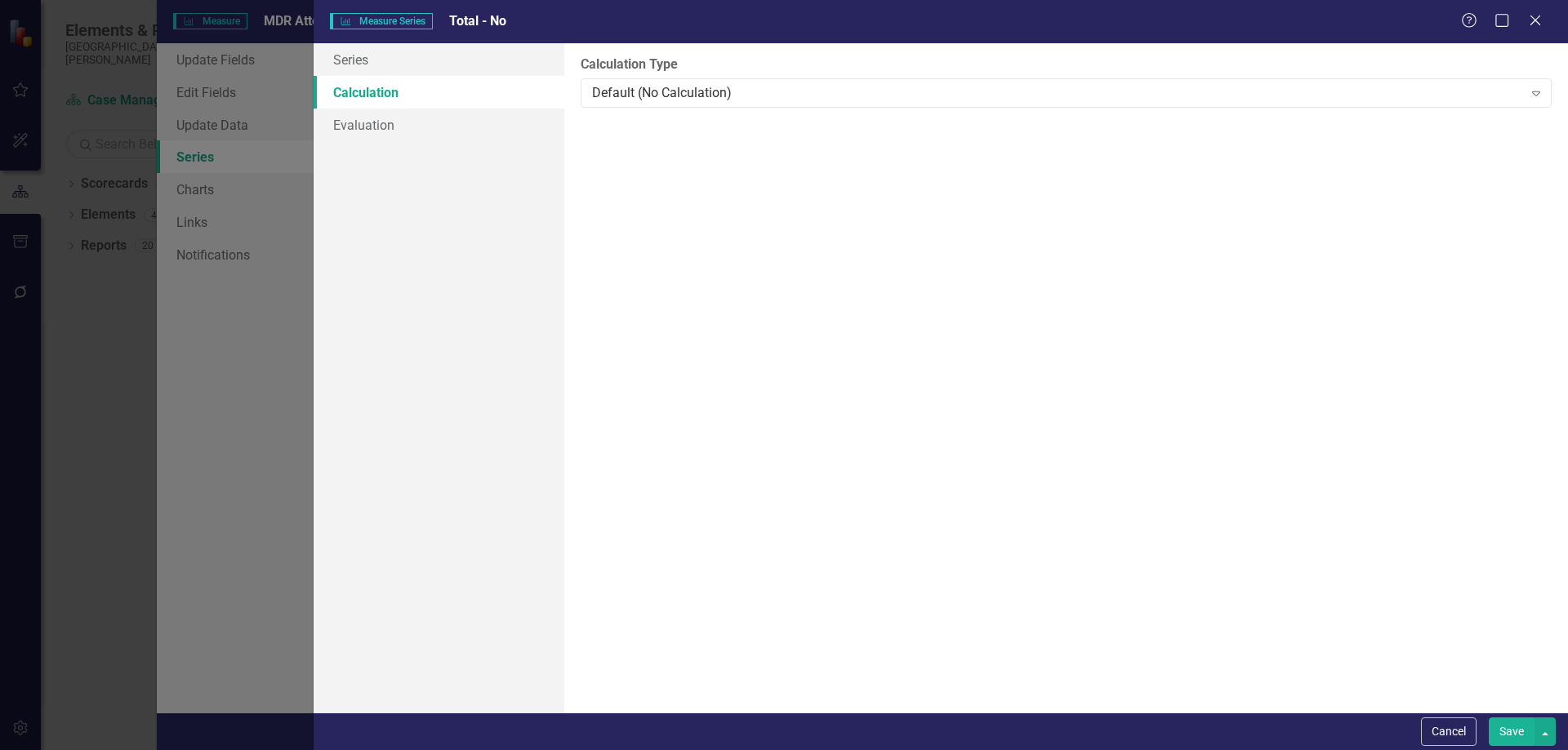
click at [1501, 728] on button "Save" at bounding box center [1511, 731] width 46 height 28
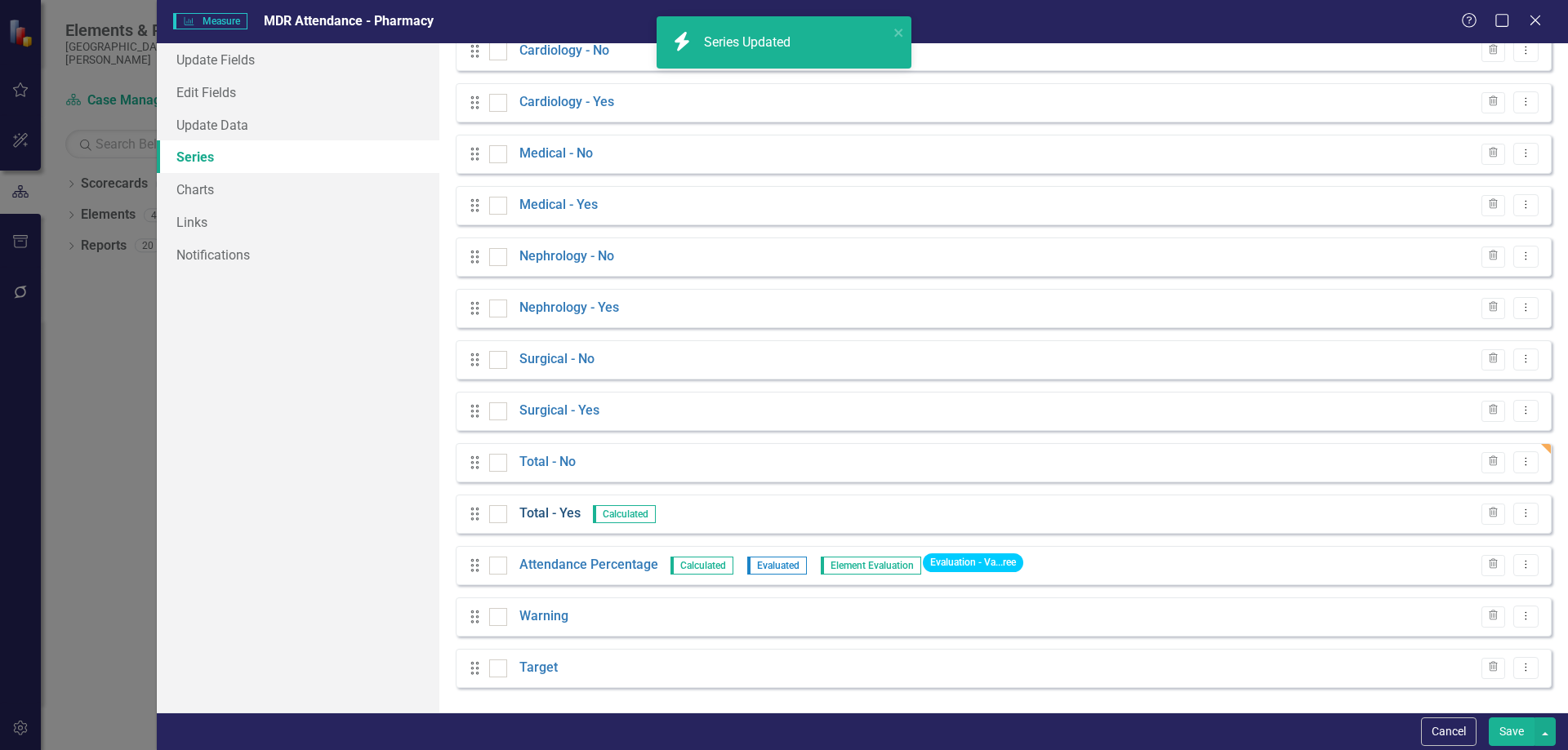
click at [545, 511] on link "Total - Yes" at bounding box center [550, 513] width 62 height 19
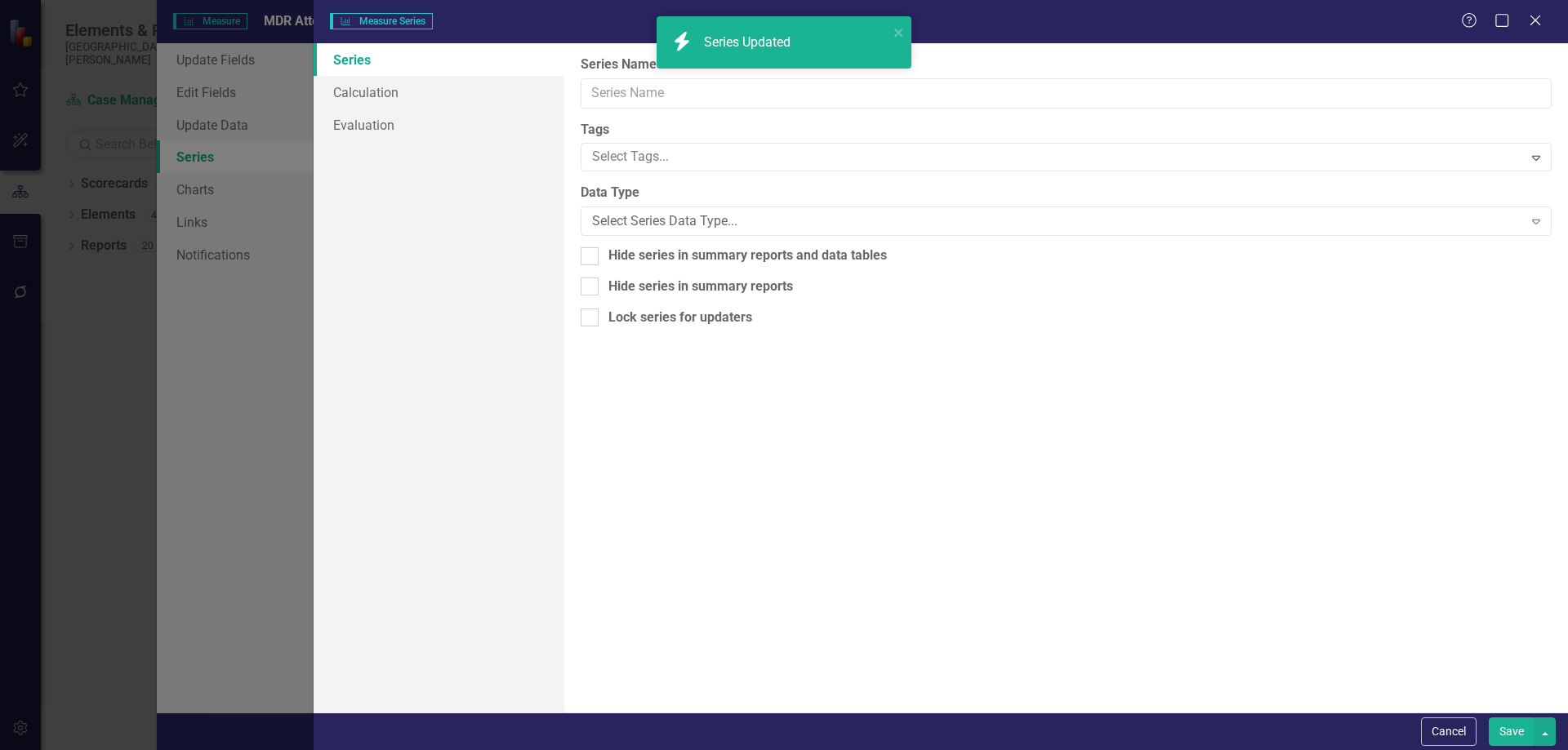
type input "Total - Yes"
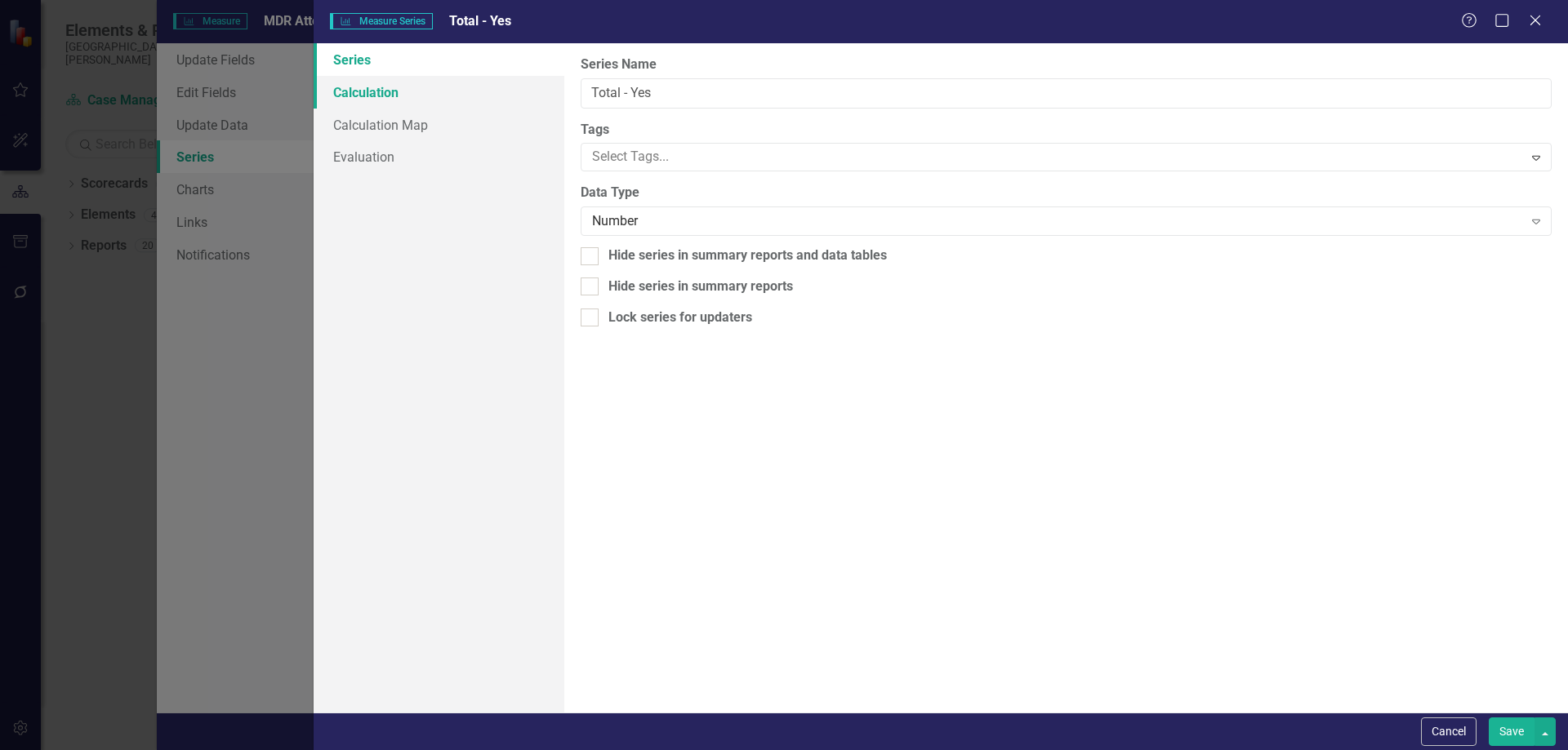
click at [407, 93] on link "Calculation" at bounding box center [439, 92] width 250 height 32
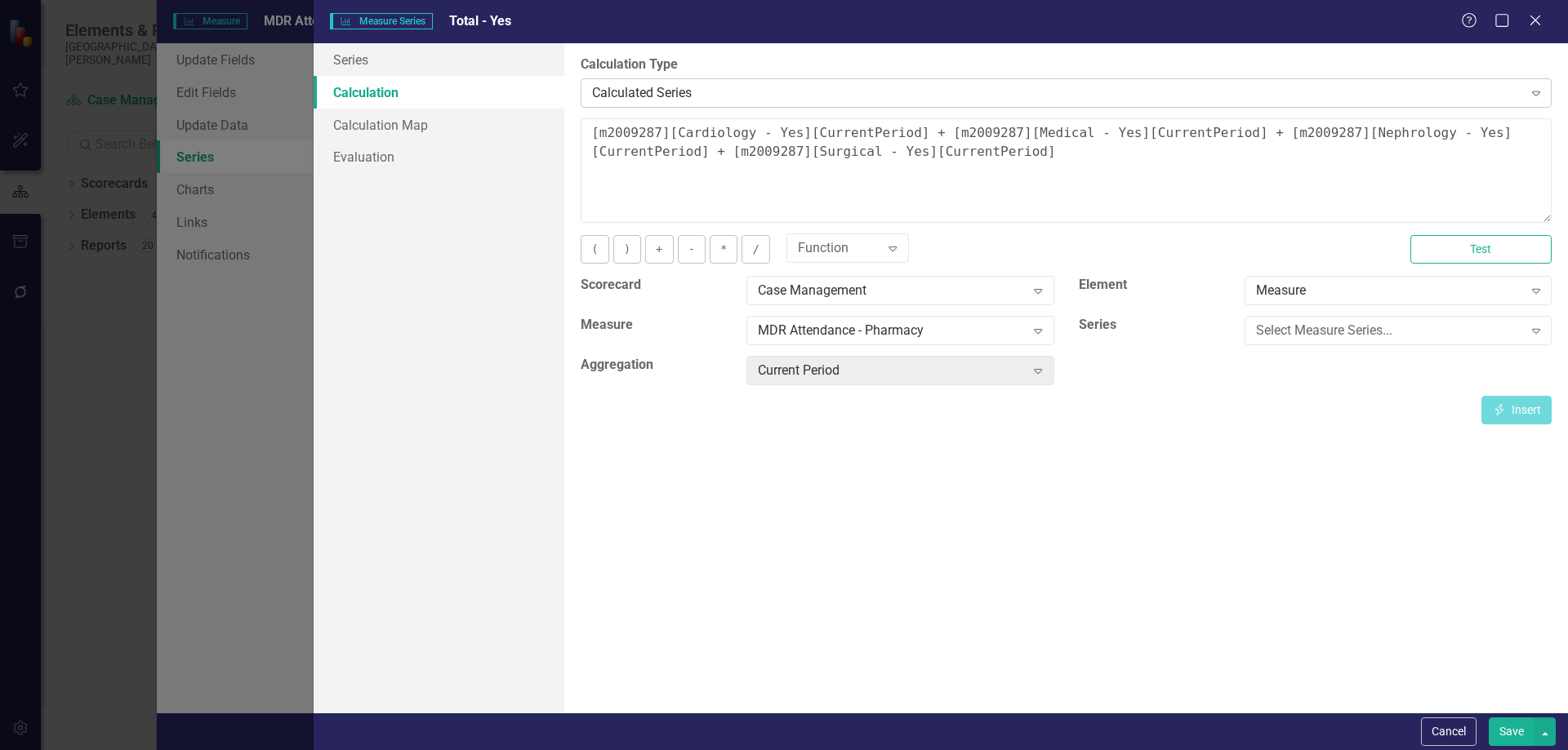
click at [608, 91] on div "Calculated Series" at bounding box center [1056, 92] width 930 height 19
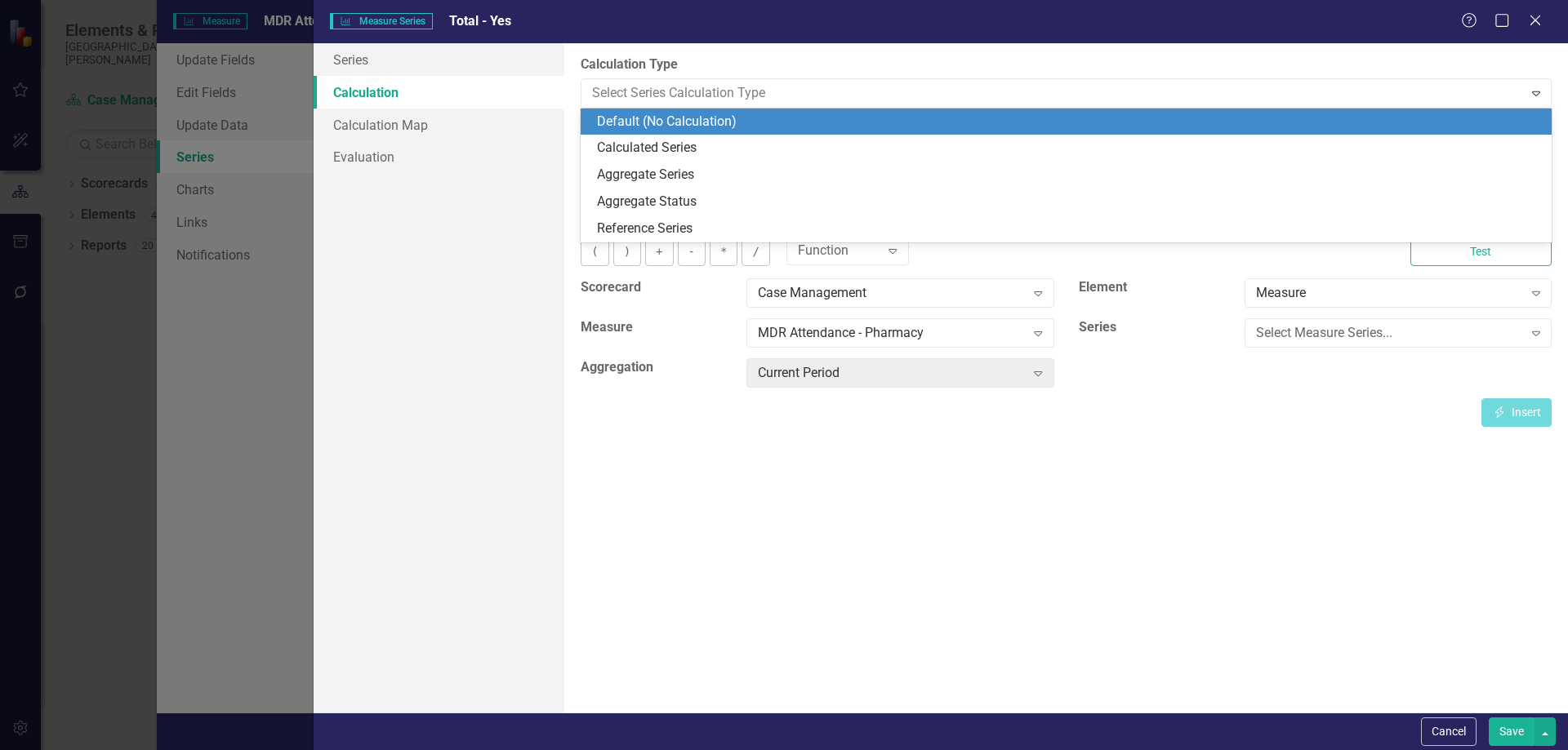
click at [612, 115] on div "Default (No Calculation)" at bounding box center [1069, 121] width 945 height 19
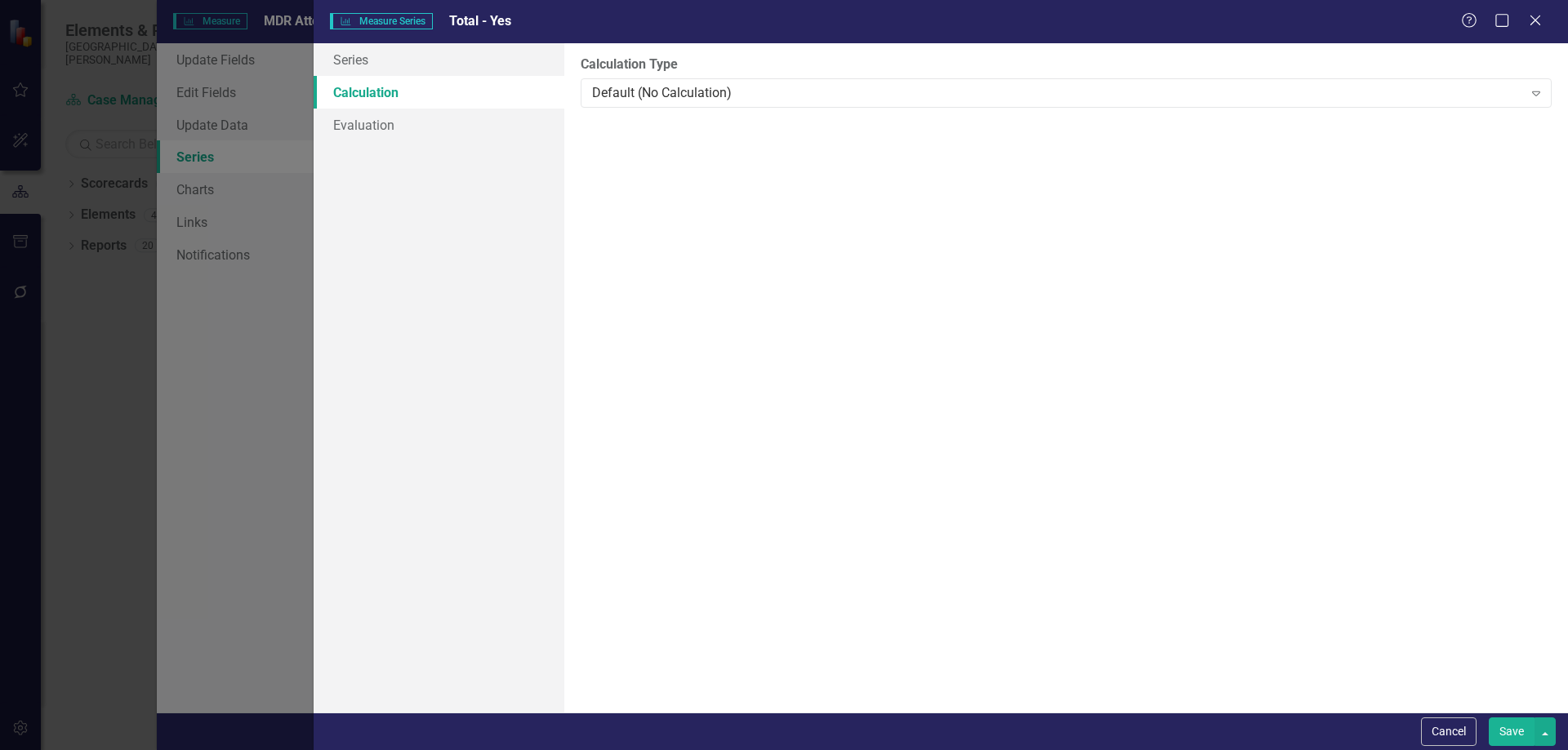
click at [1513, 731] on button "Save" at bounding box center [1511, 731] width 46 height 28
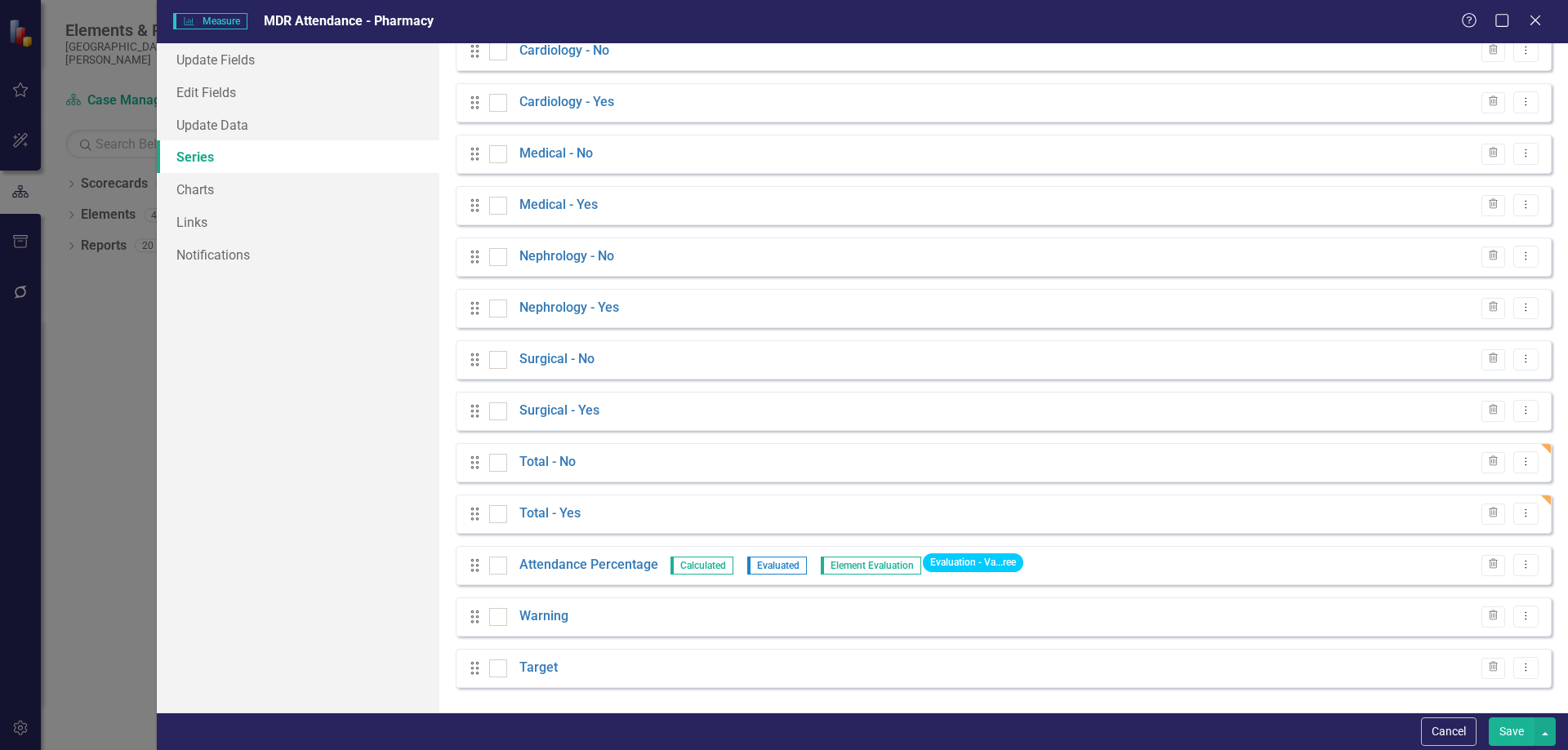
scroll to position [0, 0]
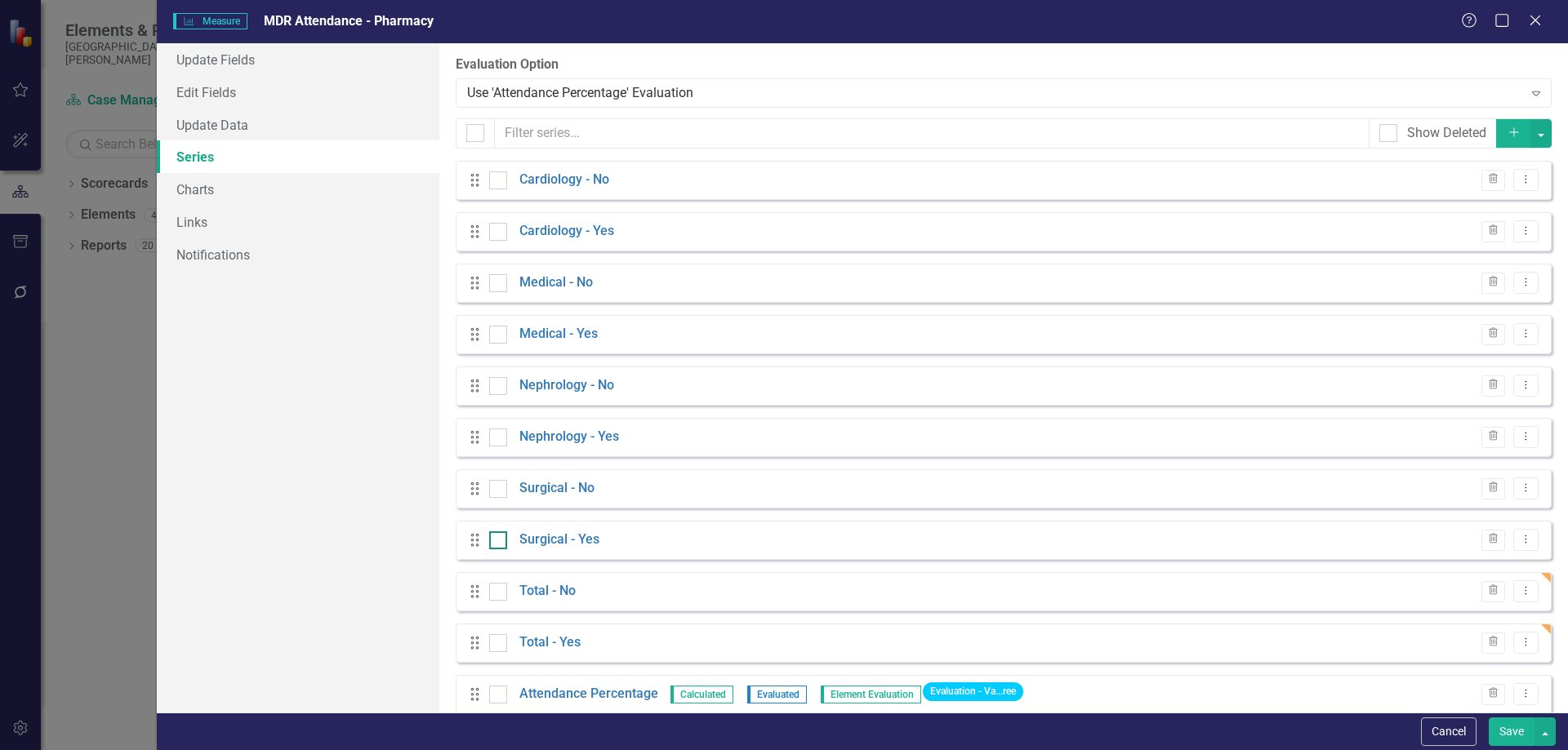
click at [498, 544] on div at bounding box center [498, 540] width 18 height 18
click at [498, 542] on input "checkbox" at bounding box center [494, 536] width 11 height 11
checkbox input "true"
click at [501, 496] on div at bounding box center [498, 489] width 18 height 18
click at [500, 491] on input "checkbox" at bounding box center [494, 485] width 11 height 11
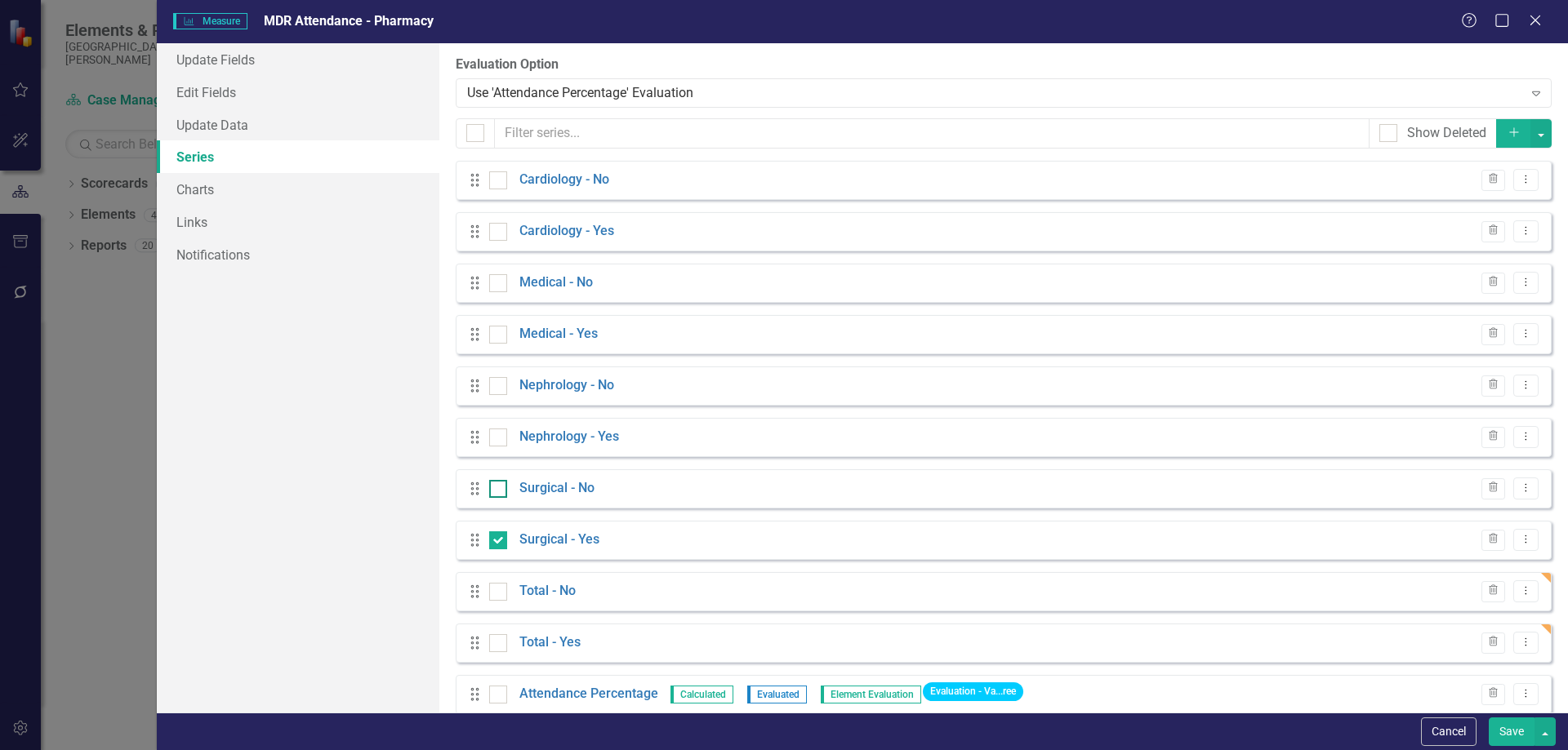
checkbox input "true"
click at [496, 441] on div at bounding box center [498, 437] width 18 height 18
click at [496, 439] on input "checkbox" at bounding box center [494, 433] width 11 height 11
checkbox input "true"
click at [503, 385] on div at bounding box center [498, 386] width 18 height 18
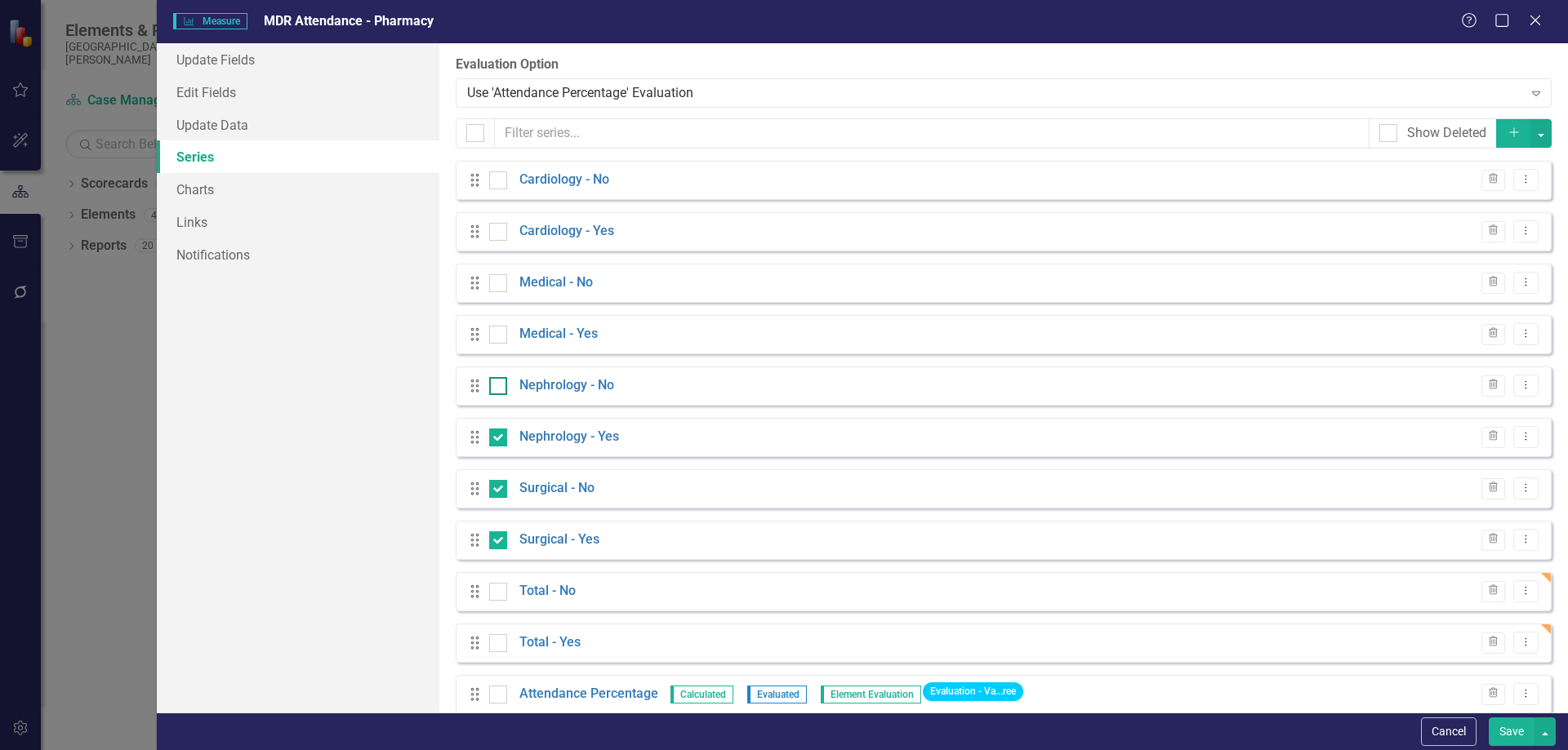
click at [500, 385] on input "checkbox" at bounding box center [494, 382] width 11 height 11
checkbox input "true"
click at [497, 336] on div at bounding box center [498, 334] width 18 height 18
click at [497, 336] on input "checkbox" at bounding box center [494, 331] width 11 height 11
checkbox input "true"
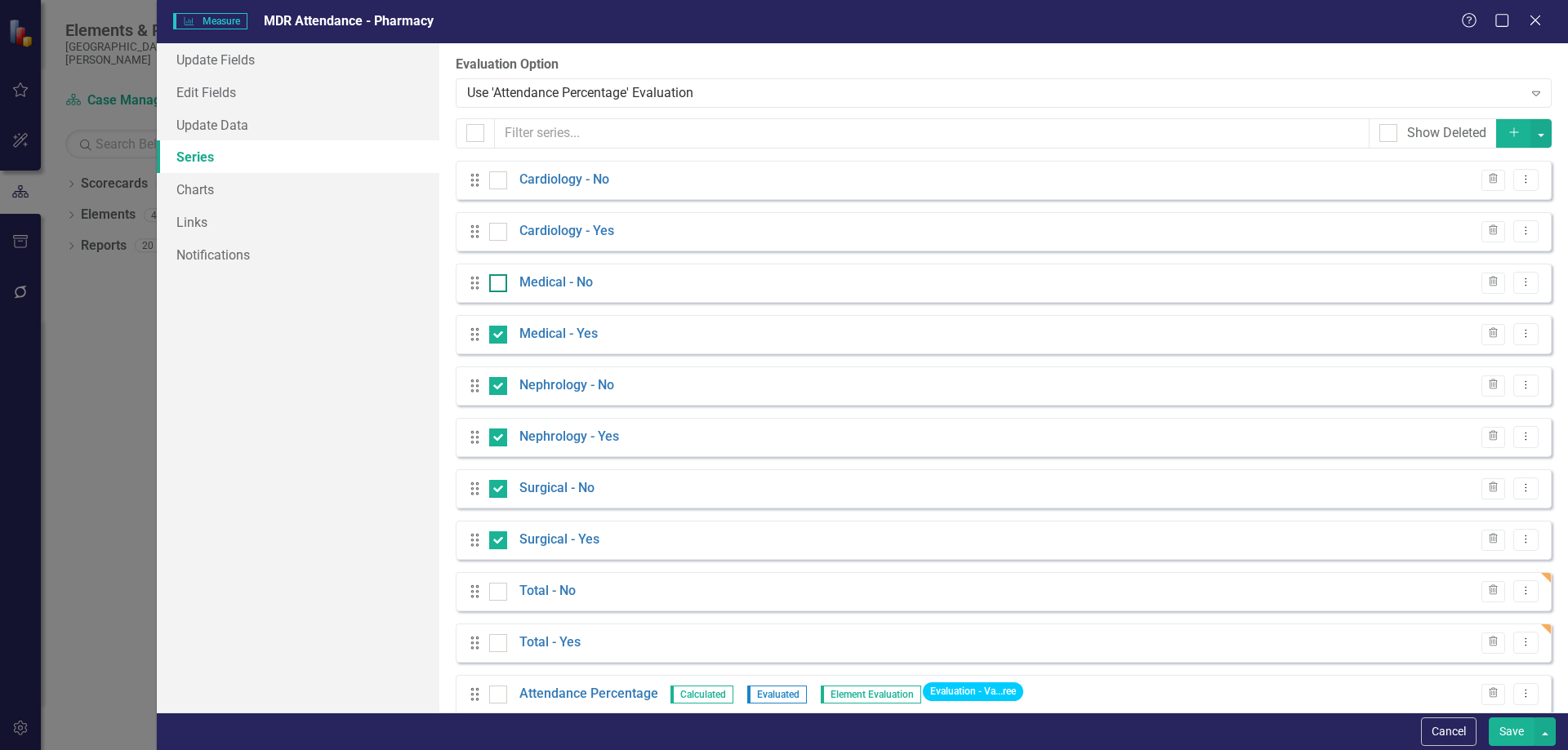
click at [498, 284] on input "checkbox" at bounding box center [494, 279] width 11 height 11
checkbox input "true"
drag, startPoint x: 504, startPoint y: 226, endPoint x: 499, endPoint y: 199, distance: 27.5
click at [503, 226] on div at bounding box center [498, 232] width 18 height 18
click at [500, 226] on input "checkbox" at bounding box center [494, 228] width 11 height 11
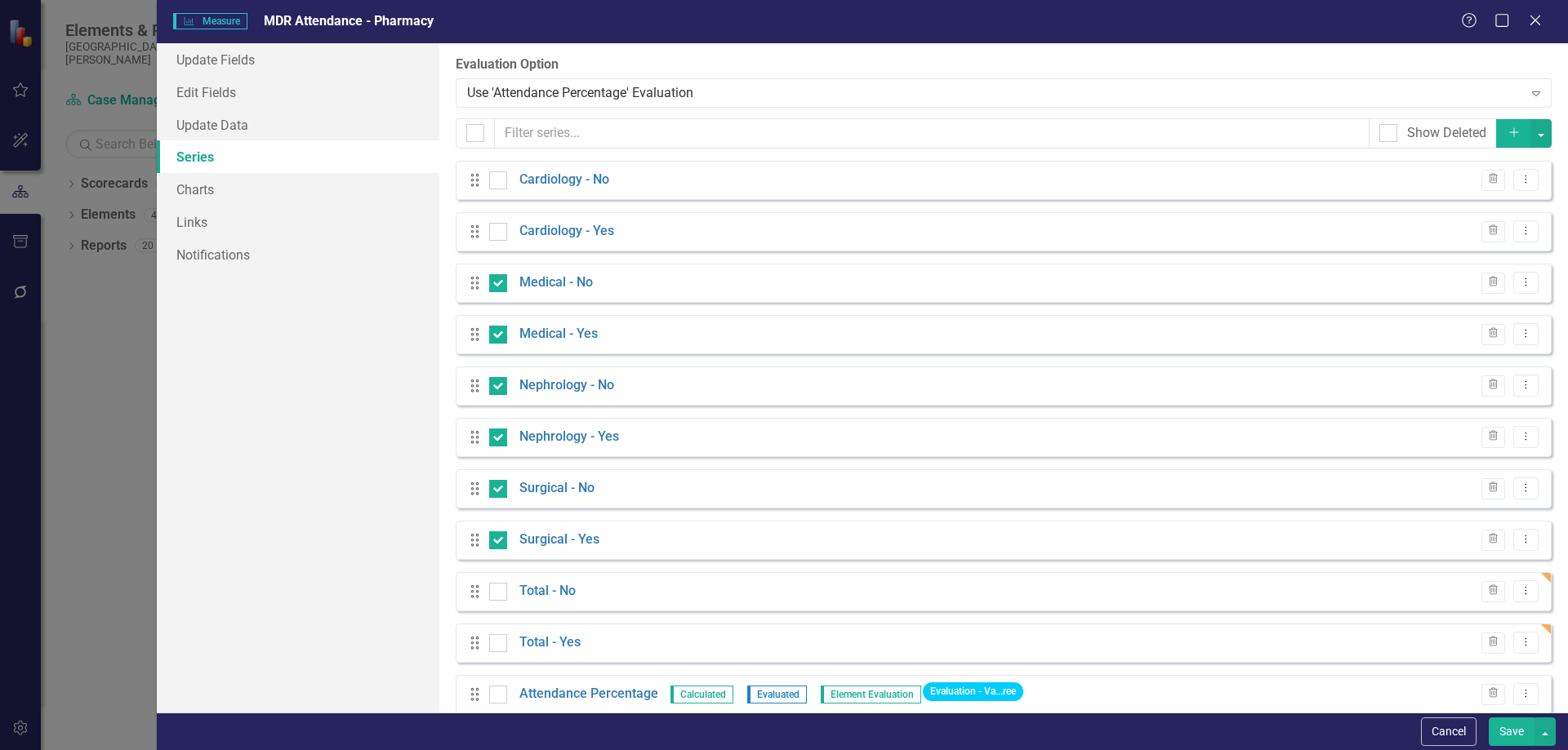
checkbox input "true"
click at [496, 176] on input "checkbox" at bounding box center [494, 176] width 11 height 11
click at [1536, 138] on button "button" at bounding box center [1541, 133] width 22 height 28
click at [1460, 258] on link "Trash Delete Multiple" at bounding box center [1474, 254] width 129 height 30
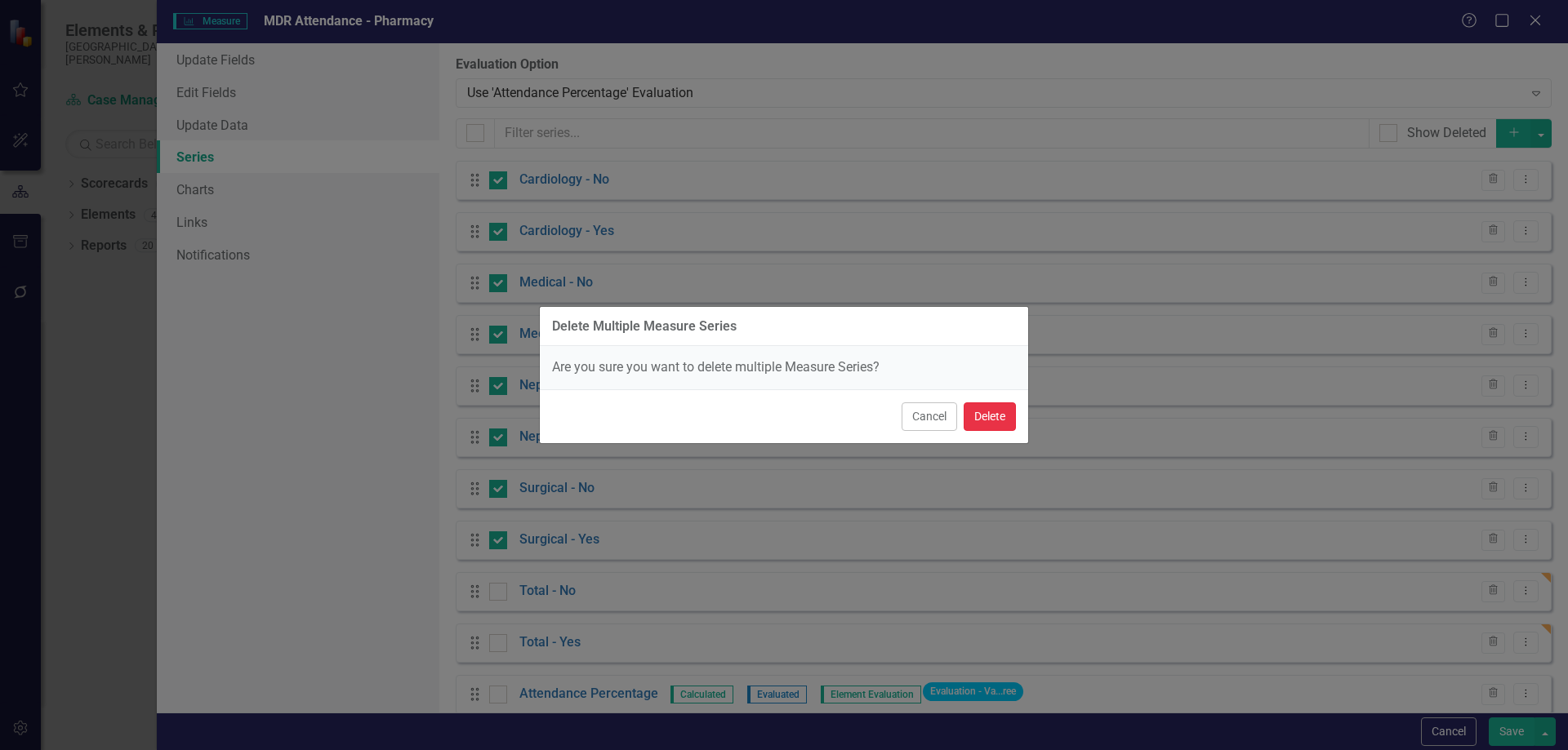
click at [994, 417] on button "Delete" at bounding box center [989, 416] width 52 height 28
checkbox input "false"
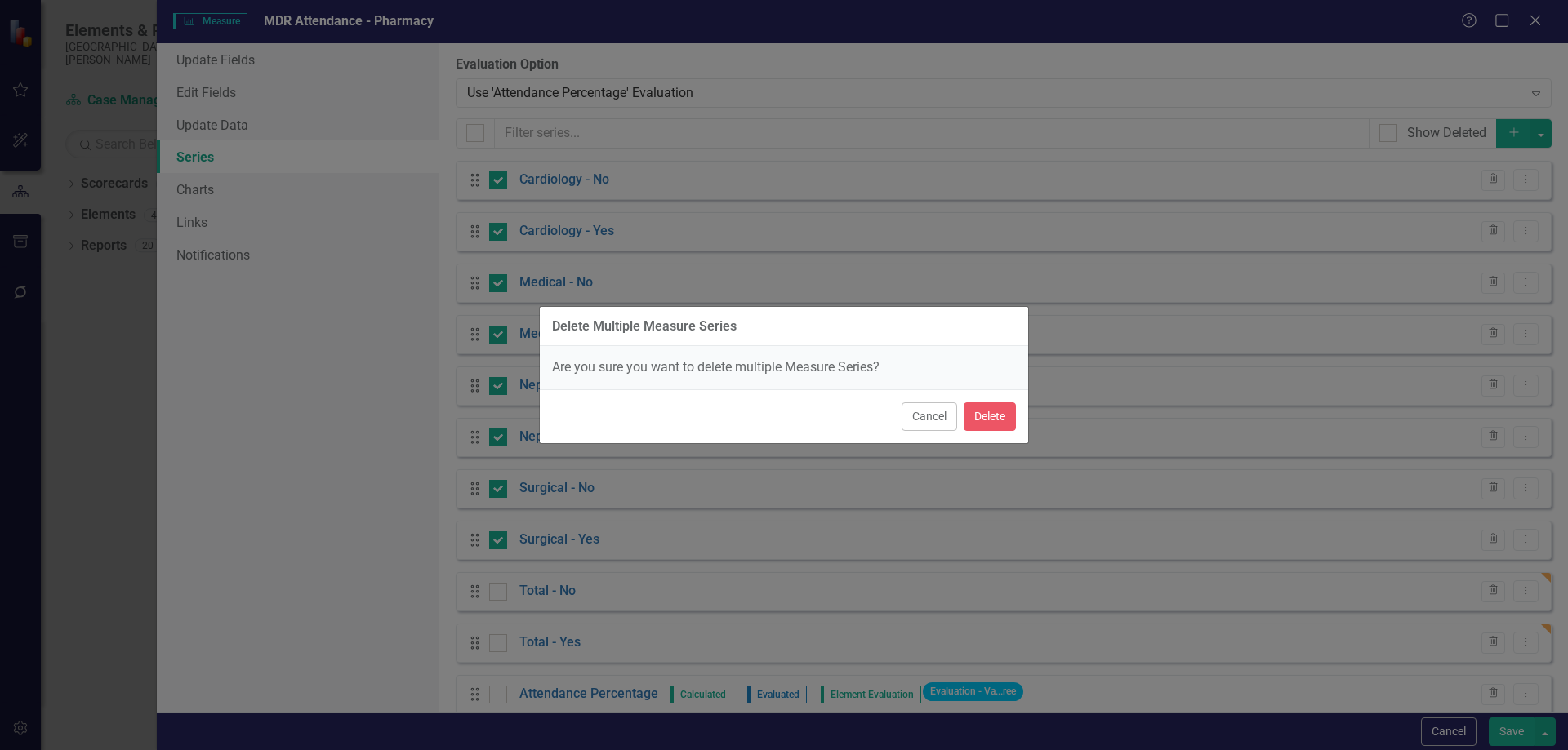
checkbox input "false"
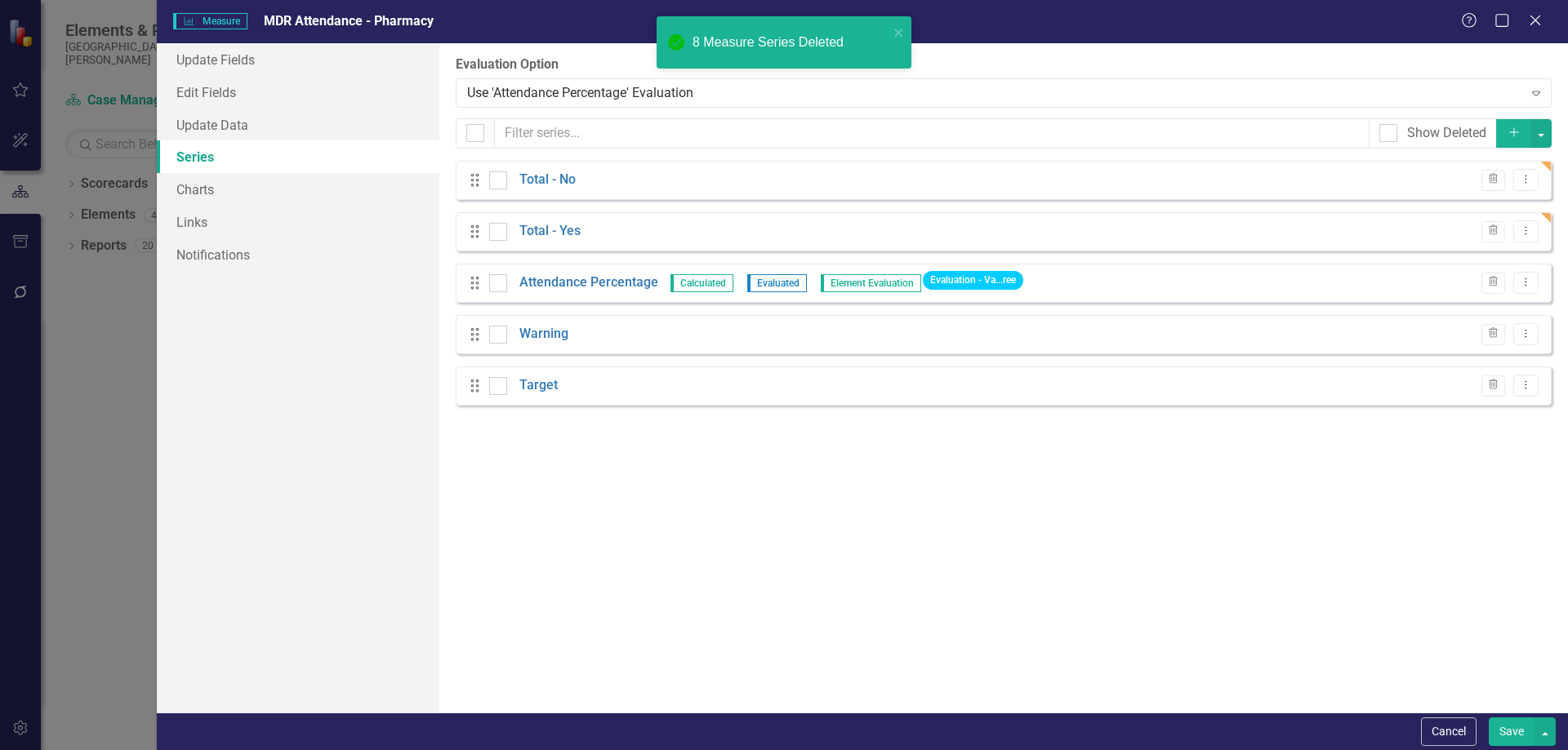
scroll to position [604, 0]
click at [1504, 732] on button "Save" at bounding box center [1511, 731] width 46 height 28
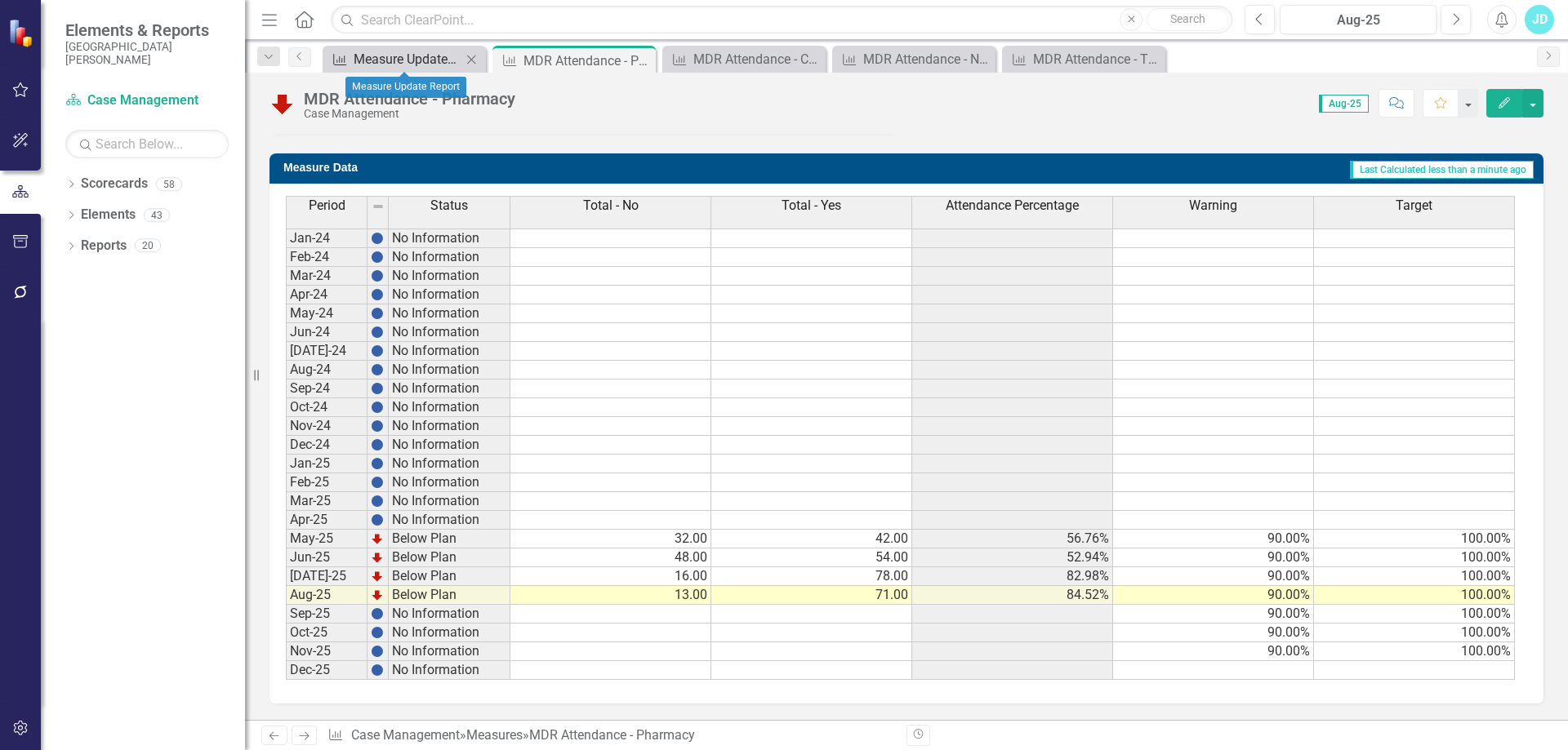
click at [379, 59] on div "Measure Update Report" at bounding box center [407, 59] width 108 height 21
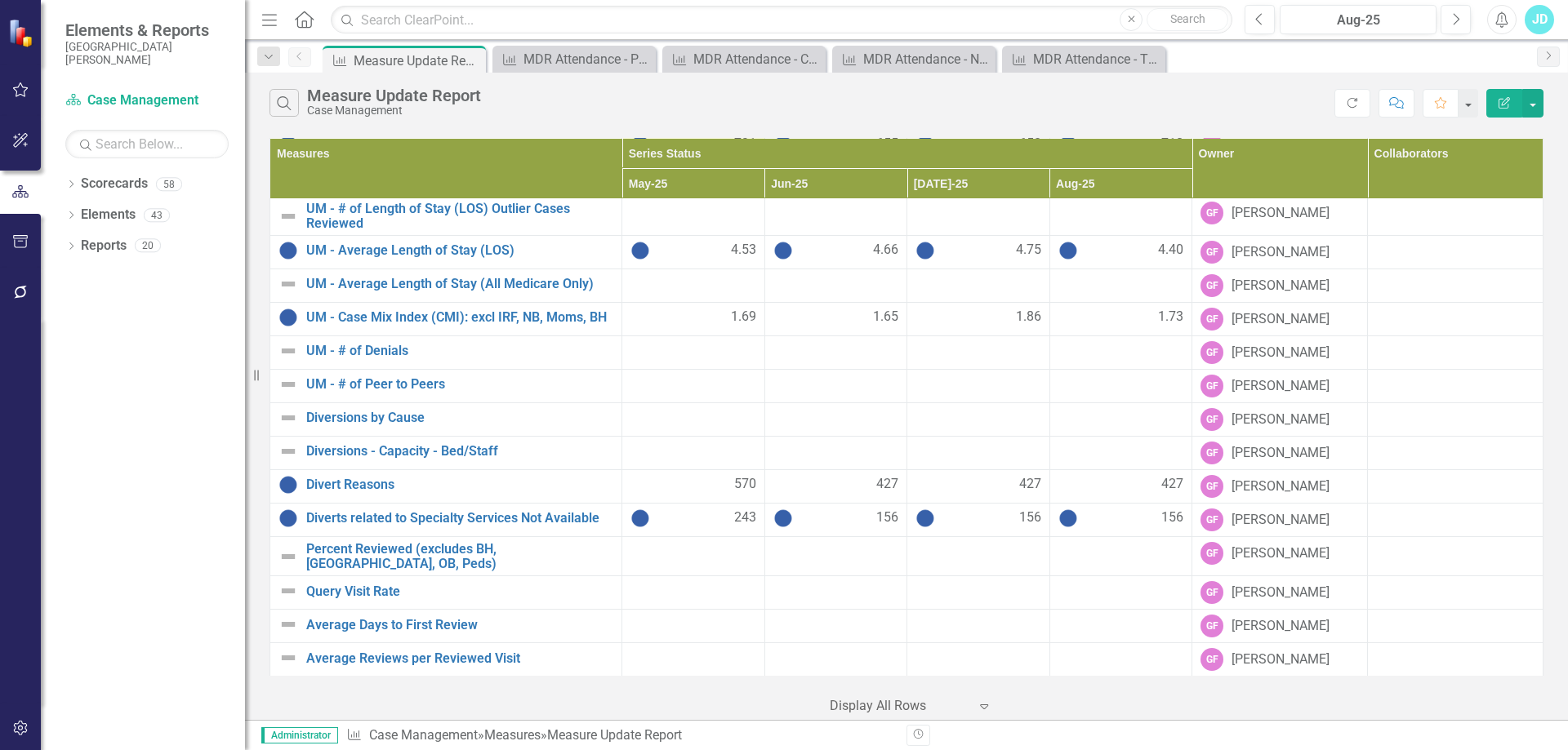
scroll to position [1026, 0]
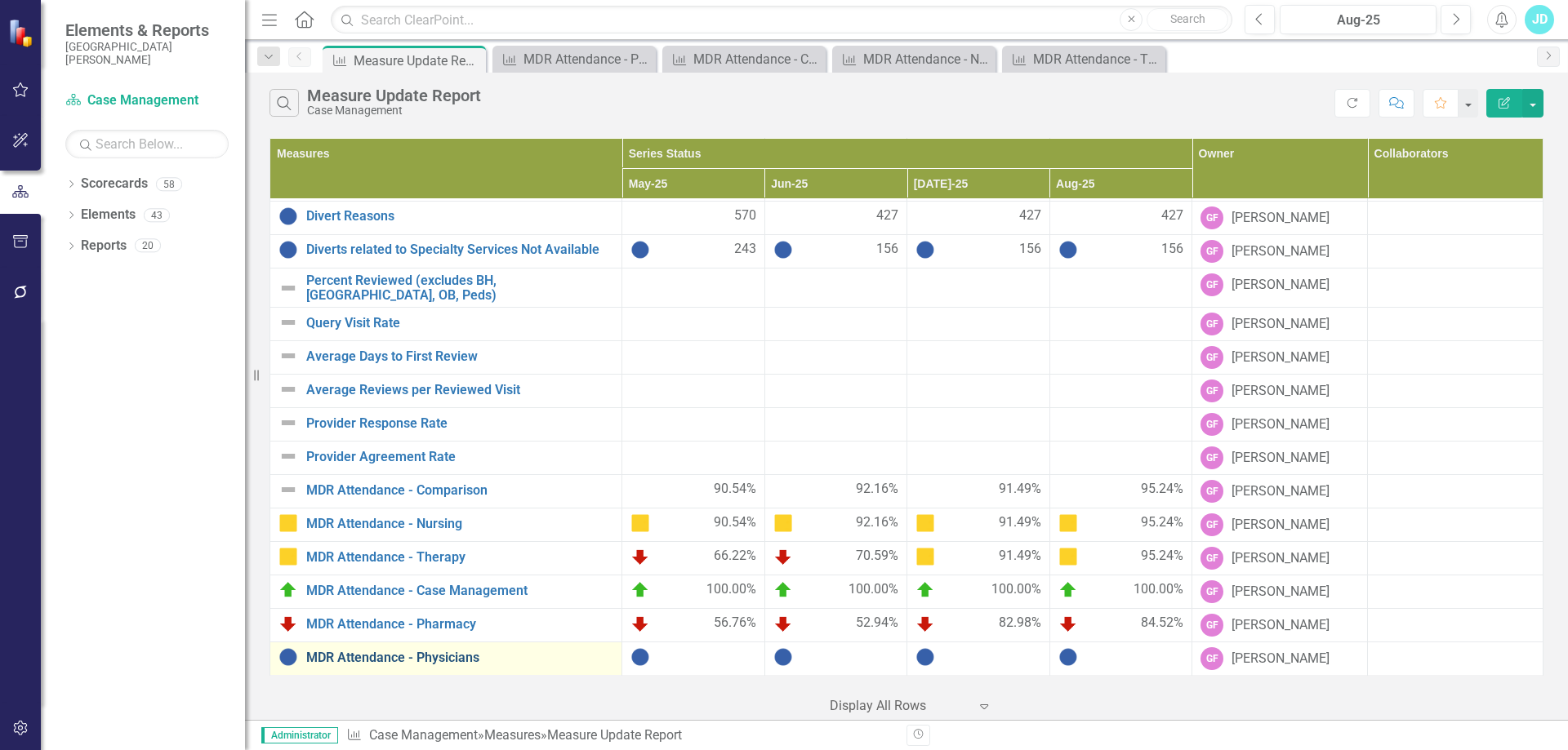
click at [422, 658] on link "MDR Attendance - Physicians" at bounding box center [460, 657] width 307 height 15
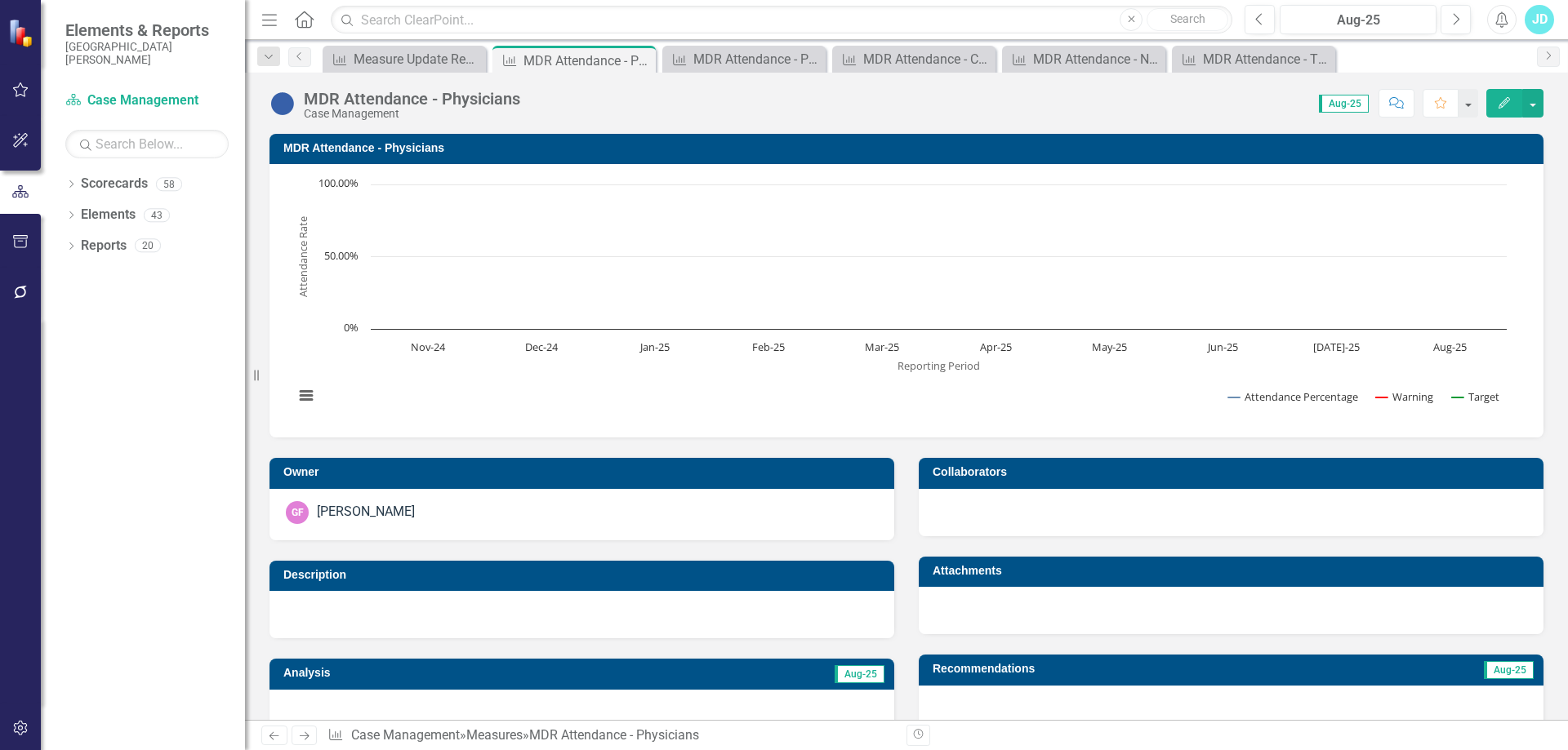
scroll to position [490, 0]
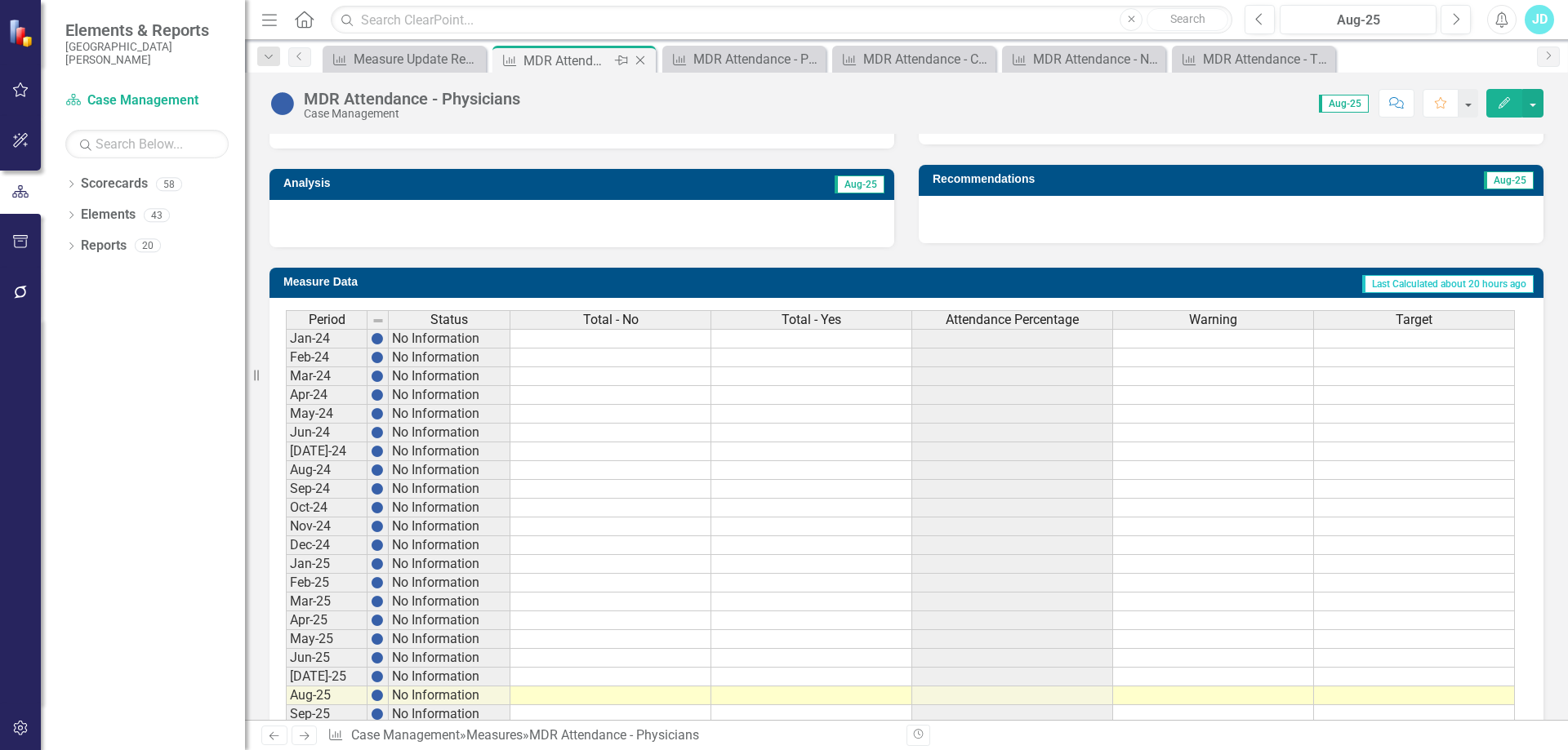
click at [645, 65] on icon at bounding box center [640, 61] width 9 height 9
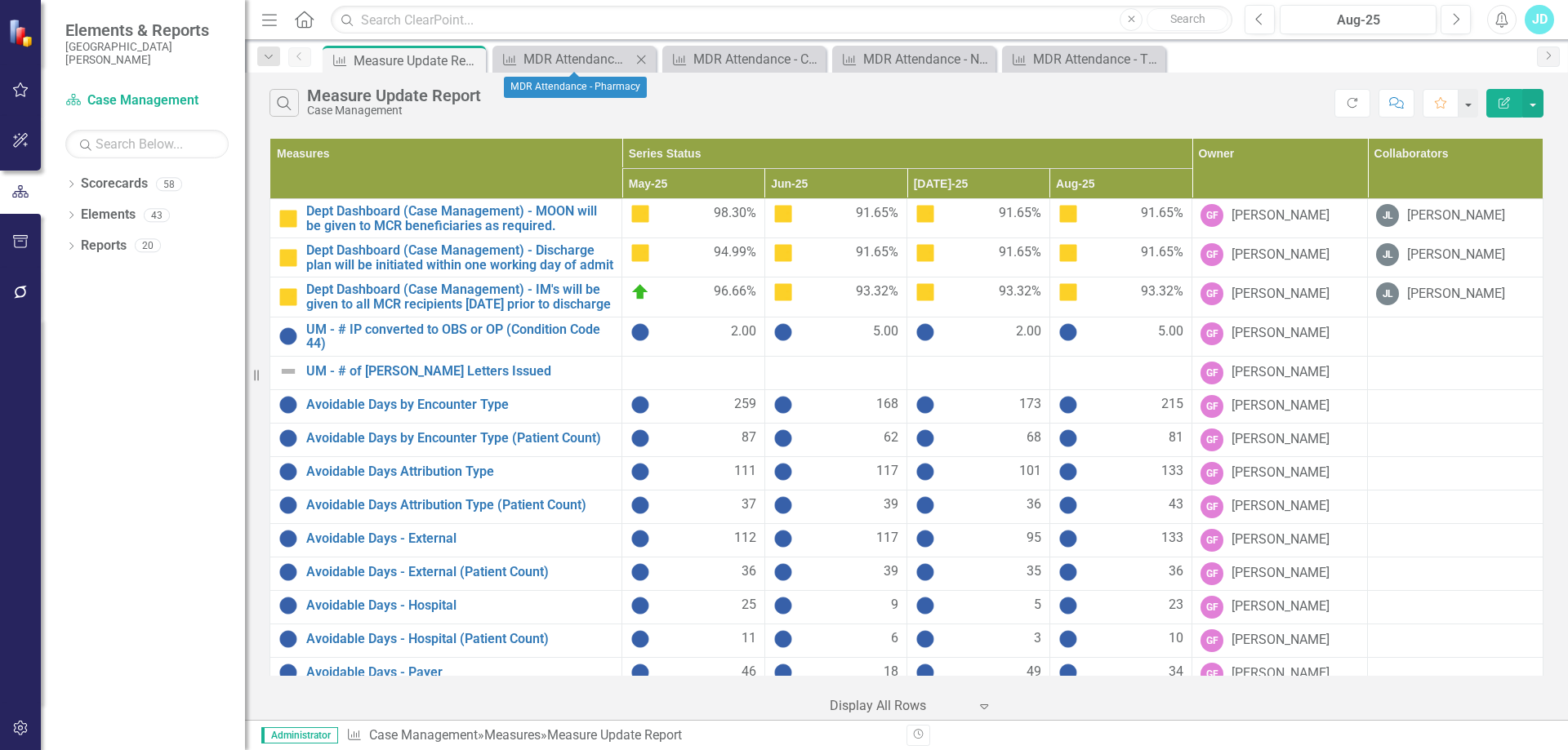
click at [645, 65] on icon "Close" at bounding box center [641, 59] width 17 height 13
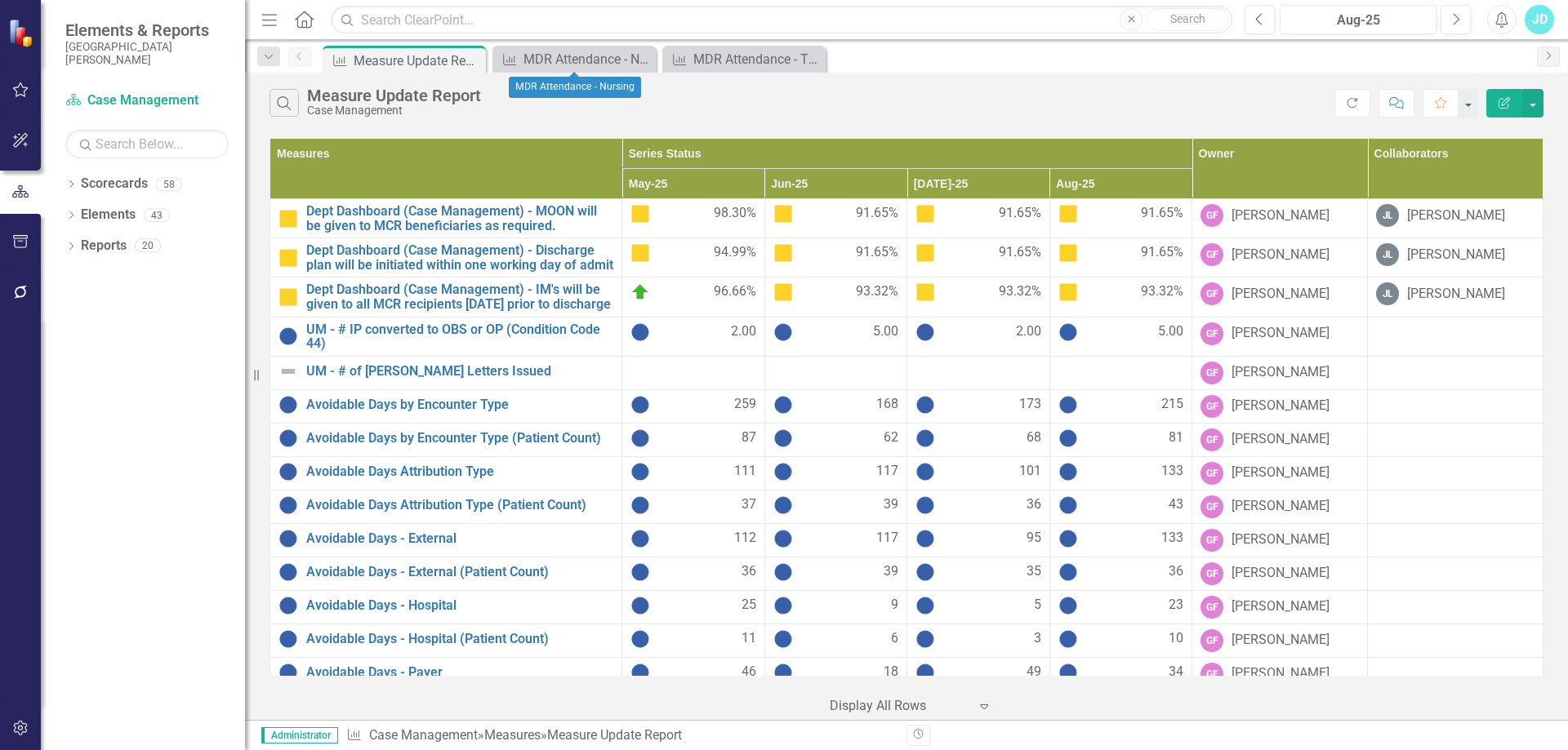
click at [0, 0] on icon "Close" at bounding box center [0, 0] width 0 height 0
